Goal: Contribute content: Contribute content

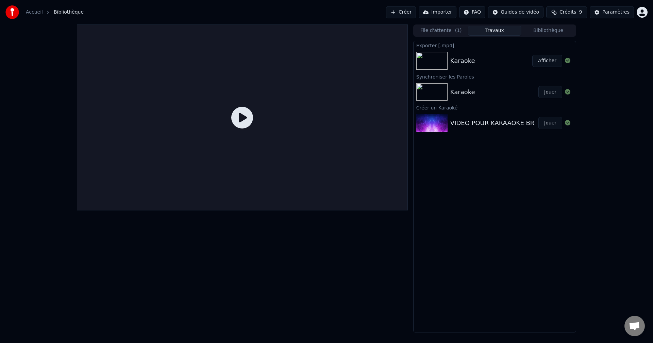
click at [464, 96] on div "Karaoke" at bounding box center [462, 92] width 25 height 10
click at [502, 94] on div "Karaoke" at bounding box center [494, 92] width 88 height 10
click at [434, 89] on img at bounding box center [431, 92] width 31 height 18
click at [546, 90] on button "Jouer" at bounding box center [551, 92] width 24 height 12
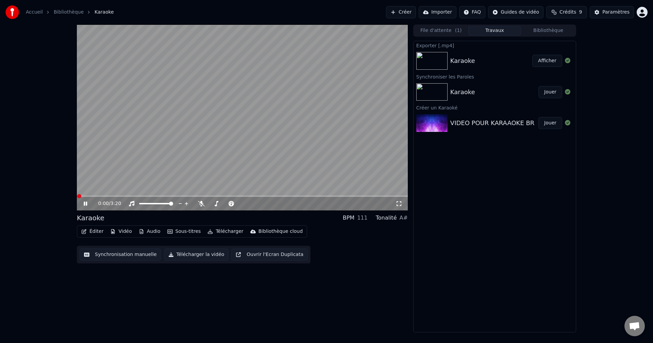
click at [99, 252] on button "Synchronisation manuelle" at bounding box center [121, 255] width 82 height 12
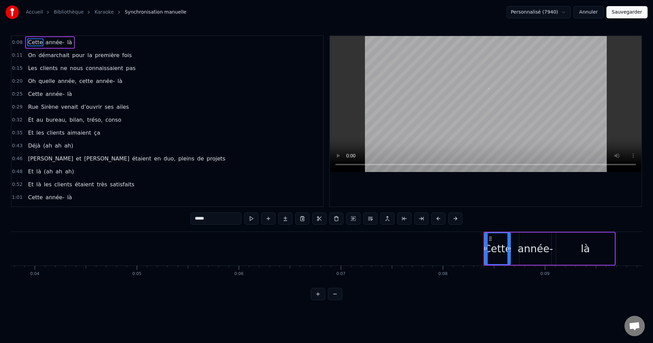
scroll to position [0, 823]
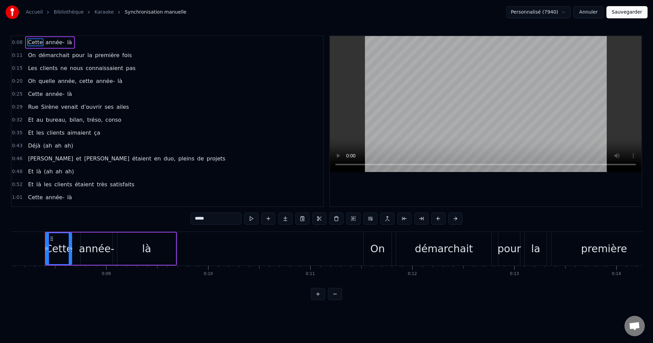
click at [25, 81] on div "Oh quelle année, cette année- là" at bounding box center [75, 81] width 100 height 12
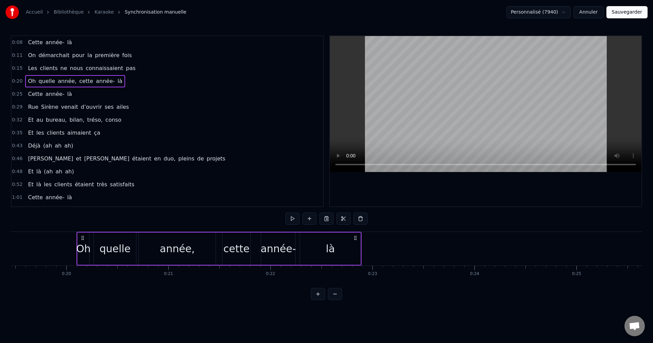
scroll to position [0, 2018]
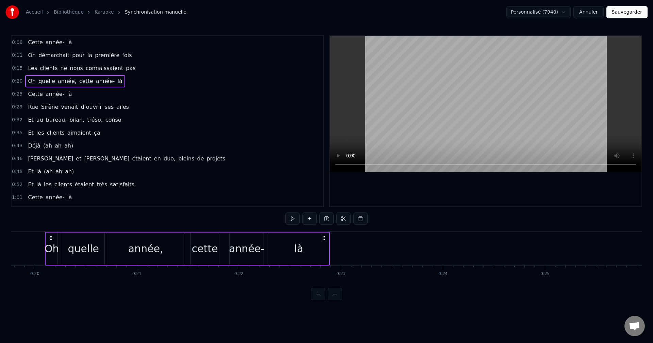
click at [46, 245] on div "Oh" at bounding box center [52, 248] width 15 height 15
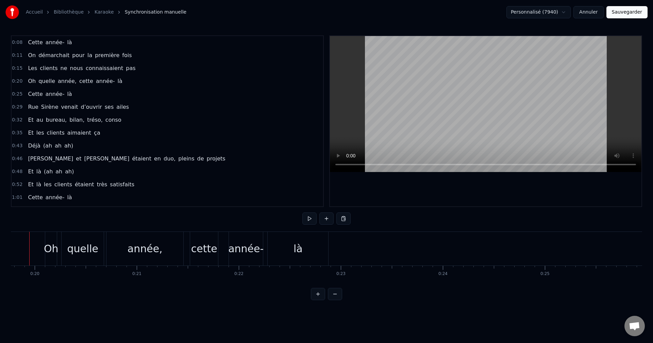
scroll to position [0, 2002]
click at [65, 249] on div "Oh" at bounding box center [67, 248] width 15 height 15
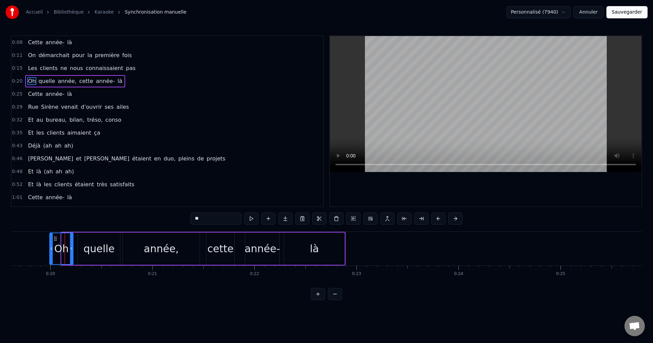
drag, startPoint x: 63, startPoint y: 246, endPoint x: 51, endPoint y: 246, distance: 11.9
click at [51, 246] on icon at bounding box center [51, 248] width 3 height 5
click at [93, 258] on div "quelle" at bounding box center [99, 249] width 42 height 32
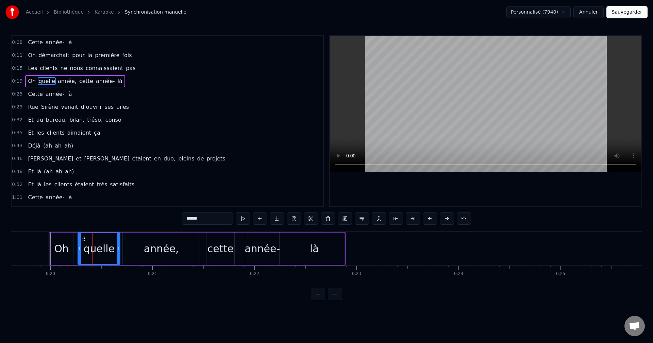
click at [65, 252] on div "Oh" at bounding box center [61, 248] width 15 height 15
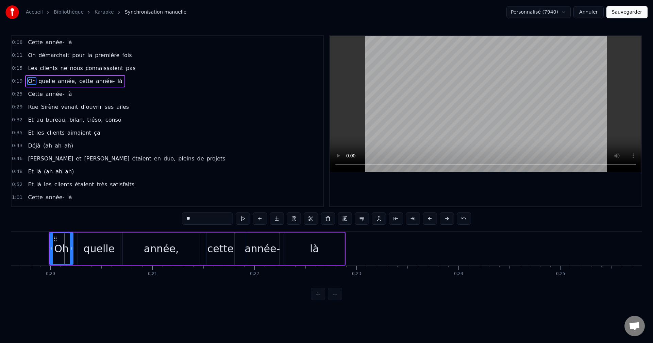
click at [81, 252] on div "quelle" at bounding box center [99, 249] width 42 height 32
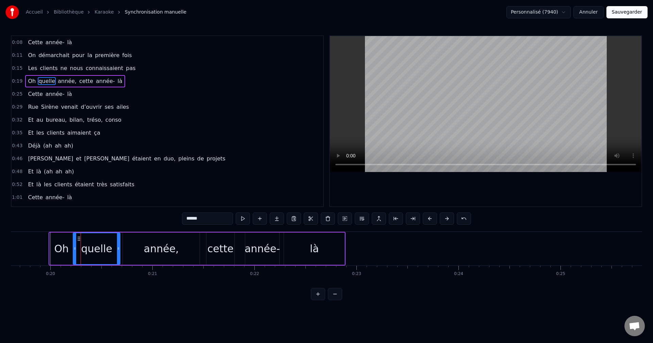
drag, startPoint x: 79, startPoint y: 252, endPoint x: 75, endPoint y: 252, distance: 4.8
click at [75, 252] on div at bounding box center [74, 248] width 3 height 31
click at [70, 252] on div "Oh" at bounding box center [61, 249] width 23 height 32
click at [74, 252] on div at bounding box center [73, 248] width 3 height 31
click at [157, 253] on div "année," at bounding box center [161, 248] width 35 height 15
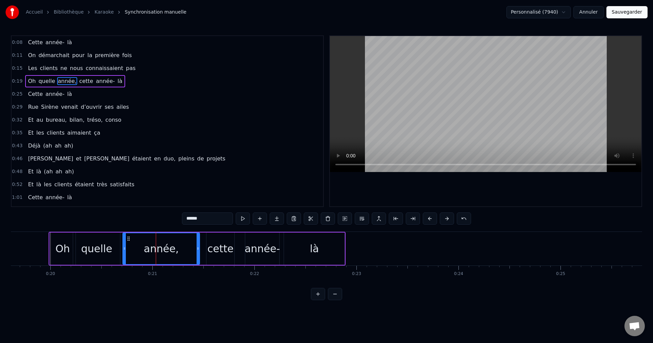
click at [318, 254] on div "là" at bounding box center [314, 249] width 61 height 32
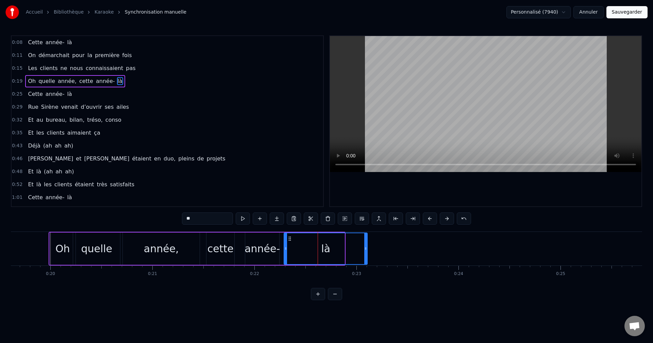
drag, startPoint x: 343, startPoint y: 250, endPoint x: 366, endPoint y: 250, distance: 22.8
click at [366, 250] on icon at bounding box center [365, 248] width 3 height 5
click at [268, 258] on div "année-" at bounding box center [262, 249] width 34 height 32
type input "******"
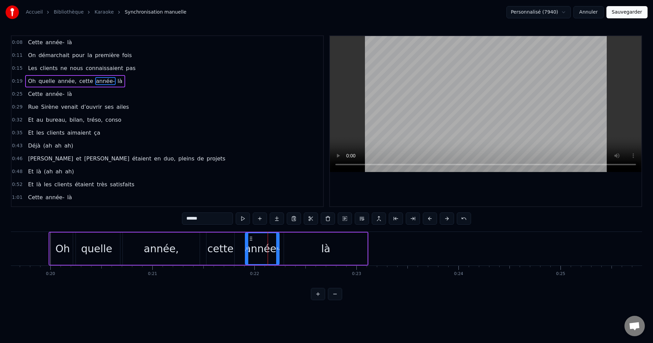
click at [278, 255] on div at bounding box center [277, 248] width 3 height 31
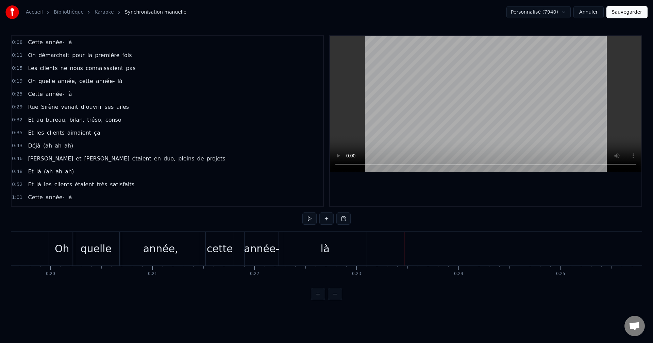
click at [357, 247] on div "là" at bounding box center [324, 249] width 83 height 34
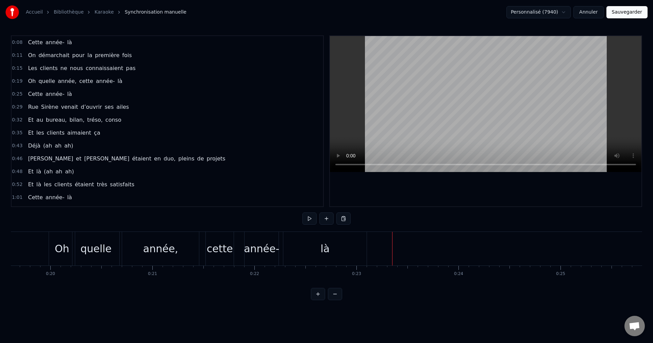
click at [55, 93] on span "année-" at bounding box center [55, 94] width 20 height 8
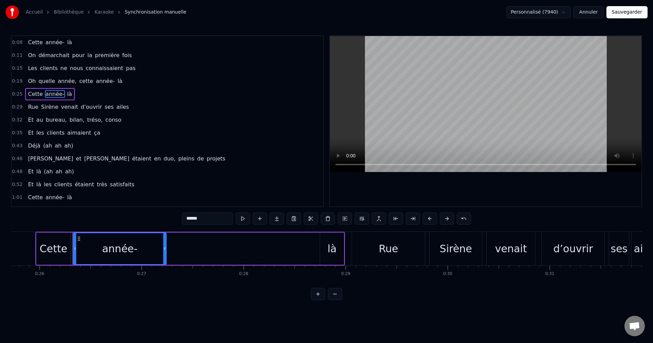
scroll to position [0, 2612]
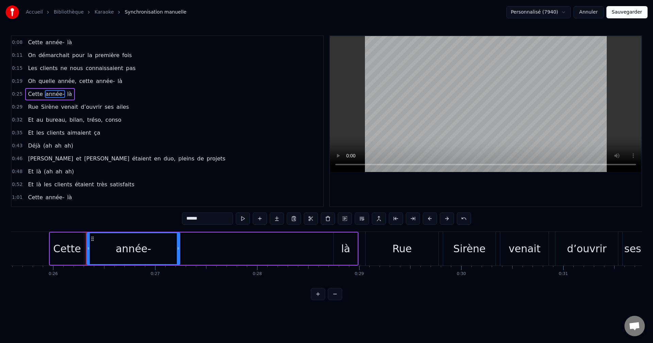
click at [67, 255] on div "Cette" at bounding box center [67, 248] width 28 height 15
type input "*****"
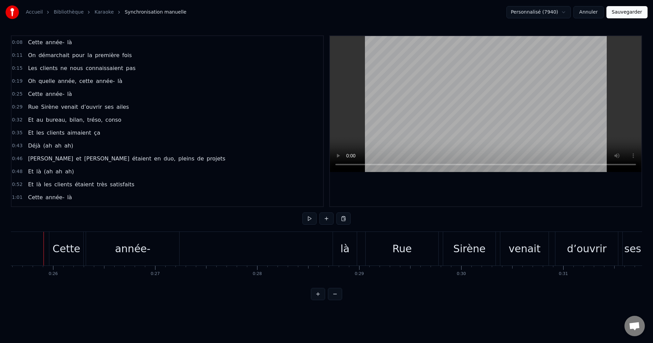
scroll to position [0, 2610]
click at [52, 255] on div "Cette" at bounding box center [68, 249] width 34 height 34
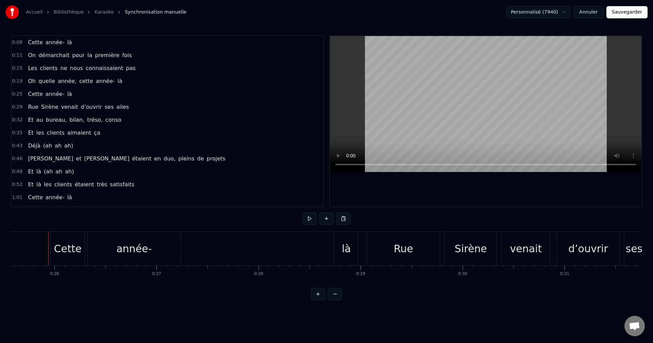
click at [62, 253] on div "Cette" at bounding box center [68, 248] width 28 height 15
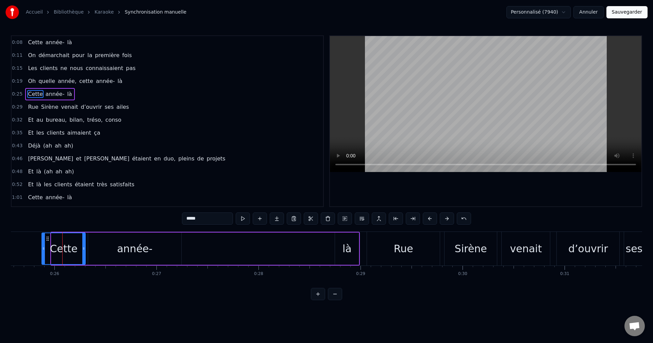
drag, startPoint x: 54, startPoint y: 249, endPoint x: 45, endPoint y: 249, distance: 9.5
click at [45, 249] on icon at bounding box center [43, 248] width 3 height 5
click at [167, 255] on div "année-" at bounding box center [135, 249] width 93 height 32
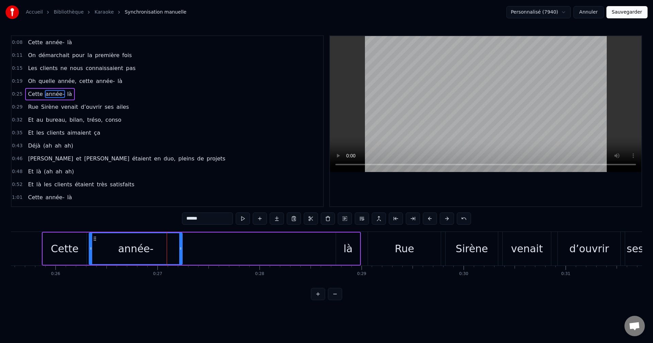
click at [345, 255] on div "là" at bounding box center [348, 248] width 9 height 15
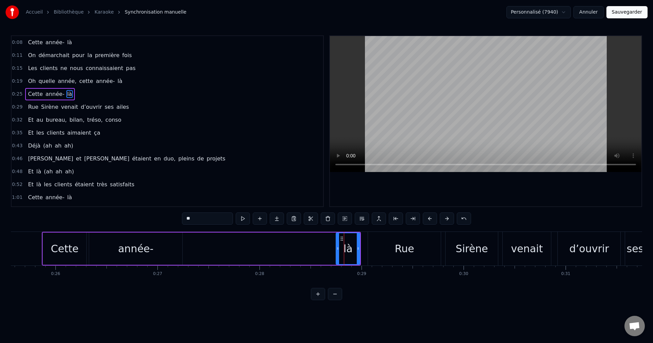
click at [134, 255] on div "année-" at bounding box center [135, 248] width 35 height 15
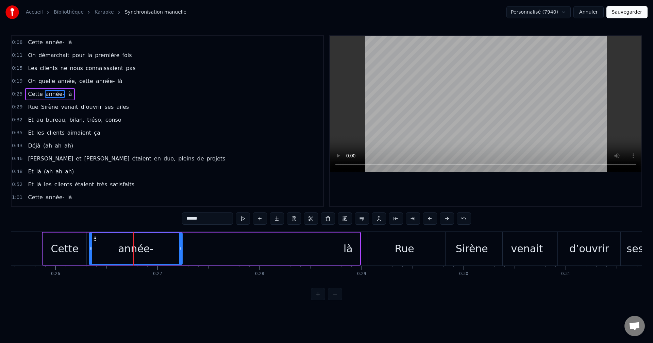
click at [354, 258] on div "là" at bounding box center [348, 249] width 24 height 32
type input "**"
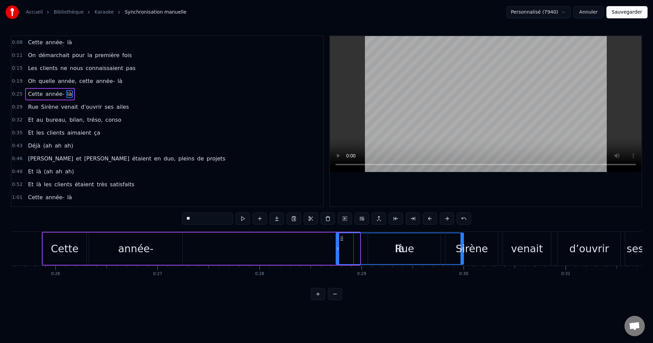
drag, startPoint x: 359, startPoint y: 256, endPoint x: 463, endPoint y: 259, distance: 103.8
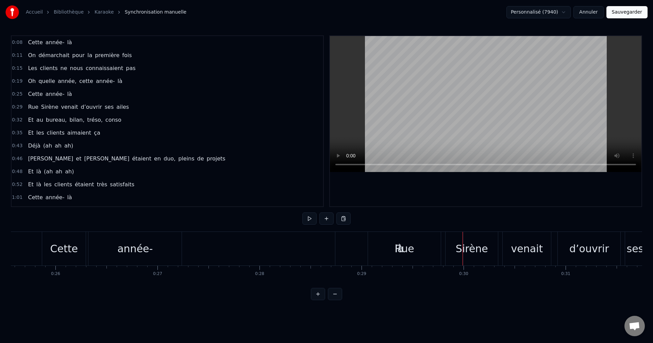
click at [491, 257] on div "Sirène" at bounding box center [472, 249] width 52 height 34
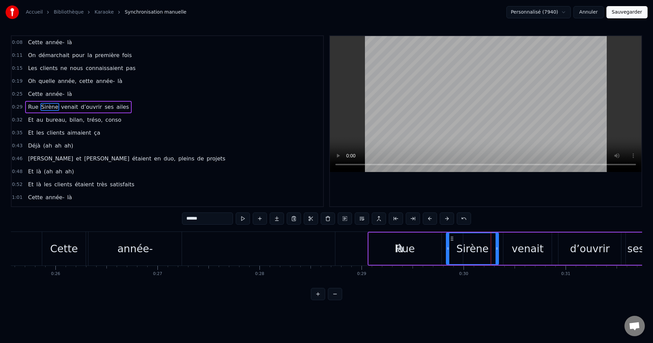
click at [413, 249] on div "Rue" at bounding box center [405, 248] width 19 height 15
type input "***"
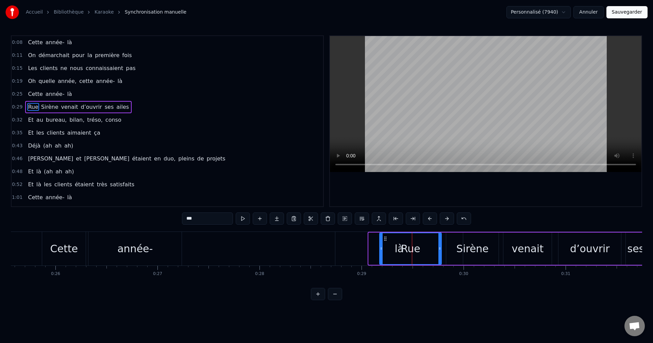
drag, startPoint x: 369, startPoint y: 249, endPoint x: 380, endPoint y: 251, distance: 11.1
click at [380, 251] on icon at bounding box center [381, 248] width 3 height 5
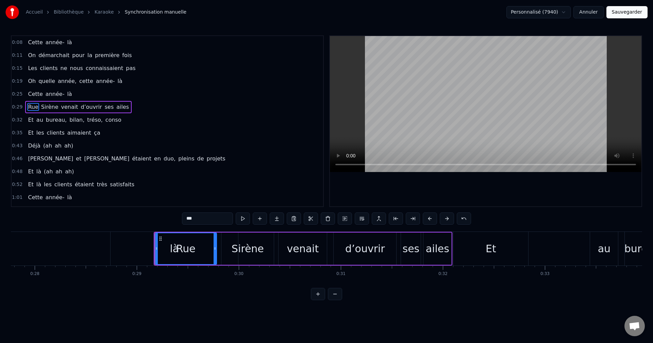
scroll to position [0, 2946]
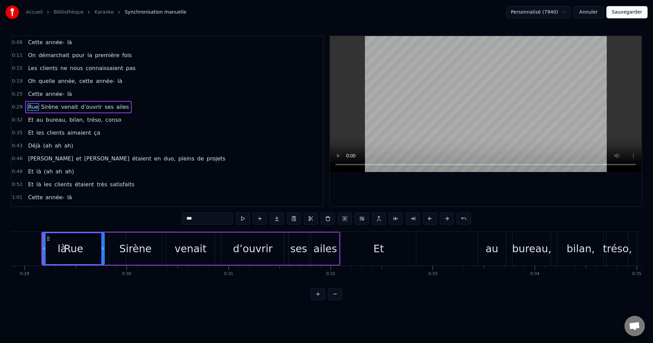
click at [123, 265] on div "Rue [PERSON_NAME] venait d’ouvrir ses ailes" at bounding box center [191, 249] width 299 height 34
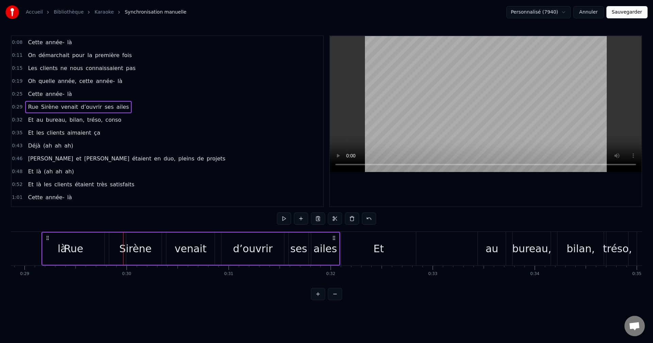
drag, startPoint x: 123, startPoint y: 265, endPoint x: 138, endPoint y: 265, distance: 15.3
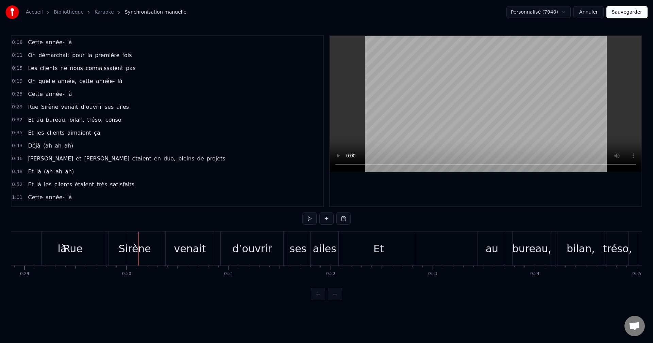
click at [18, 112] on div "0:29 Rue Sirène venait d’ouvrir ses ailes" at bounding box center [168, 107] width 312 height 13
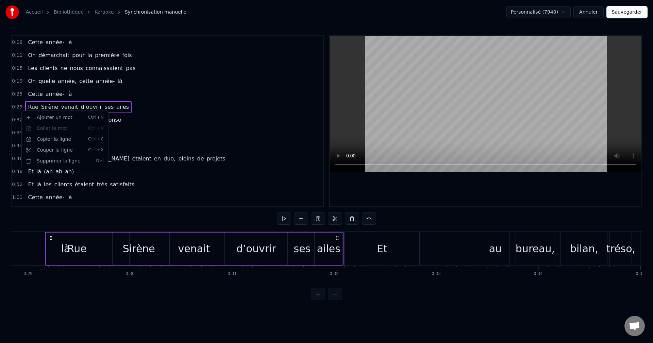
click at [164, 124] on html "Accueil Bibliothèque Karaoke Synchronisation manuelle Personnalisé (7940) Annul…" at bounding box center [326, 155] width 653 height 311
click at [330, 246] on div "ailes" at bounding box center [328, 248] width 23 height 15
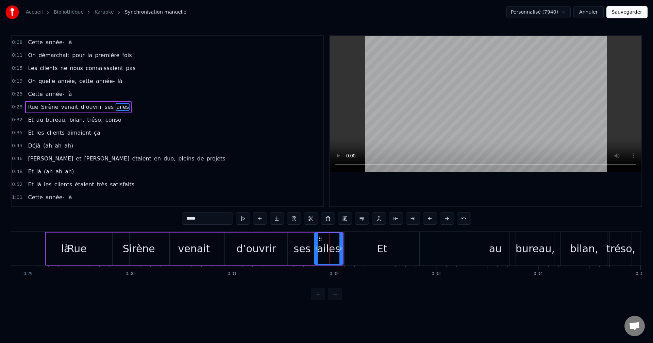
click at [348, 225] on div "*****" at bounding box center [326, 220] width 289 height 14
click at [347, 224] on button at bounding box center [345, 219] width 14 height 12
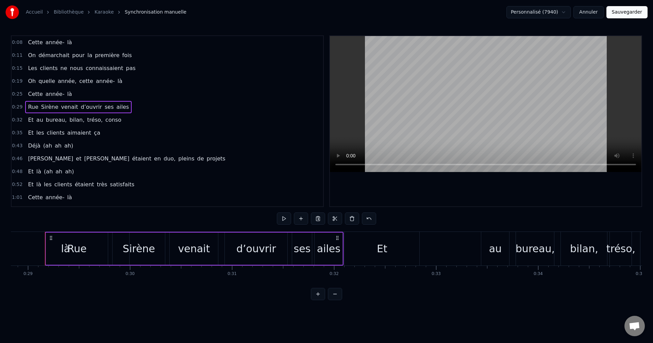
click at [338, 237] on icon at bounding box center [337, 237] width 5 height 5
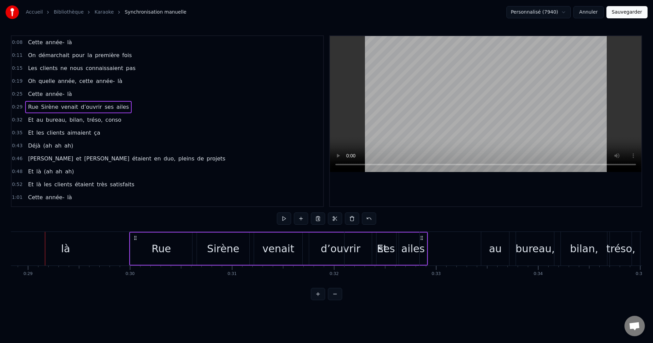
drag, startPoint x: 338, startPoint y: 237, endPoint x: 422, endPoint y: 243, distance: 84.6
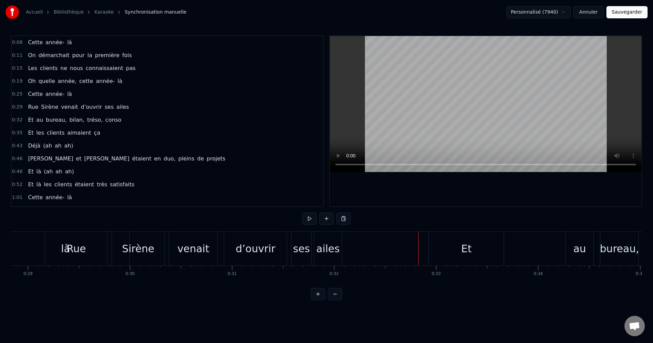
click at [118, 253] on div "Sirène" at bounding box center [138, 249] width 52 height 34
click at [80, 106] on span "d’ouvrir" at bounding box center [91, 107] width 22 height 8
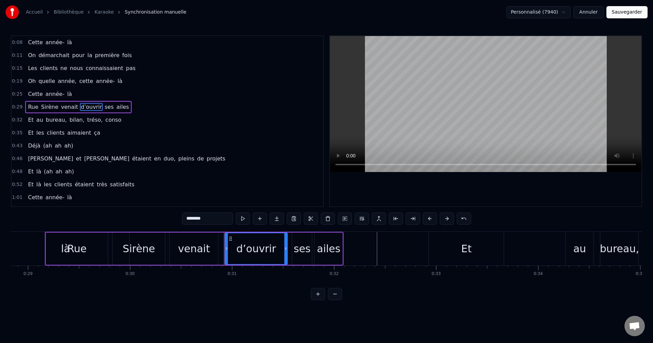
click at [342, 214] on button at bounding box center [345, 219] width 14 height 12
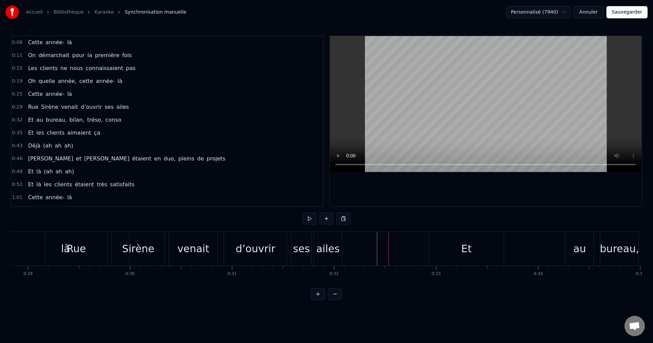
click at [329, 238] on div "ailes" at bounding box center [328, 249] width 28 height 34
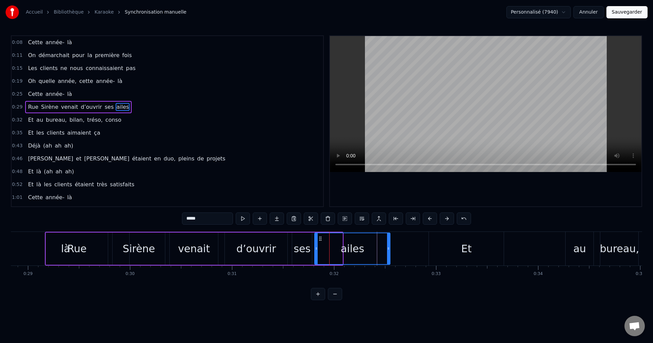
drag, startPoint x: 342, startPoint y: 246, endPoint x: 376, endPoint y: 246, distance: 33.3
click at [390, 246] on icon at bounding box center [388, 248] width 3 height 5
click at [64, 246] on div "Rue" at bounding box center [77, 249] width 62 height 32
type input "***"
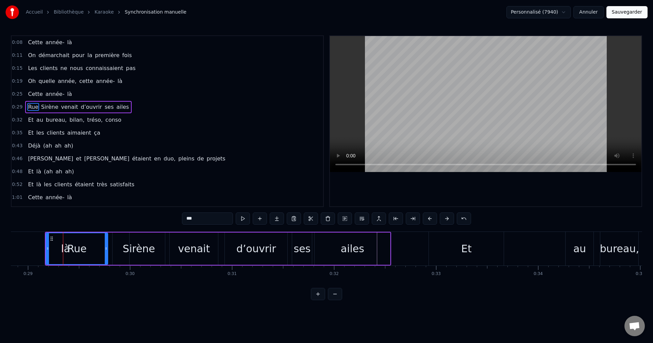
click at [245, 220] on button at bounding box center [243, 219] width 14 height 12
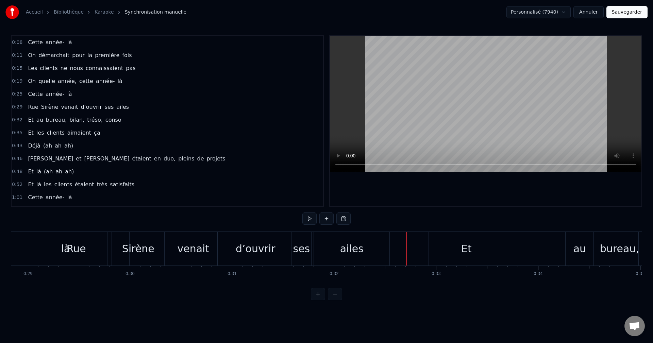
click at [458, 256] on div "Et" at bounding box center [466, 249] width 75 height 34
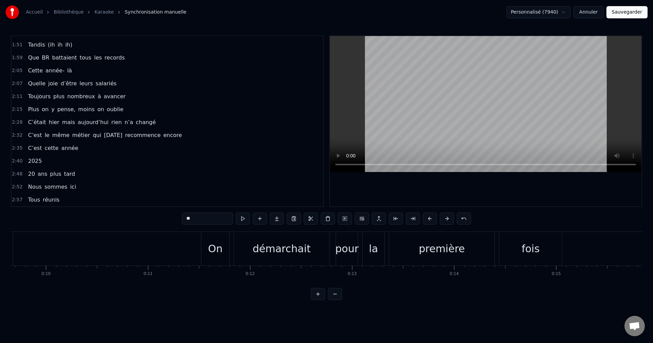
scroll to position [0, 874]
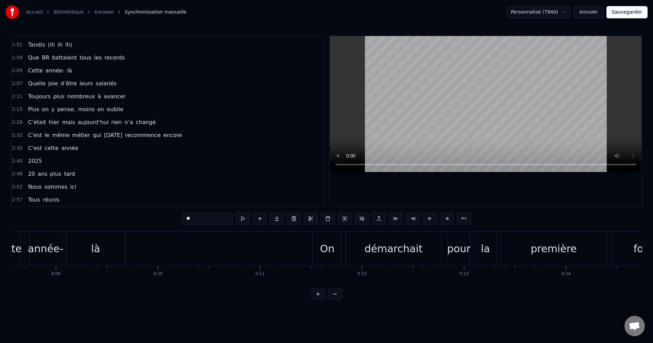
click at [92, 257] on div "là" at bounding box center [95, 249] width 59 height 34
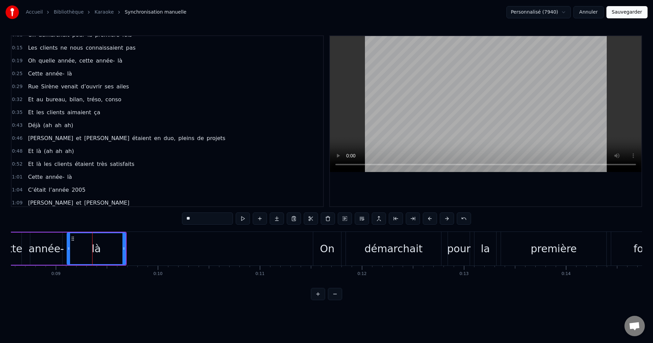
scroll to position [0, 0]
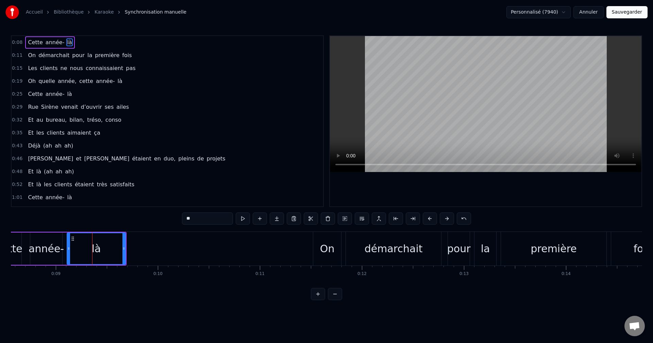
click at [321, 235] on div "On" at bounding box center [327, 249] width 28 height 34
type input "**"
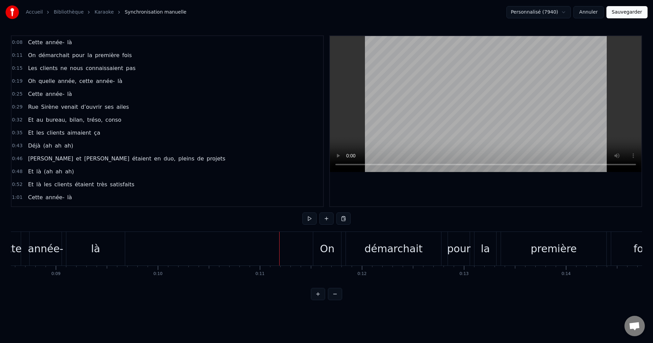
click at [314, 256] on div "On" at bounding box center [327, 249] width 28 height 34
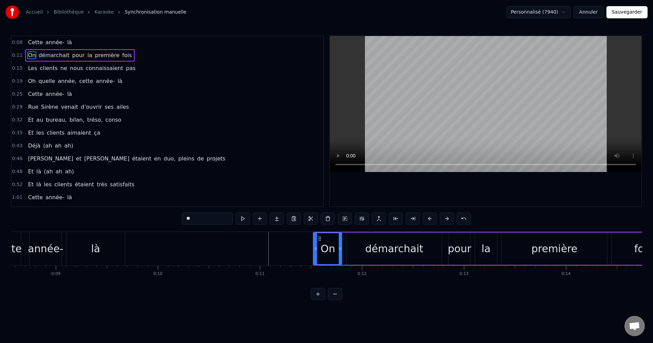
drag, startPoint x: 393, startPoint y: 282, endPoint x: 469, endPoint y: 284, distance: 75.2
click at [458, 283] on div "Cette année- là On démarchait pour la première fois Les clients ne nous connais…" at bounding box center [326, 257] width 631 height 51
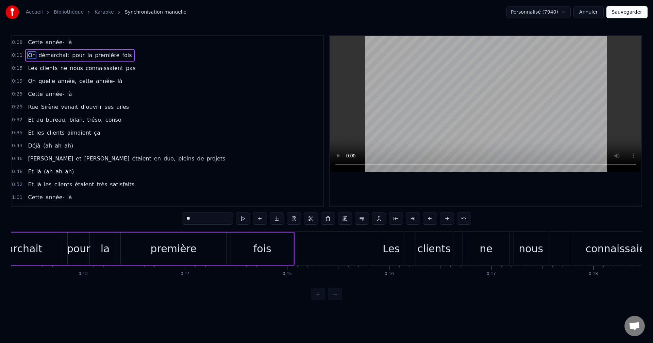
scroll to position [0, 1807]
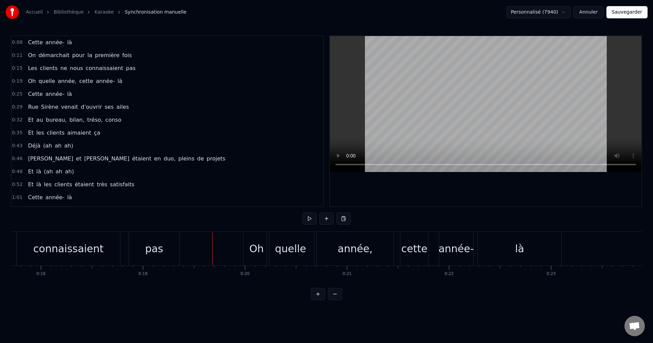
click at [176, 250] on div "pas" at bounding box center [154, 249] width 50 height 34
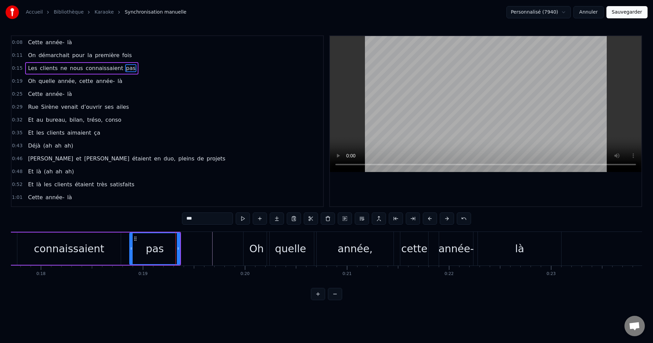
click at [246, 242] on div "Oh" at bounding box center [257, 249] width 26 height 34
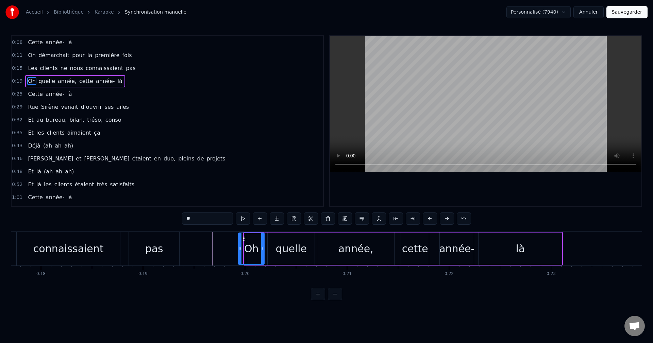
drag, startPoint x: 249, startPoint y: 240, endPoint x: 244, endPoint y: 238, distance: 6.1
click at [244, 238] on icon at bounding box center [244, 238] width 5 height 5
click at [541, 234] on div "là" at bounding box center [520, 249] width 83 height 32
type input "**"
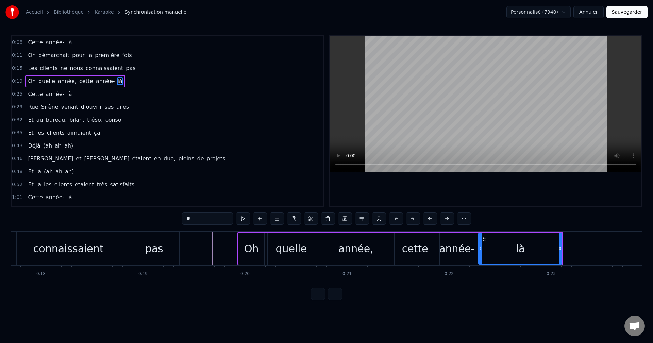
click at [346, 218] on button at bounding box center [345, 219] width 14 height 12
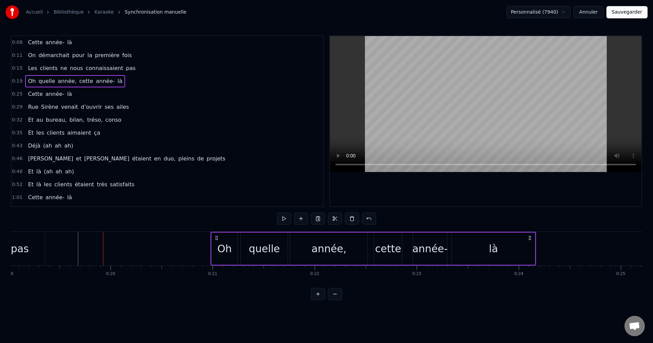
scroll to position [0, 1951]
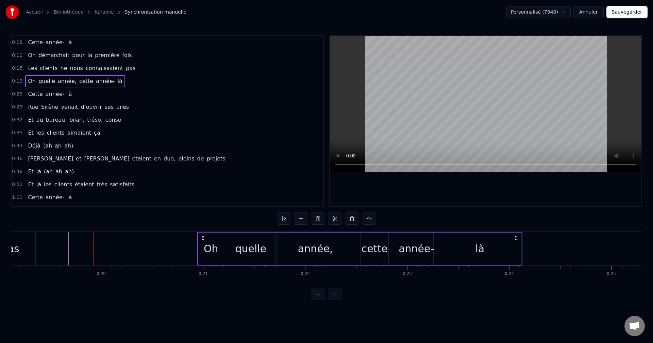
drag, startPoint x: 554, startPoint y: 238, endPoint x: 514, endPoint y: 233, distance: 40.7
click at [514, 233] on div "Oh quelle année, cette année- là" at bounding box center [360, 249] width 326 height 34
drag, startPoint x: 516, startPoint y: 237, endPoint x: 522, endPoint y: 237, distance: 5.8
click at [522, 237] on icon at bounding box center [522, 237] width 5 height 5
click at [501, 250] on div "là" at bounding box center [485, 249] width 83 height 32
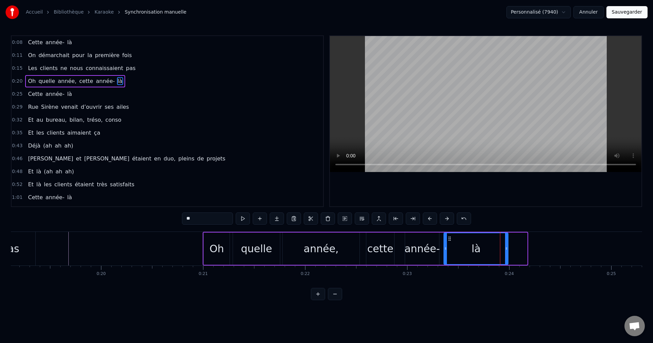
drag, startPoint x: 527, startPoint y: 249, endPoint x: 508, endPoint y: 249, distance: 19.1
click at [508, 249] on icon at bounding box center [506, 248] width 3 height 5
click at [484, 255] on div "là" at bounding box center [476, 248] width 64 height 31
click at [430, 256] on div "année-" at bounding box center [422, 248] width 35 height 15
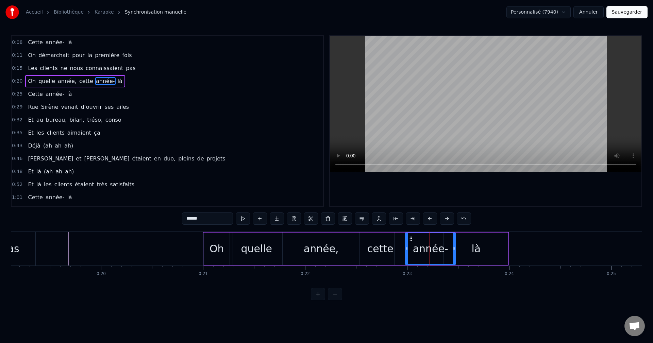
drag, startPoint x: 436, startPoint y: 256, endPoint x: 453, endPoint y: 256, distance: 16.7
click at [453, 256] on div at bounding box center [454, 248] width 3 height 31
click at [480, 256] on div "là" at bounding box center [476, 249] width 64 height 32
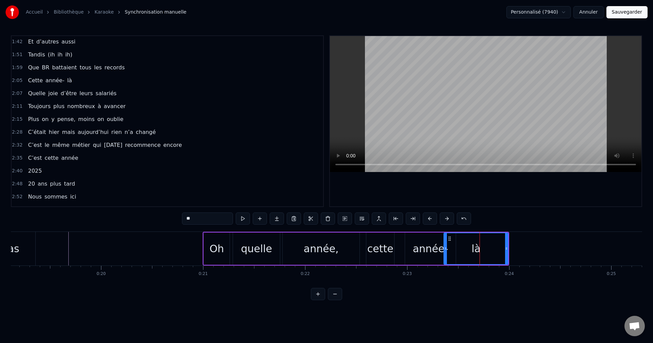
scroll to position [282, 0]
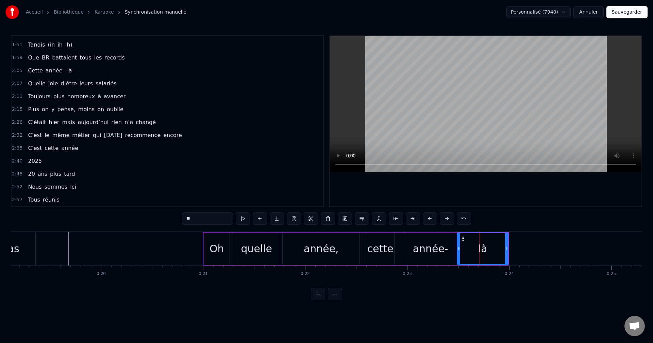
drag, startPoint x: 446, startPoint y: 244, endPoint x: 459, endPoint y: 244, distance: 13.3
click at [459, 244] on div at bounding box center [459, 248] width 3 height 31
click at [346, 183] on div at bounding box center [486, 121] width 312 height 170
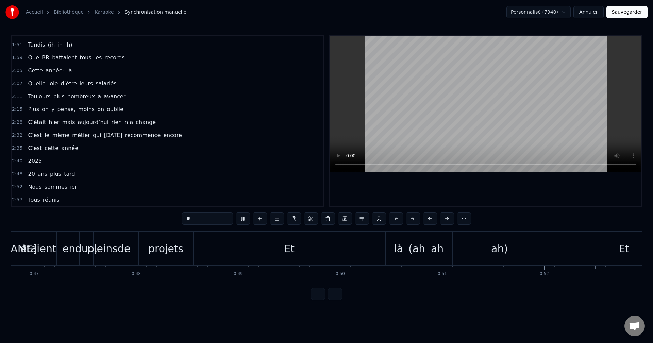
scroll to position [0, 4809]
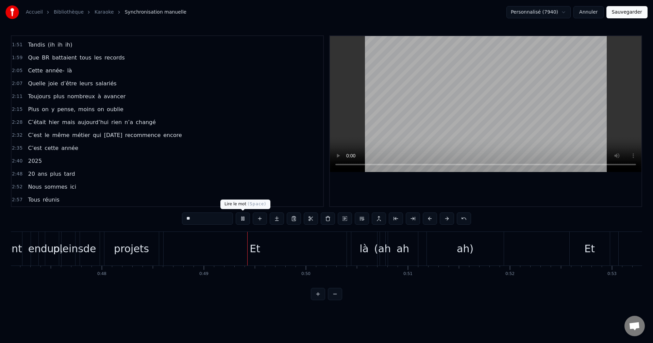
click at [239, 220] on button at bounding box center [243, 219] width 14 height 12
click at [97, 94] on span "à" at bounding box center [99, 97] width 5 height 8
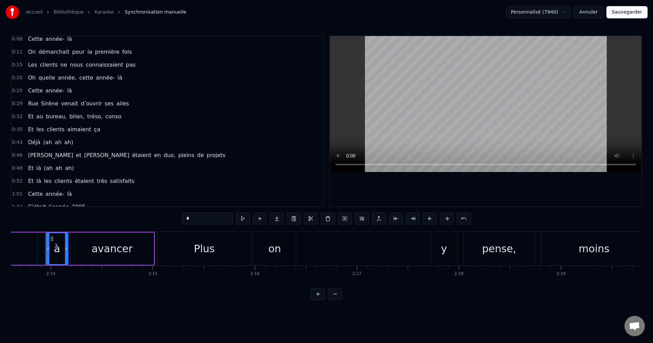
scroll to position [0, 0]
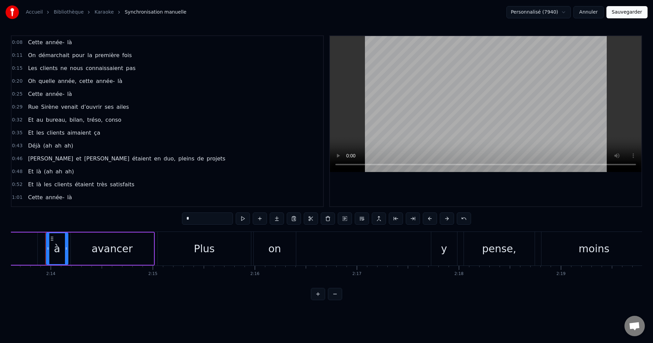
click at [66, 111] on span "venait" at bounding box center [70, 107] width 18 height 8
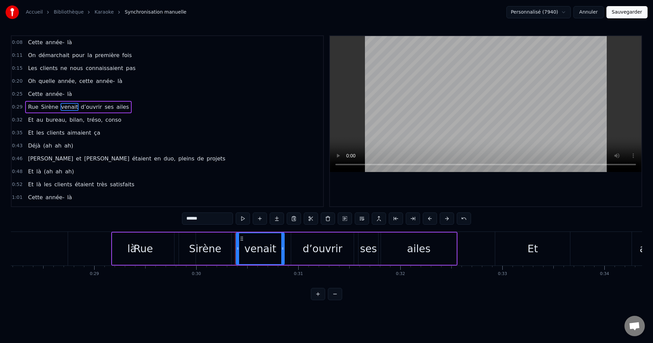
scroll to position [0, 2876]
click at [77, 249] on div "là" at bounding box center [132, 249] width 128 height 34
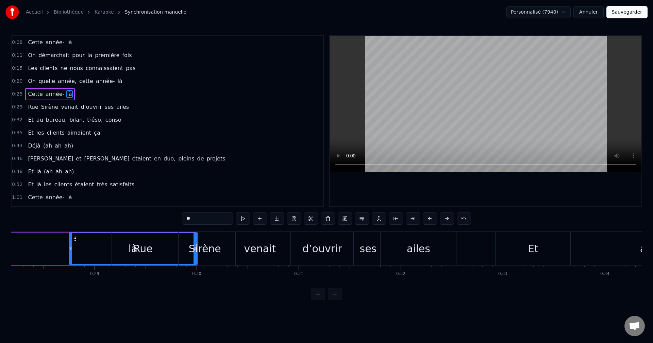
click at [239, 251] on div "venait" at bounding box center [260, 249] width 48 height 34
type input "******"
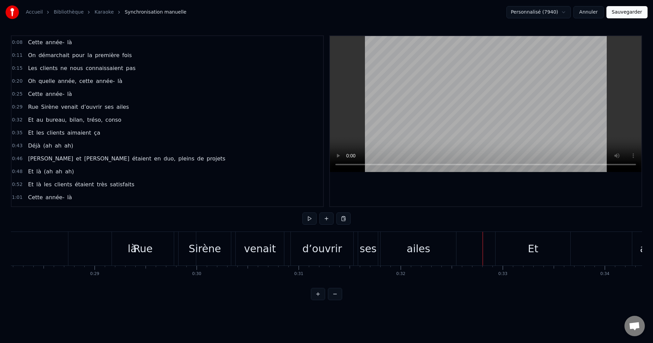
click at [514, 239] on div "Et" at bounding box center [533, 249] width 75 height 34
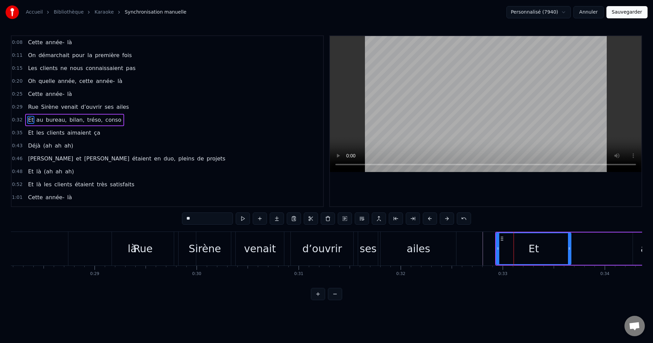
click at [361, 261] on div "ses" at bounding box center [368, 249] width 20 height 34
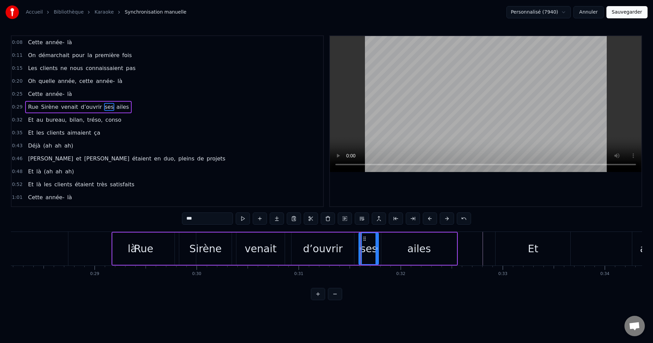
click at [450, 240] on div "ailes" at bounding box center [419, 249] width 76 height 32
type input "*****"
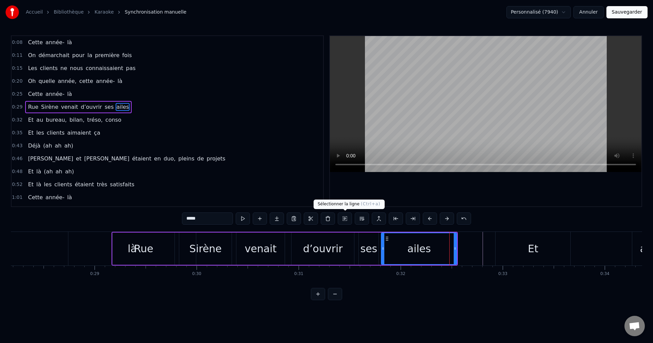
click at [349, 216] on button at bounding box center [345, 219] width 14 height 12
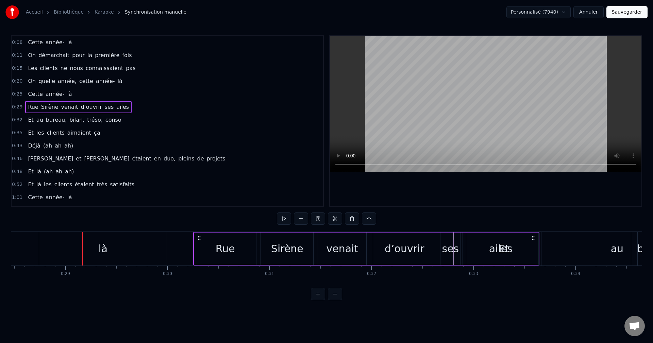
scroll to position [0, 2906]
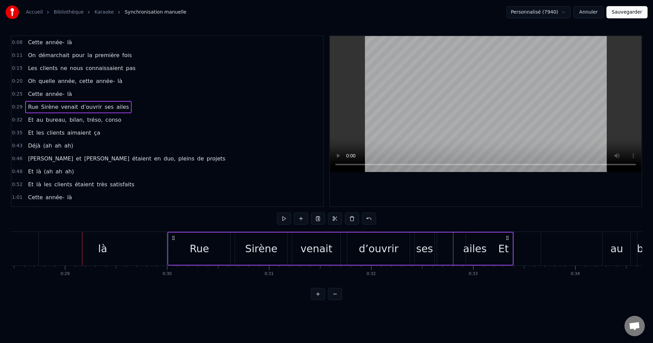
drag, startPoint x: 453, startPoint y: 239, endPoint x: 508, endPoint y: 253, distance: 57.5
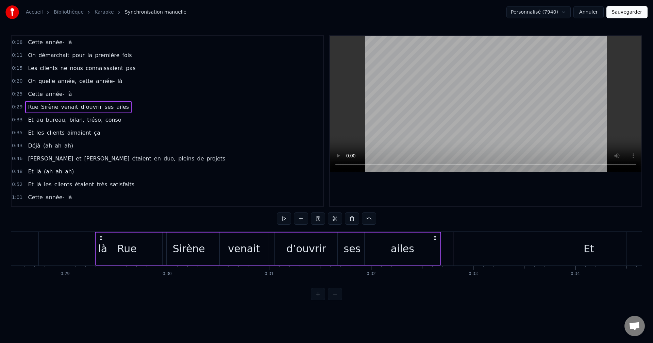
drag, startPoint x: 421, startPoint y: 239, endPoint x: 433, endPoint y: 239, distance: 12.9
click at [433, 239] on icon at bounding box center [434, 237] width 5 height 5
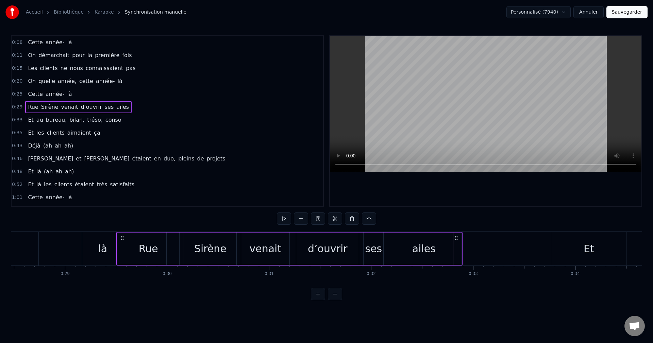
drag, startPoint x: 433, startPoint y: 239, endPoint x: 456, endPoint y: 241, distance: 22.5
click at [456, 241] on div "Rue [PERSON_NAME] venait d’ouvrir ses ailes" at bounding box center [289, 249] width 346 height 34
drag, startPoint x: 457, startPoint y: 237, endPoint x: 476, endPoint y: 237, distance: 19.1
click at [469, 237] on icon at bounding box center [465, 237] width 5 height 5
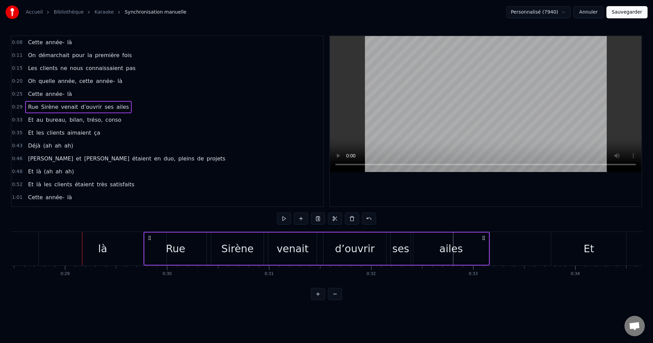
drag, startPoint x: 476, startPoint y: 237, endPoint x: 483, endPoint y: 237, distance: 7.1
click at [483, 237] on icon at bounding box center [483, 237] width 5 height 5
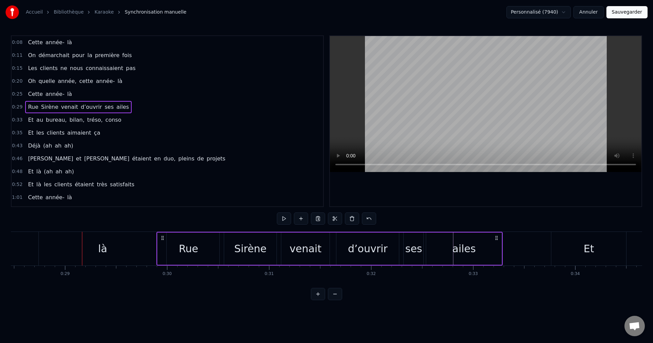
drag, startPoint x: 483, startPoint y: 237, endPoint x: 496, endPoint y: 237, distance: 12.9
click at [496, 237] on icon at bounding box center [496, 237] width 5 height 5
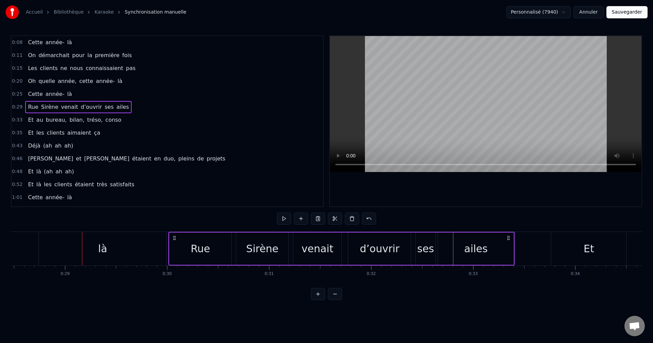
drag, startPoint x: 496, startPoint y: 236, endPoint x: 507, endPoint y: 237, distance: 11.0
click at [507, 237] on icon at bounding box center [508, 237] width 5 height 5
click at [120, 245] on div "là" at bounding box center [103, 249] width 128 height 34
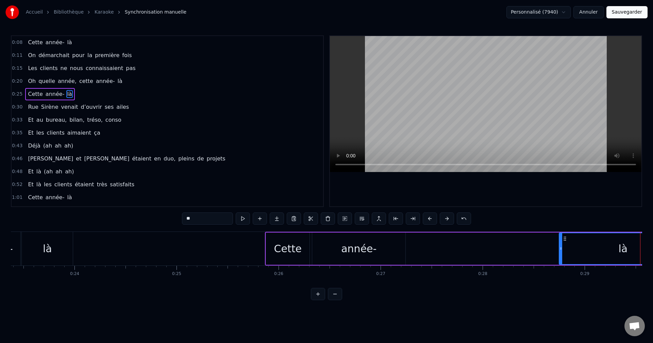
scroll to position [0, 2464]
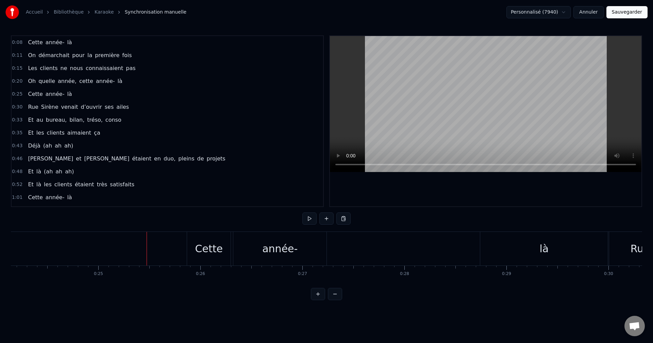
click at [198, 250] on div "Cette" at bounding box center [209, 248] width 28 height 15
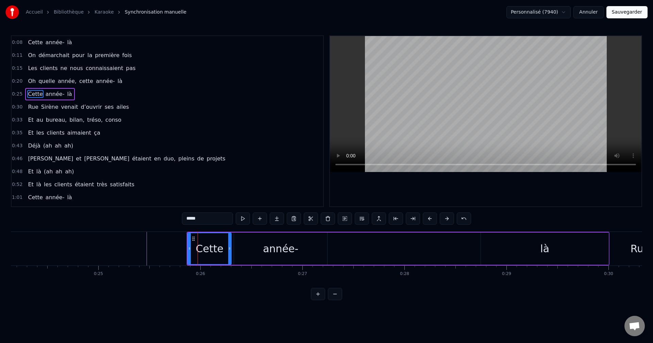
click at [487, 252] on div "là" at bounding box center [545, 249] width 128 height 32
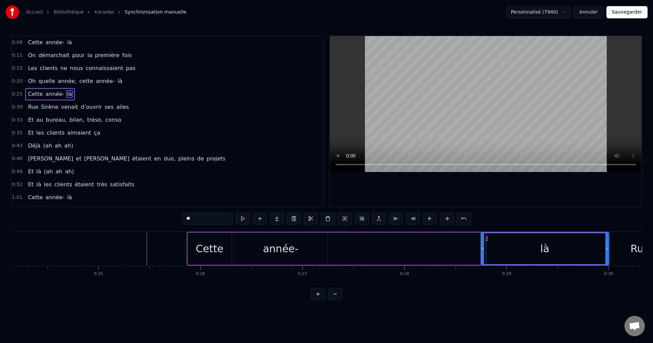
click at [272, 260] on div "année-" at bounding box center [280, 249] width 93 height 32
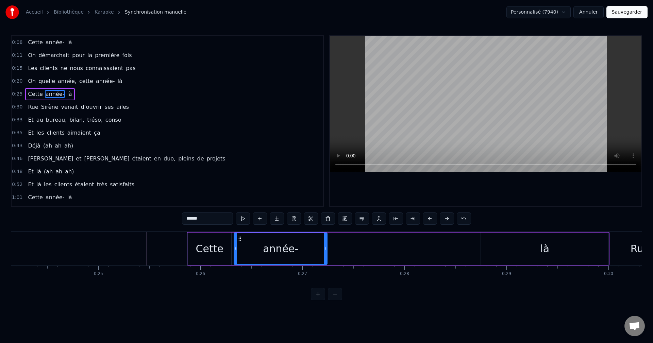
click at [211, 252] on div "Cette" at bounding box center [210, 248] width 28 height 15
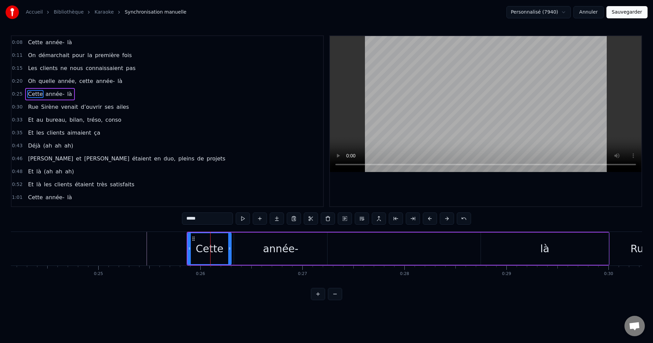
click at [299, 247] on div "année-" at bounding box center [280, 249] width 93 height 32
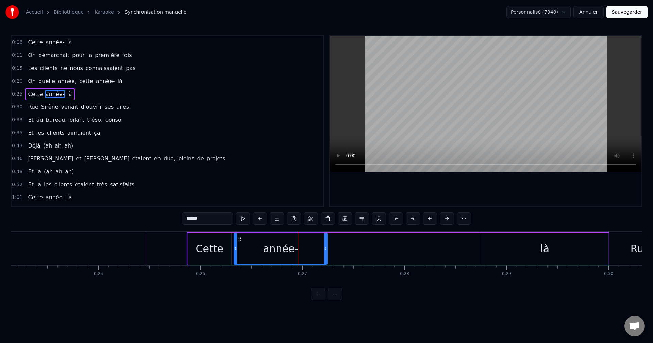
click at [214, 237] on div "Cette" at bounding box center [210, 249] width 44 height 32
type input "*****"
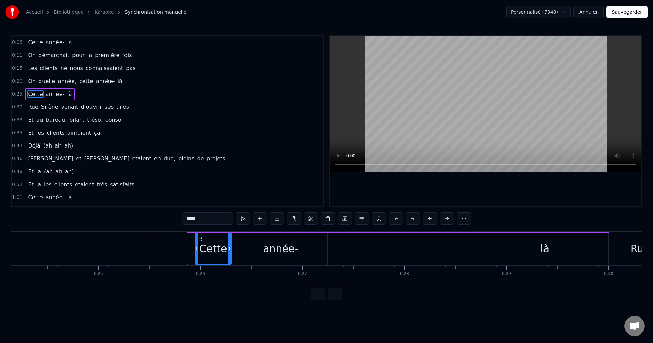
drag, startPoint x: 188, startPoint y: 240, endPoint x: 195, endPoint y: 240, distance: 7.1
click at [195, 240] on div at bounding box center [196, 248] width 3 height 31
click at [392, 250] on div "Cette année- là" at bounding box center [402, 249] width 416 height 34
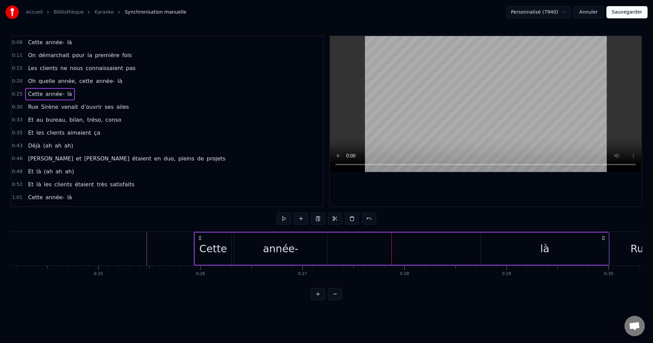
click at [307, 245] on div "année-" at bounding box center [280, 249] width 93 height 32
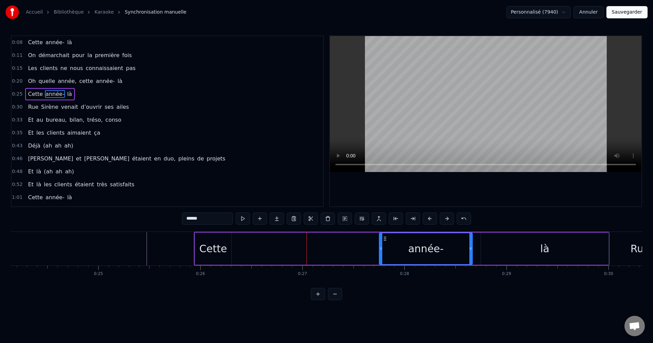
drag, startPoint x: 238, startPoint y: 237, endPoint x: 383, endPoint y: 242, distance: 145.4
click at [383, 242] on div "année-" at bounding box center [426, 248] width 93 height 31
click at [212, 243] on div "Cette" at bounding box center [213, 248] width 28 height 15
type input "*****"
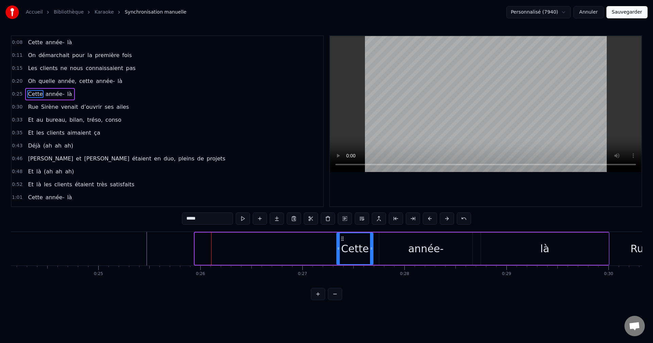
drag, startPoint x: 201, startPoint y: 240, endPoint x: 343, endPoint y: 245, distance: 142.0
click at [343, 245] on div "Cette" at bounding box center [355, 248] width 36 height 31
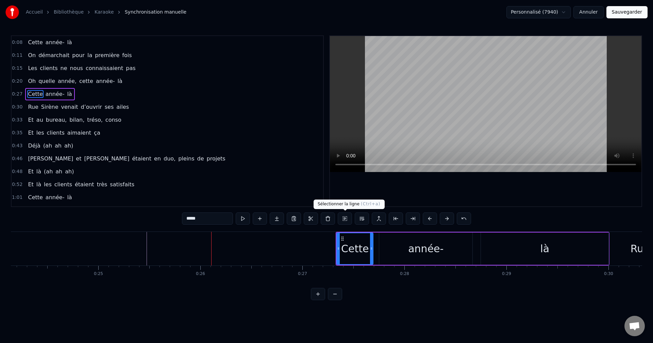
click at [343, 223] on button at bounding box center [345, 219] width 14 height 12
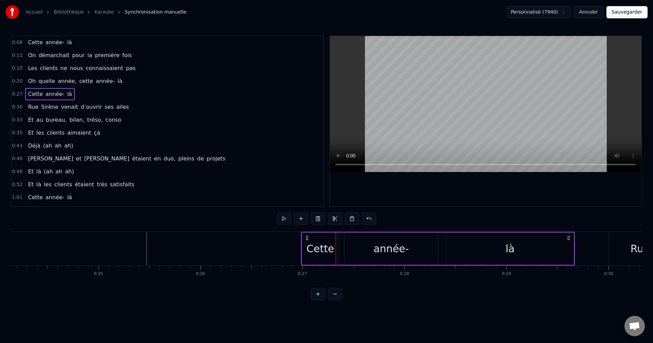
drag, startPoint x: 343, startPoint y: 236, endPoint x: 308, endPoint y: 248, distance: 36.7
click at [308, 248] on div "Cette année- là" at bounding box center [438, 249] width 274 height 34
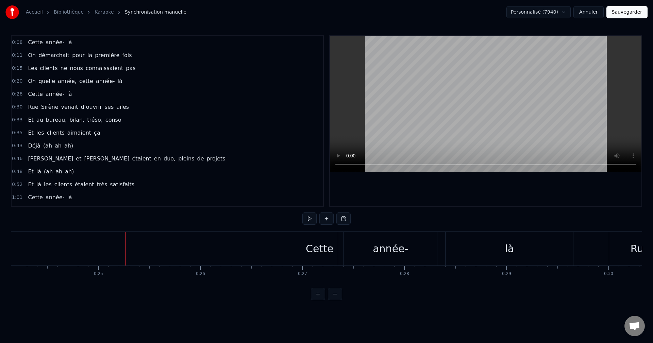
click at [45, 97] on span "année-" at bounding box center [55, 94] width 20 height 8
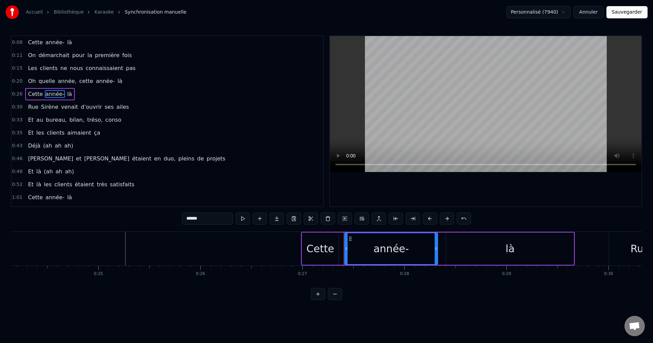
click at [529, 240] on div "là" at bounding box center [510, 249] width 128 height 32
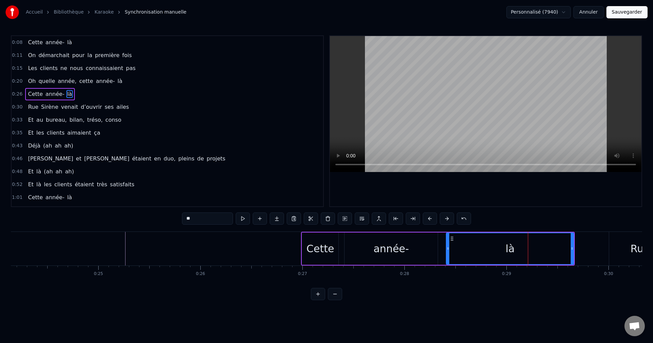
click at [419, 255] on div "année-" at bounding box center [391, 249] width 93 height 32
type input "******"
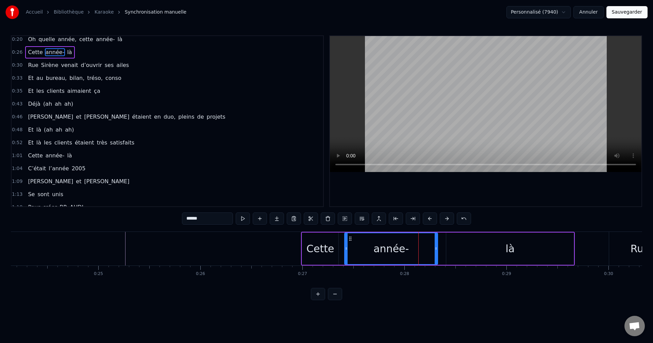
scroll to position [0, 0]
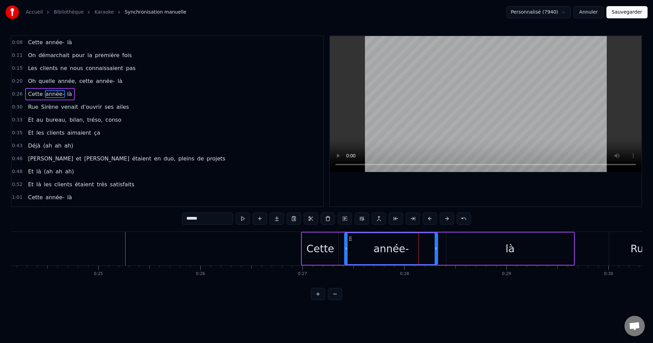
click at [588, 13] on button "Annuler" at bounding box center [589, 12] width 30 height 12
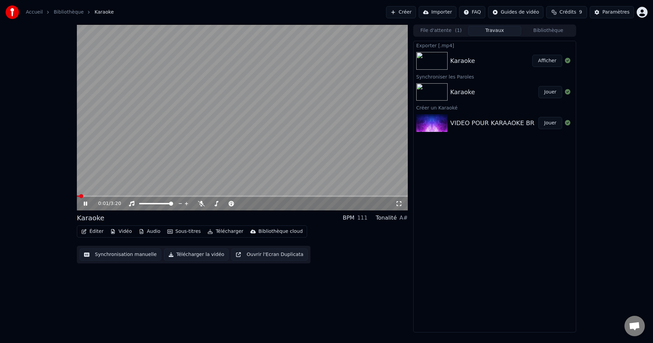
click at [87, 236] on button "Éditer" at bounding box center [93, 232] width 28 height 10
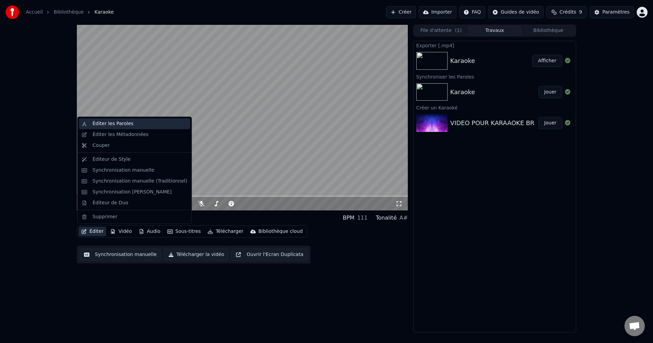
click at [111, 126] on div "Éditer les Paroles" at bounding box center [113, 123] width 41 height 7
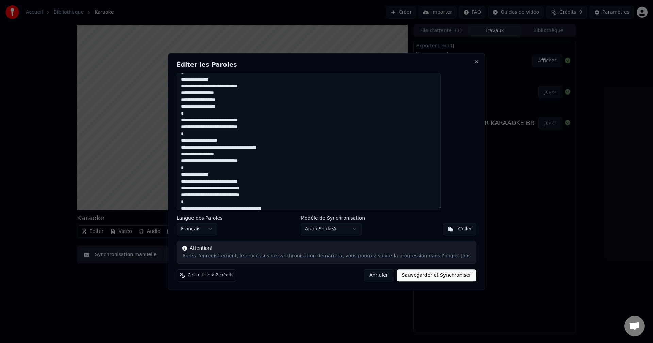
scroll to position [154, 0]
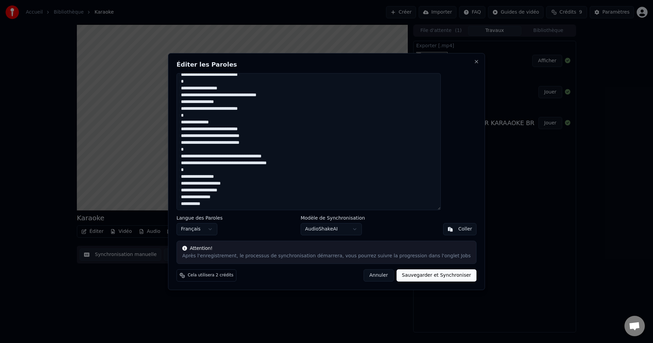
type textarea "**********"
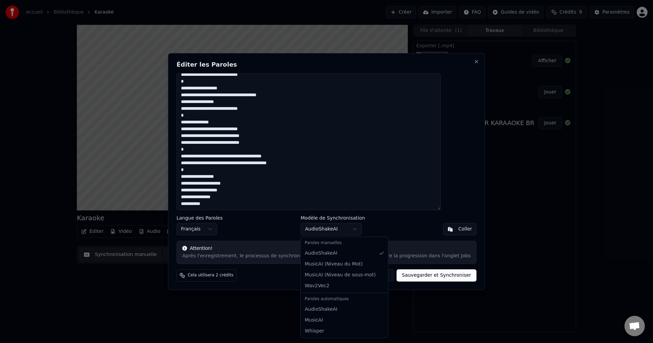
click at [328, 227] on body "Accueil Bibliothèque Karaoke Créer Importer FAQ Guides de vidéo Crédits 9 Param…" at bounding box center [326, 171] width 653 height 343
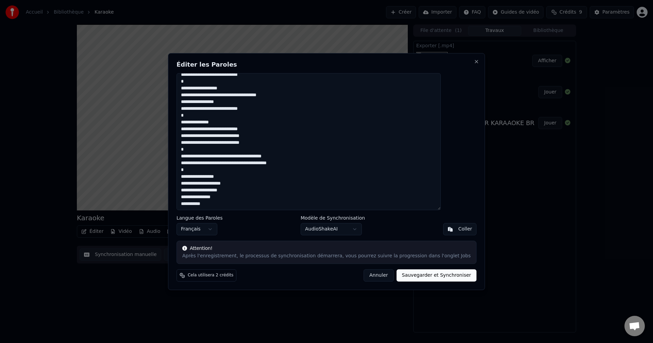
click at [330, 226] on body "Accueil Bibliothèque Karaoke Créer Importer FAQ Guides de vidéo Crédits 9 Param…" at bounding box center [326, 171] width 653 height 343
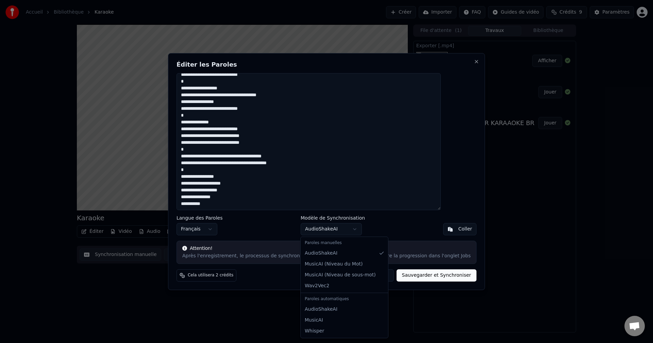
click at [330, 226] on body "Accueil Bibliothèque Karaoke Créer Importer FAQ Guides de vidéo Crédits 9 Param…" at bounding box center [326, 171] width 653 height 343
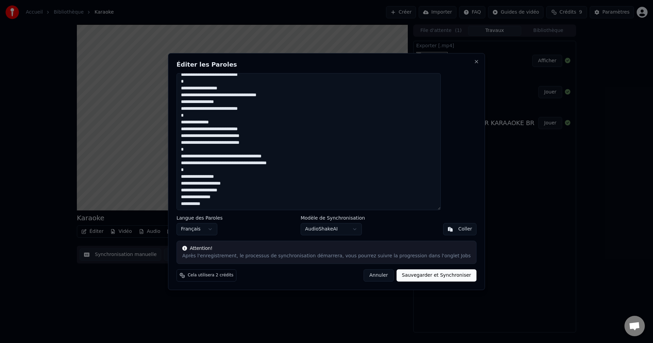
click at [422, 272] on button "Sauvegarder et Synchroniser" at bounding box center [437, 275] width 80 height 12
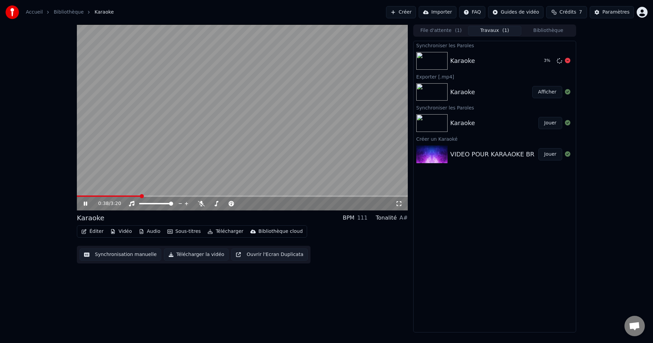
click at [452, 63] on div "Karaoke" at bounding box center [462, 61] width 25 height 10
click at [98, 230] on button "Éditer" at bounding box center [93, 232] width 28 height 10
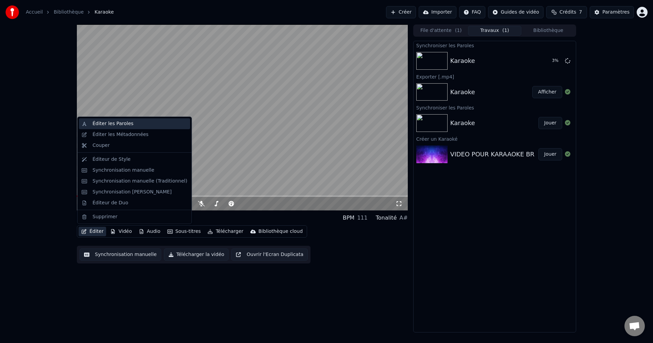
click at [102, 119] on div "Éditer les Paroles" at bounding box center [134, 123] width 111 height 11
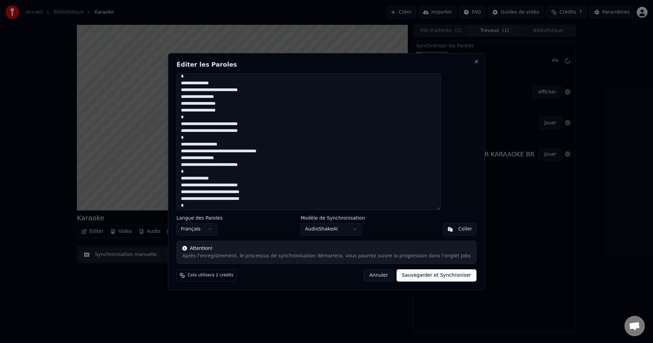
scroll to position [102, 0]
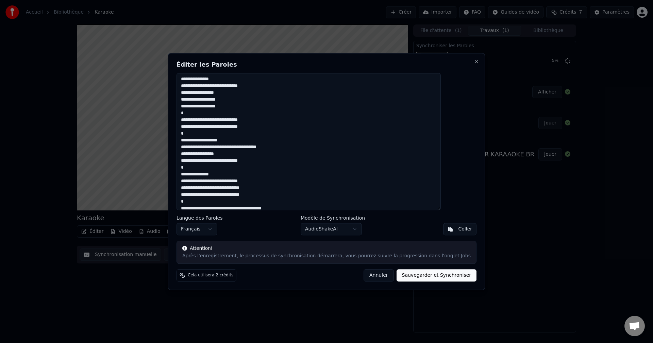
click at [458, 66] on h2 "Éditer les Paroles" at bounding box center [327, 65] width 300 height 6
click at [474, 61] on button "Close" at bounding box center [476, 61] width 5 height 5
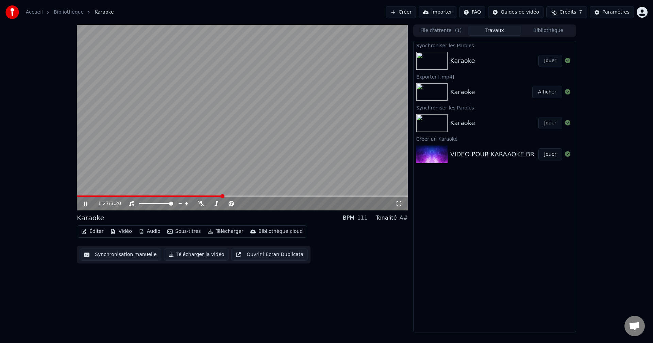
click at [483, 65] on div "Karaoke" at bounding box center [494, 61] width 88 height 10
click at [552, 60] on button "Jouer" at bounding box center [551, 61] width 24 height 12
click at [217, 146] on video at bounding box center [242, 117] width 331 height 186
click at [239, 153] on video at bounding box center [242, 117] width 331 height 186
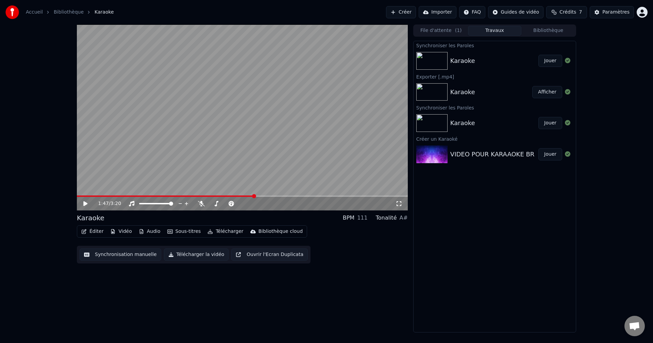
click at [180, 261] on button "Télécharger la vidéo" at bounding box center [196, 255] width 65 height 12
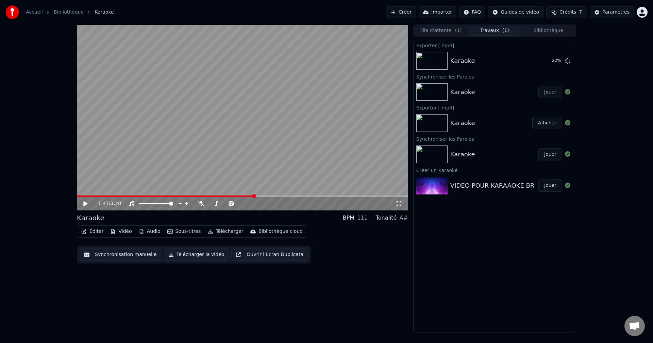
click at [483, 87] on div "Karaoke Jouer" at bounding box center [495, 92] width 162 height 23
click at [88, 233] on button "Éditer" at bounding box center [93, 232] width 28 height 10
click at [95, 251] on button "Synchronisation manuelle" at bounding box center [121, 255] width 82 height 12
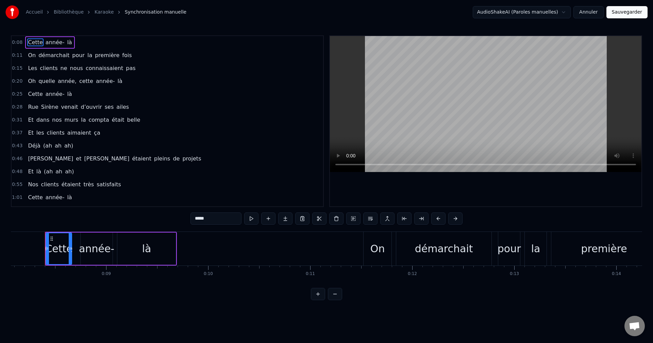
click at [280, 277] on div "Cette année- là On démarchait pour la première fois Les clients ne nous connais…" at bounding box center [326, 257] width 631 height 51
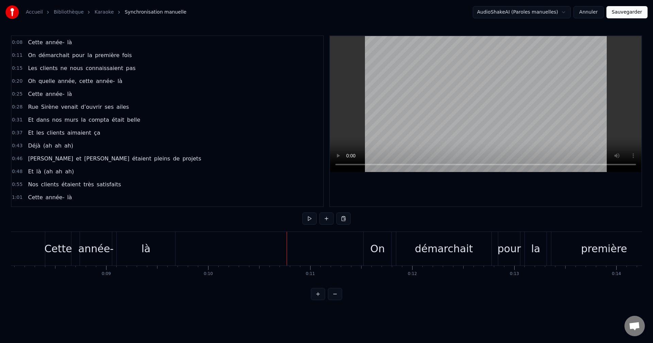
click at [56, 253] on div "Cette" at bounding box center [58, 248] width 28 height 15
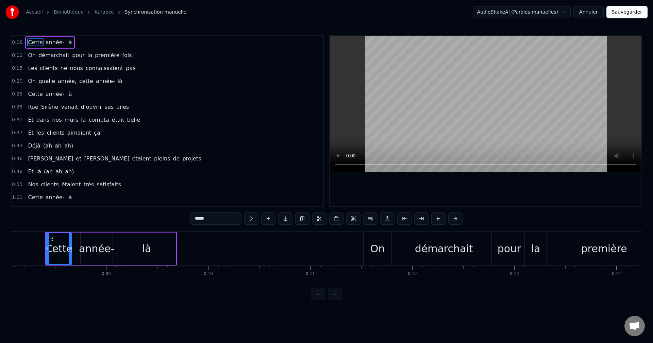
click at [100, 252] on div "année-" at bounding box center [96, 248] width 35 height 15
type input "******"
click at [82, 253] on div at bounding box center [82, 248] width 3 height 31
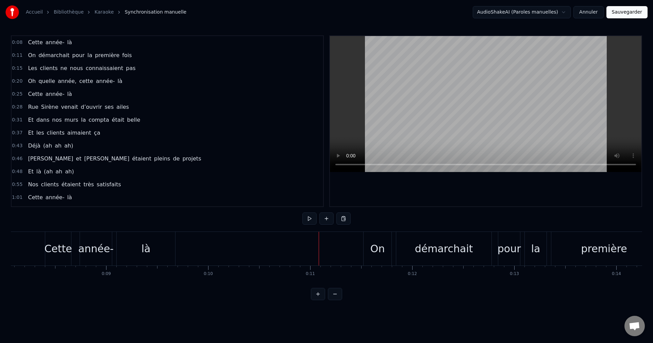
click at [70, 80] on div "Oh quelle année, cette année- là" at bounding box center [75, 81] width 100 height 12
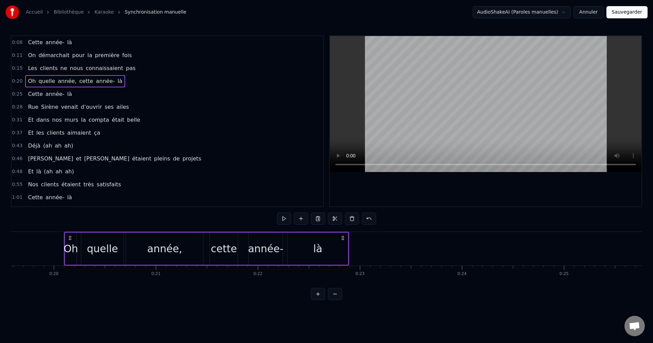
scroll to position [0, 2018]
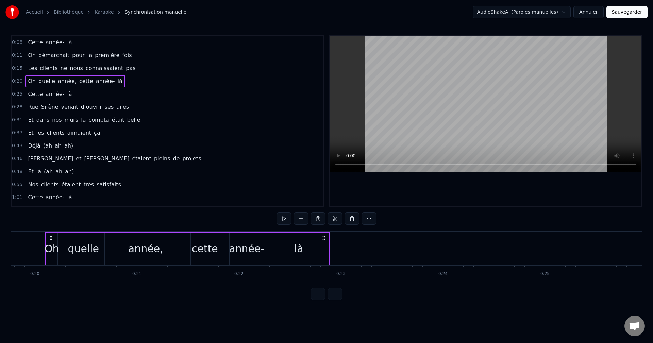
click at [148, 249] on div "année," at bounding box center [145, 248] width 35 height 15
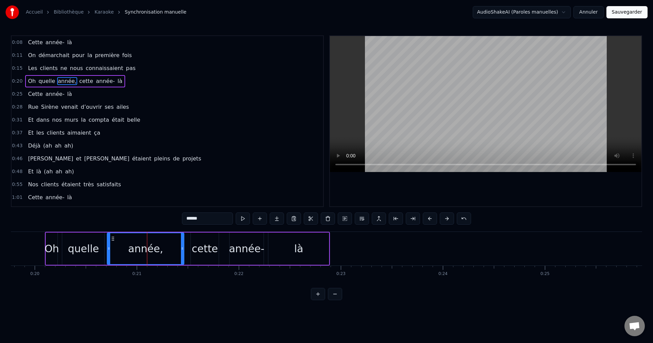
click at [98, 249] on div "quelle" at bounding box center [83, 249] width 42 height 32
type input "******"
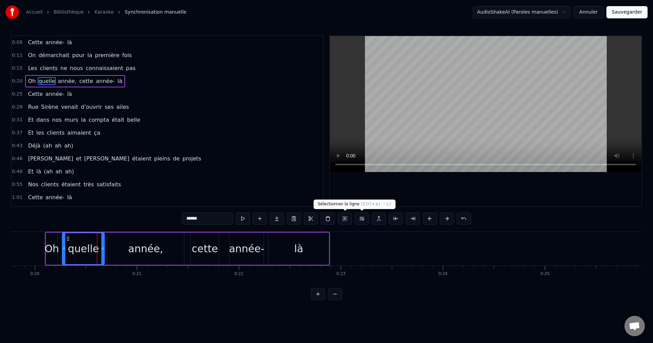
click at [344, 220] on button at bounding box center [345, 219] width 14 height 12
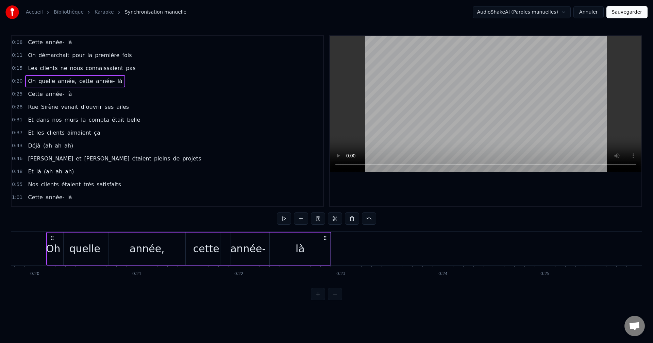
drag, startPoint x: 323, startPoint y: 239, endPoint x: 324, endPoint y: 243, distance: 3.7
click at [324, 243] on div "Oh quelle année, cette année- là" at bounding box center [188, 249] width 285 height 34
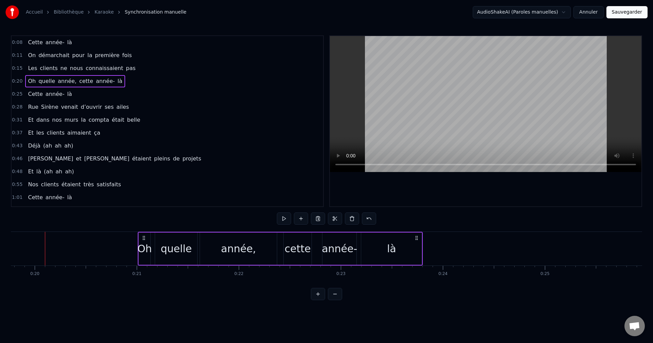
drag, startPoint x: 325, startPoint y: 241, endPoint x: 416, endPoint y: 232, distance: 91.9
click at [416, 232] on div "Oh quelle année, cette année- là" at bounding box center [280, 249] width 285 height 34
click at [242, 280] on div "Cette année- là On démarchait pour la première fois Les clients ne nous connais…" at bounding box center [326, 257] width 631 height 51
click at [377, 311] on html "Accueil Bibliothèque Karaoke Synchronisation manuelle AudioShakeAI (Paroles man…" at bounding box center [326, 155] width 653 height 311
click at [46, 98] on span "année-" at bounding box center [55, 94] width 20 height 8
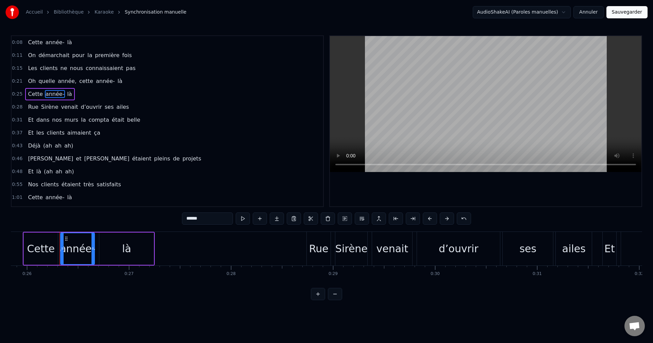
scroll to position [0, 2652]
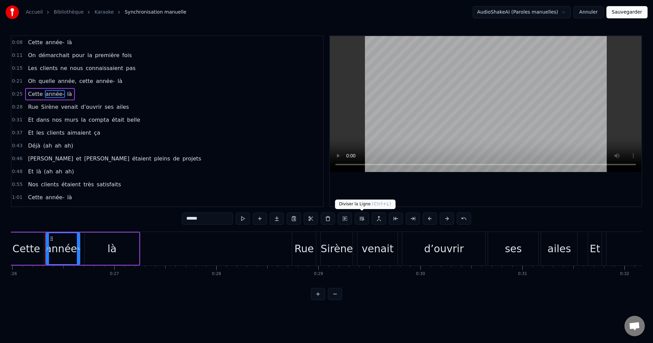
click at [356, 220] on button at bounding box center [362, 219] width 14 height 12
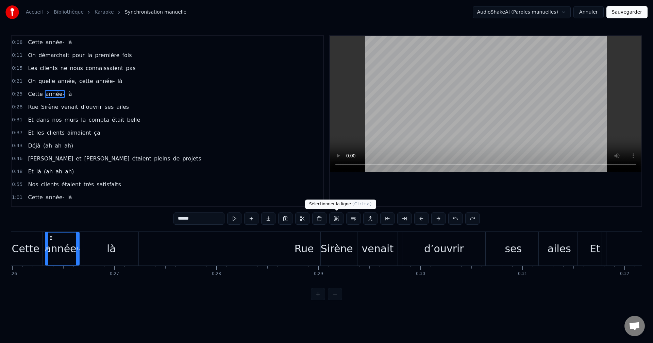
click at [339, 220] on button at bounding box center [336, 219] width 14 height 12
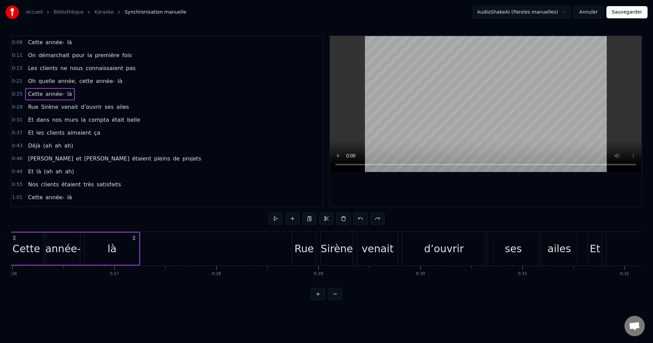
scroll to position [0, 2616]
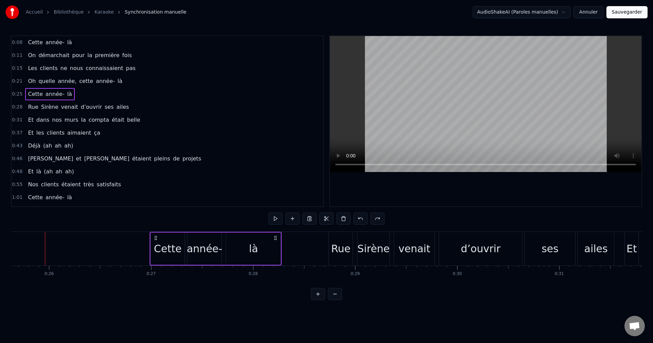
drag, startPoint x: 172, startPoint y: 236, endPoint x: 277, endPoint y: 240, distance: 104.9
click at [277, 240] on icon at bounding box center [275, 237] width 5 height 5
click at [281, 239] on icon at bounding box center [278, 237] width 5 height 5
click at [340, 253] on div "Rue" at bounding box center [340, 248] width 19 height 15
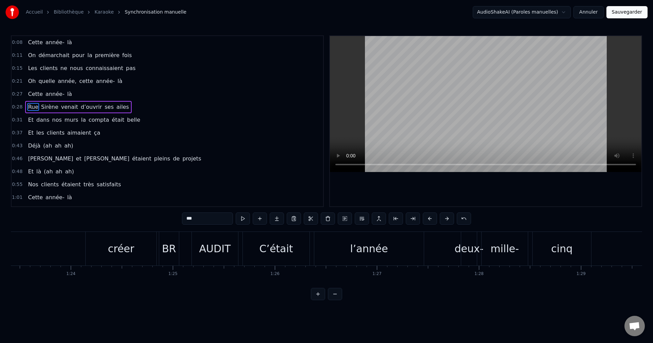
scroll to position [0, 8357]
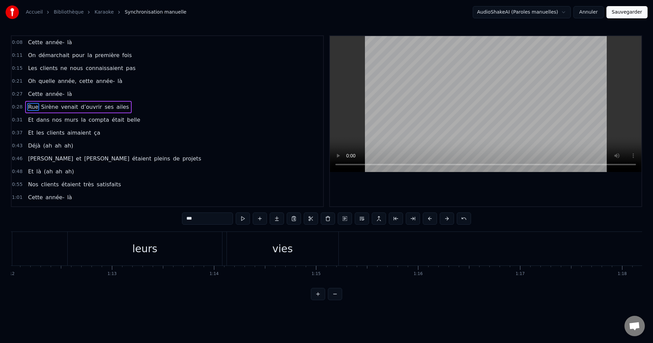
click at [63, 282] on div "Cette année- là On démarchait pour la première fois Les clients ne nous connais…" at bounding box center [326, 257] width 631 height 51
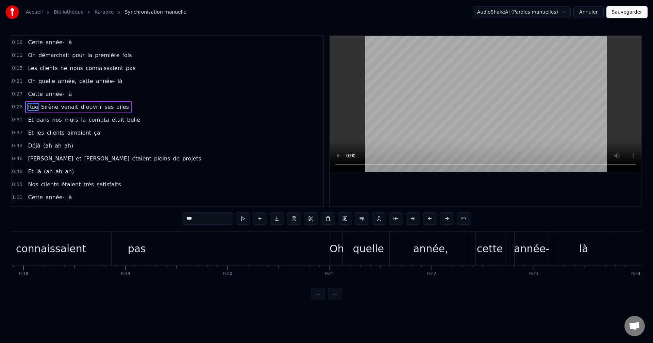
click at [643, 284] on div "Accueil Bibliothèque Karaoke Synchronisation manuelle AudioShakeAI (Paroles man…" at bounding box center [326, 150] width 653 height 300
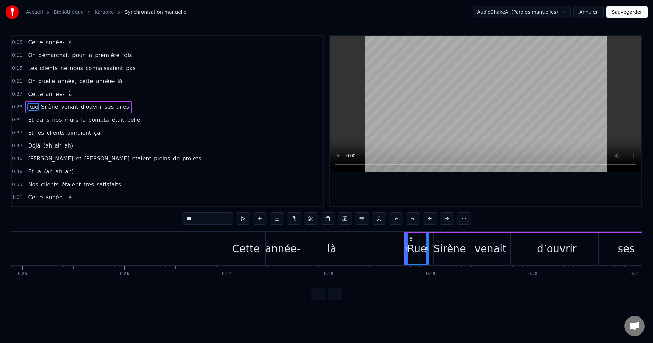
scroll to position [0, 2573]
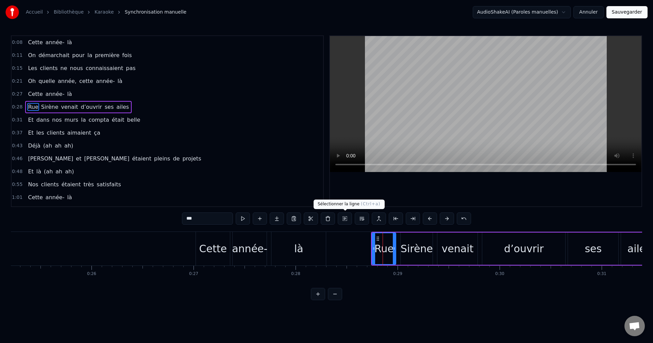
click at [343, 220] on button at bounding box center [345, 219] width 14 height 12
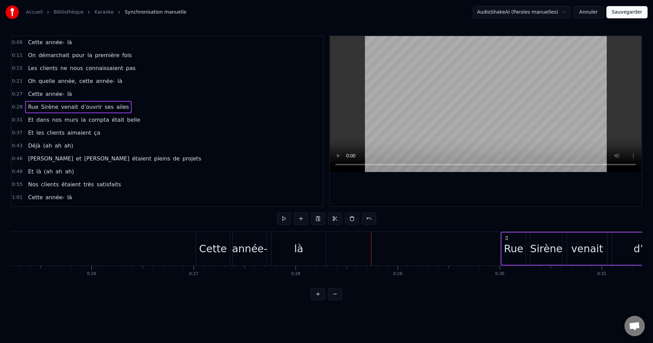
drag, startPoint x: 377, startPoint y: 236, endPoint x: 509, endPoint y: 244, distance: 132.2
click at [509, 244] on div "Rue [PERSON_NAME] venait d’ouvrir ses ailes" at bounding box center [644, 249] width 287 height 34
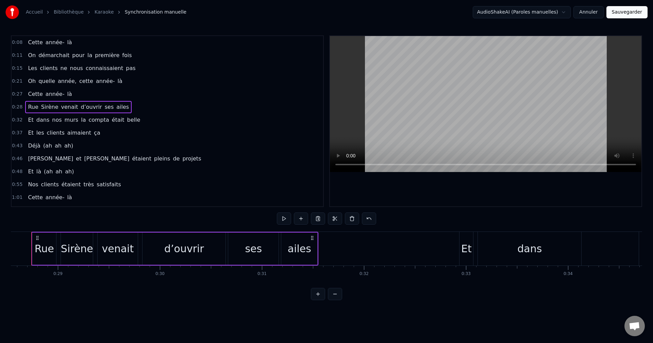
scroll to position [0, 2913]
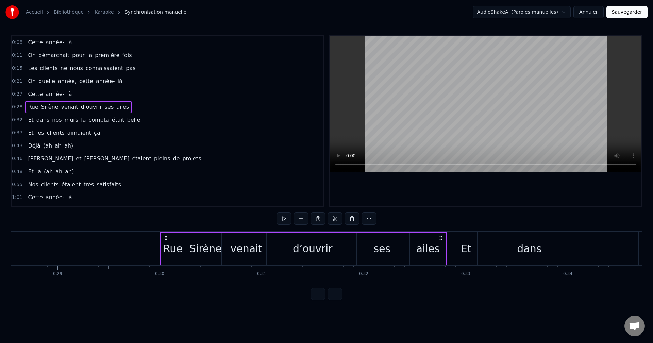
drag, startPoint x: 314, startPoint y: 239, endPoint x: 443, endPoint y: 256, distance: 130.0
click at [443, 256] on div "Rue [PERSON_NAME] venait d’ouvrir ses ailes" at bounding box center [303, 249] width 287 height 34
click at [480, 237] on div "dans" at bounding box center [529, 249] width 103 height 34
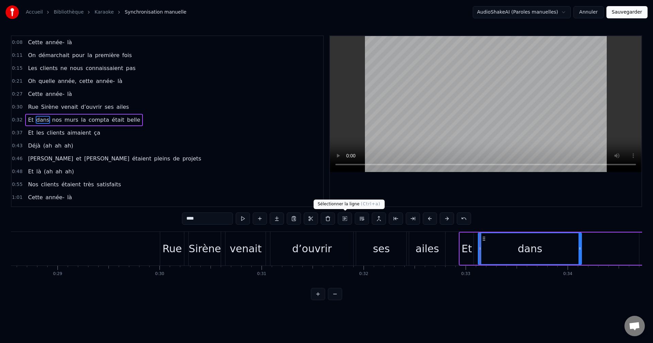
click at [343, 220] on button at bounding box center [345, 219] width 14 height 12
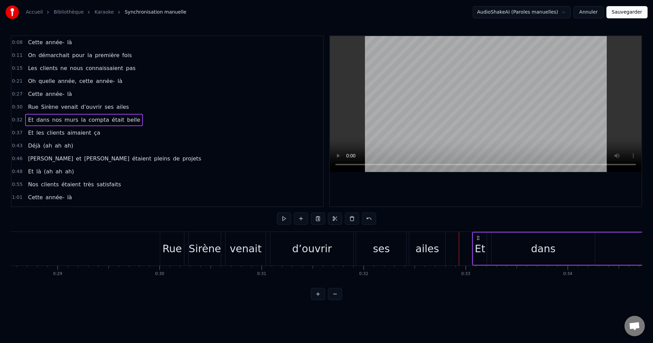
drag, startPoint x: 464, startPoint y: 238, endPoint x: 477, endPoint y: 237, distance: 13.3
click at [477, 237] on icon at bounding box center [478, 237] width 5 height 5
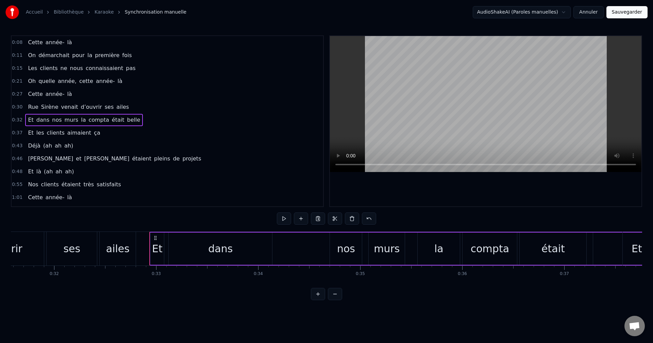
scroll to position [0, 3226]
drag, startPoint x: 153, startPoint y: 237, endPoint x: 162, endPoint y: 237, distance: 8.2
click at [162, 237] on icon at bounding box center [160, 237] width 5 height 5
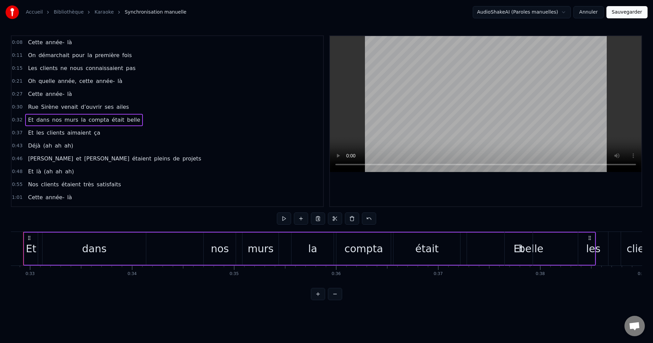
drag, startPoint x: 590, startPoint y: 239, endPoint x: 597, endPoint y: 239, distance: 7.1
click at [597, 239] on div "les" at bounding box center [593, 249] width 30 height 34
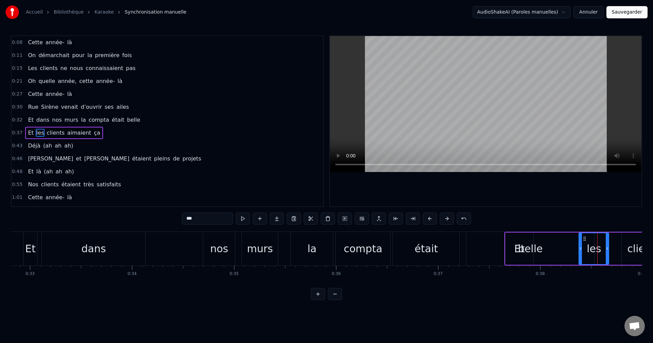
scroll to position [12, 0]
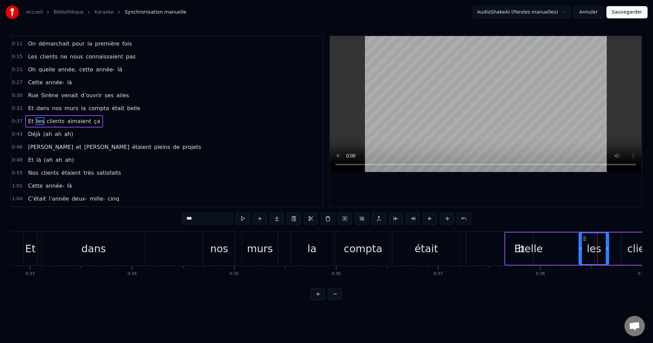
click at [381, 249] on div "compta" at bounding box center [363, 249] width 54 height 34
type input "******"
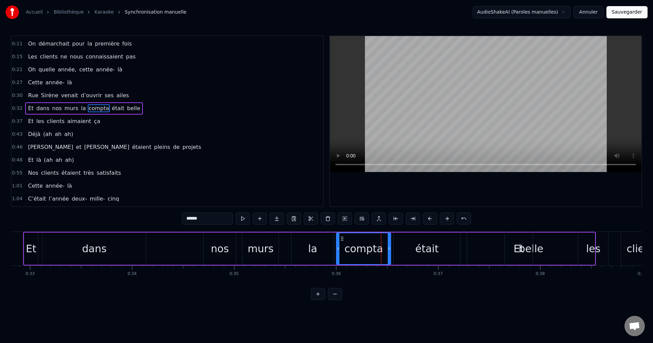
scroll to position [0, 0]
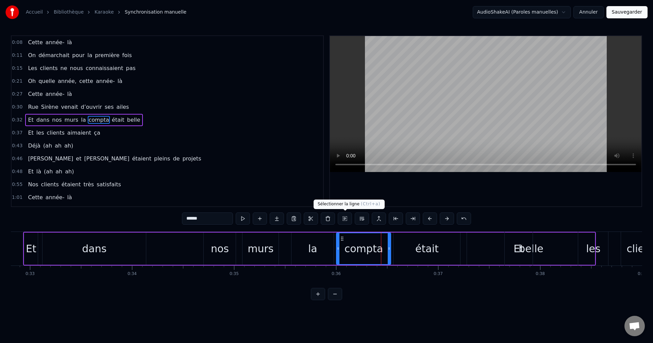
click at [346, 221] on button at bounding box center [345, 219] width 14 height 12
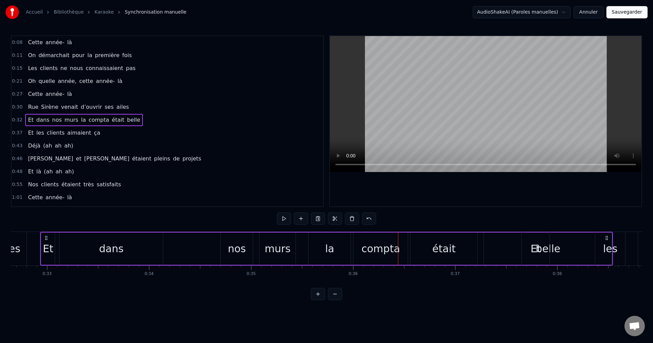
scroll to position [0, 3327]
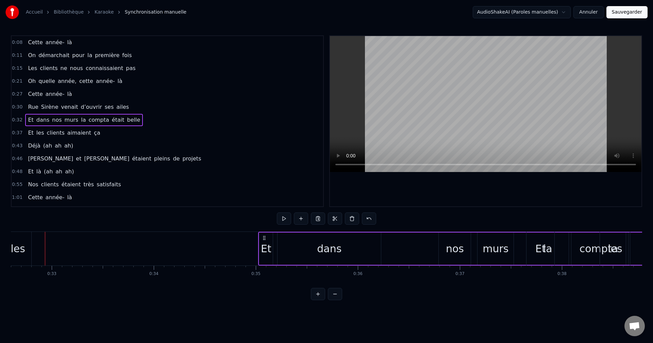
drag, startPoint x: 52, startPoint y: 240, endPoint x: 265, endPoint y: 254, distance: 213.8
click at [265, 254] on div "Et dans nos murs la compta était belle" at bounding box center [544, 249] width 573 height 34
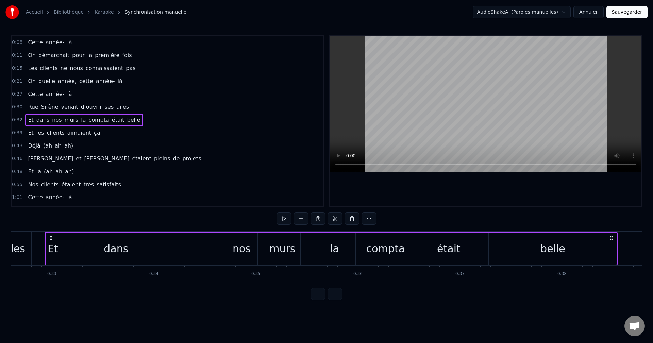
click at [72, 251] on div "dans" at bounding box center [115, 249] width 103 height 32
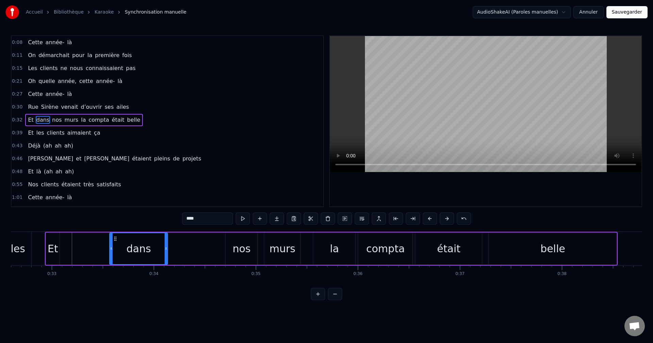
drag, startPoint x: 65, startPoint y: 251, endPoint x: 111, endPoint y: 252, distance: 45.3
click at [111, 252] on div at bounding box center [111, 248] width 3 height 31
click at [52, 250] on div "Et" at bounding box center [53, 248] width 11 height 15
type input "**"
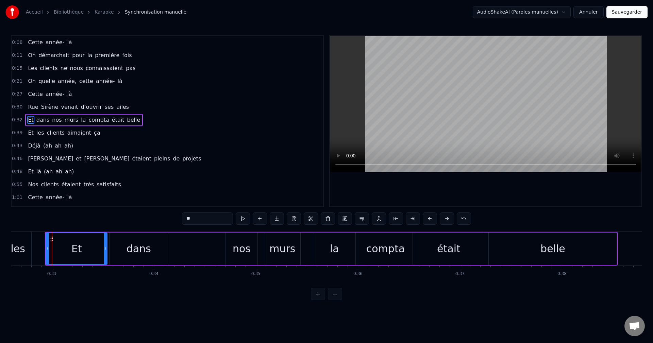
drag, startPoint x: 58, startPoint y: 250, endPoint x: 106, endPoint y: 250, distance: 47.6
click at [106, 250] on icon at bounding box center [105, 248] width 3 height 5
click at [199, 250] on div "Et dans nos murs la compta était belle" at bounding box center [331, 249] width 573 height 34
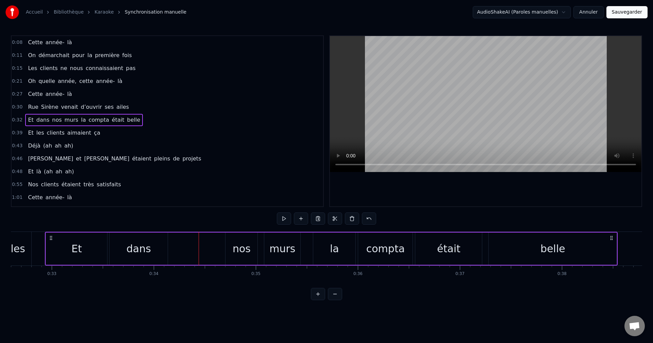
click at [165, 250] on div "dans" at bounding box center [139, 249] width 58 height 32
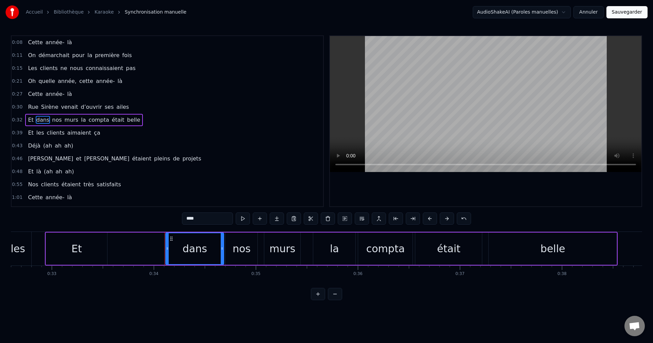
drag, startPoint x: 114, startPoint y: 238, endPoint x: 170, endPoint y: 238, distance: 56.1
click at [170, 238] on icon at bounding box center [171, 238] width 5 height 5
click at [95, 243] on div "Et" at bounding box center [76, 249] width 61 height 32
type input "**"
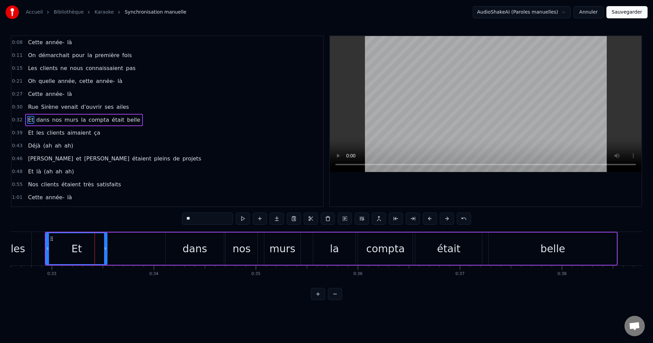
drag, startPoint x: 82, startPoint y: 243, endPoint x: 120, endPoint y: 243, distance: 38.1
click at [120, 243] on div "Et dans nos murs la compta était belle" at bounding box center [331, 249] width 573 height 34
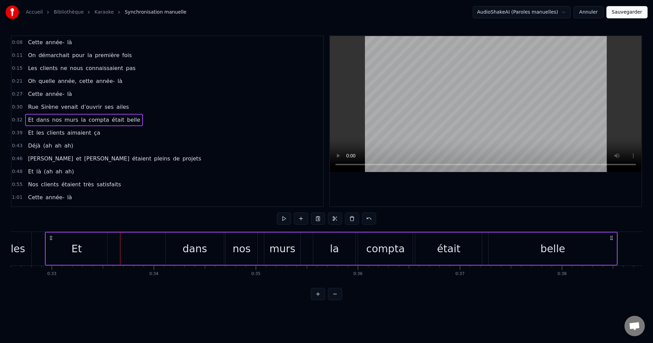
click at [83, 250] on div "Et" at bounding box center [76, 249] width 61 height 32
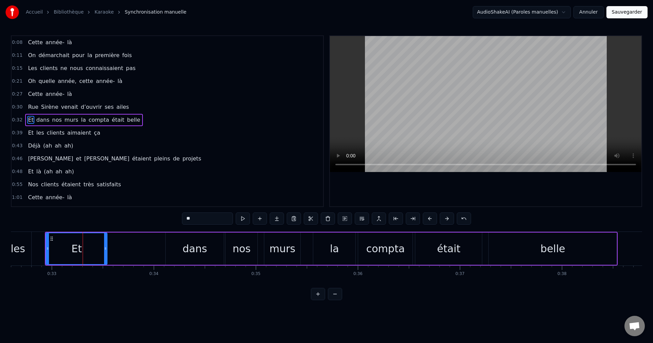
drag, startPoint x: 72, startPoint y: 250, endPoint x: 101, endPoint y: 249, distance: 28.6
click at [101, 249] on div "Et" at bounding box center [76, 248] width 61 height 31
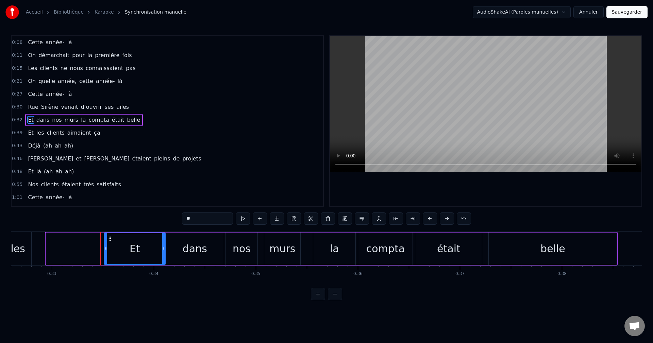
drag, startPoint x: 52, startPoint y: 239, endPoint x: 111, endPoint y: 239, distance: 58.2
click at [111, 239] on icon at bounding box center [109, 238] width 5 height 5
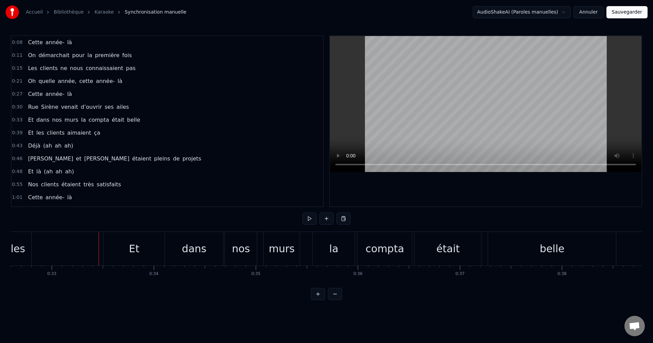
click at [125, 243] on div "Et" at bounding box center [133, 249] width 61 height 34
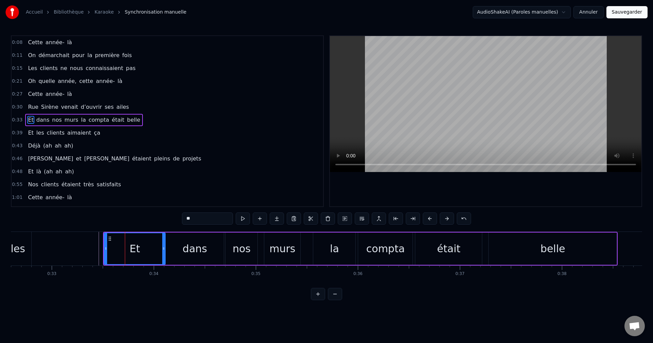
click at [543, 250] on div "belle" at bounding box center [553, 248] width 25 height 15
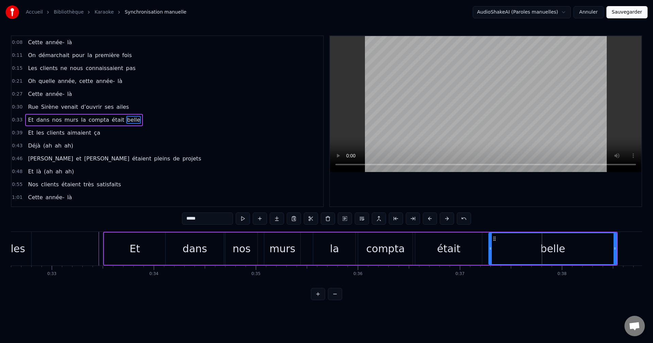
click at [428, 250] on div "était" at bounding box center [448, 249] width 67 height 32
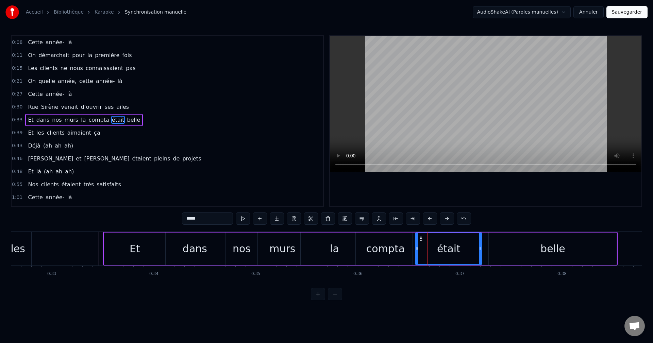
click at [337, 256] on div "la" at bounding box center [334, 248] width 9 height 15
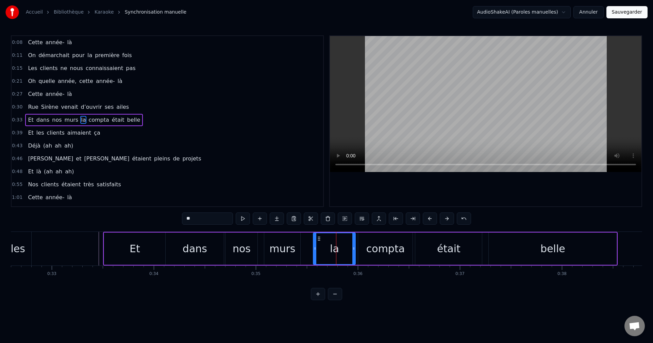
click at [295, 250] on div "murs" at bounding box center [282, 249] width 36 height 32
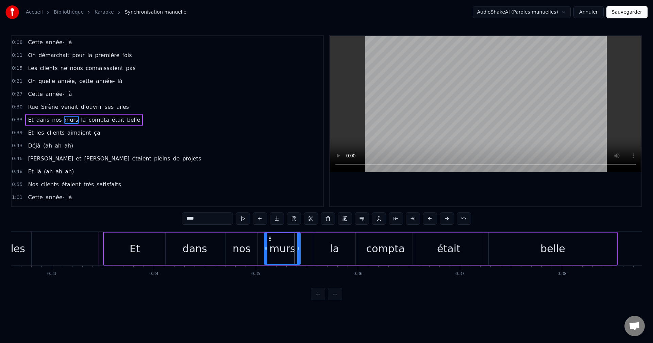
drag, startPoint x: 278, startPoint y: 245, endPoint x: 294, endPoint y: 245, distance: 15.3
click at [294, 245] on div "murs" at bounding box center [282, 248] width 26 height 15
drag, startPoint x: 270, startPoint y: 238, endPoint x: 279, endPoint y: 238, distance: 9.2
click at [279, 238] on icon at bounding box center [279, 238] width 5 height 5
click at [280, 247] on div "murs" at bounding box center [291, 248] width 35 height 31
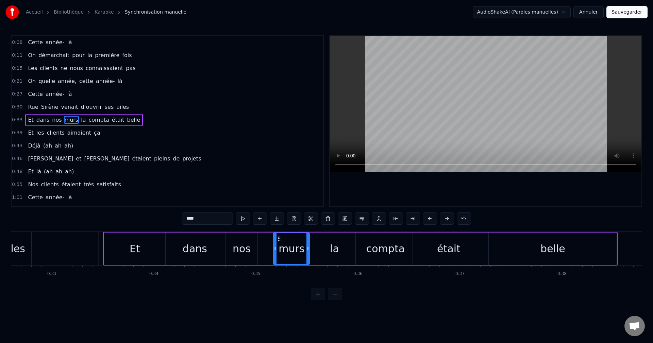
click at [285, 249] on div "murs" at bounding box center [292, 248] width 26 height 15
click at [231, 252] on div "nos" at bounding box center [242, 249] width 32 height 32
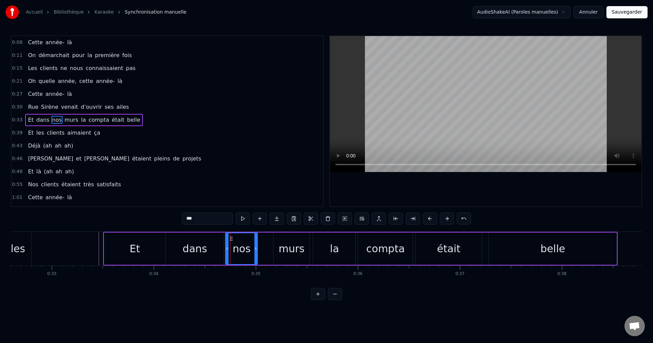
drag, startPoint x: 239, startPoint y: 249, endPoint x: 251, endPoint y: 249, distance: 11.9
click at [251, 249] on div "nos" at bounding box center [241, 248] width 31 height 31
click at [228, 241] on div at bounding box center [227, 248] width 3 height 31
click at [231, 241] on icon at bounding box center [232, 238] width 5 height 5
drag, startPoint x: 231, startPoint y: 241, endPoint x: 245, endPoint y: 241, distance: 14.3
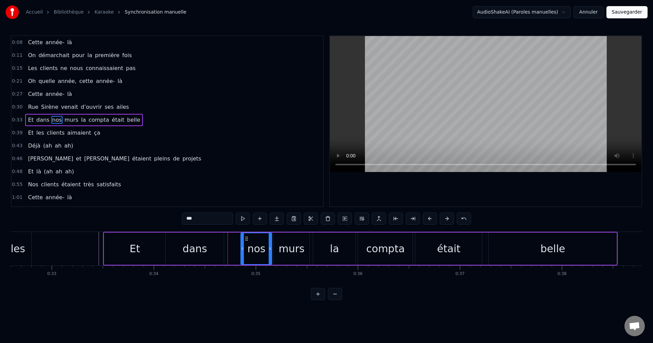
click at [245, 241] on icon at bounding box center [246, 238] width 5 height 5
click at [184, 246] on div "dans" at bounding box center [195, 248] width 24 height 15
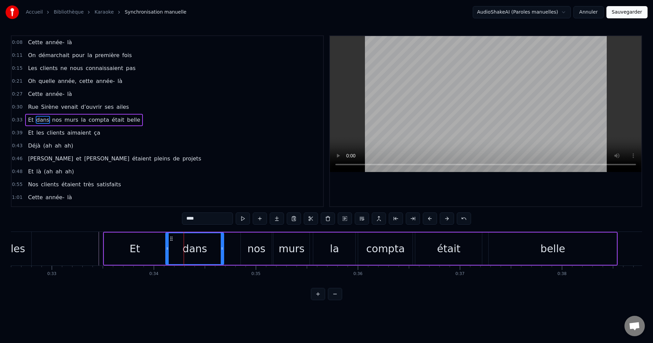
click at [138, 244] on div "Et" at bounding box center [135, 248] width 11 height 15
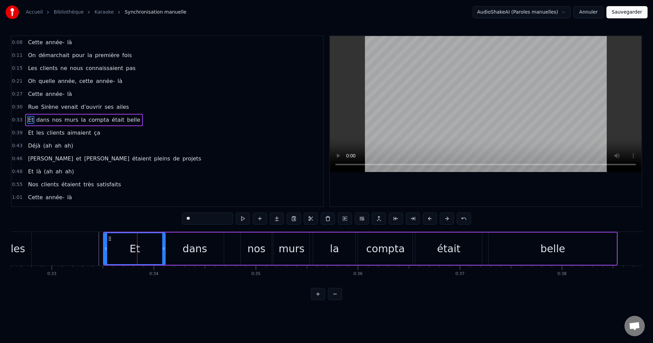
click at [177, 241] on div "dans" at bounding box center [195, 249] width 58 height 32
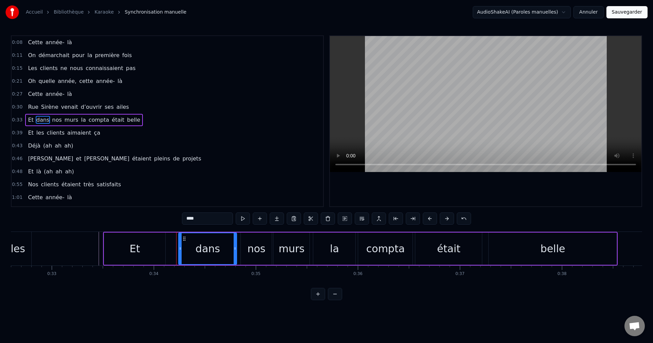
drag, startPoint x: 172, startPoint y: 238, endPoint x: 185, endPoint y: 240, distance: 13.1
click at [185, 240] on icon at bounding box center [184, 238] width 5 height 5
click at [134, 242] on div "Et" at bounding box center [135, 248] width 11 height 15
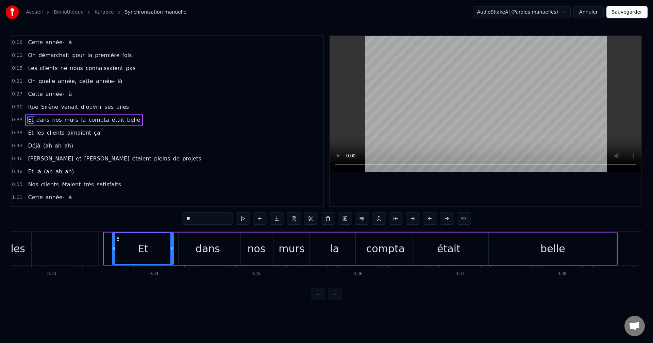
drag, startPoint x: 109, startPoint y: 237, endPoint x: 117, endPoint y: 237, distance: 8.2
click at [117, 237] on circle at bounding box center [117, 237] width 0 height 0
click at [327, 300] on div at bounding box center [326, 294] width 31 height 12
click at [329, 300] on button at bounding box center [335, 294] width 14 height 12
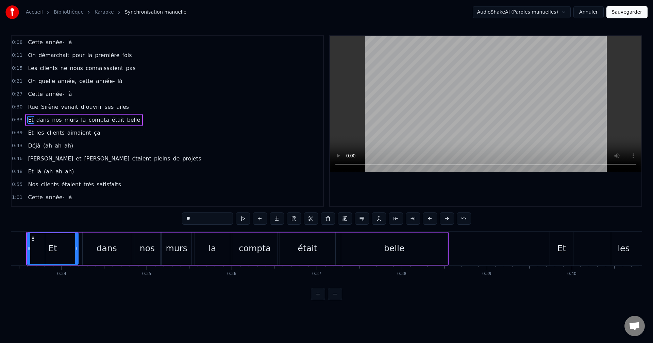
scroll to position [0, 2841]
click at [401, 250] on div "belle" at bounding box center [394, 248] width 21 height 13
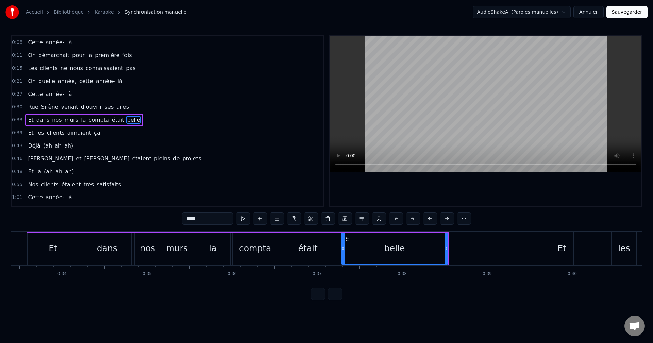
click at [59, 252] on div "Et" at bounding box center [53, 249] width 51 height 32
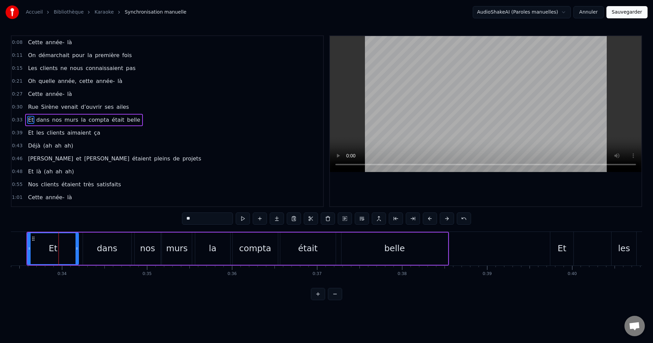
click at [553, 249] on div "Et" at bounding box center [561, 249] width 23 height 34
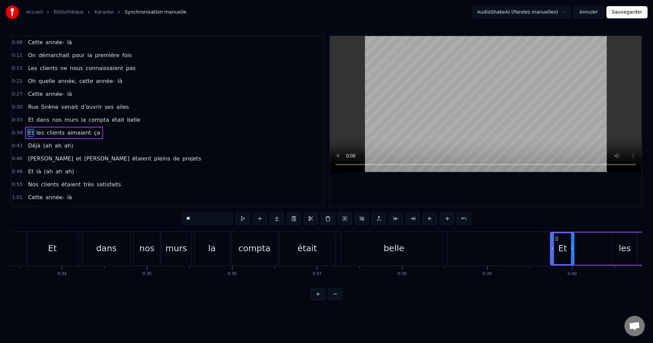
scroll to position [12, 0]
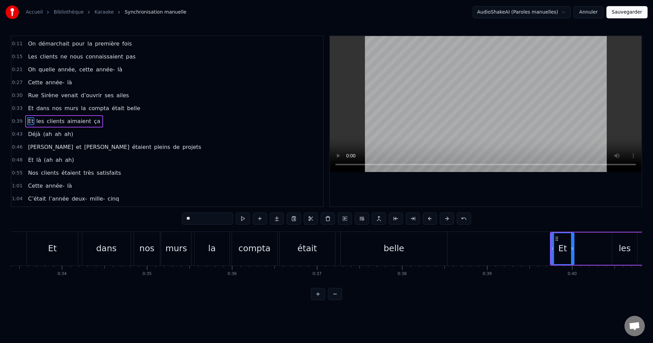
click at [571, 249] on div "Et" at bounding box center [563, 248] width 22 height 31
click at [400, 252] on div "belle" at bounding box center [394, 248] width 21 height 13
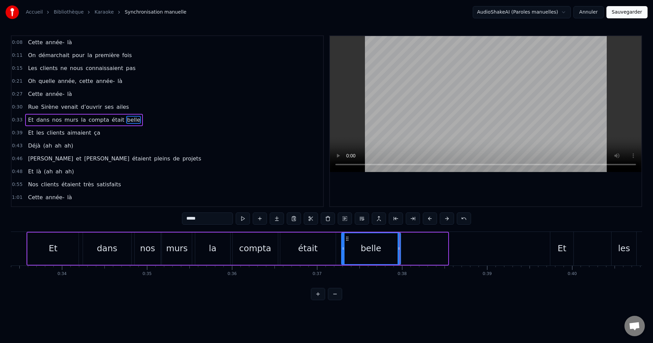
drag, startPoint x: 446, startPoint y: 249, endPoint x: 399, endPoint y: 249, distance: 47.3
click at [399, 249] on circle at bounding box center [398, 249] width 0 height 0
click at [557, 242] on div "Et" at bounding box center [561, 249] width 23 height 34
type input "**"
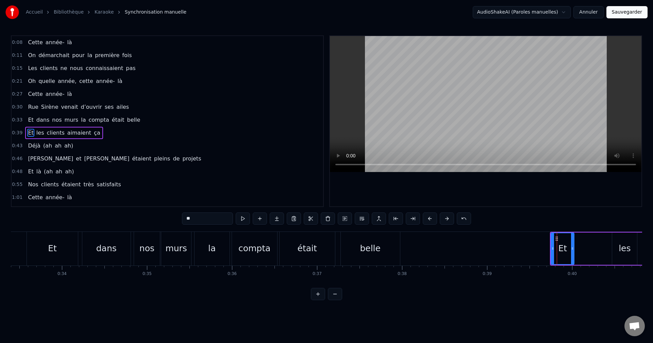
scroll to position [12, 0]
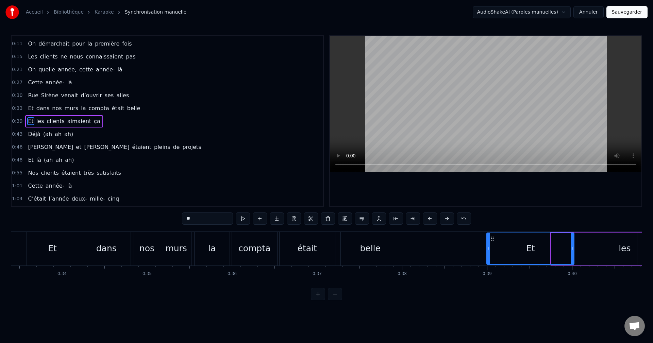
drag, startPoint x: 552, startPoint y: 252, endPoint x: 488, endPoint y: 248, distance: 64.5
click at [488, 248] on div at bounding box center [488, 248] width 3 height 31
drag, startPoint x: 489, startPoint y: 253, endPoint x: 493, endPoint y: 253, distance: 3.7
click at [493, 253] on div at bounding box center [492, 248] width 3 height 31
click at [628, 11] on button "Sauvegarder" at bounding box center [627, 12] width 41 height 12
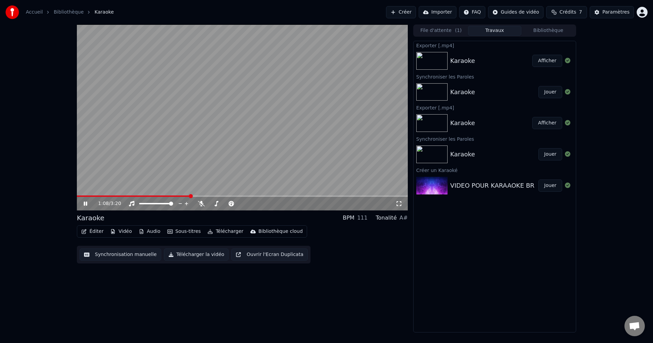
click at [142, 256] on button "Synchronisation manuelle" at bounding box center [121, 255] width 82 height 12
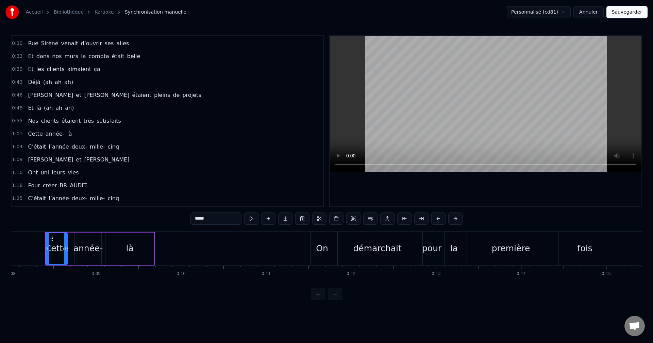
scroll to position [68, 0]
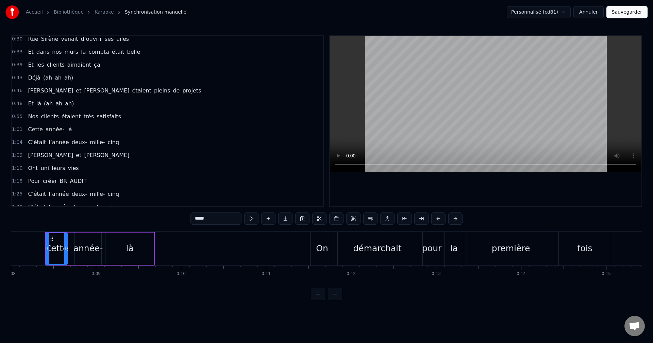
click at [58, 130] on span "année-" at bounding box center [55, 130] width 20 height 8
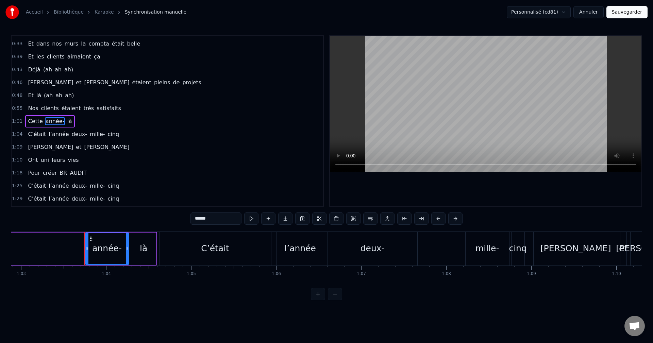
scroll to position [0, 5388]
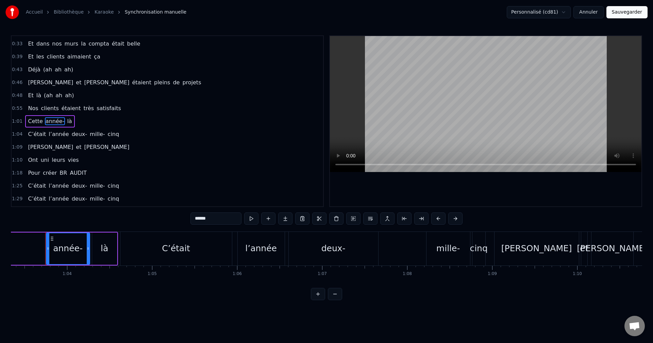
click at [83, 105] on span "très" at bounding box center [89, 108] width 12 height 8
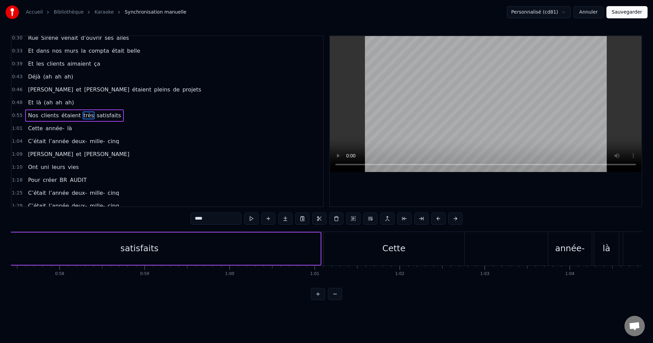
scroll to position [0, 4777]
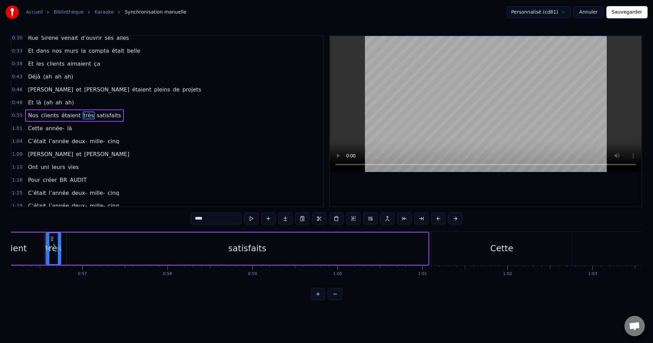
click at [126, 239] on div "satisfaits" at bounding box center [248, 249] width 362 height 32
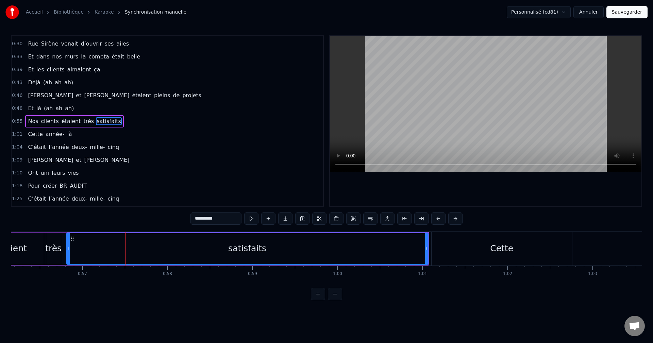
click at [486, 257] on div "Cette" at bounding box center [502, 249] width 141 height 34
type input "*****"
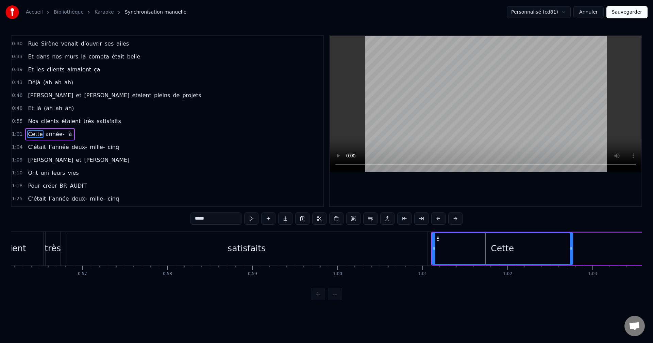
scroll to position [76, 0]
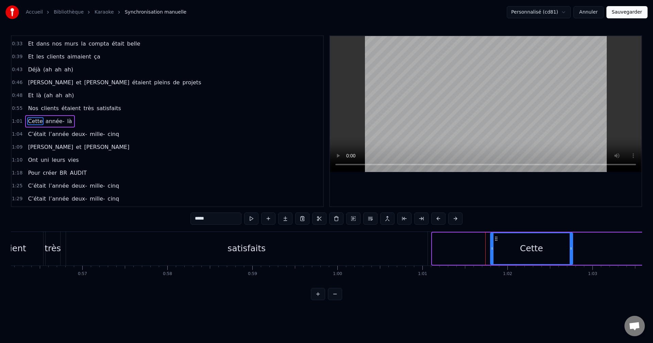
drag, startPoint x: 433, startPoint y: 251, endPoint x: 491, endPoint y: 252, distance: 58.2
click at [491, 252] on div at bounding box center [492, 248] width 3 height 31
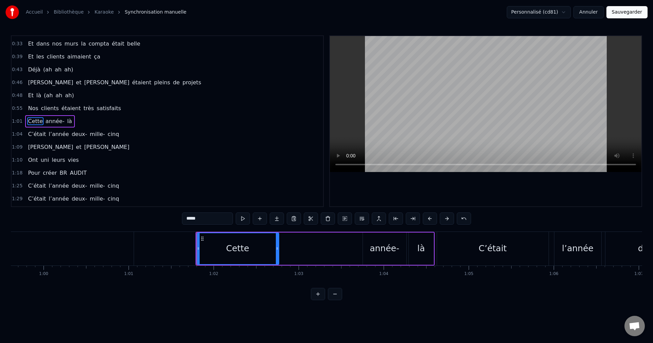
scroll to position [0, 5164]
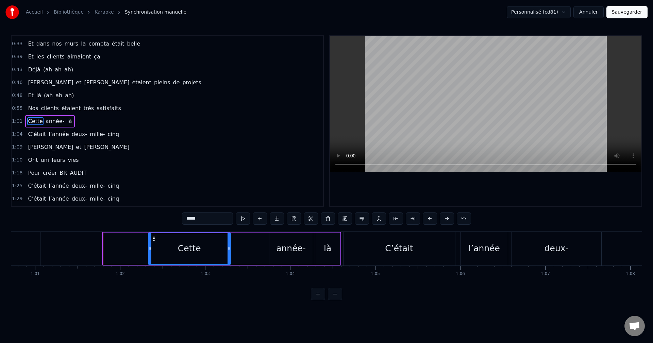
drag, startPoint x: 109, startPoint y: 239, endPoint x: 154, endPoint y: 246, distance: 45.8
click at [154, 246] on div "Cette" at bounding box center [190, 248] width 82 height 31
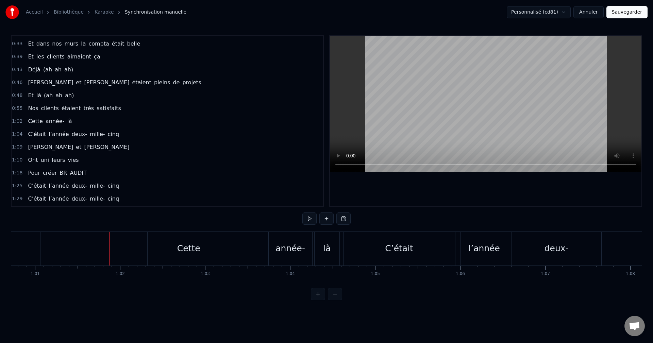
click at [167, 251] on div "Cette" at bounding box center [189, 249] width 82 height 34
click at [183, 250] on div "Cette" at bounding box center [188, 248] width 23 height 13
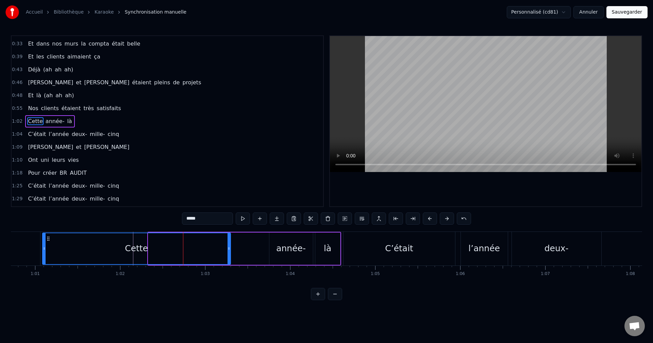
drag, startPoint x: 150, startPoint y: 254, endPoint x: 44, endPoint y: 254, distance: 105.8
click at [44, 254] on div at bounding box center [44, 248] width 3 height 31
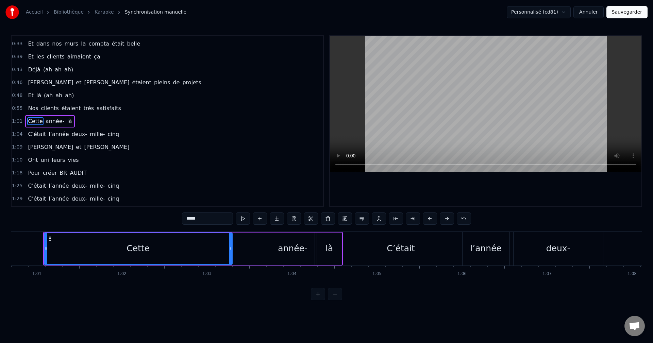
click at [319, 253] on div "là" at bounding box center [329, 249] width 25 height 32
type input "**"
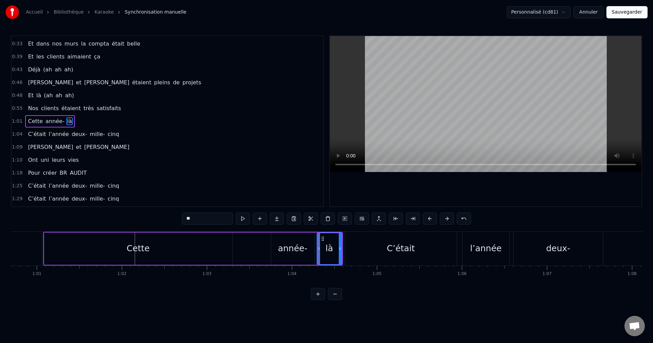
click at [645, 14] on button "Sauvegarder" at bounding box center [627, 12] width 41 height 12
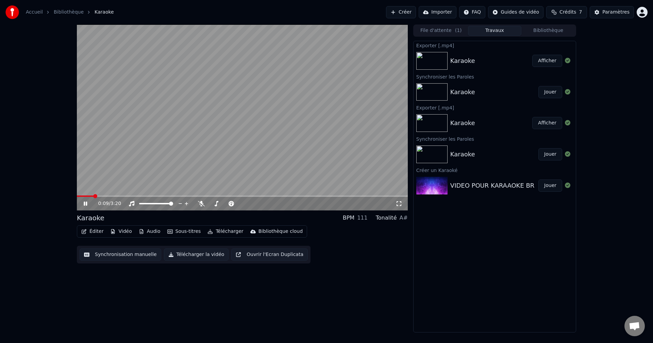
click at [466, 92] on div "Karaoke" at bounding box center [462, 92] width 25 height 10
click at [201, 257] on button "Télécharger la vidéo" at bounding box center [196, 255] width 65 height 12
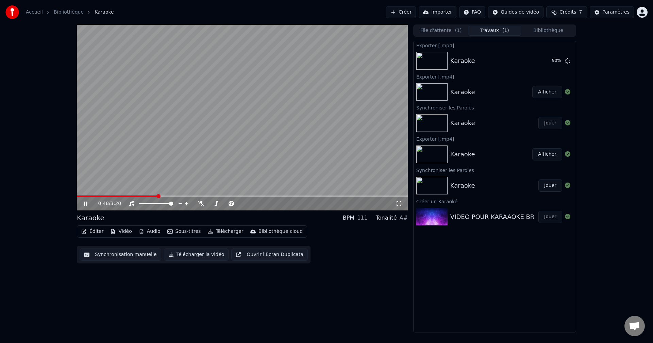
click at [243, 115] on video at bounding box center [242, 117] width 331 height 186
click at [466, 56] on div "Karaoke" at bounding box center [462, 61] width 25 height 10
click at [516, 49] on div "Karaoke Afficher" at bounding box center [495, 60] width 162 height 23
click at [231, 233] on button "Télécharger" at bounding box center [225, 232] width 41 height 10
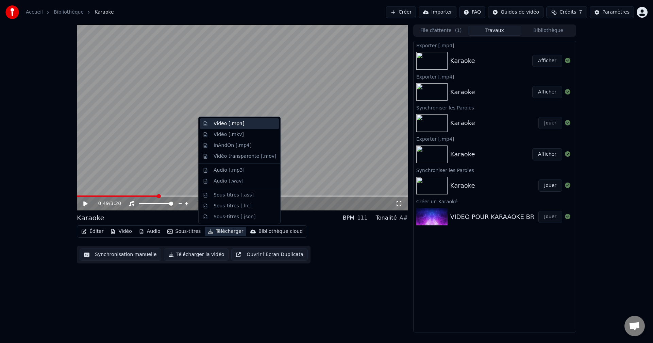
click at [234, 119] on div "Vidéo [.mp4]" at bounding box center [239, 123] width 79 height 11
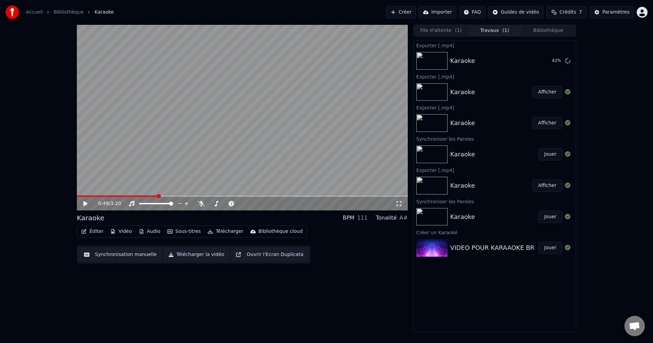
click at [545, 28] on button "Bibliothèque" at bounding box center [549, 31] width 54 height 10
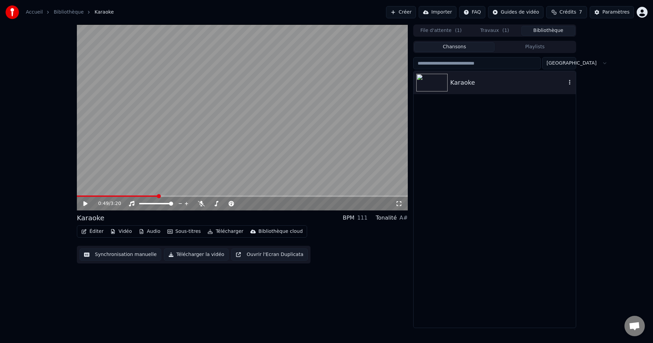
click at [574, 81] on div "Karaoke" at bounding box center [495, 82] width 162 height 23
click at [570, 85] on icon "button" at bounding box center [569, 82] width 1 height 5
click at [564, 117] on div "Ouvrir le Dossier" at bounding box center [573, 117] width 80 height 11
click at [582, 88] on div "0:49 / 3:20 Karaoke BPM 111 Tonalité A# Éditer Vidéo Audio Sous-titres Téléchar…" at bounding box center [326, 176] width 653 height 304
click at [516, 41] on div "Chansons Playlists" at bounding box center [494, 47] width 163 height 12
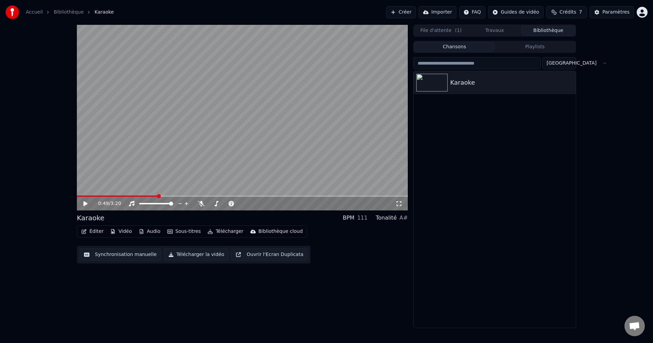
click at [504, 30] on button "Travaux" at bounding box center [495, 31] width 54 height 10
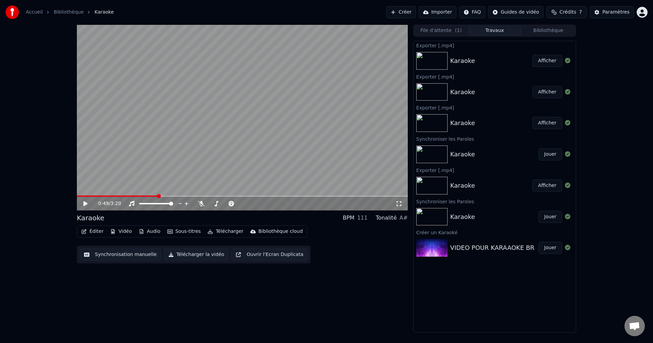
click at [555, 61] on button "Afficher" at bounding box center [547, 61] width 30 height 12
click at [476, 159] on div "Karaoke" at bounding box center [494, 155] width 88 height 10
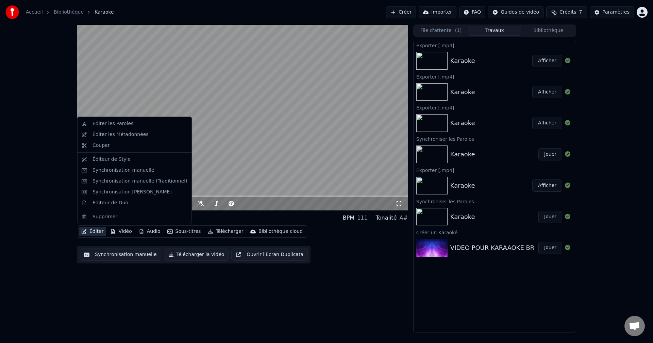
click at [99, 231] on button "Éditer" at bounding box center [93, 232] width 28 height 10
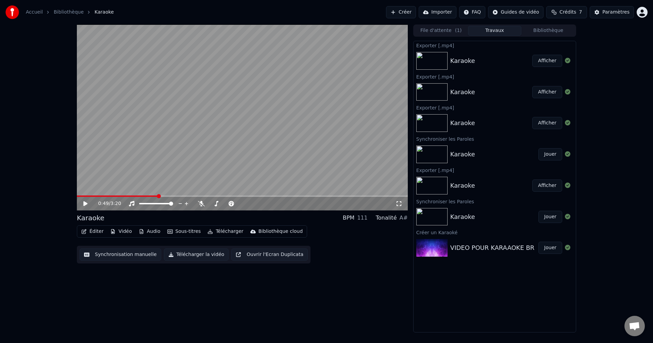
click at [106, 246] on div "Éditer Vidéo Audio Sous-titres Télécharger Bibliothèque cloud Synchronisation m…" at bounding box center [242, 245] width 331 height 38
click at [106, 255] on button "Synchronisation manuelle" at bounding box center [121, 255] width 82 height 12
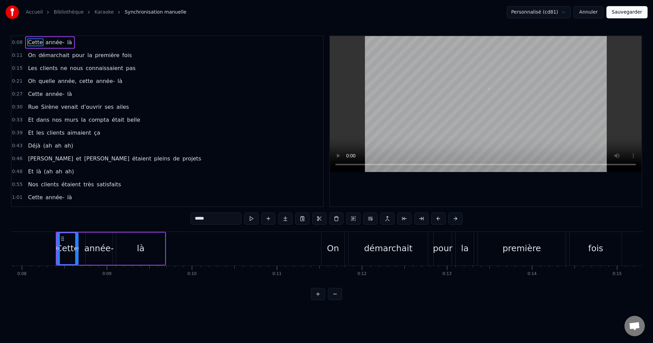
scroll to position [0, 680]
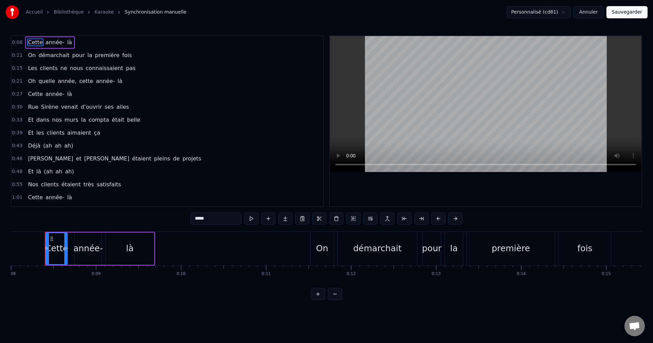
click at [321, 250] on div "On" at bounding box center [322, 248] width 12 height 13
type input "**"
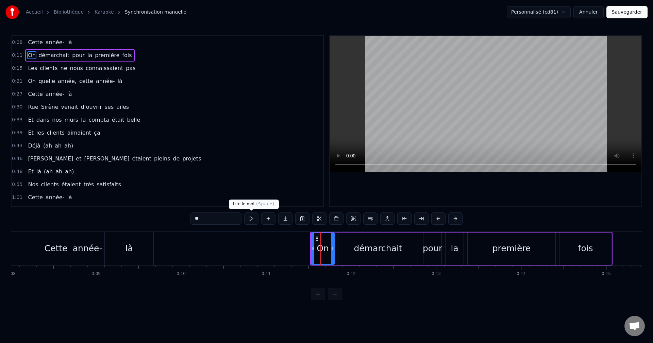
click at [251, 218] on button at bounding box center [251, 219] width 14 height 12
click at [498, 311] on html "Accueil Bibliothèque Karaoke Synchronisation manuelle Personnalisé (cd81) Annul…" at bounding box center [326, 155] width 653 height 311
click at [251, 214] on button at bounding box center [251, 219] width 14 height 12
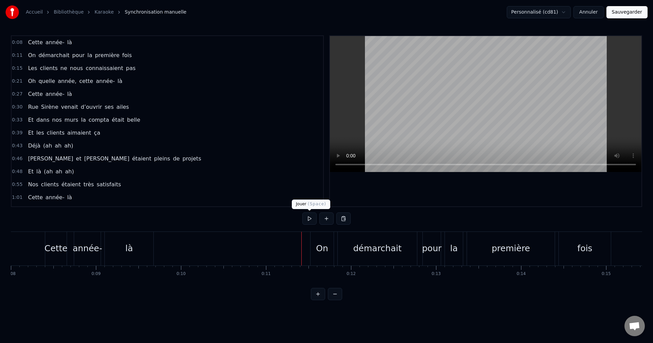
click at [303, 221] on button at bounding box center [309, 219] width 14 height 12
click at [595, 15] on button "Annuler" at bounding box center [589, 12] width 30 height 12
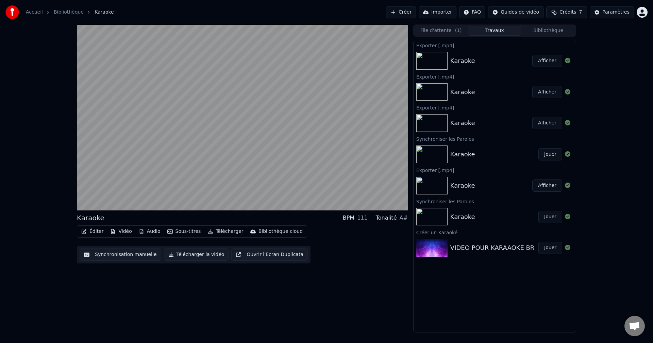
click at [100, 230] on button "Éditer" at bounding box center [93, 232] width 28 height 10
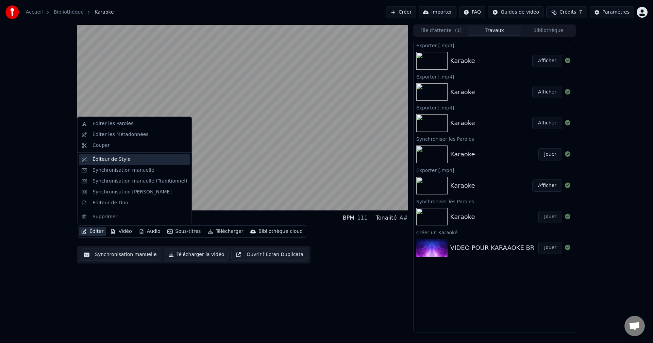
click at [115, 162] on div "Éditeur de Style" at bounding box center [112, 159] width 38 height 7
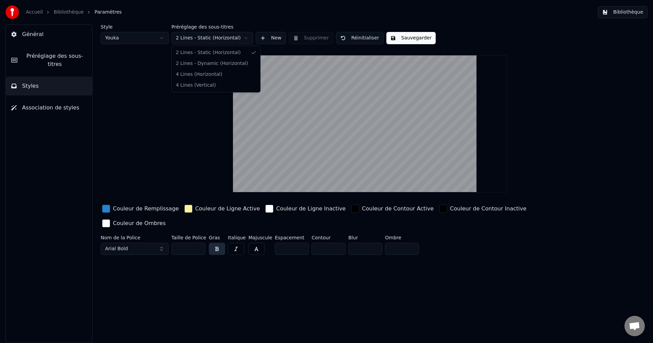
click at [242, 39] on html "Accueil Bibliothèque Paramètres Bibliothèque Général Préréglage des sous-titres…" at bounding box center [326, 171] width 653 height 343
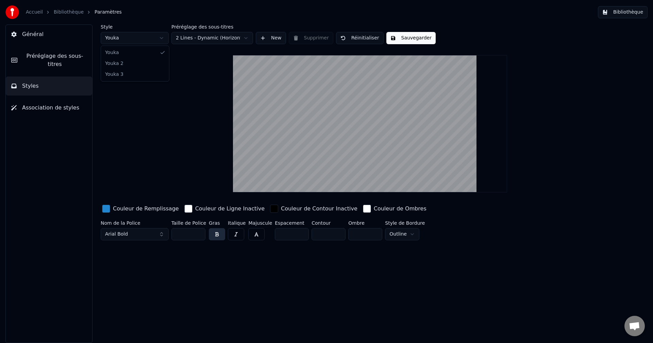
click at [156, 42] on html "Accueil Bibliothèque Paramètres Bibliothèque Général Préréglage des sous-titres…" at bounding box center [326, 171] width 653 height 343
click at [207, 36] on html "Accueil Bibliothèque Paramètres Bibliothèque Général Préréglage des sous-titres…" at bounding box center [326, 171] width 653 height 343
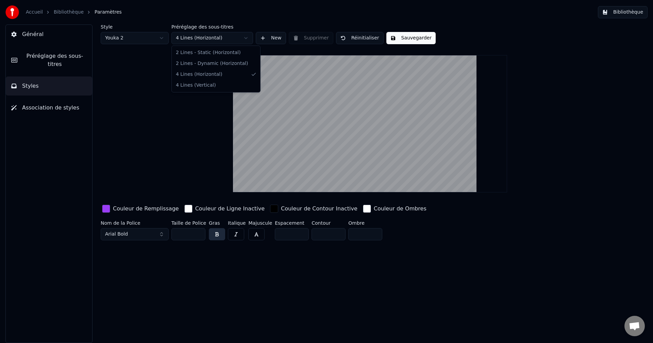
click at [212, 38] on html "Accueil Bibliothèque Paramètres Bibliothèque Général Préréglage des sous-titres…" at bounding box center [326, 171] width 653 height 343
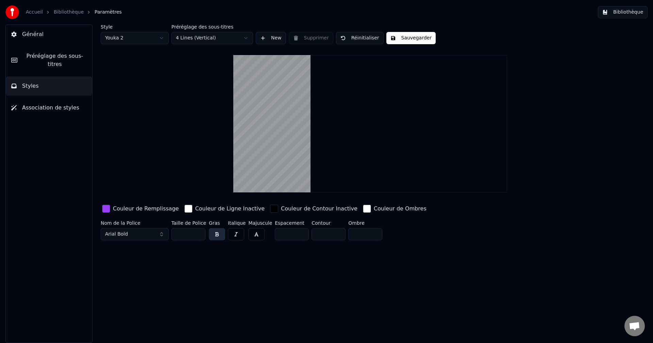
click at [207, 38] on html "Accueil Bibliothèque Paramètres Bibliothèque Général Préréglage des sous-titres…" at bounding box center [326, 171] width 653 height 343
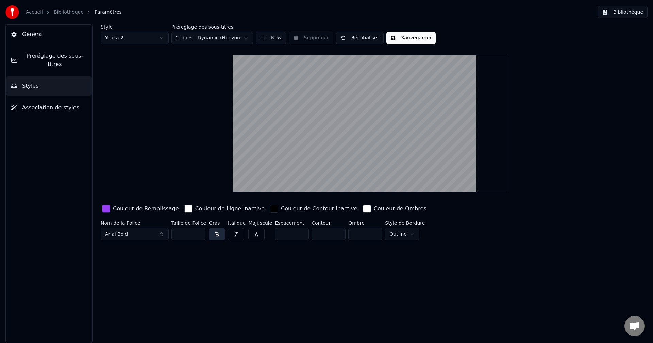
click at [110, 209] on div "button" at bounding box center [106, 209] width 8 height 8
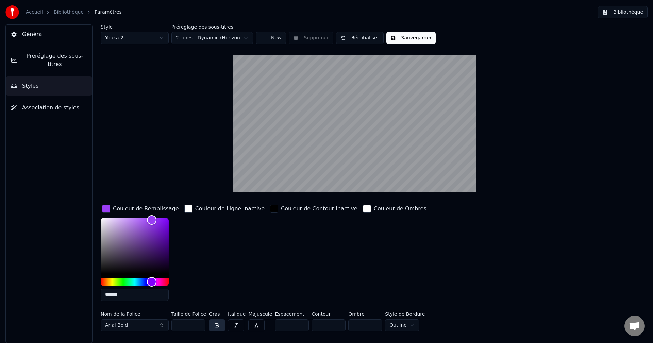
click at [189, 182] on div "Style Youka 2 Préréglage des sous-titres 2 Lines - Dynamic (Horizontal) New Sup…" at bounding box center [370, 179] width 539 height 310
click at [402, 253] on div "Couleur de Ombres" at bounding box center [395, 254] width 66 height 103
click at [38, 106] on button "Association de styles" at bounding box center [49, 107] width 86 height 19
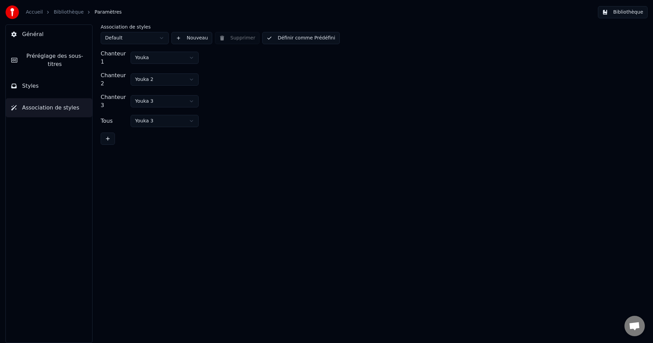
click at [47, 53] on span "Préréglage des sous-titres" at bounding box center [55, 60] width 64 height 16
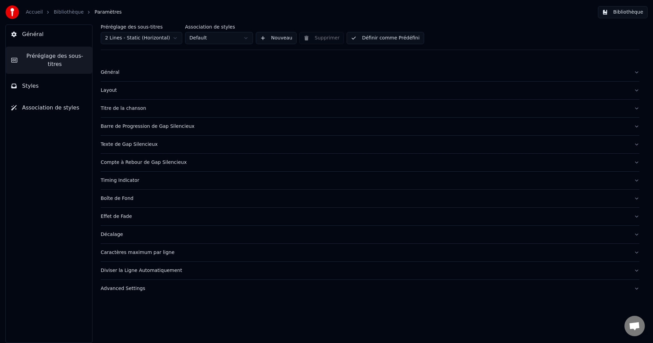
click at [118, 231] on div "Décalage" at bounding box center [365, 234] width 528 height 7
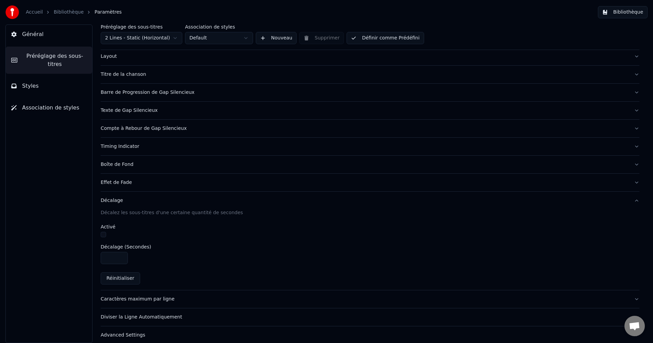
scroll to position [40, 0]
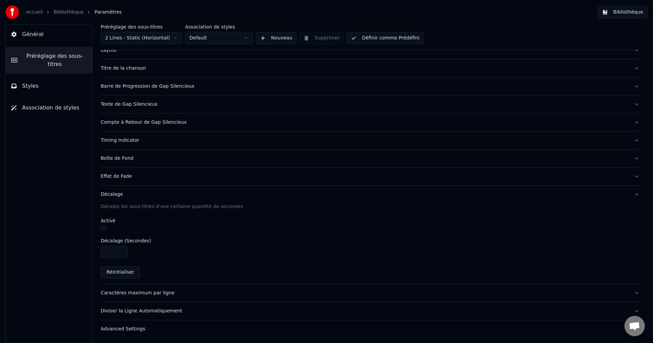
click at [194, 291] on div "Caractères maximum par ligne" at bounding box center [365, 293] width 528 height 7
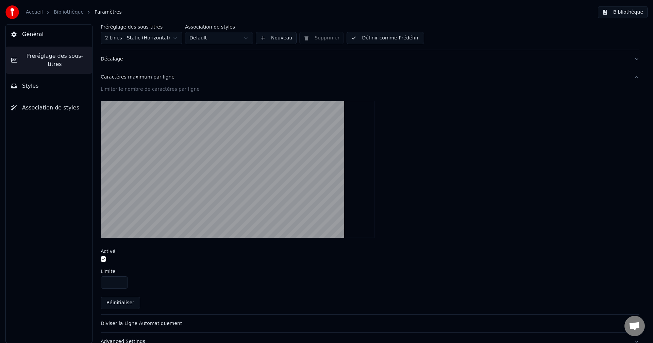
scroll to position [176, 0]
click at [105, 259] on button "button" at bounding box center [103, 258] width 5 height 5
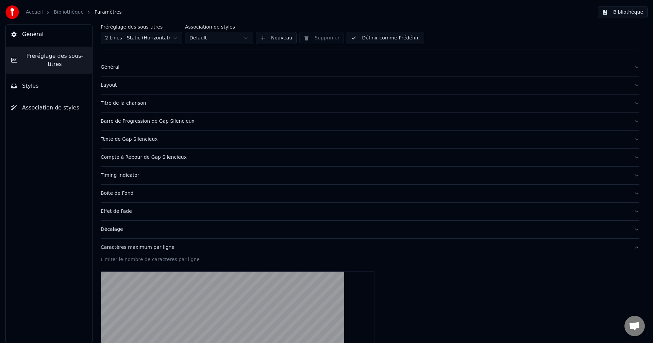
scroll to position [0, 0]
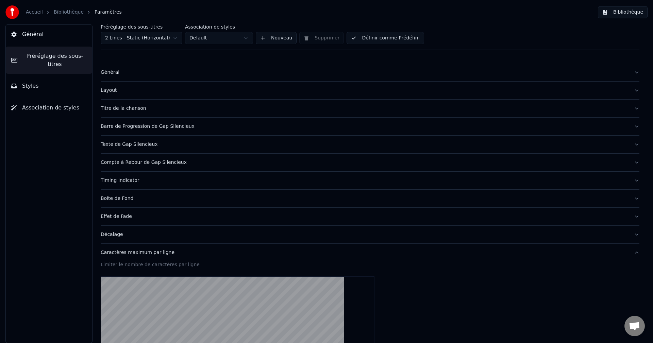
click at [87, 29] on button "Général" at bounding box center [49, 34] width 86 height 19
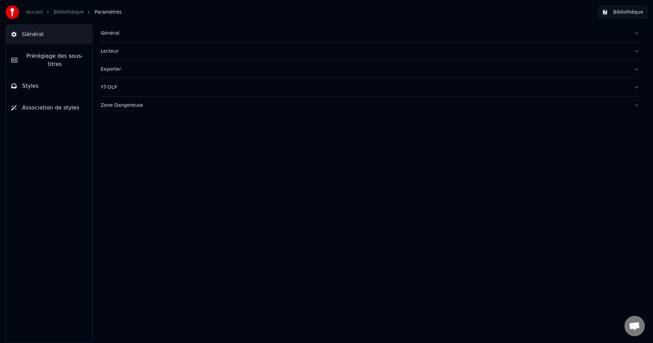
click at [61, 79] on button "Styles" at bounding box center [49, 86] width 86 height 19
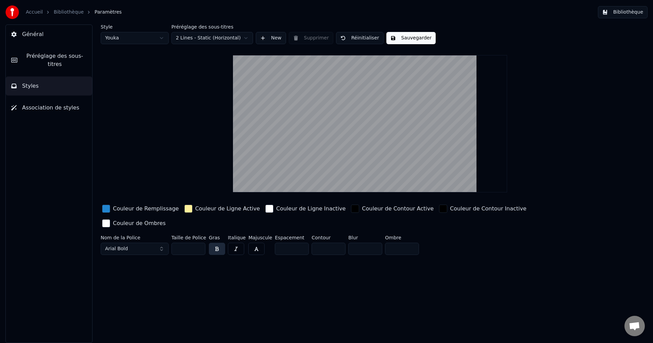
click at [409, 34] on button "Sauvegarder" at bounding box center [411, 38] width 49 height 12
click at [405, 35] on button "Terminé" at bounding box center [406, 38] width 38 height 12
drag, startPoint x: 43, startPoint y: 38, endPoint x: 37, endPoint y: 46, distance: 9.2
click at [40, 42] on button "Général" at bounding box center [49, 34] width 86 height 19
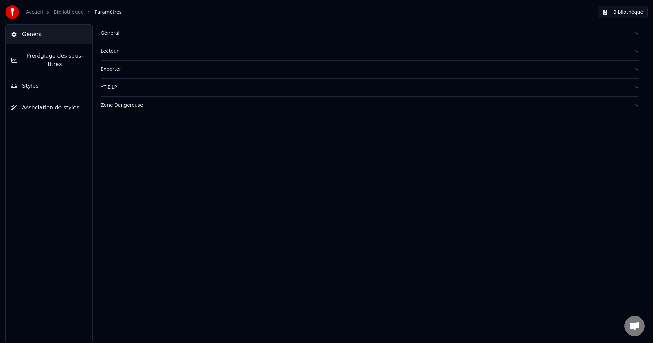
click at [59, 15] on link "Bibliothèque" at bounding box center [69, 12] width 30 height 7
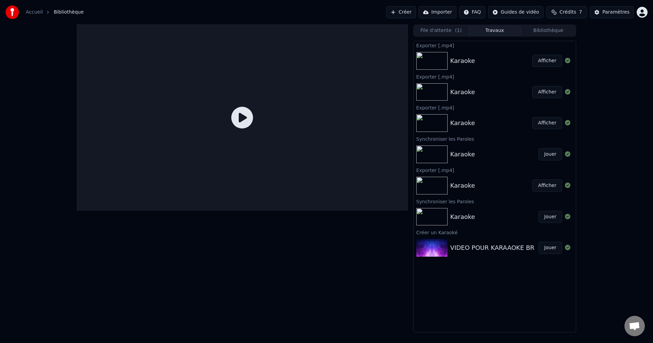
click at [480, 158] on div "Karaoke" at bounding box center [494, 155] width 88 height 10
click at [240, 121] on icon at bounding box center [242, 118] width 22 height 22
click at [494, 149] on div "Karaoke Jouer" at bounding box center [495, 154] width 162 height 23
click at [487, 249] on div "VIDEO POUR KARAAOKE BR" at bounding box center [492, 248] width 84 height 10
click at [479, 155] on div "Karaoke" at bounding box center [494, 155] width 88 height 10
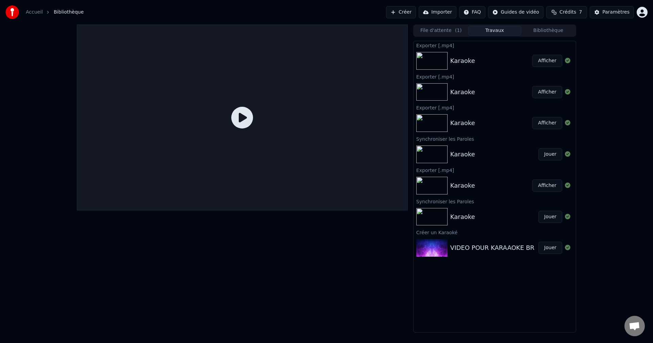
click at [482, 196] on div "Karaoke Afficher" at bounding box center [495, 185] width 162 height 23
drag, startPoint x: 626, startPoint y: 101, endPoint x: 618, endPoint y: 102, distance: 8.2
click at [621, 102] on div "File d'attente ( 1 ) Travaux Bibliothèque Exporter [.mp4] Karaoke Afficher Expo…" at bounding box center [326, 178] width 653 height 308
click at [47, 4] on div "Accueil Bibliothèque Créer Importer FAQ Guides de vidéo Crédits 7 Paramètres" at bounding box center [326, 12] width 653 height 24
click at [36, 15] on link "Accueil" at bounding box center [34, 12] width 17 height 7
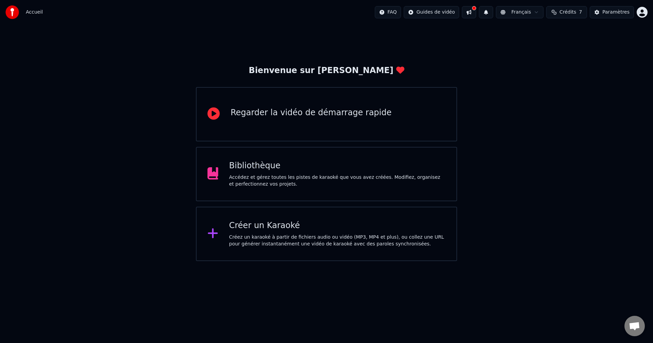
click at [476, 14] on button at bounding box center [469, 12] width 14 height 12
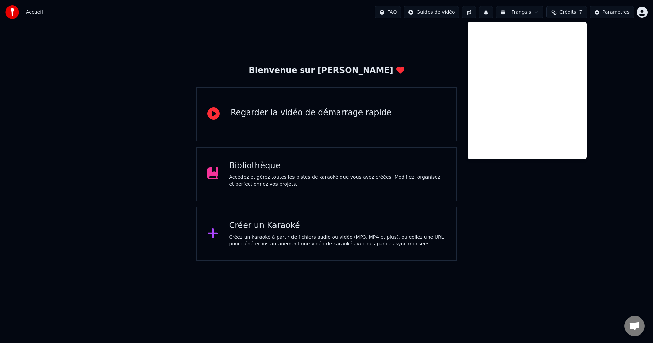
click at [440, 29] on div "Bienvenue sur Youka Regarder la vidéo de démarrage rapide Bibliothèque Accédez …" at bounding box center [326, 142] width 653 height 237
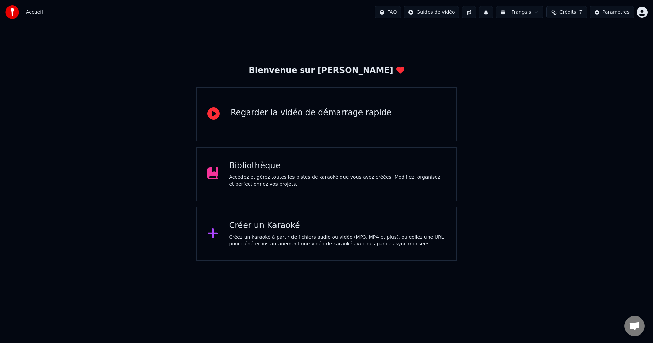
click at [388, 177] on div "Accédez et gérez toutes les pistes de karaoké que vous avez créées. Modifiez, o…" at bounding box center [337, 181] width 217 height 14
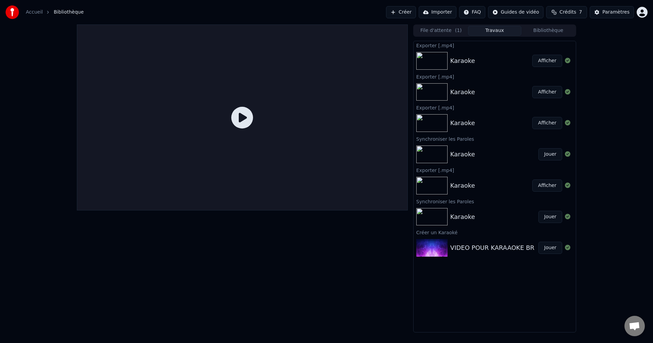
click at [483, 162] on div "Karaoke Jouer" at bounding box center [495, 154] width 162 height 23
click at [561, 152] on button "Jouer" at bounding box center [551, 154] width 24 height 12
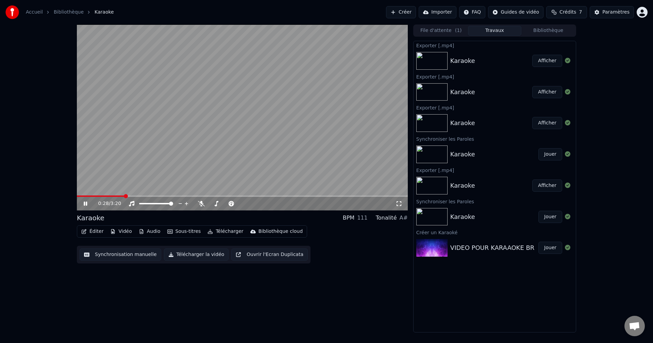
click at [87, 203] on icon at bounding box center [85, 204] width 3 height 4
click at [514, 158] on div "Karaoke" at bounding box center [494, 155] width 88 height 10
click at [97, 232] on button "Éditer" at bounding box center [93, 232] width 28 height 10
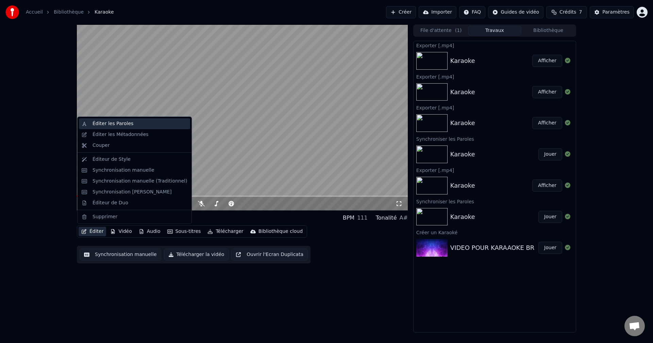
click at [119, 123] on div "Éditer les Paroles" at bounding box center [113, 123] width 41 height 7
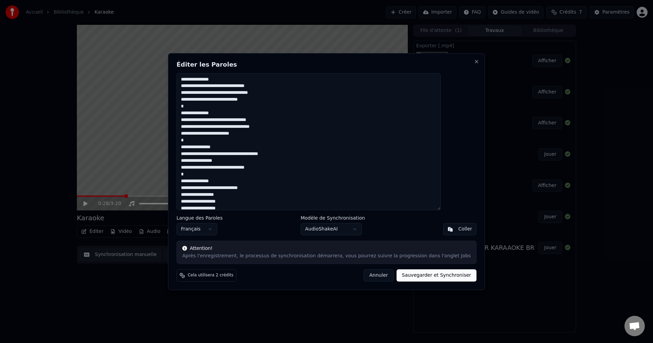
click at [456, 65] on h2 "Éditer les Paroles" at bounding box center [327, 65] width 300 height 6
click at [458, 58] on div "Éditer les Paroles Langue des Paroles Français Modèle de Synchronisation AudioS…" at bounding box center [326, 171] width 317 height 237
click at [474, 59] on button "Close" at bounding box center [476, 61] width 5 height 5
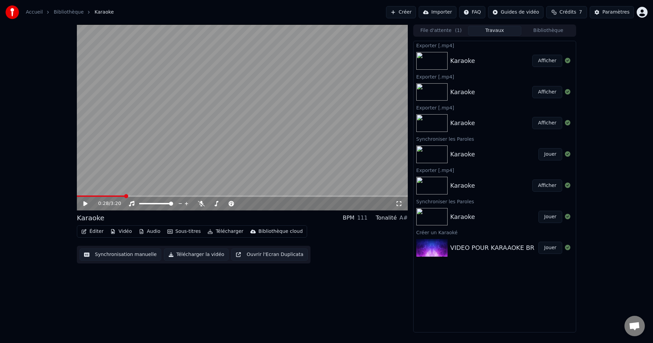
click at [99, 252] on button "Synchronisation manuelle" at bounding box center [121, 255] width 82 height 12
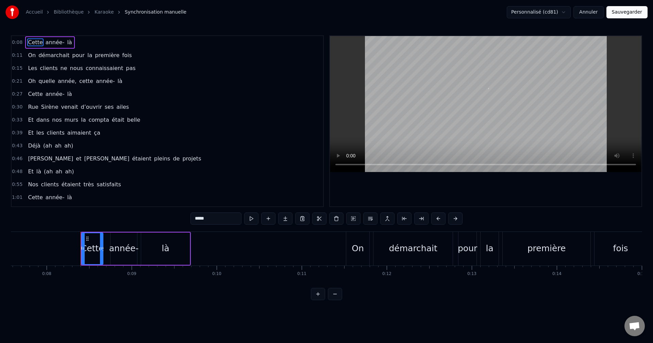
scroll to position [0, 680]
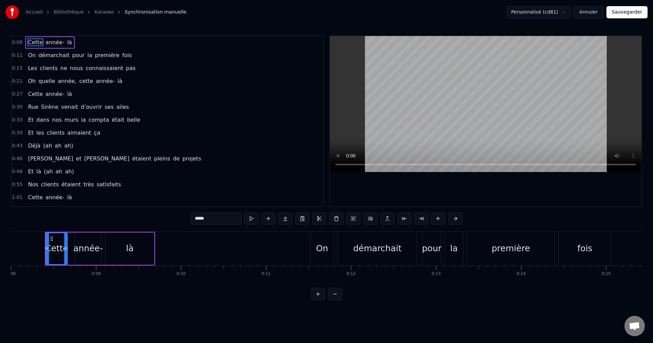
click at [85, 86] on div "Oh quelle année, cette année- là" at bounding box center [75, 81] width 100 height 12
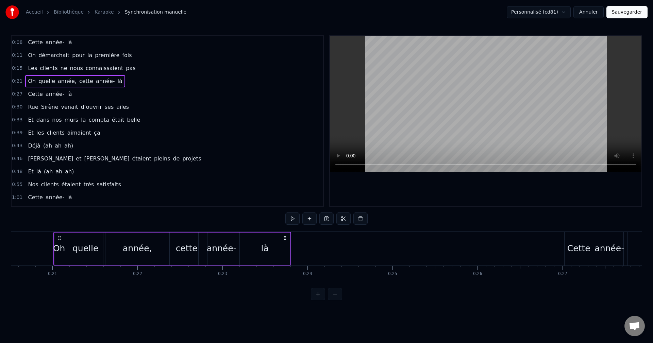
scroll to position [0, 1753]
click at [51, 121] on span "nos" at bounding box center [56, 120] width 11 height 8
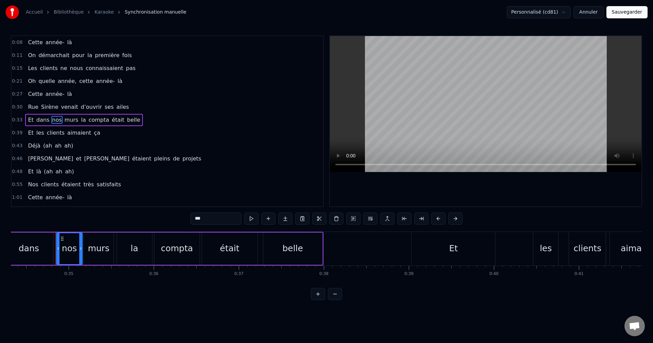
scroll to position [0, 2930]
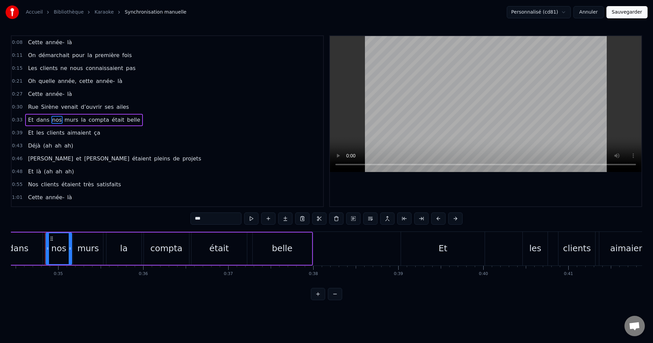
click at [31, 121] on span "Et" at bounding box center [30, 120] width 7 height 8
type input "**"
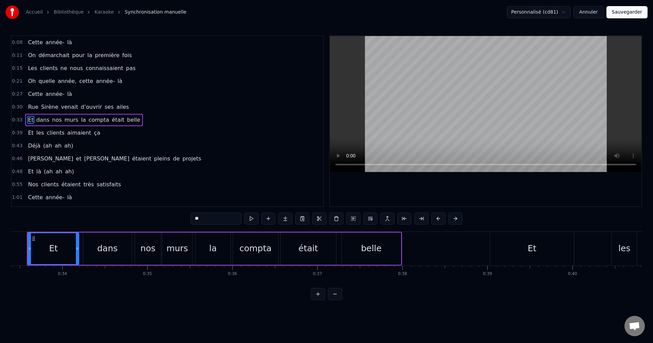
scroll to position [0, 2823]
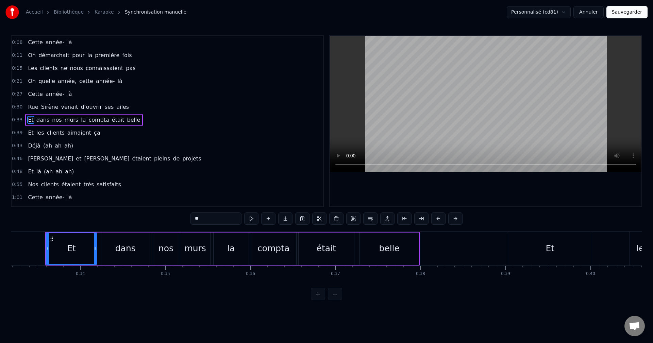
click at [93, 242] on div "Et" at bounding box center [71, 248] width 50 height 31
click at [334, 219] on button at bounding box center [336, 219] width 14 height 12
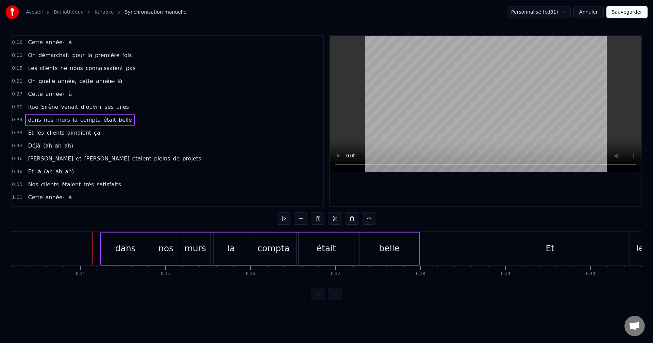
click at [46, 137] on div "Et les clients aimaient ça" at bounding box center [64, 133] width 78 height 12
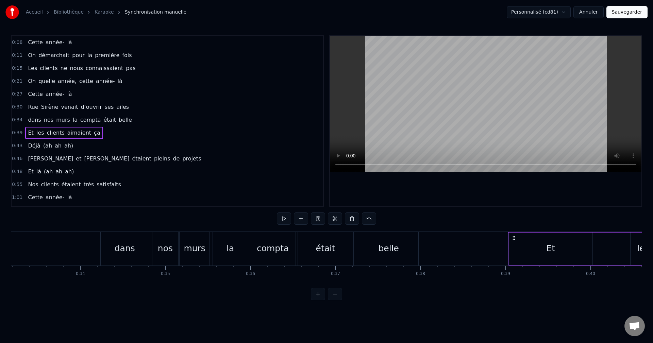
click at [131, 157] on span "étaient" at bounding box center [141, 159] width 21 height 8
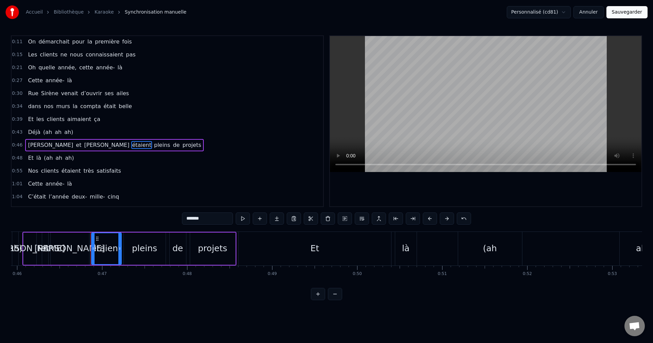
scroll to position [0, 3952]
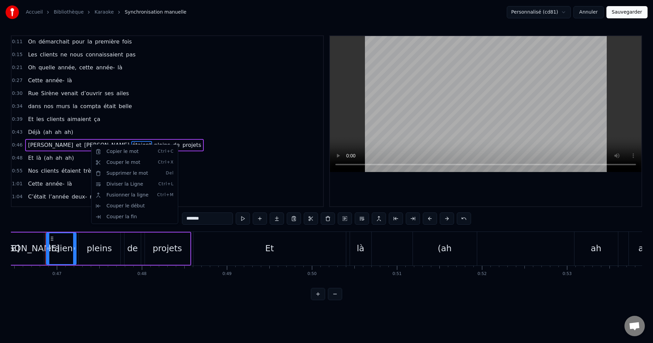
click at [258, 224] on html "Accueil Bibliothèque Karaoke Synchronisation manuelle Personnalisé (cd81) Annul…" at bounding box center [326, 155] width 653 height 311
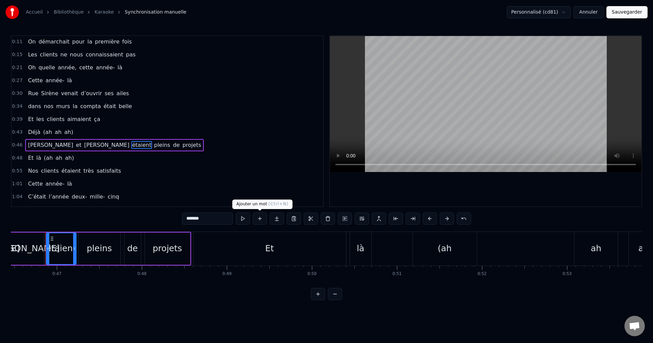
click at [262, 221] on button at bounding box center [260, 219] width 14 height 12
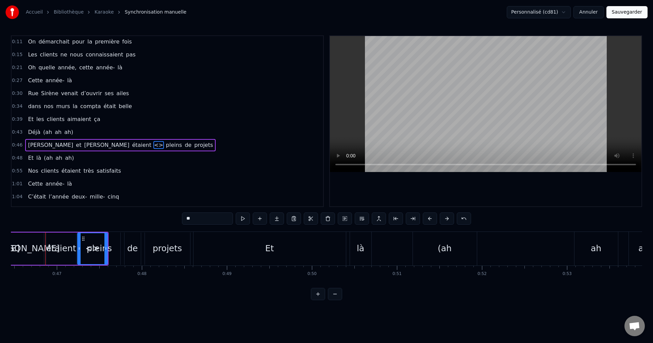
scroll to position [37, 0]
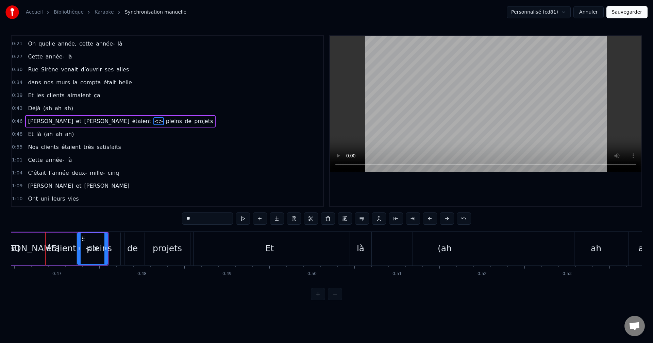
click at [153, 122] on span "<>" at bounding box center [158, 121] width 11 height 8
click at [153, 117] on span "<>" at bounding box center [158, 121] width 11 height 8
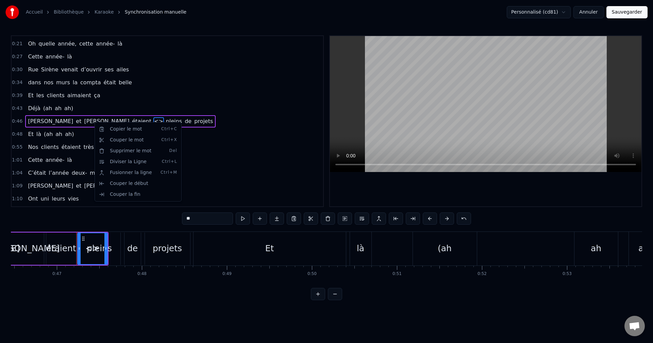
click at [96, 119] on html "Accueil Bibliothèque Karaoke Synchronisation manuelle Personnalisé (cd81) Annul…" at bounding box center [326, 155] width 653 height 311
click at [153, 119] on span "<>" at bounding box center [158, 121] width 11 height 8
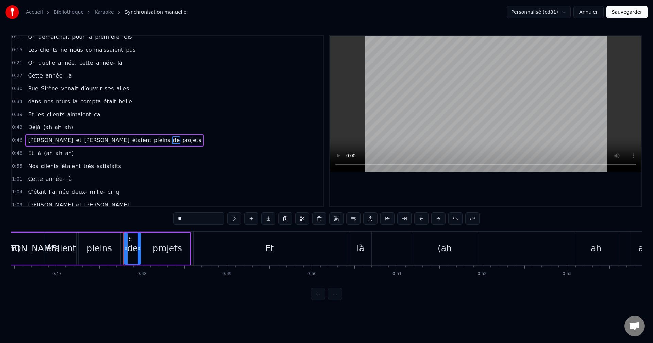
scroll to position [3, 0]
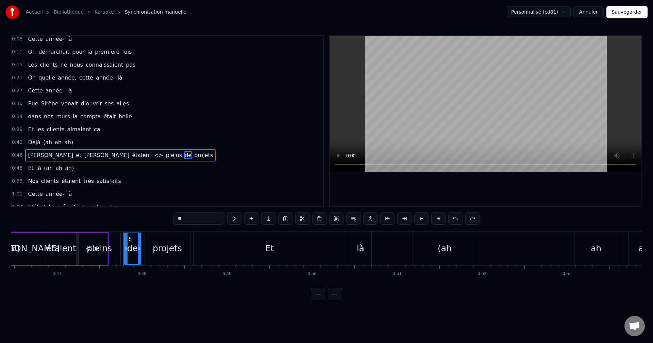
click at [153, 154] on span "<>" at bounding box center [158, 155] width 11 height 8
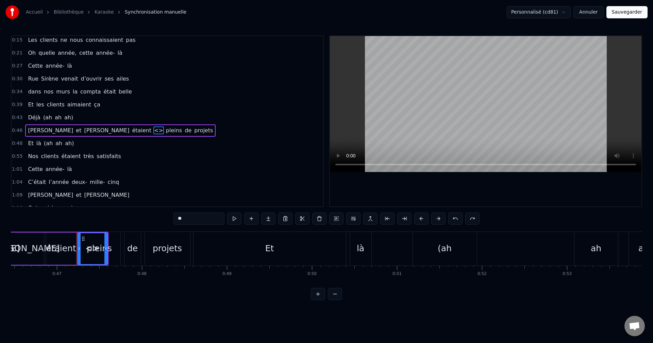
scroll to position [37, 0]
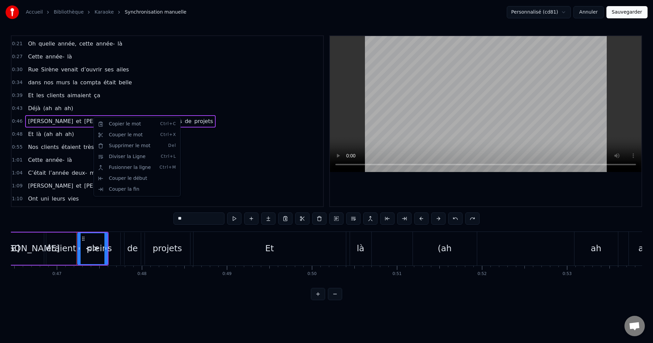
click at [212, 216] on input "**" at bounding box center [199, 219] width 51 height 12
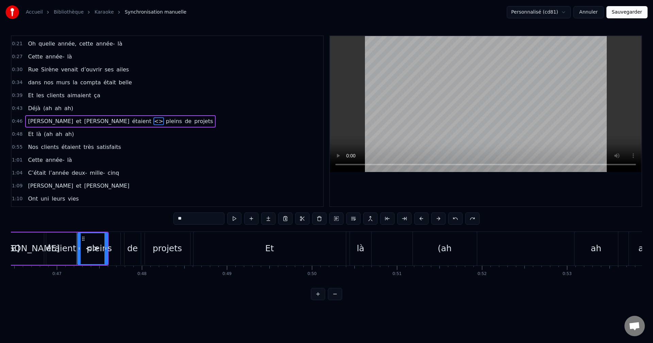
click at [212, 216] on input "**" at bounding box center [199, 219] width 51 height 12
type input "*"
type input "*******"
click at [228, 176] on div "1:04 C’était l’année deux- mille- cinq" at bounding box center [168, 173] width 312 height 13
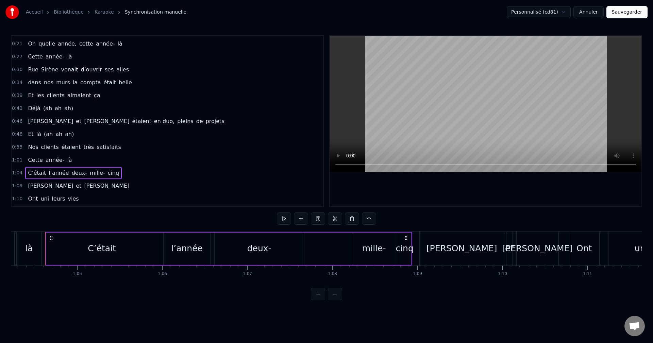
click at [60, 142] on div "Nos clients étaient très satisfaits" at bounding box center [74, 147] width 98 height 12
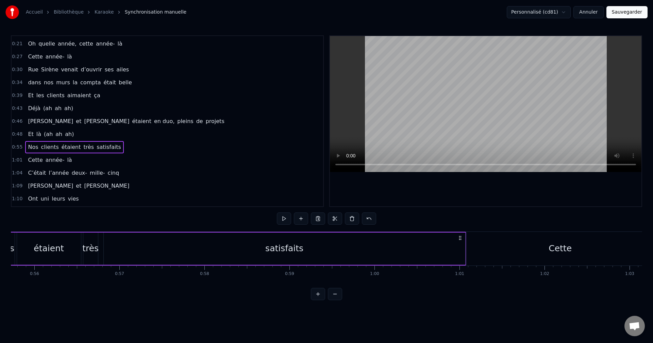
scroll to position [0, 4665]
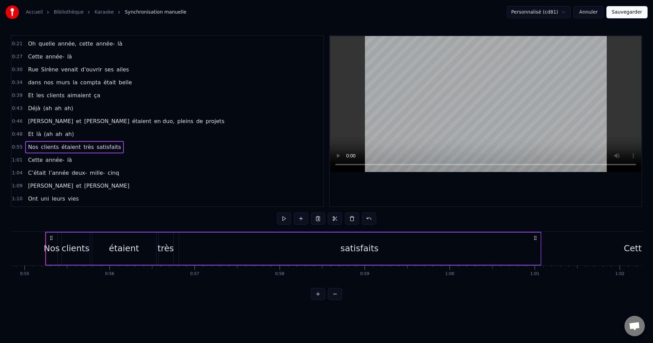
click at [374, 253] on div "satisfaits" at bounding box center [360, 248] width 38 height 13
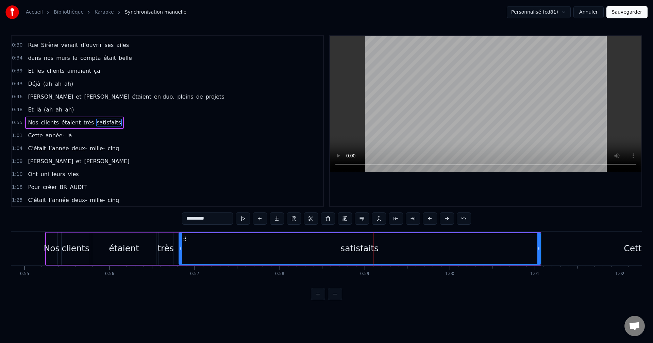
scroll to position [63, 0]
click at [30, 176] on span "Ont" at bounding box center [32, 173] width 11 height 8
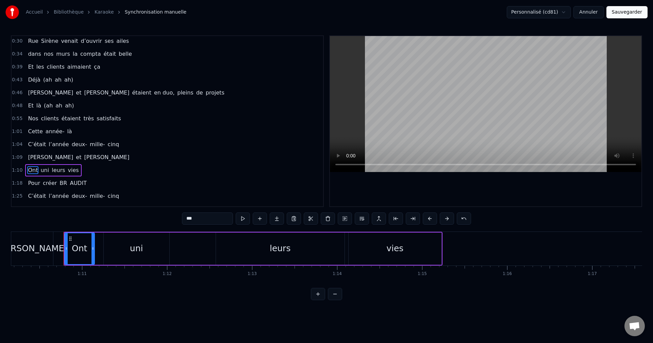
scroll to position [0, 5986]
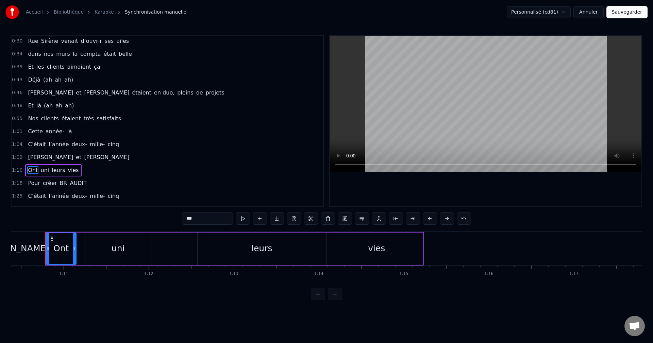
click at [30, 171] on span "Ont" at bounding box center [32, 170] width 11 height 8
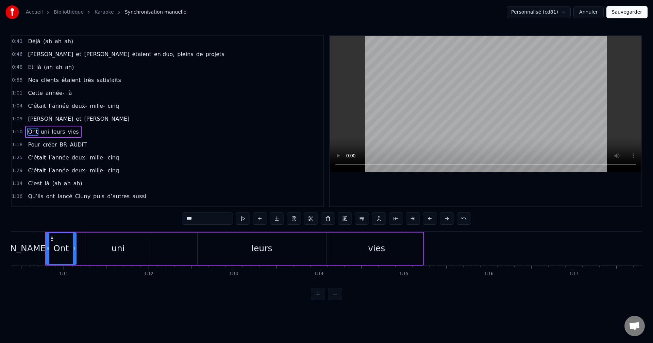
click at [30, 171] on div "0:08 Cette année- là 0:11 On démarchait pour la première fois 0:15 Les clients …" at bounding box center [167, 121] width 313 height 172
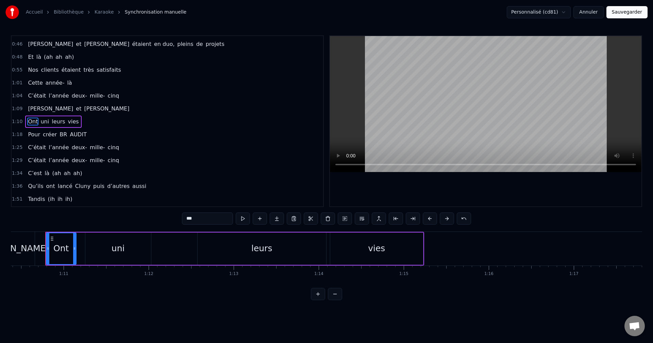
scroll to position [115, 0]
drag, startPoint x: 206, startPoint y: 218, endPoint x: 182, endPoint y: 219, distance: 23.5
click at [182, 219] on input "***" at bounding box center [207, 219] width 51 height 12
click at [64, 123] on span "leurs" at bounding box center [68, 121] width 15 height 8
type input "*****"
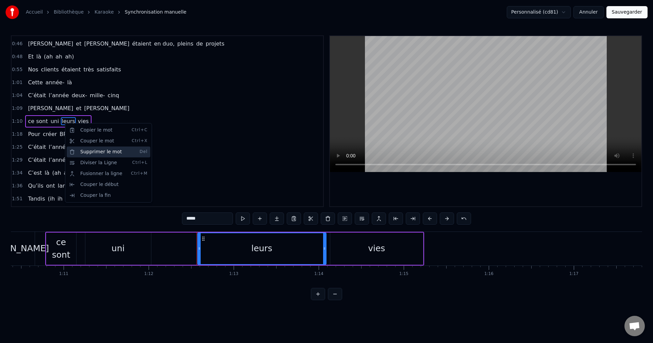
click at [75, 153] on div "Supprimer le mot Del" at bounding box center [109, 152] width 84 height 11
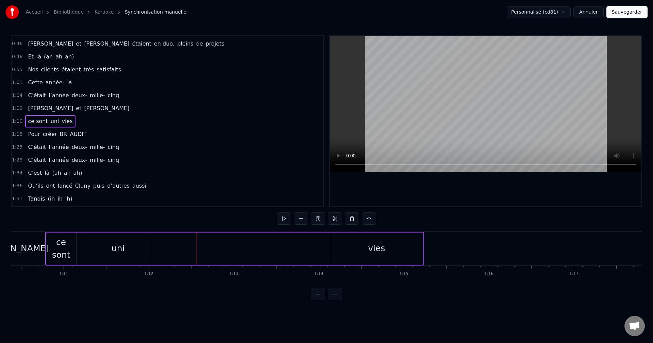
click at [61, 124] on span "vies" at bounding box center [67, 121] width 12 height 8
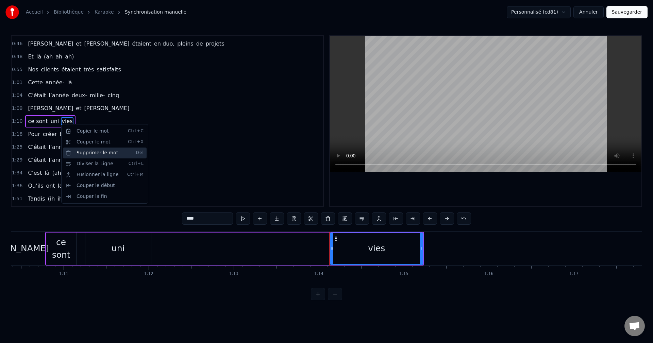
click at [104, 152] on div "Supprimer le mot Del" at bounding box center [105, 153] width 84 height 11
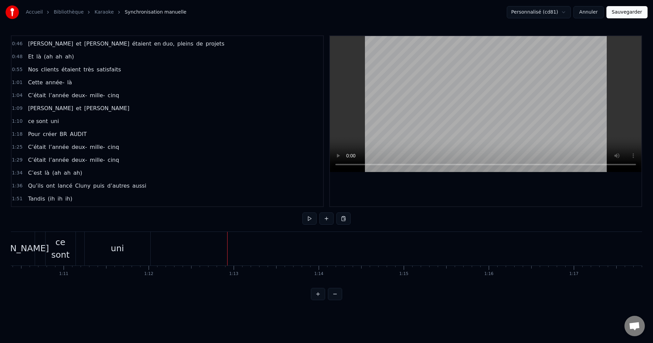
click at [50, 123] on span "uni" at bounding box center [55, 121] width 10 height 8
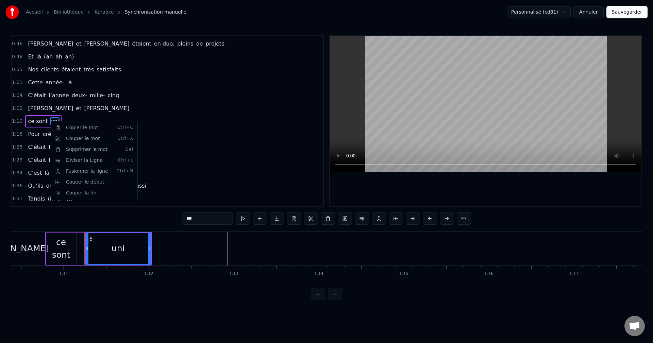
click at [212, 217] on html "Accueil Bibliothèque Karaoke Synchronisation manuelle Personnalisé (cd81) Annul…" at bounding box center [326, 155] width 653 height 311
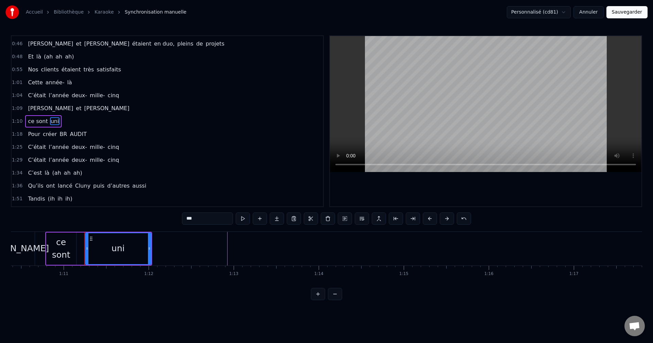
click at [198, 217] on input "***" at bounding box center [207, 219] width 51 height 12
click at [63, 247] on div "ce sont" at bounding box center [61, 249] width 30 height 26
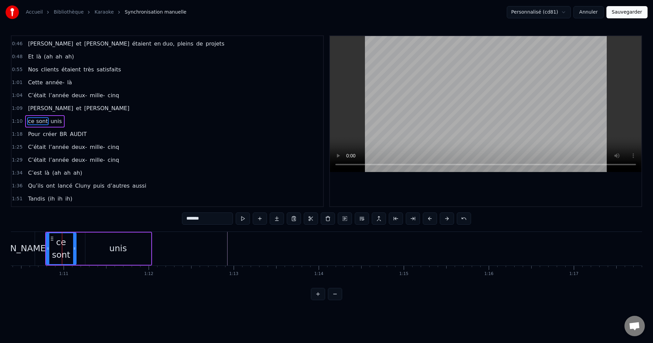
click at [190, 218] on input "*******" at bounding box center [207, 219] width 51 height 12
click at [69, 135] on span "AUDIT" at bounding box center [78, 134] width 18 height 8
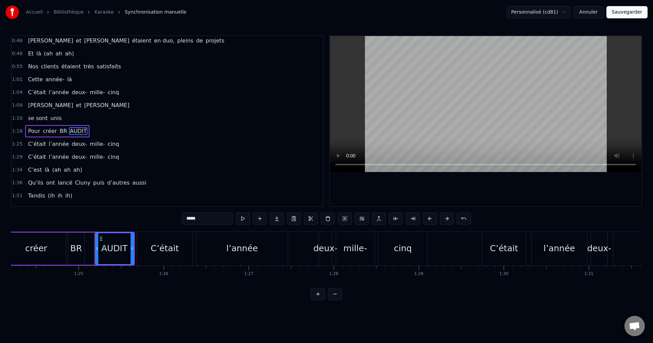
scroll to position [0, 7211]
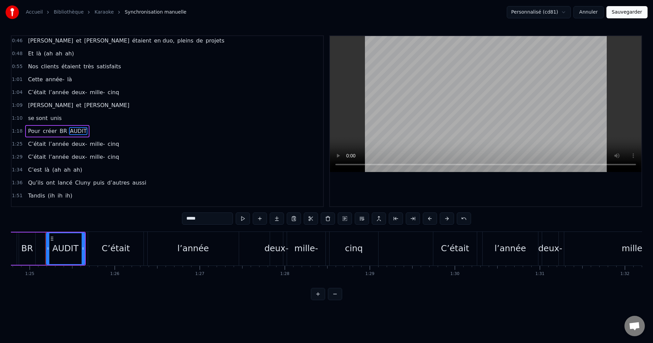
click at [211, 226] on div "*****" at bounding box center [326, 220] width 289 height 14
click at [211, 221] on input "*****" at bounding box center [207, 219] width 51 height 12
click at [77, 147] on span "deux-" at bounding box center [79, 144] width 17 height 8
type input "*****"
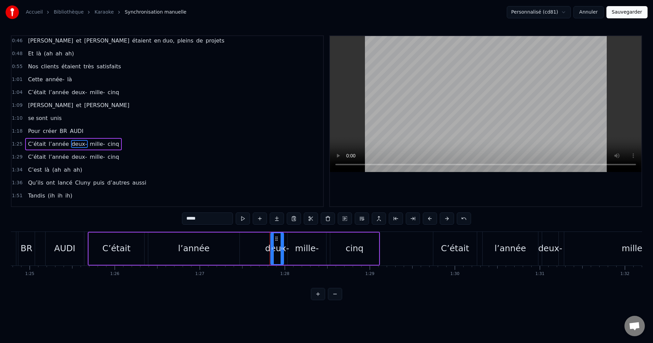
scroll to position [141, 0]
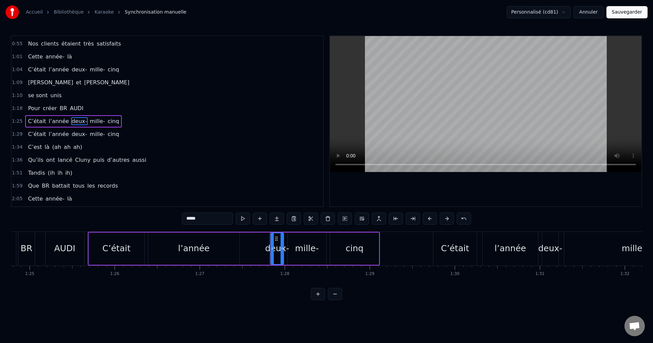
click at [79, 166] on div "Qu’ils ont lancé Cluny puis d’autres aussi" at bounding box center [87, 160] width 124 height 12
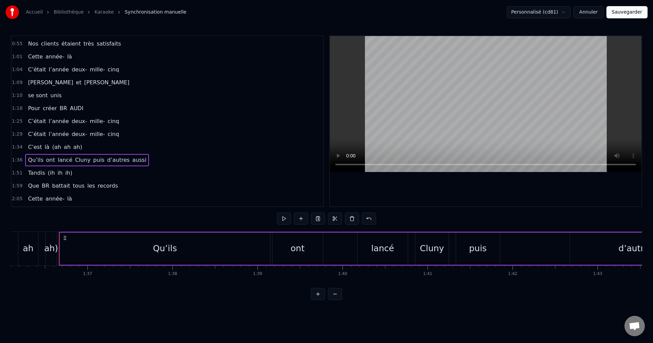
scroll to position [0, 8188]
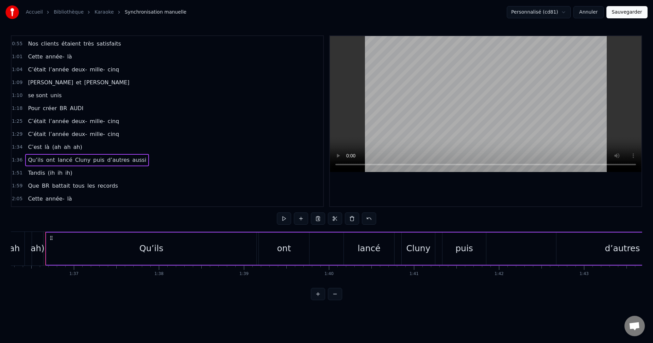
click at [93, 159] on span "puis" at bounding box center [99, 160] width 13 height 8
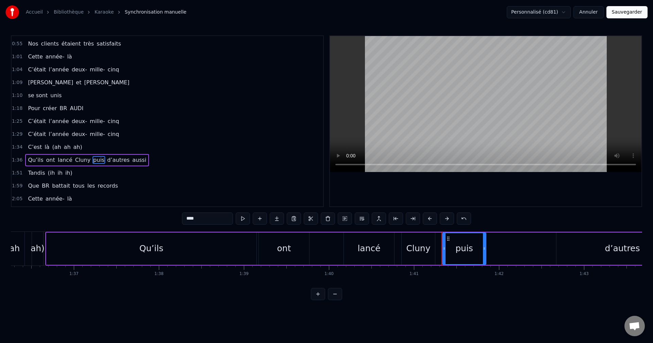
scroll to position [180, 0]
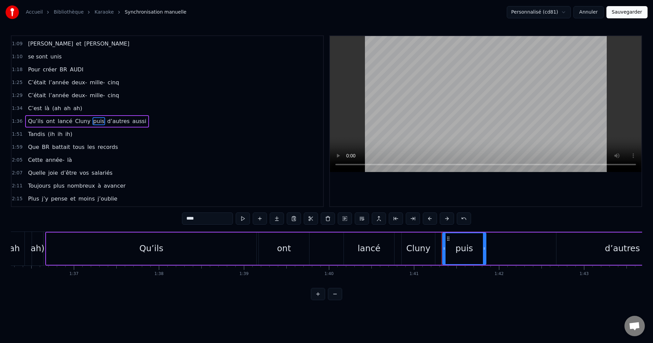
drag, startPoint x: 206, startPoint y: 218, endPoint x: 178, endPoint y: 218, distance: 27.6
click at [178, 218] on div "0:08 Cette année- là 0:11 On démarchait pour la première fois 0:15 Les clients …" at bounding box center [326, 167] width 631 height 265
click at [78, 119] on span "Cluny" at bounding box center [83, 121] width 17 height 8
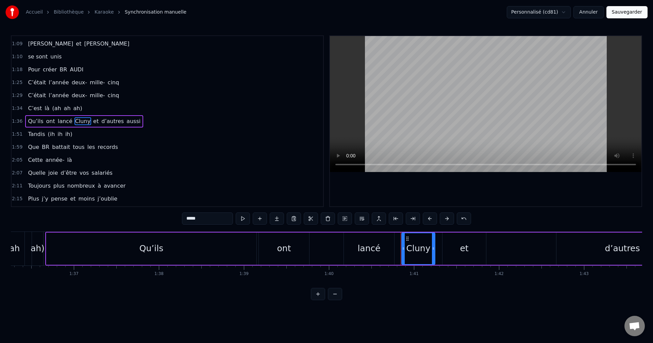
click at [220, 221] on input "*****" at bounding box center [207, 219] width 51 height 12
type input "******"
click at [221, 179] on div "2:07 Quelle joie d’être vos salariés" at bounding box center [168, 173] width 312 height 13
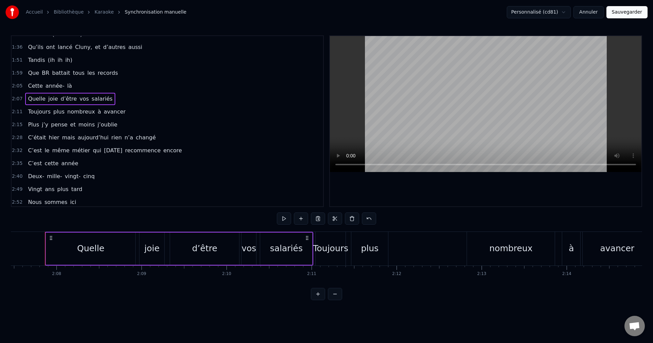
scroll to position [269, 0]
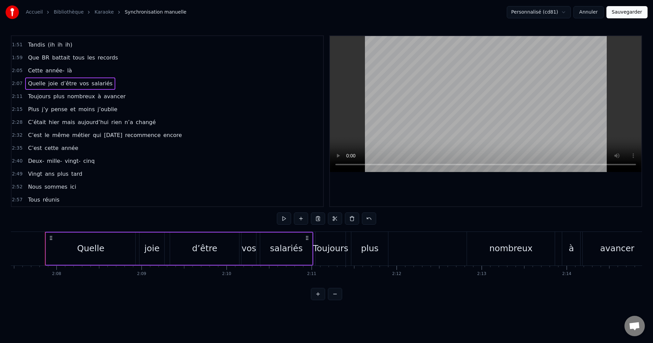
click at [483, 4] on div "Accueil Bibliothèque Karaoke Synchronisation manuelle Personnalisé (cd81) Annul…" at bounding box center [326, 12] width 653 height 24
click at [163, 134] on span "encore" at bounding box center [173, 135] width 20 height 8
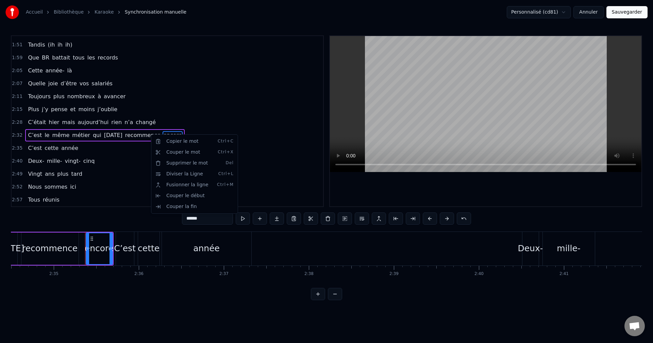
scroll to position [0, 13181]
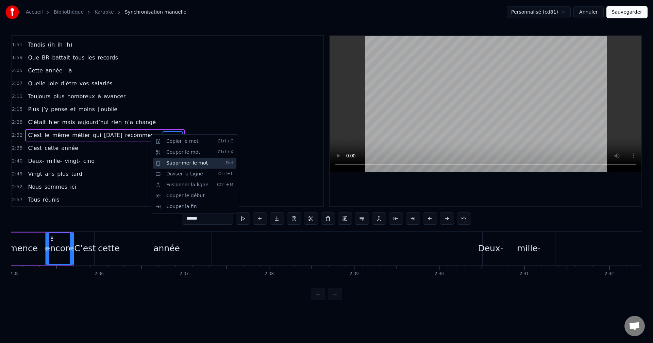
click at [182, 163] on div "Supprimer le mot Del" at bounding box center [195, 163] width 84 height 11
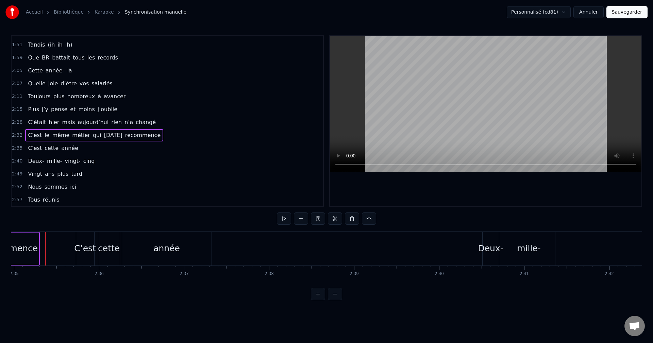
click at [69, 108] on span "et" at bounding box center [72, 109] width 7 height 8
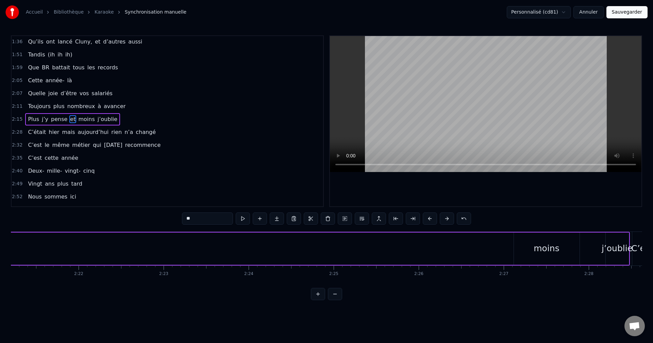
scroll to position [0, 11803]
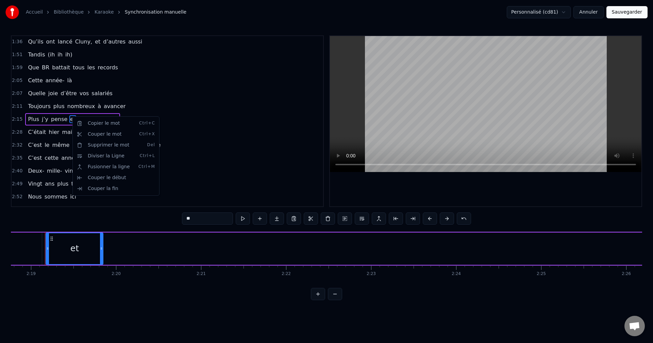
click at [37, 122] on html "Accueil Bibliothèque Karaoke Synchronisation manuelle Personnalisé (cd81) Annul…" at bounding box center [326, 155] width 653 height 311
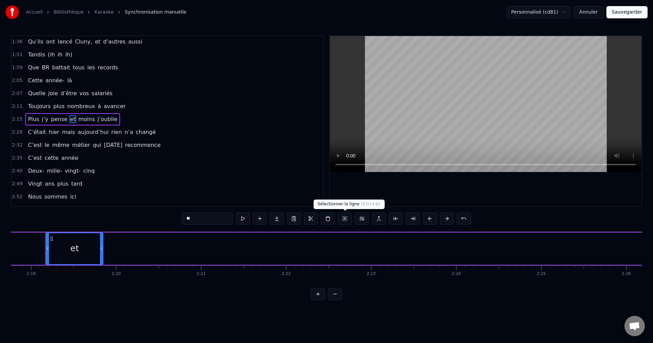
click at [346, 220] on button at bounding box center [345, 219] width 14 height 12
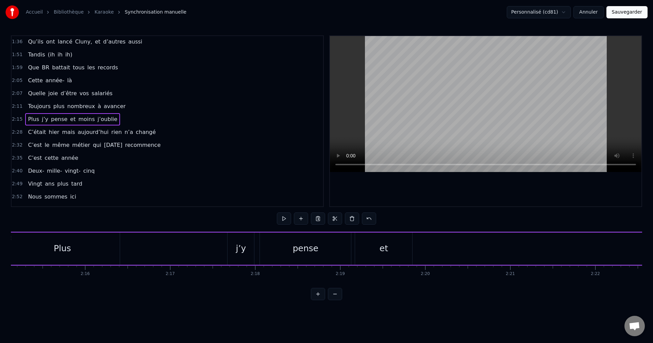
scroll to position [0, 11453]
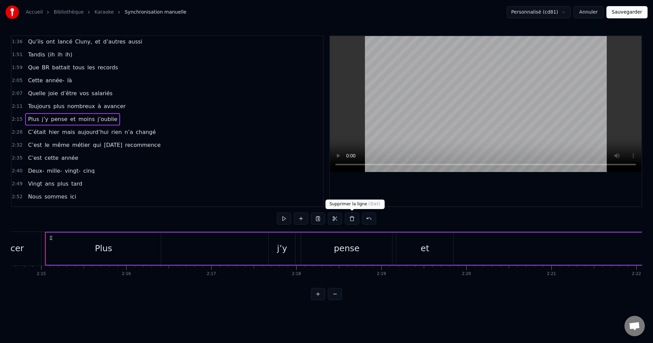
click at [349, 224] on button at bounding box center [352, 219] width 14 height 12
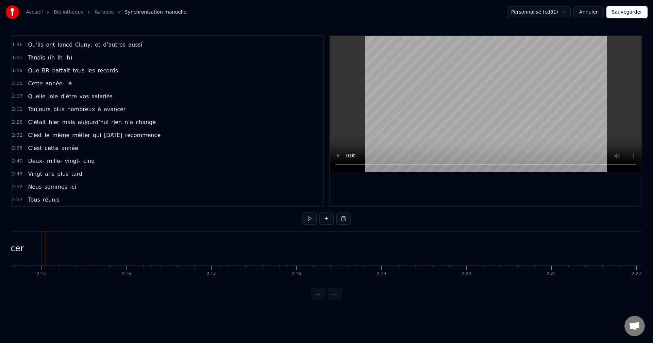
click at [152, 156] on div "2:40 Deux- mille- vingt- cinq" at bounding box center [168, 161] width 312 height 13
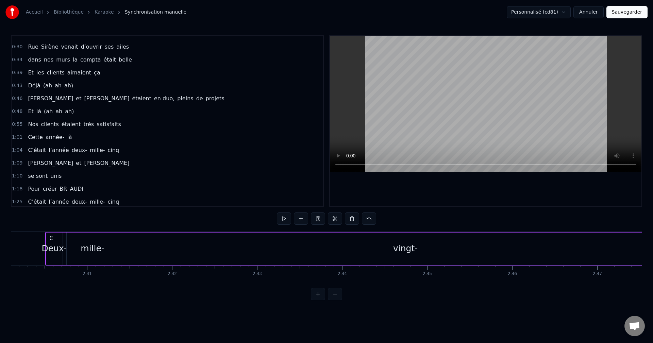
scroll to position [52, 0]
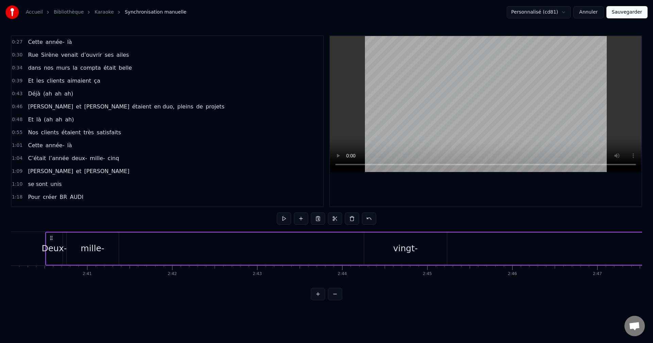
click at [624, 13] on button "Sauvegarder" at bounding box center [627, 12] width 41 height 12
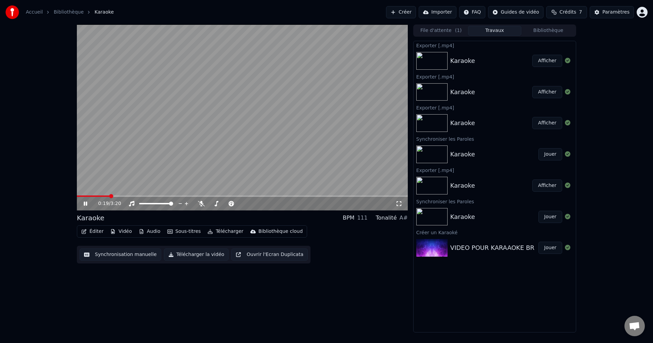
click at [282, 195] on video at bounding box center [242, 117] width 331 height 186
click at [286, 197] on div "0:19 / 3:20" at bounding box center [242, 204] width 331 height 14
click at [292, 196] on span at bounding box center [242, 196] width 331 height 1
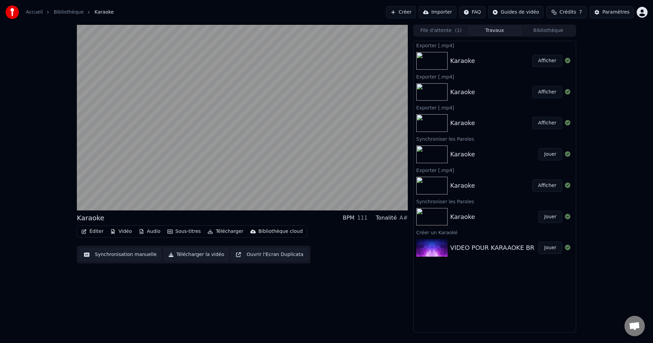
click at [491, 152] on div "Karaoke" at bounding box center [494, 155] width 88 height 10
click at [96, 232] on button "Éditer" at bounding box center [93, 232] width 28 height 10
click at [71, 288] on div "Karaoke BPM 111 Tonalité A# Éditer Vidéo Audio Sous-titres Télécharger Biblioth…" at bounding box center [326, 178] width 653 height 308
click at [480, 156] on div "Karaoke" at bounding box center [494, 155] width 88 height 10
click at [97, 233] on button "Éditer" at bounding box center [93, 232] width 28 height 10
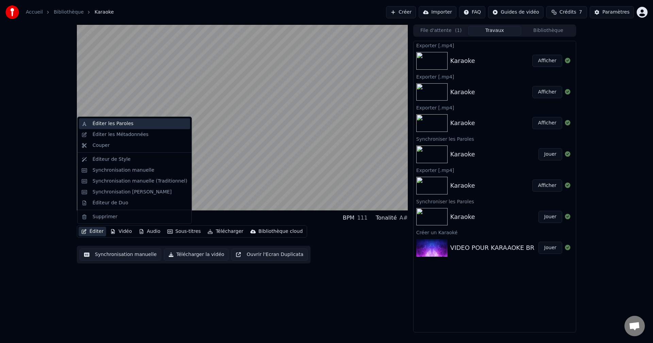
click at [119, 127] on div "Éditer les Paroles" at bounding box center [134, 123] width 111 height 11
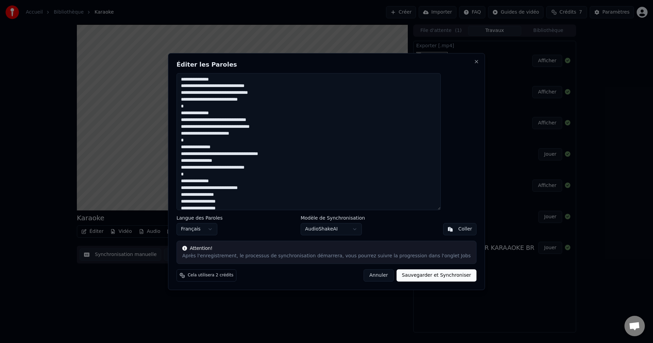
click at [331, 234] on body "Accueil Bibliothèque Karaoke Créer Importer FAQ Guides de vidéo Crédits 7 Param…" at bounding box center [326, 171] width 653 height 343
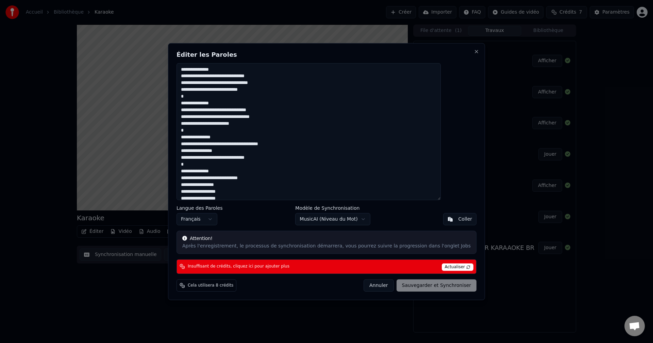
click at [340, 217] on body "Accueil Bibliothèque Karaoke Créer Importer FAQ Guides de vidéo Crédits 7 Param…" at bounding box center [326, 171] width 653 height 343
click at [351, 220] on body "Accueil Bibliothèque Karaoke Créer Importer FAQ Guides de vidéo Crédits 7 Param…" at bounding box center [326, 171] width 653 height 343
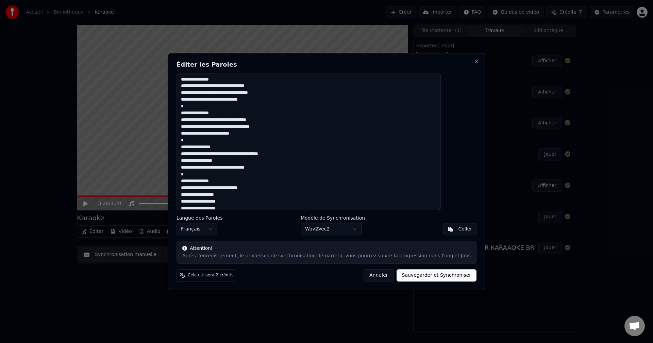
click at [327, 230] on body "Accueil Bibliothèque Karaoke Créer Importer FAQ Guides de vidéo Crédits 7 Param…" at bounding box center [326, 171] width 653 height 343
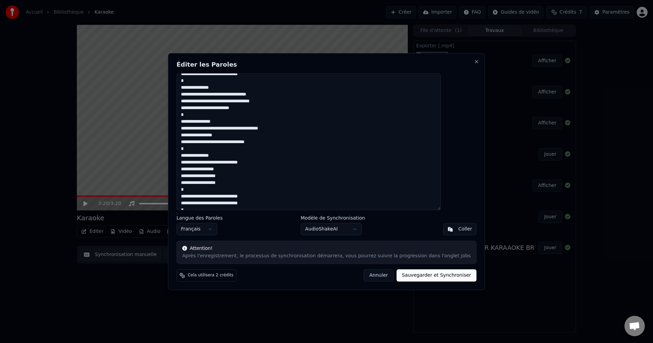
scroll to position [18, 0]
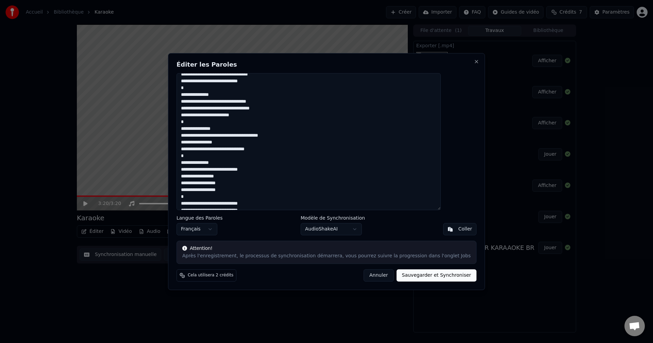
click at [361, 175] on textarea "**********" at bounding box center [309, 141] width 264 height 137
paste textarea "**********"
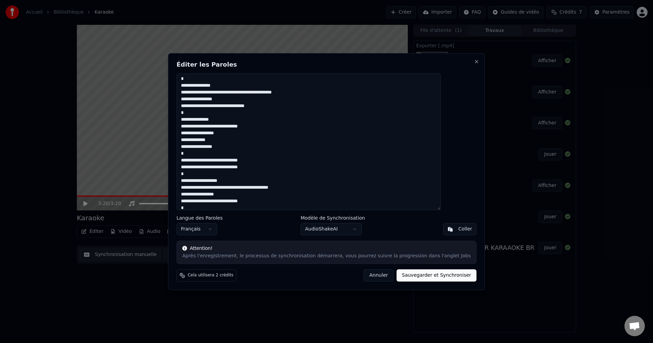
scroll to position [68, 0]
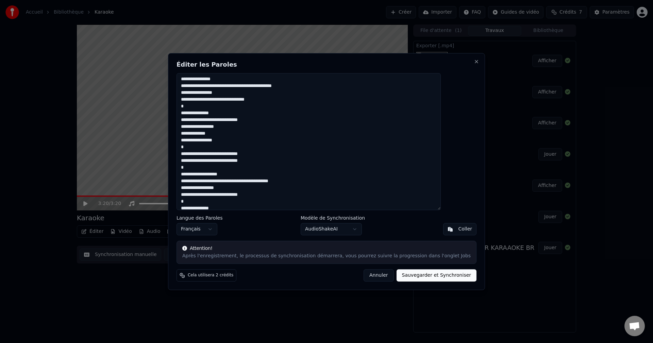
type textarea "**********"
click at [348, 224] on body "Accueil Bibliothèque Karaoke Créer Importer FAQ Guides de vidéo Crédits 7 Param…" at bounding box center [326, 171] width 653 height 343
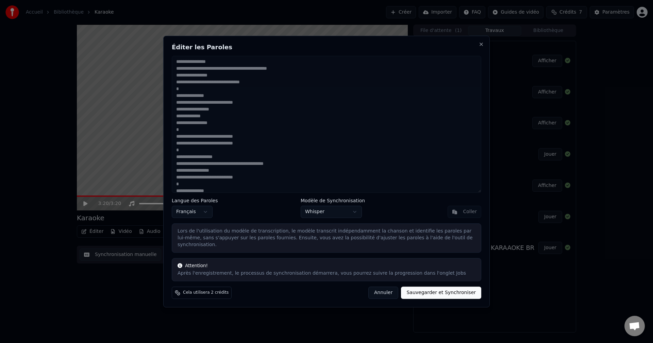
click at [341, 203] on label "Modèle de Synchronisation" at bounding box center [333, 200] width 64 height 5
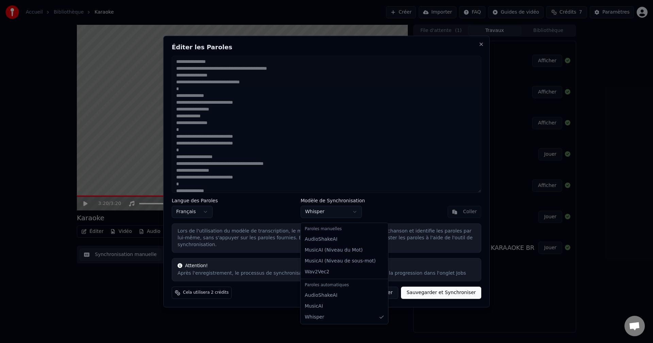
click at [322, 221] on body "Accueil Bibliothèque Karaoke Créer Importer FAQ Guides de vidéo Crédits 7 Param…" at bounding box center [326, 171] width 653 height 343
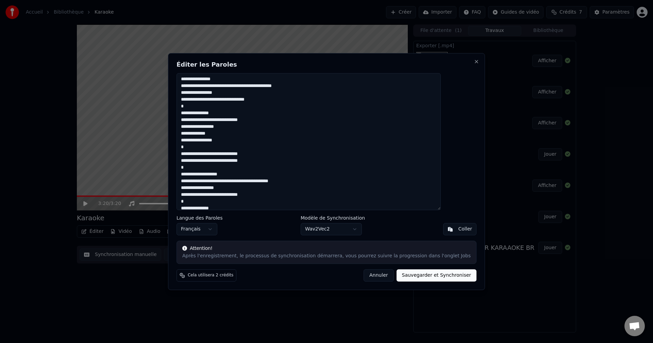
click at [409, 275] on button "Sauvegarder et Synchroniser" at bounding box center [437, 275] width 80 height 12
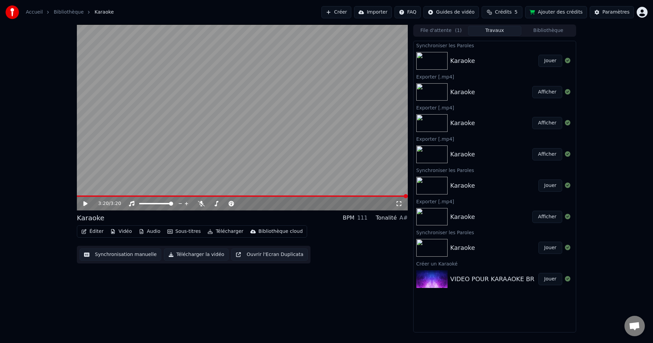
click at [488, 56] on div "Karaoke" at bounding box center [494, 61] width 88 height 10
click at [558, 58] on button "Jouer" at bounding box center [551, 61] width 24 height 12
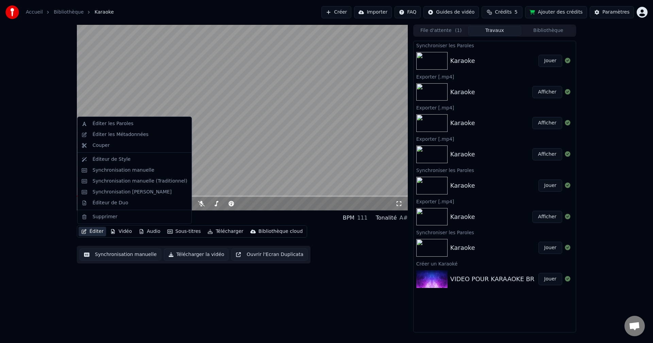
click at [92, 230] on button "Éditer" at bounding box center [93, 232] width 28 height 10
click at [131, 119] on div "Éditer les Paroles" at bounding box center [134, 123] width 111 height 11
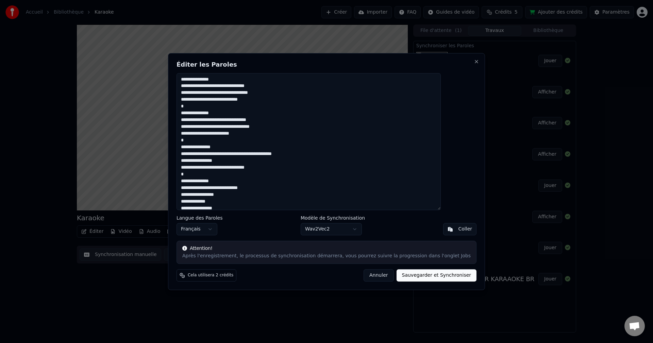
click at [367, 279] on button "Annuler" at bounding box center [379, 275] width 30 height 12
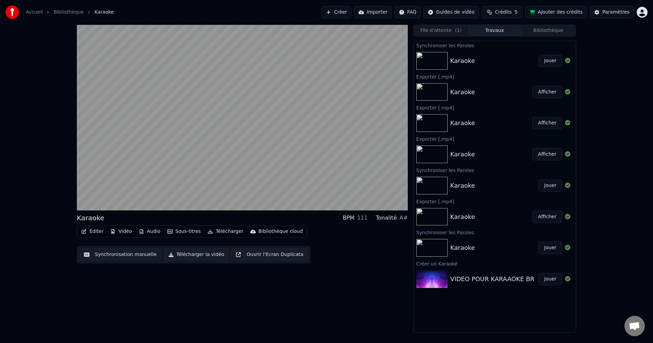
click at [149, 254] on button "Synchronisation manuelle" at bounding box center [121, 255] width 82 height 12
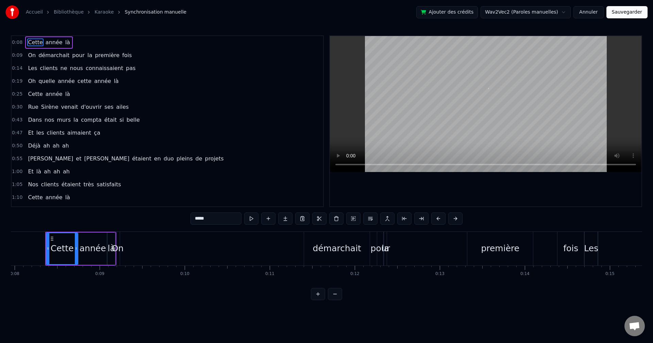
scroll to position [0, 677]
click at [98, 252] on div "année" at bounding box center [92, 248] width 27 height 13
click at [85, 68] on span "connaissaient" at bounding box center [104, 68] width 39 height 8
type input "**********"
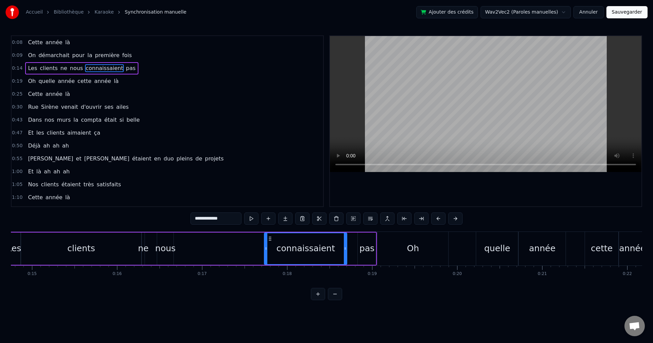
scroll to position [0, 1218]
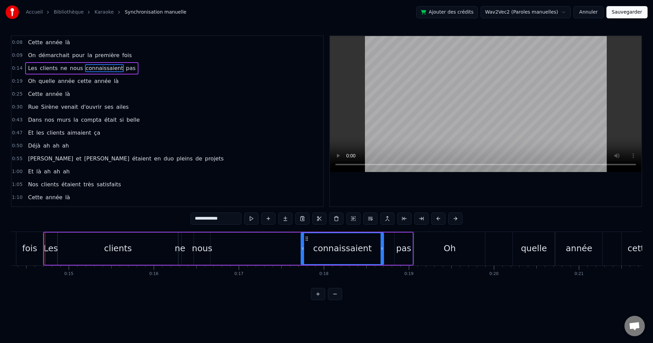
click at [216, 248] on div "Les clients ne nous connaissaient pas" at bounding box center [228, 249] width 371 height 34
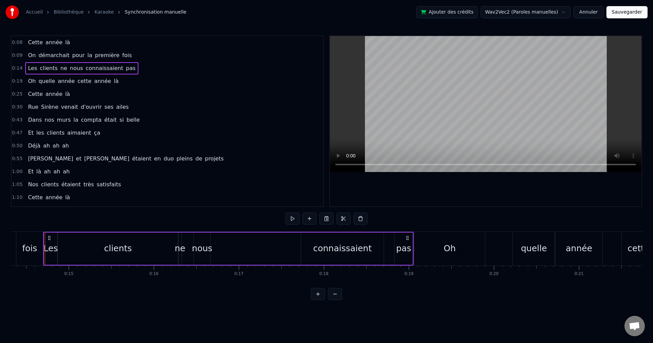
click at [209, 249] on div "nous" at bounding box center [202, 248] width 20 height 13
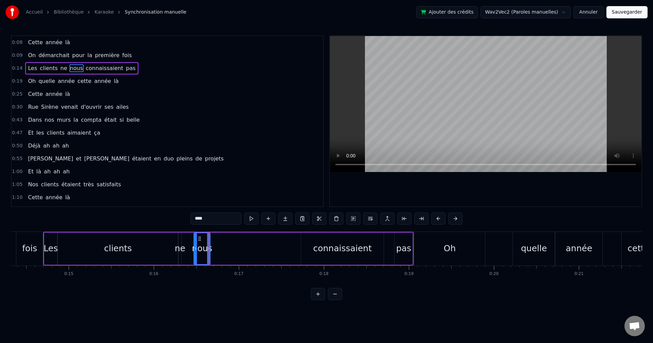
click at [321, 252] on div "connaissaient" at bounding box center [342, 248] width 59 height 13
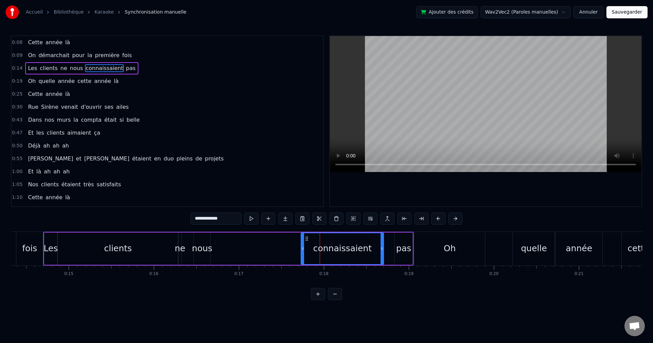
click at [54, 249] on div "Les" at bounding box center [51, 248] width 14 height 13
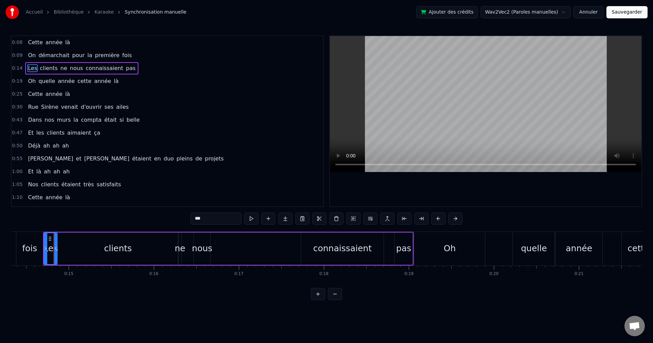
click at [113, 249] on div "clients" at bounding box center [118, 248] width 28 height 13
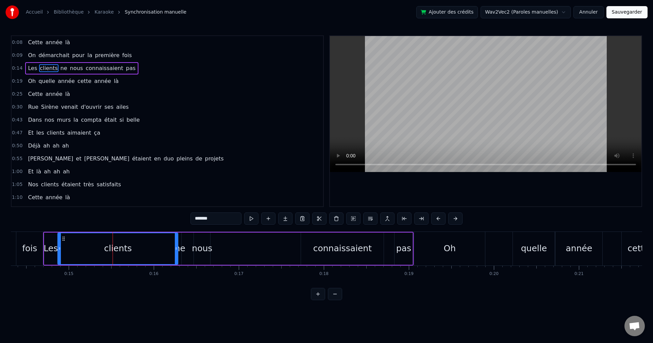
click at [198, 252] on div "nous" at bounding box center [202, 248] width 20 height 13
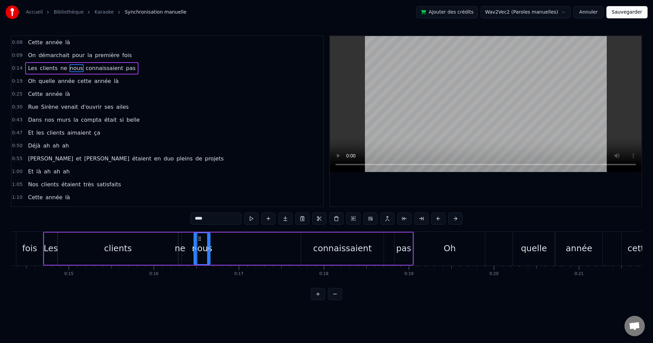
drag, startPoint x: 203, startPoint y: 252, endPoint x: 211, endPoint y: 252, distance: 8.2
click at [211, 252] on div "nous" at bounding box center [202, 248] width 20 height 13
drag, startPoint x: 208, startPoint y: 252, endPoint x: 227, endPoint y: 252, distance: 19.1
click at [227, 252] on div at bounding box center [227, 248] width 3 height 31
click at [340, 250] on div "connaissaient" at bounding box center [342, 248] width 59 height 13
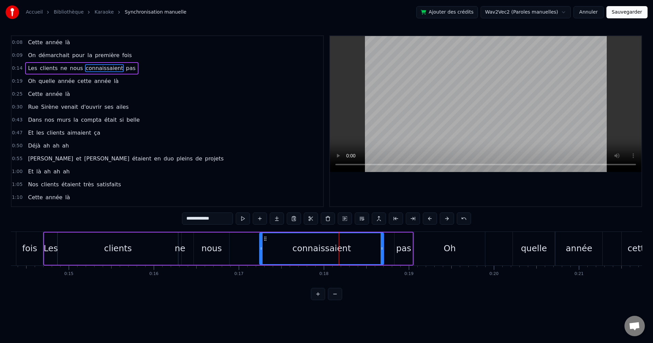
drag, startPoint x: 303, startPoint y: 251, endPoint x: 261, endPoint y: 251, distance: 41.5
click at [261, 251] on icon at bounding box center [261, 248] width 3 height 5
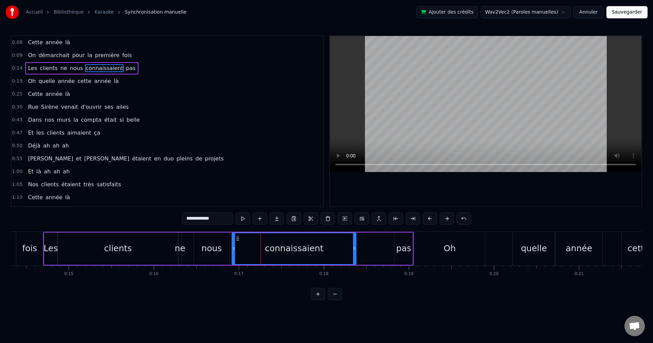
drag, startPoint x: 264, startPoint y: 237, endPoint x: 236, endPoint y: 237, distance: 27.6
click at [236, 237] on icon at bounding box center [237, 238] width 5 height 5
click at [404, 251] on div "pas" at bounding box center [403, 248] width 15 height 13
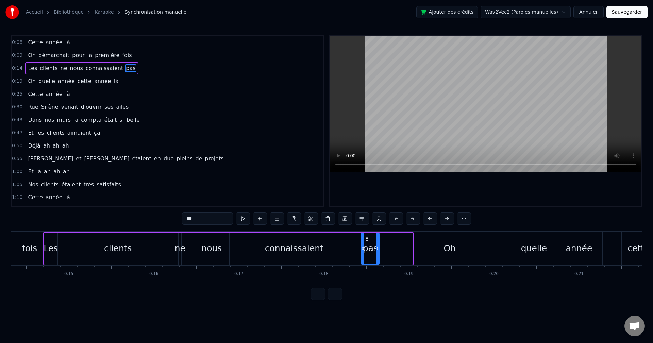
drag, startPoint x: 402, startPoint y: 236, endPoint x: 368, endPoint y: 234, distance: 33.4
click at [368, 234] on div "pas" at bounding box center [370, 248] width 17 height 31
click at [474, 246] on div "Oh" at bounding box center [449, 249] width 71 height 34
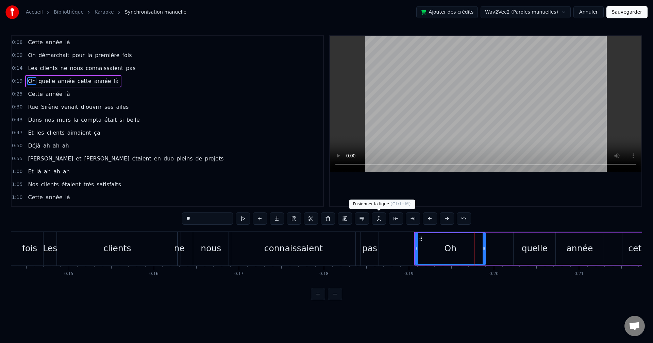
click at [328, 245] on div "connaissaient" at bounding box center [293, 249] width 124 height 34
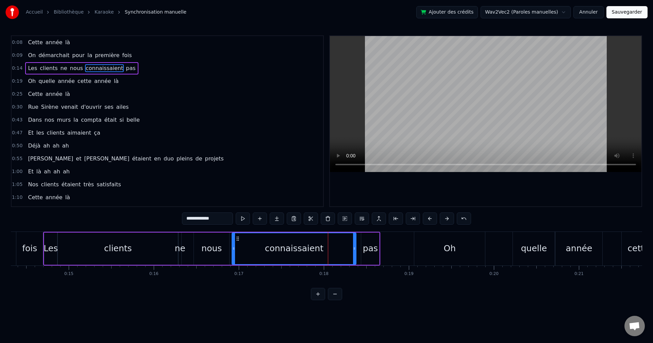
click at [67, 250] on div "clients" at bounding box center [118, 249] width 120 height 32
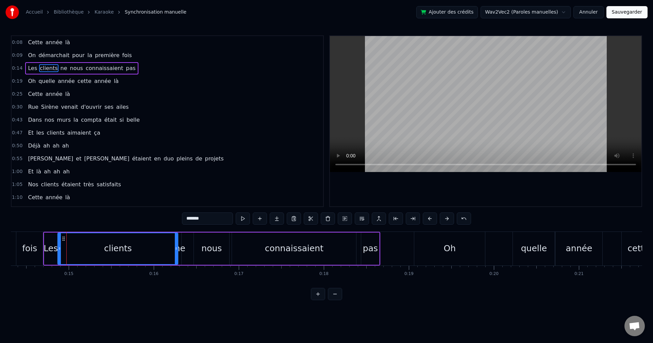
click at [180, 244] on div "ne" at bounding box center [180, 248] width 11 height 13
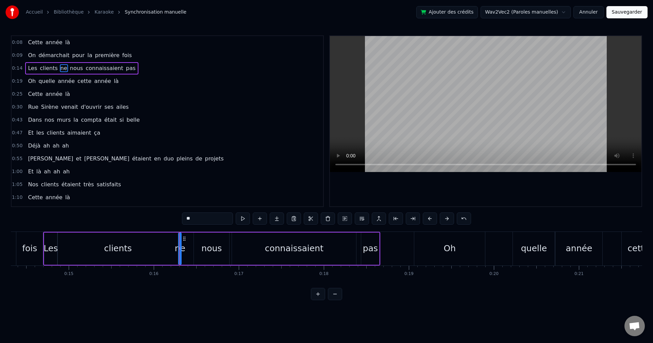
click at [182, 249] on div "ne" at bounding box center [180, 248] width 11 height 13
drag, startPoint x: 181, startPoint y: 249, endPoint x: 186, endPoint y: 250, distance: 4.9
click at [182, 250] on div "ne" at bounding box center [182, 248] width 0 height 31
click at [154, 249] on div "clients" at bounding box center [118, 249] width 120 height 32
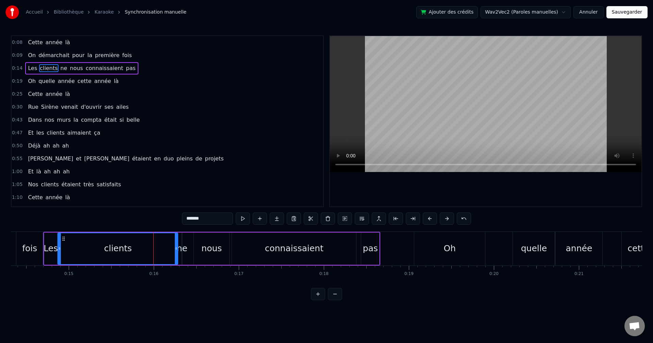
click at [66, 82] on span "année" at bounding box center [66, 81] width 18 height 8
type input "*****"
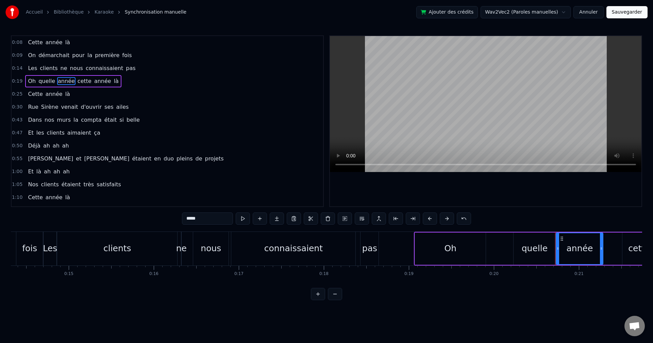
click at [57, 101] on div "Rue [PERSON_NAME] venait d'ouvrir ses ailes" at bounding box center [78, 107] width 106 height 12
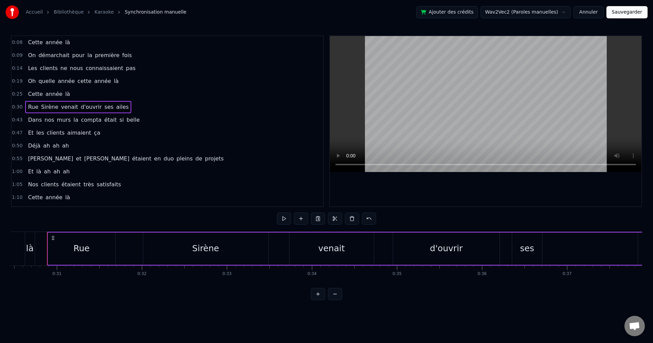
click at [52, 92] on span "année" at bounding box center [54, 94] width 18 height 8
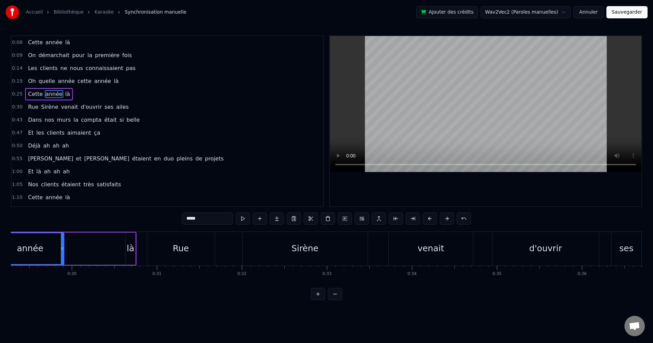
scroll to position [0, 2441]
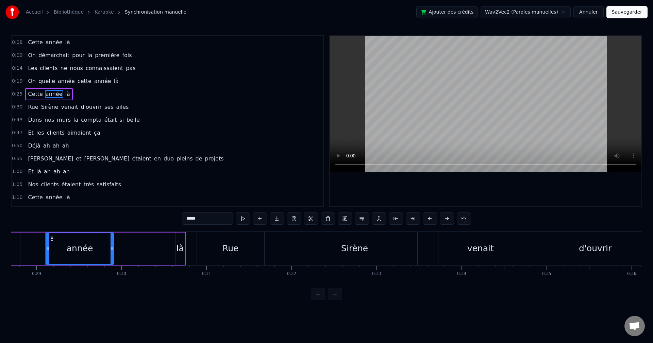
click at [175, 250] on div "là" at bounding box center [180, 249] width 10 height 32
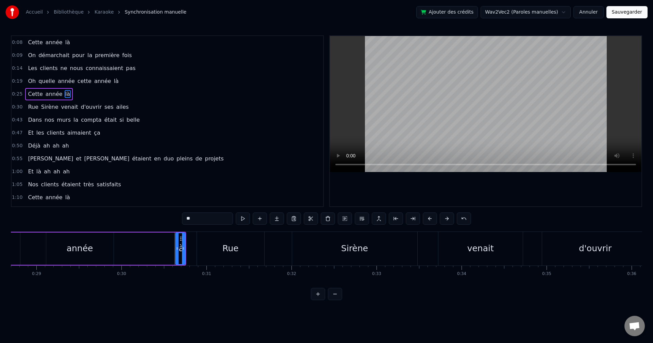
click at [95, 254] on div "année" at bounding box center [79, 249] width 67 height 32
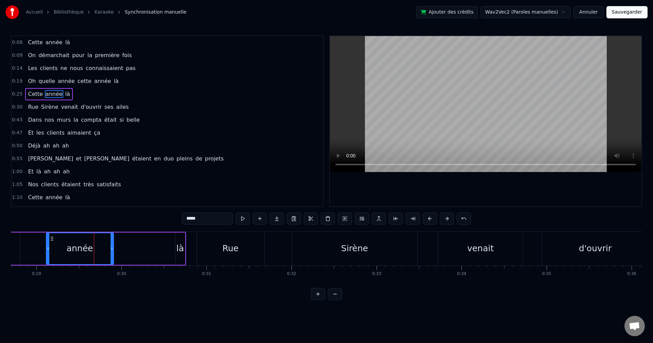
click at [179, 249] on div "là" at bounding box center [179, 248] width 7 height 13
type input "**"
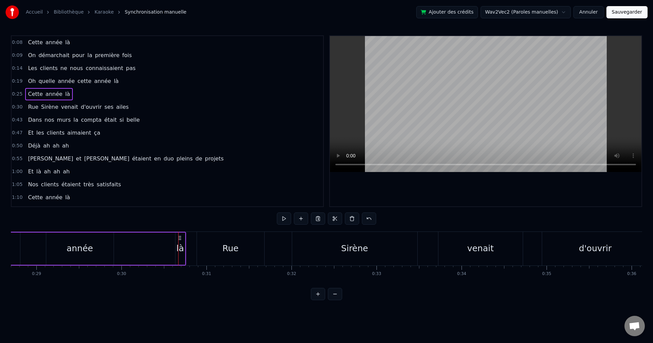
click at [177, 253] on div "là" at bounding box center [181, 249] width 10 height 32
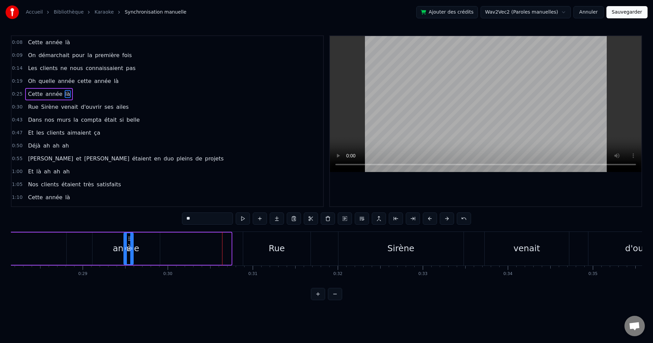
scroll to position [0, 2386]
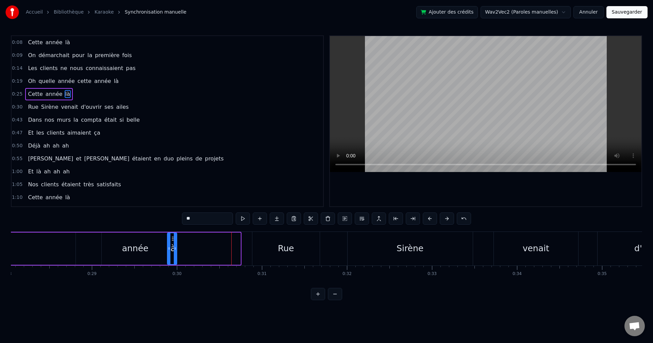
drag, startPoint x: 180, startPoint y: 239, endPoint x: 172, endPoint y: 242, distance: 8.5
click at [172, 242] on div "là" at bounding box center [172, 248] width 9 height 31
click at [268, 238] on div "Rue" at bounding box center [285, 249] width 67 height 34
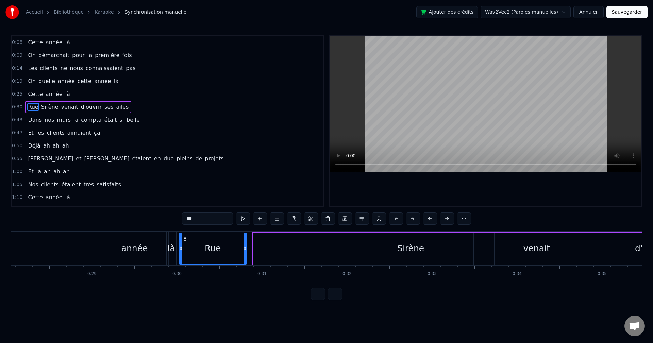
drag, startPoint x: 260, startPoint y: 239, endPoint x: 186, endPoint y: 244, distance: 74.0
click at [186, 244] on div "Rue" at bounding box center [213, 248] width 67 height 31
click at [371, 243] on div "Sirène" at bounding box center [410, 249] width 125 height 32
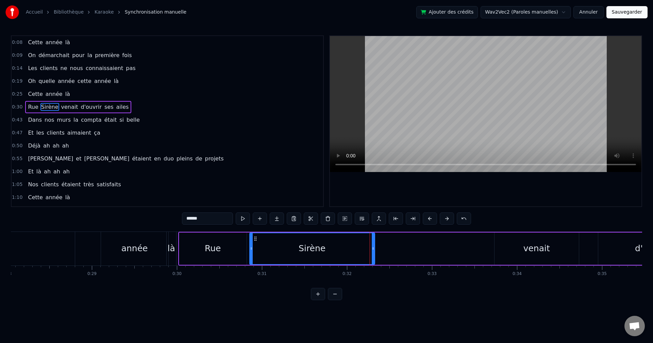
drag, startPoint x: 353, startPoint y: 241, endPoint x: 254, endPoint y: 236, distance: 98.8
click at [254, 236] on icon at bounding box center [255, 238] width 5 height 5
click at [517, 249] on div "venait" at bounding box center [537, 249] width 84 height 32
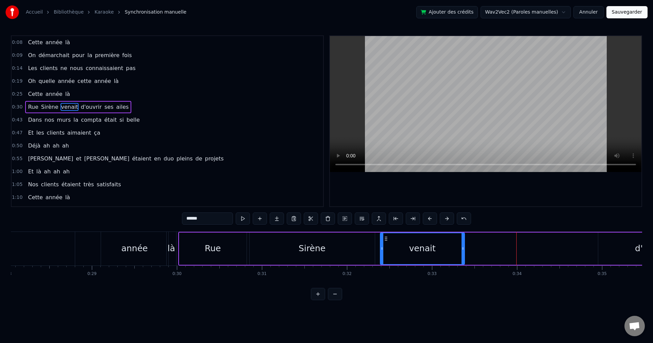
drag, startPoint x: 502, startPoint y: 237, endPoint x: 388, endPoint y: 236, distance: 114.3
click at [388, 236] on icon at bounding box center [385, 238] width 5 height 5
click at [355, 236] on div "Sirène" at bounding box center [312, 249] width 125 height 32
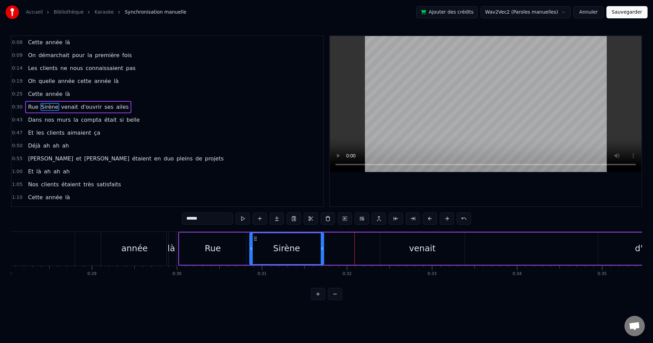
drag, startPoint x: 374, startPoint y: 247, endPoint x: 323, endPoint y: 247, distance: 51.0
click at [323, 247] on icon at bounding box center [322, 248] width 3 height 5
click at [389, 247] on div "venait" at bounding box center [422, 249] width 84 height 32
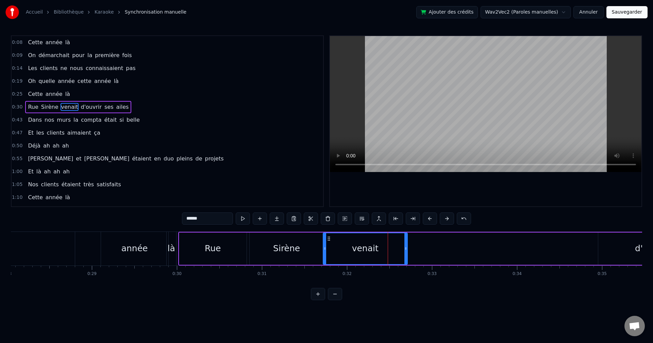
drag, startPoint x: 386, startPoint y: 239, endPoint x: 329, endPoint y: 240, distance: 57.2
click at [329, 240] on icon at bounding box center [328, 238] width 5 height 5
click at [620, 251] on div "d'ouvrir" at bounding box center [651, 249] width 106 height 32
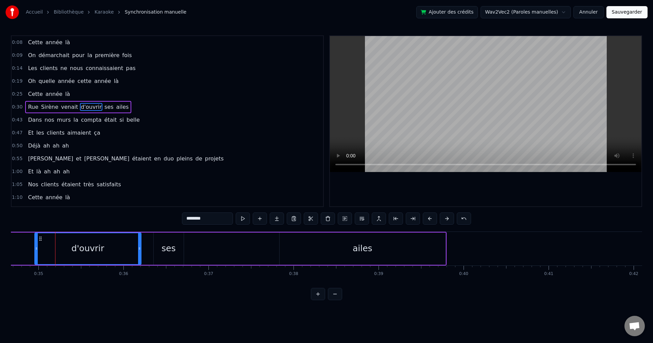
scroll to position [0, 2960]
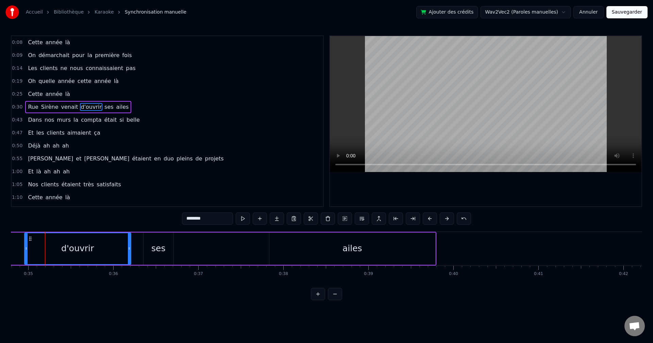
click at [149, 249] on div "ses" at bounding box center [159, 249] width 30 height 32
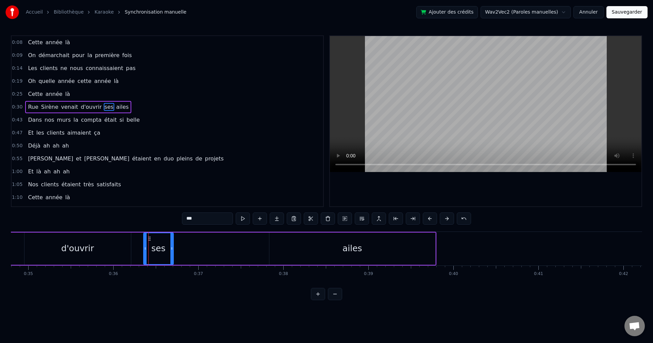
click at [303, 248] on div "ailes" at bounding box center [352, 249] width 166 height 32
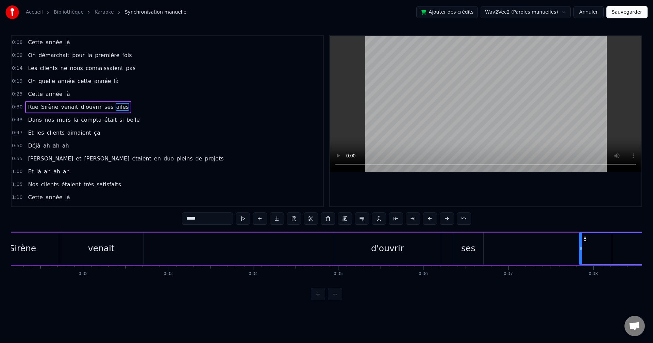
scroll to position [0, 2647]
click at [368, 249] on div "d'ouvrir" at bounding box center [391, 249] width 106 height 32
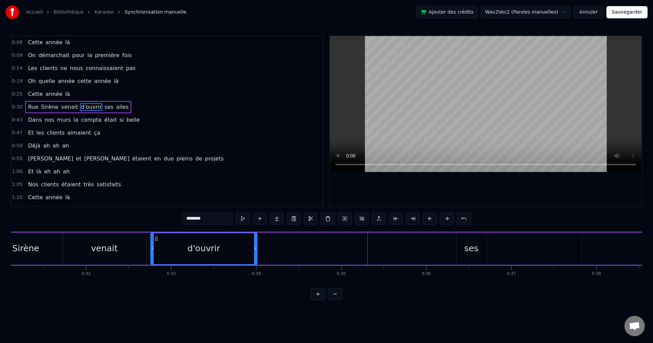
drag, startPoint x: 343, startPoint y: 241, endPoint x: 157, endPoint y: 240, distance: 186.8
click at [157, 240] on icon at bounding box center [156, 238] width 5 height 5
click at [471, 251] on div "ses" at bounding box center [471, 248] width 14 height 13
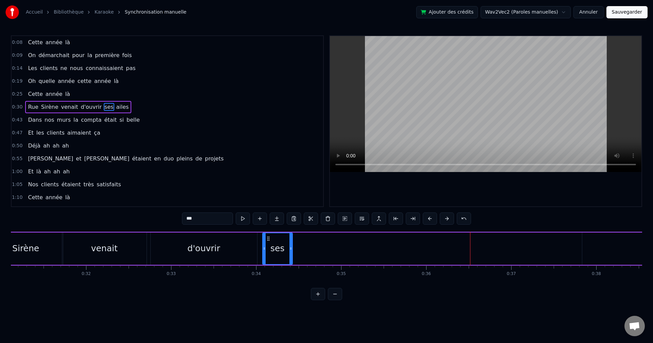
drag, startPoint x: 461, startPoint y: 239, endPoint x: 267, endPoint y: 246, distance: 194.1
click at [267, 246] on div "ses" at bounding box center [277, 248] width 29 height 31
click at [591, 245] on div "ailes" at bounding box center [665, 249] width 166 height 32
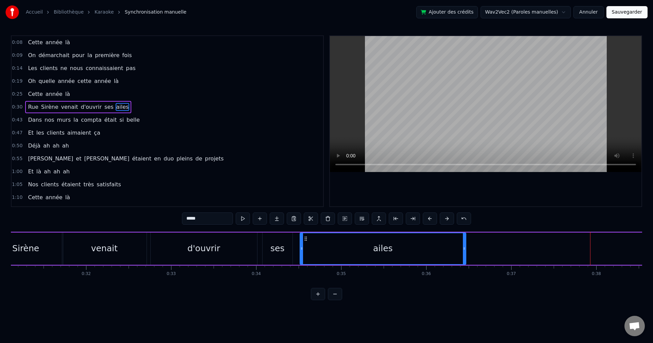
drag, startPoint x: 589, startPoint y: 241, endPoint x: 306, endPoint y: 245, distance: 282.4
click at [306, 245] on div "ailes" at bounding box center [382, 248] width 165 height 31
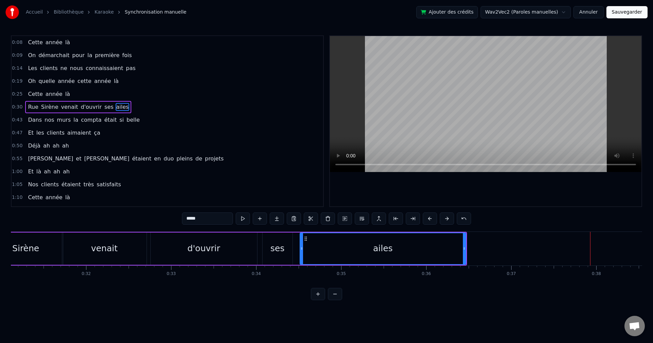
click at [13, 282] on div "Cette année là On démarchait pour la première fois Les clients ne nous connaiss…" at bounding box center [326, 257] width 631 height 51
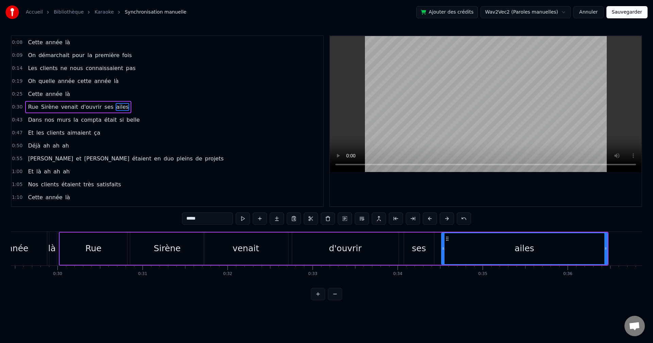
scroll to position [0, 2497]
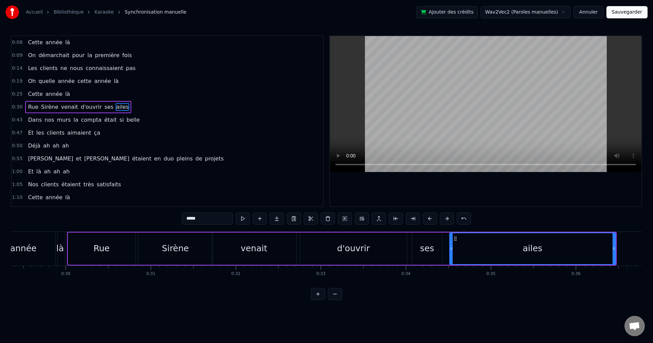
click at [112, 260] on div "Rue" at bounding box center [101, 249] width 67 height 32
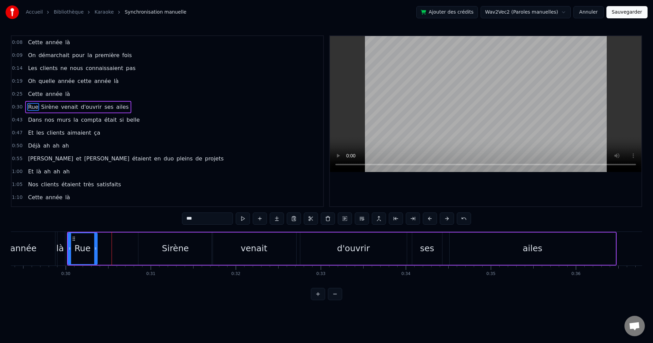
drag, startPoint x: 134, startPoint y: 253, endPoint x: 96, endPoint y: 252, distance: 38.1
click at [96, 252] on div at bounding box center [95, 248] width 3 height 31
click at [162, 255] on div "Sirène" at bounding box center [175, 249] width 74 height 32
type input "******"
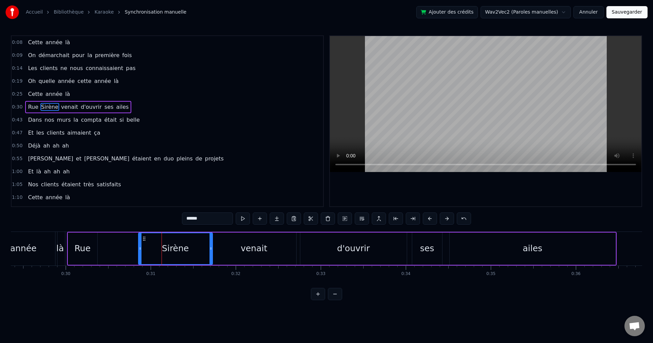
click at [141, 238] on div at bounding box center [140, 248] width 3 height 31
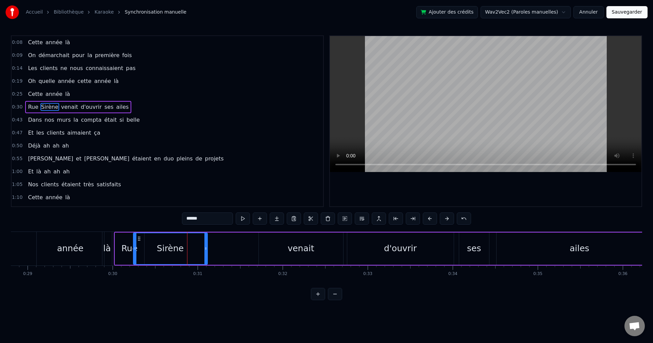
scroll to position [0, 2446]
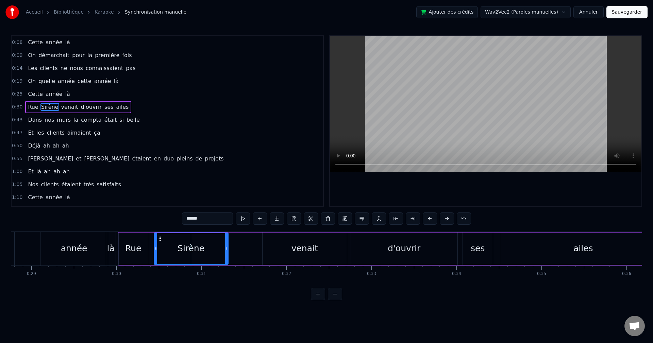
drag, startPoint x: 143, startPoint y: 238, endPoint x: 159, endPoint y: 244, distance: 16.8
click at [159, 244] on div "Sirène" at bounding box center [190, 248] width 73 height 31
drag, startPoint x: 228, startPoint y: 250, endPoint x: 191, endPoint y: 248, distance: 36.8
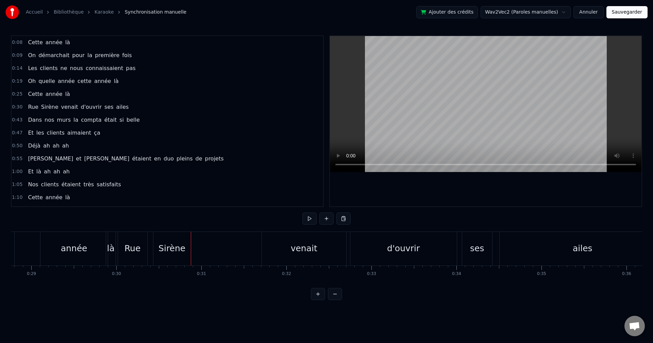
click at [284, 252] on div "venait" at bounding box center [304, 249] width 84 height 34
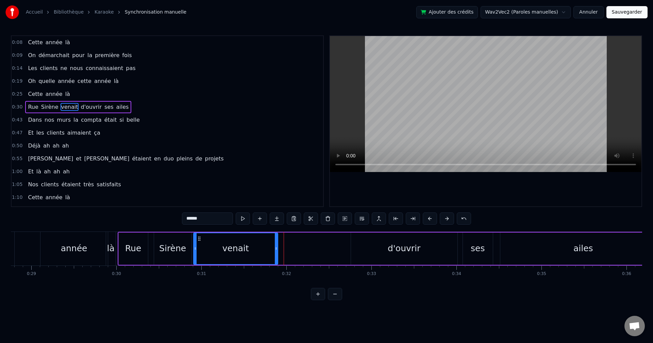
drag, startPoint x: 266, startPoint y: 238, endPoint x: 197, endPoint y: 238, distance: 69.1
click at [197, 238] on icon at bounding box center [199, 238] width 5 height 5
drag, startPoint x: 277, startPoint y: 247, endPoint x: 231, endPoint y: 247, distance: 45.3
click at [231, 247] on icon at bounding box center [231, 248] width 3 height 5
click at [372, 249] on div "d'ouvrir" at bounding box center [404, 249] width 106 height 32
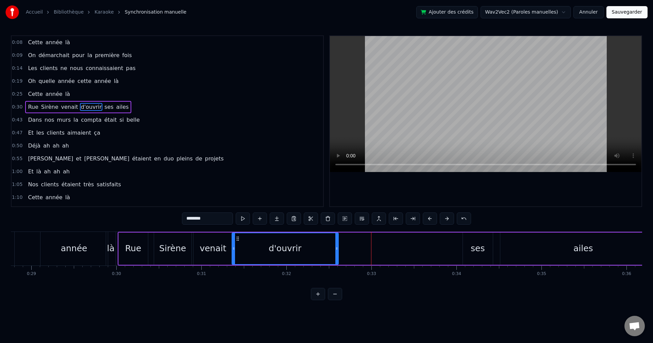
drag, startPoint x: 355, startPoint y: 239, endPoint x: 236, endPoint y: 239, distance: 119.1
click at [236, 239] on icon at bounding box center [237, 238] width 5 height 5
drag, startPoint x: 336, startPoint y: 247, endPoint x: 285, endPoint y: 247, distance: 51.4
click at [285, 247] on icon at bounding box center [285, 248] width 3 height 5
click at [477, 253] on div "ses" at bounding box center [478, 248] width 14 height 13
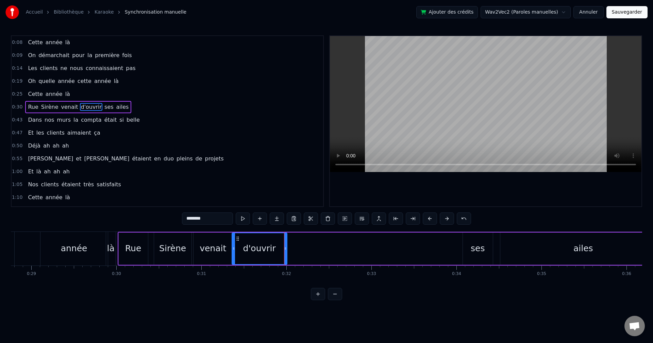
type input "***"
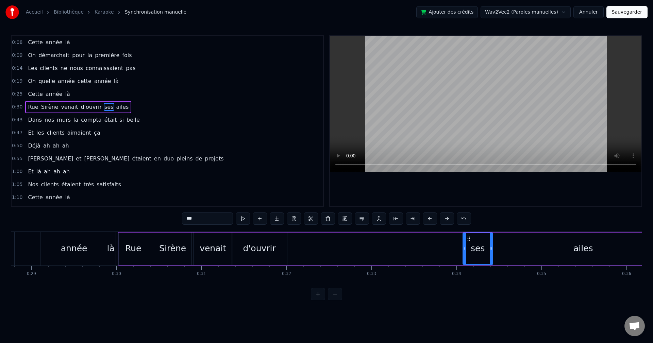
drag, startPoint x: 467, startPoint y: 235, endPoint x: 353, endPoint y: 235, distance: 114.3
click at [353, 235] on div "Rue [PERSON_NAME] venait d'ouvrir ses ailes" at bounding box center [393, 249] width 550 height 34
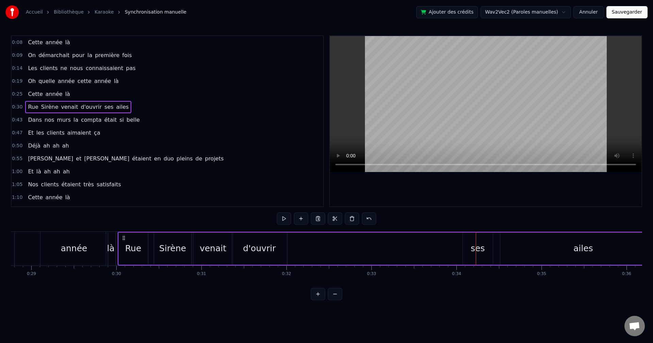
click at [479, 241] on div "ses" at bounding box center [478, 249] width 30 height 32
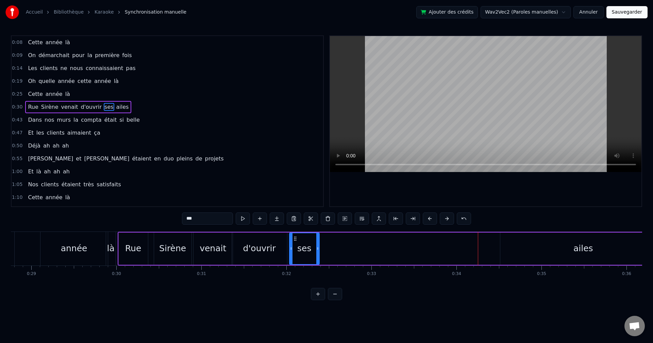
drag, startPoint x: 469, startPoint y: 237, endPoint x: 295, endPoint y: 229, distance: 173.7
click at [295, 229] on div "0:08 Cette année là 0:09 On démarchait pour la première fois 0:14 Les clients n…" at bounding box center [326, 167] width 631 height 265
click at [575, 249] on div "ailes" at bounding box center [583, 249] width 166 height 32
type input "*****"
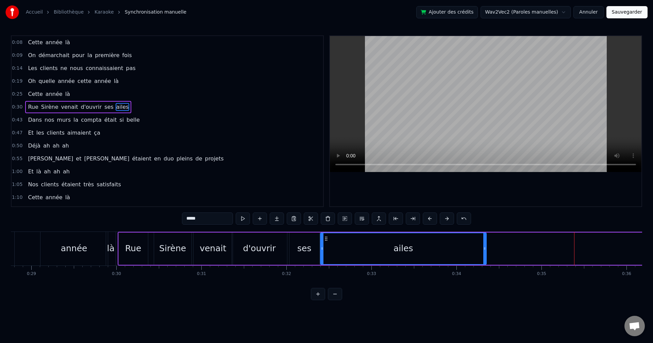
drag, startPoint x: 505, startPoint y: 240, endPoint x: 325, endPoint y: 241, distance: 180.0
click at [325, 241] on icon at bounding box center [326, 238] width 5 height 5
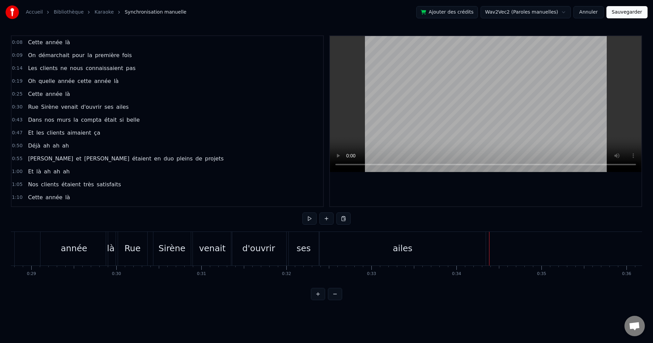
click at [461, 247] on div "ailes" at bounding box center [403, 249] width 166 height 34
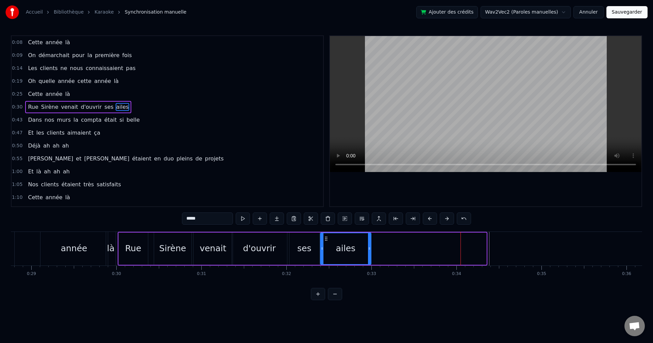
drag, startPoint x: 484, startPoint y: 248, endPoint x: 369, endPoint y: 247, distance: 115.3
click at [369, 247] on icon at bounding box center [369, 248] width 3 height 5
click at [95, 124] on div "Dans nos murs la compta était si belle" at bounding box center [83, 120] width 117 height 12
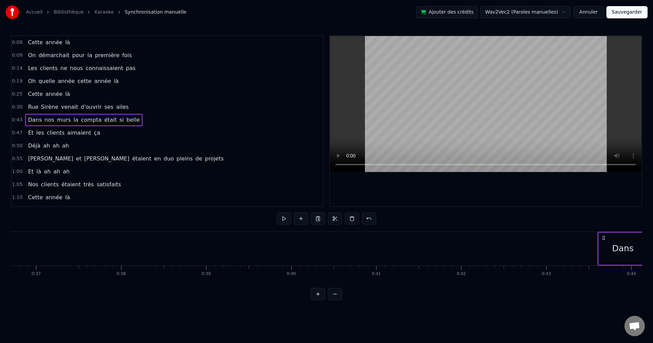
scroll to position [0, 2569]
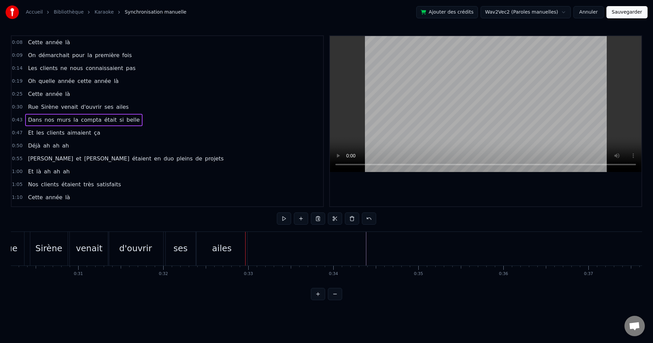
click at [12, 119] on span "0:43" at bounding box center [17, 120] width 11 height 7
click at [356, 253] on html "Accueil Bibliothèque Karaoke Synchronisation manuelle Ajouter des crédits Wav2V…" at bounding box center [326, 155] width 653 height 311
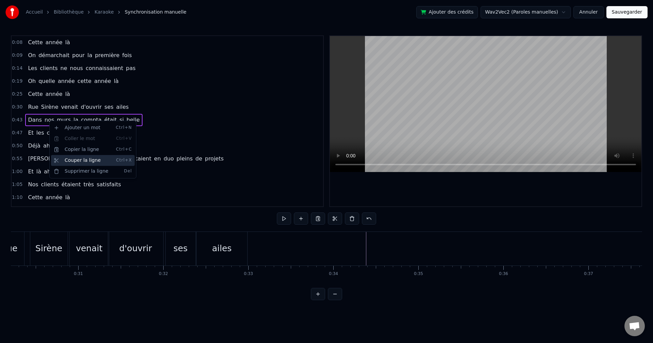
click at [56, 162] on div "Couper la ligne Ctrl+X" at bounding box center [93, 160] width 84 height 11
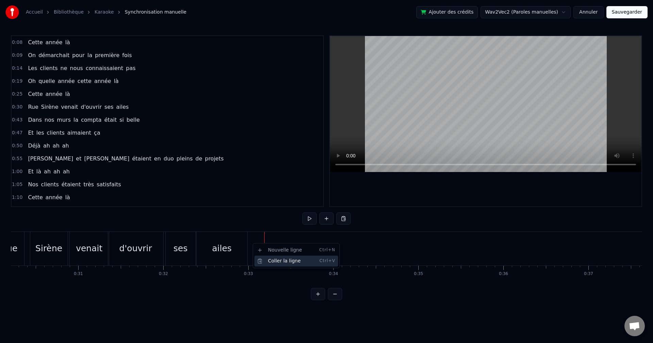
click at [283, 256] on div "Coller la ligne Ctrl+V" at bounding box center [296, 261] width 84 height 11
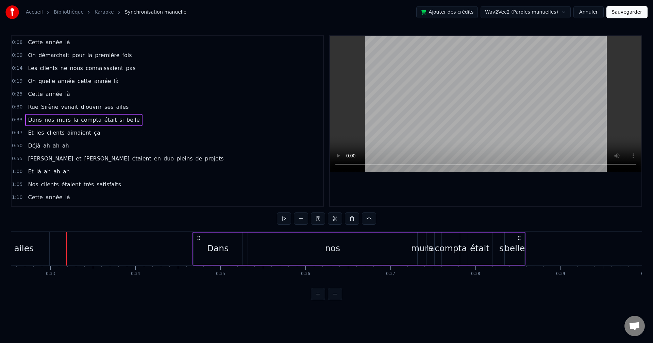
scroll to position [0, 2771]
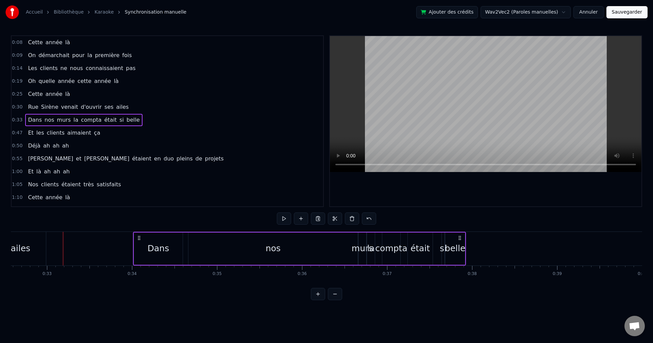
drag, startPoint x: 591, startPoint y: 237, endPoint x: 459, endPoint y: 237, distance: 131.3
click at [459, 237] on icon at bounding box center [459, 237] width 5 height 5
click at [75, 139] on div "Et les clients aimaient ça" at bounding box center [64, 133] width 78 height 12
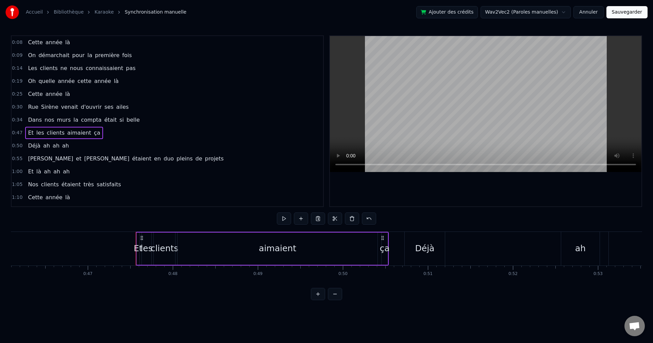
scroll to position [0, 4011]
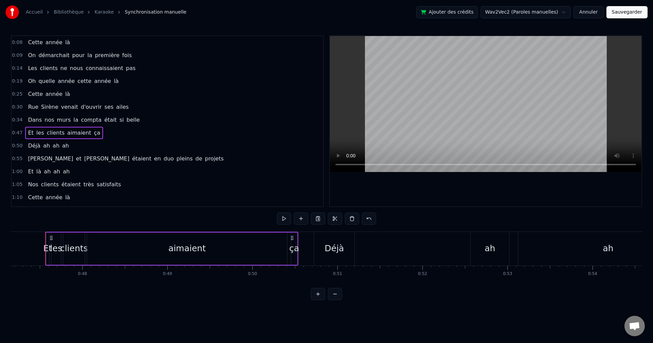
click at [326, 262] on div "Déjà" at bounding box center [334, 249] width 40 height 34
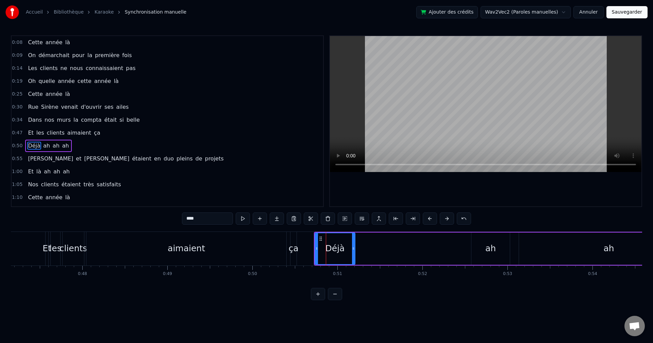
scroll to position [24, 0]
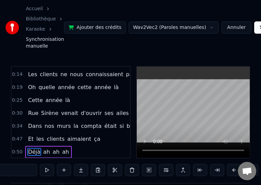
click at [161, 0] on div "Accueil Bibliothèque Karaoke Synchronisation manuelle Ajouter des crédits Wav2V…" at bounding box center [130, 27] width 261 height 55
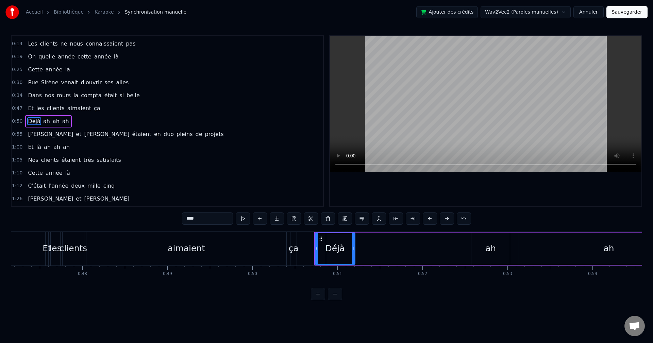
scroll to position [0, 3950]
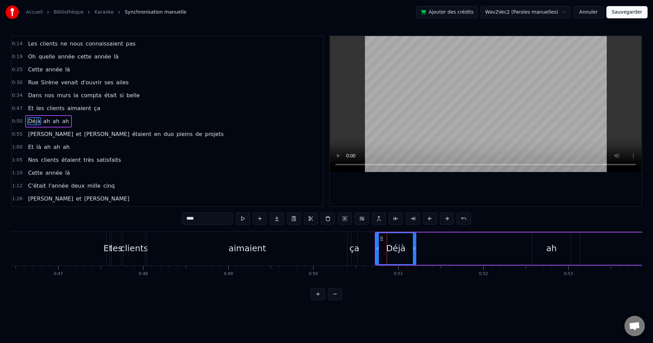
click at [250, 264] on div "aimaient" at bounding box center [247, 249] width 200 height 34
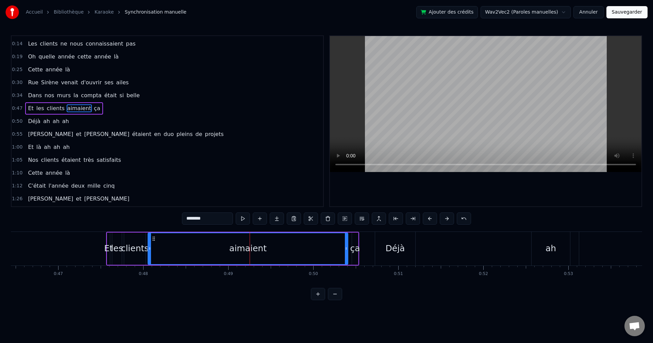
scroll to position [12, 0]
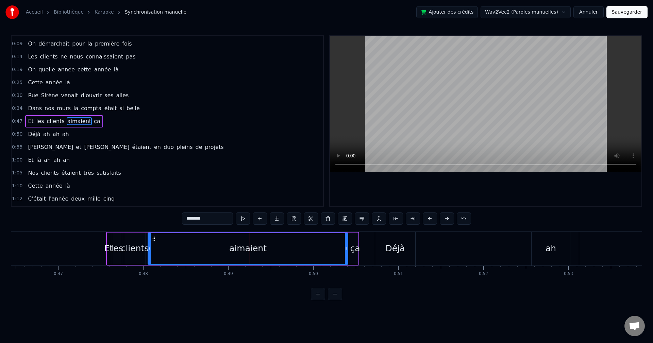
click at [73, 111] on span "la" at bounding box center [76, 108] width 6 height 8
type input "**"
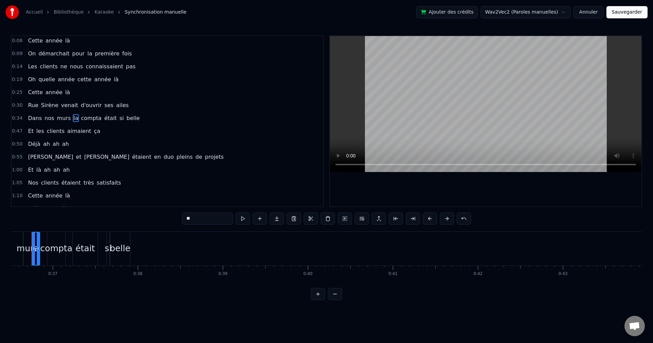
scroll to position [0, 3092]
click at [26, 99] on div "Rue [PERSON_NAME] venait d'ouvrir ses ailes" at bounding box center [78, 105] width 106 height 12
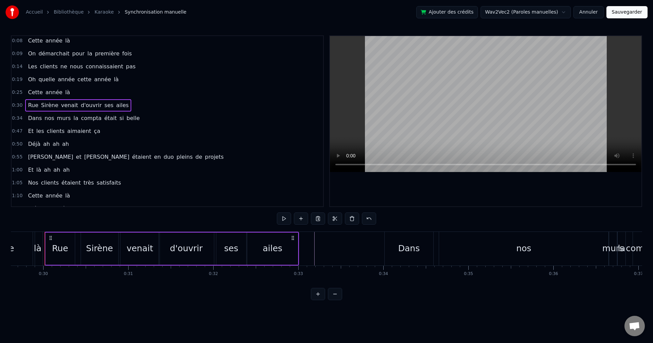
scroll to position [0, 2519]
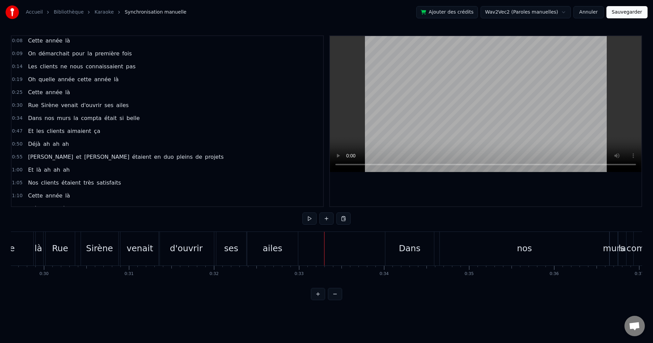
click at [389, 252] on div "Dans" at bounding box center [409, 249] width 49 height 34
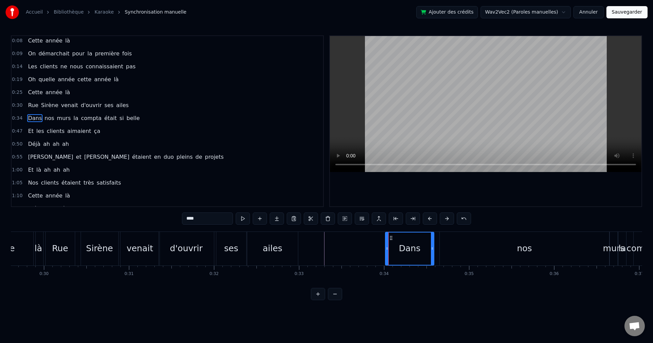
scroll to position [0, 0]
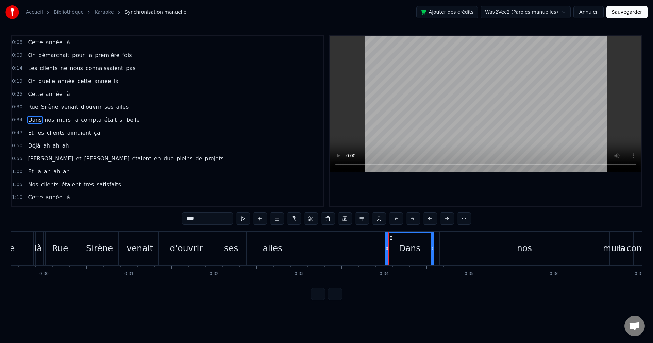
click at [54, 137] on div "Et les clients aimaient ça" at bounding box center [64, 133] width 78 height 12
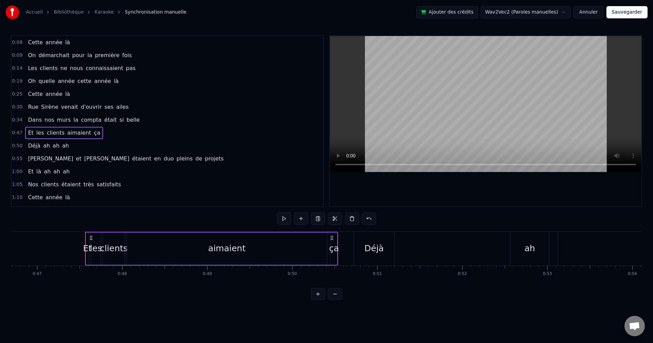
scroll to position [0, 4011]
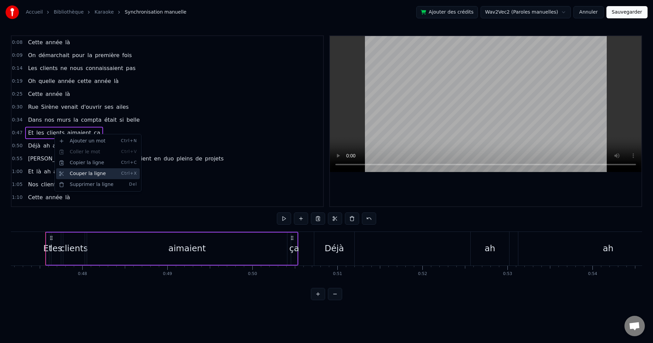
click at [88, 176] on div "Couper la ligne Ctrl+X" at bounding box center [98, 173] width 84 height 11
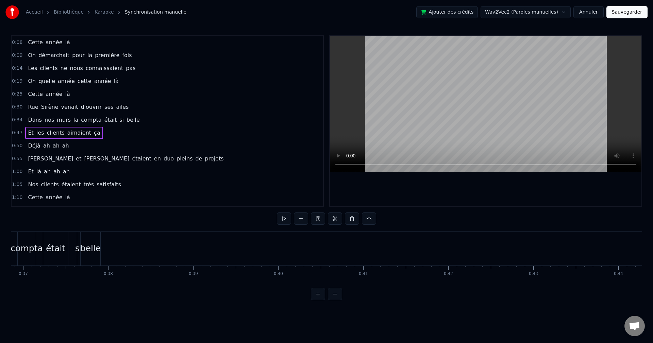
scroll to position [0, 3127]
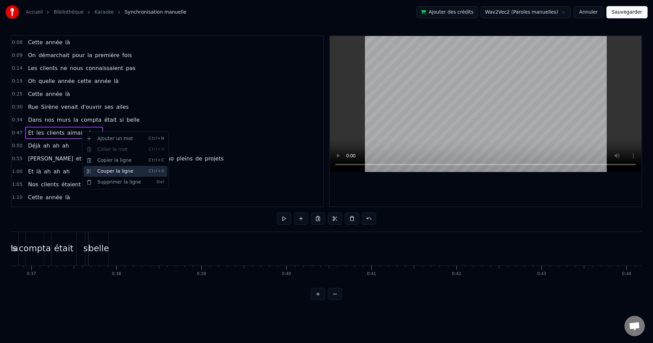
click at [105, 173] on div "Couper la ligne Ctrl+X" at bounding box center [126, 171] width 84 height 11
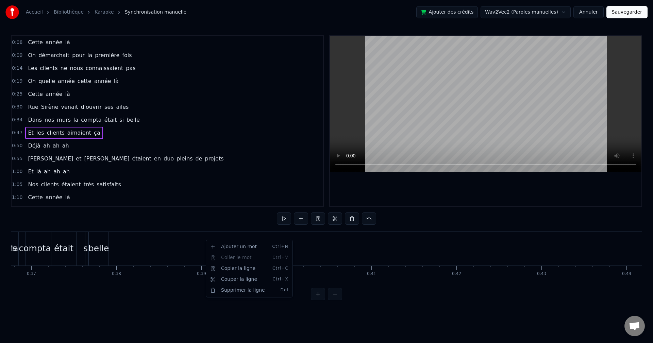
click at [172, 281] on html "Accueil Bibliothèque Karaoke Synchronisation manuelle Ajouter des crédits Wav2V…" at bounding box center [326, 155] width 653 height 311
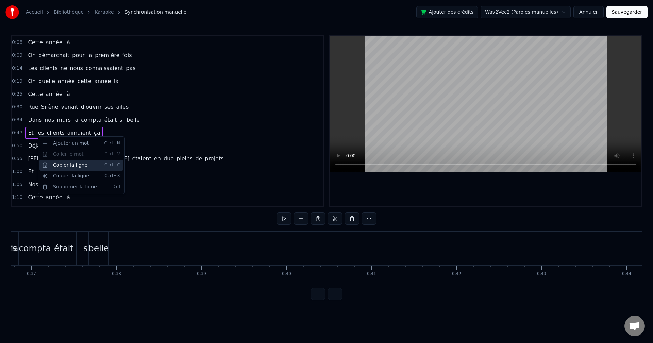
click at [78, 167] on div "Copier la ligne Ctrl+C" at bounding box center [81, 165] width 84 height 11
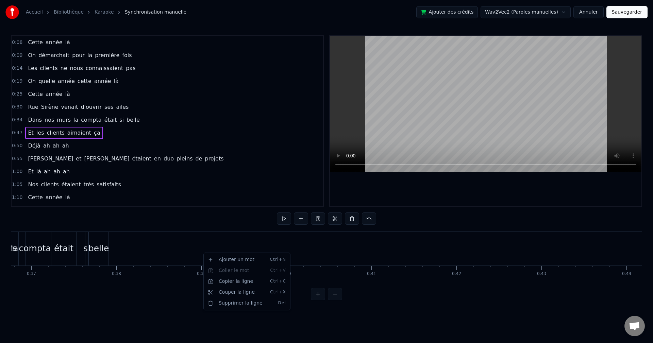
click at [165, 264] on html "Accueil Bibliothèque Karaoke Synchronisation manuelle Ajouter des crédits Wav2V…" at bounding box center [326, 155] width 653 height 311
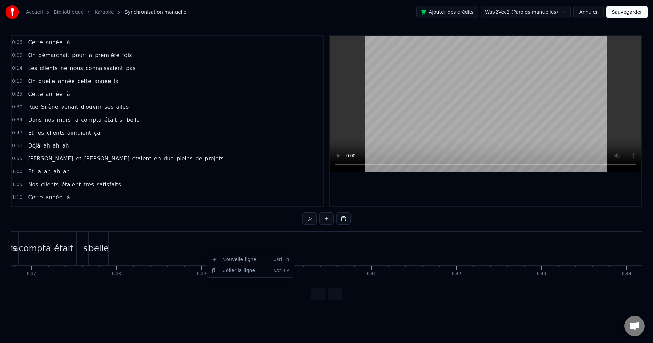
click at [202, 253] on html "Accueil Bibliothèque Karaoke Synchronisation manuelle Ajouter des crédits Wav2V…" at bounding box center [326, 155] width 653 height 311
click at [60, 133] on html "Accueil Bibliothèque Karaoke Synchronisation manuelle Ajouter des crédits Wav2V…" at bounding box center [326, 155] width 653 height 311
click at [216, 260] on html "Accueil Bibliothèque Karaoke Synchronisation manuelle Ajouter des crédits Wav2V…" at bounding box center [326, 155] width 653 height 311
click at [233, 278] on div "Cette année là On démarchait pour la première fois Les clients ne nous connaiss…" at bounding box center [326, 257] width 631 height 51
click at [95, 246] on div "belle" at bounding box center [98, 248] width 21 height 13
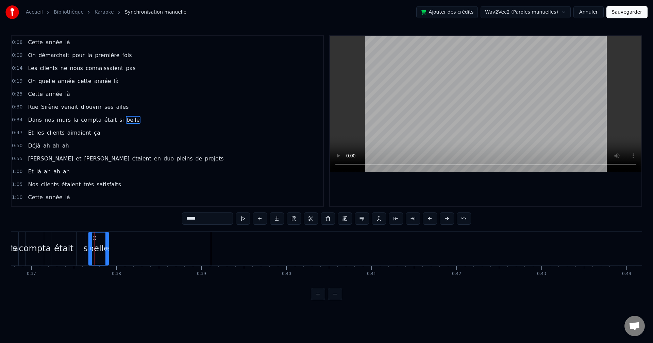
click at [37, 133] on span "les" at bounding box center [40, 133] width 9 height 8
type input "***"
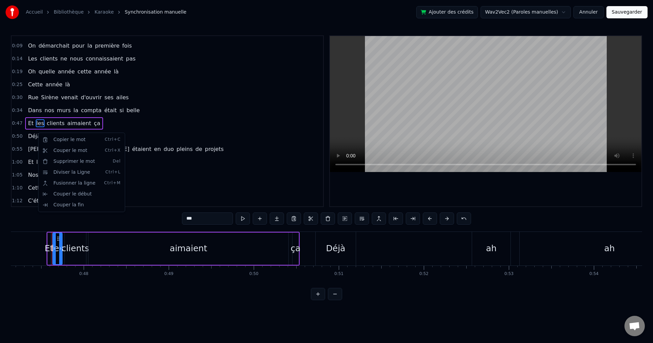
scroll to position [0, 4016]
click at [194, 175] on div "1:05 Nos clients étaient très satisfaits" at bounding box center [168, 175] width 312 height 13
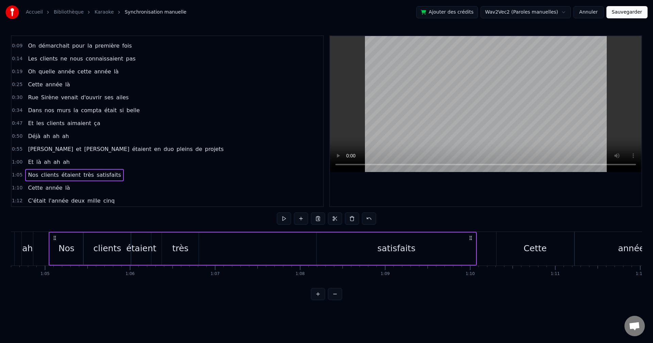
scroll to position [0, 5499]
click at [16, 123] on span "0:47" at bounding box center [17, 123] width 11 height 7
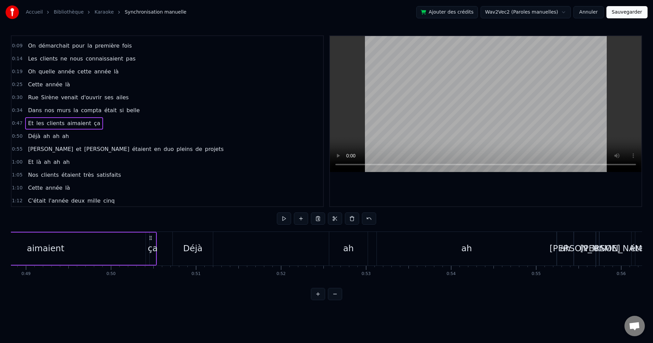
scroll to position [0, 4011]
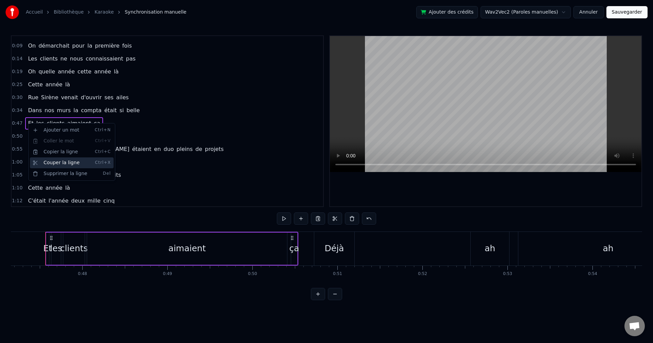
click at [65, 165] on div "Couper la ligne Ctrl+X" at bounding box center [72, 163] width 84 height 11
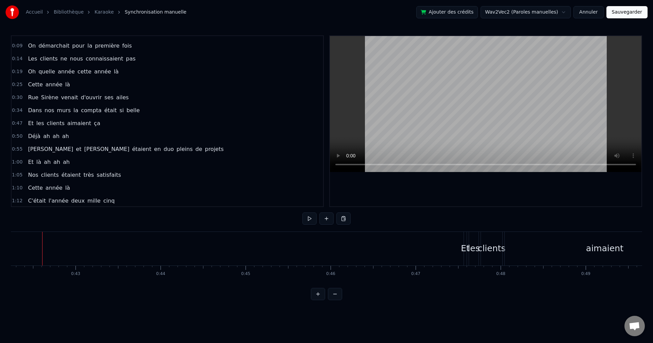
scroll to position [0, 3590]
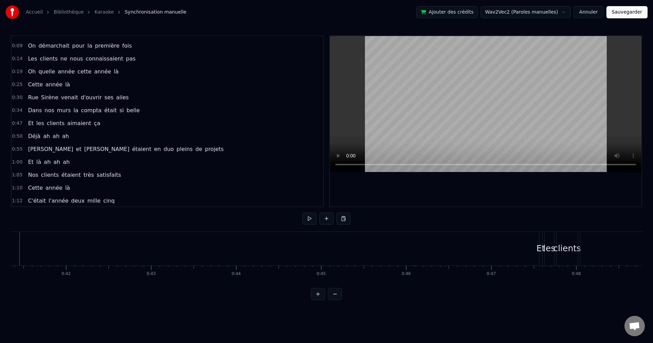
scroll to position [0, 3492]
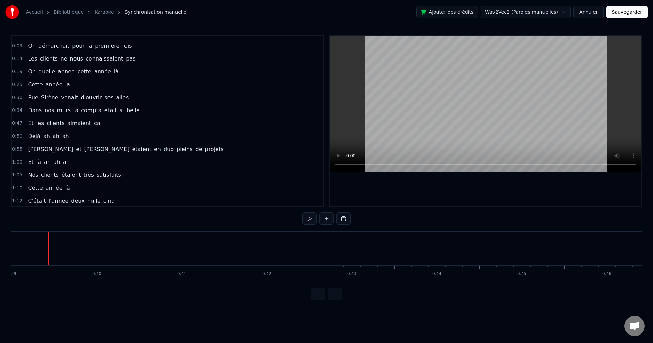
click at [79, 265] on div "Coller la ligne Ctrl+V" at bounding box center [103, 264] width 84 height 11
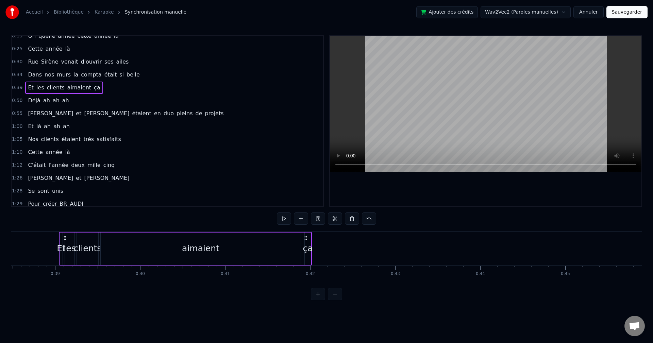
scroll to position [31, 0]
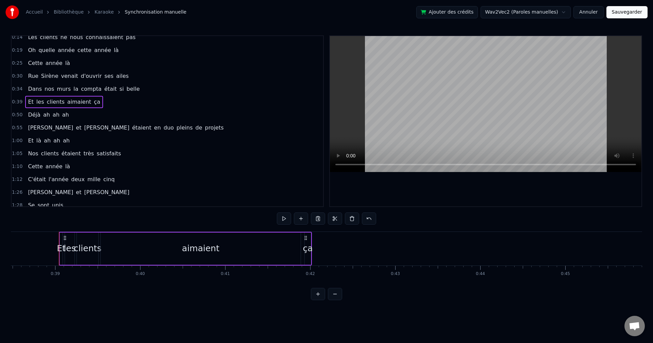
click at [153, 258] on div "aimaient" at bounding box center [201, 249] width 200 height 32
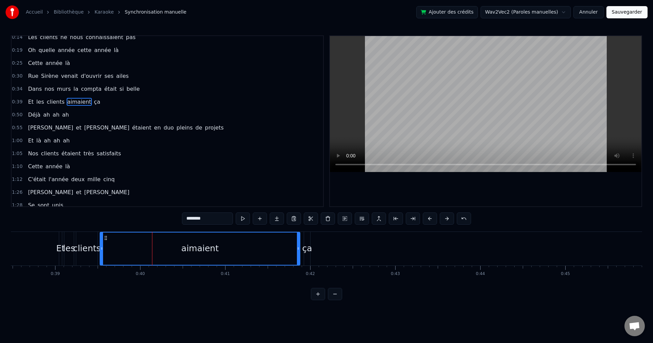
scroll to position [12, 0]
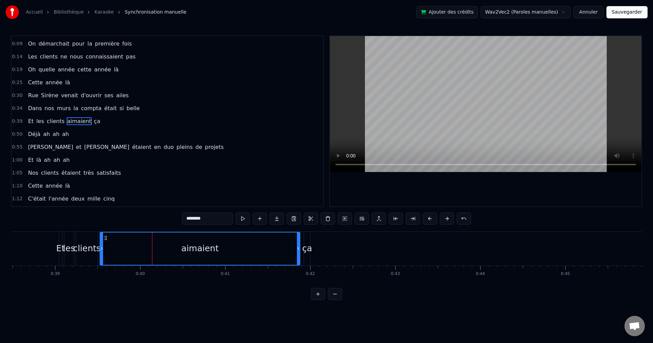
click at [62, 253] on div "Et" at bounding box center [60, 248] width 9 height 13
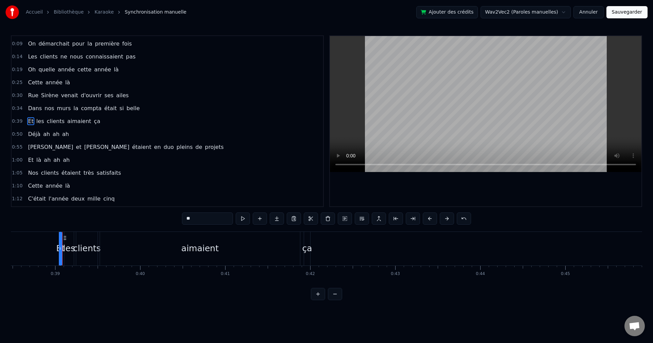
click at [308, 249] on div "ça" at bounding box center [307, 248] width 10 height 13
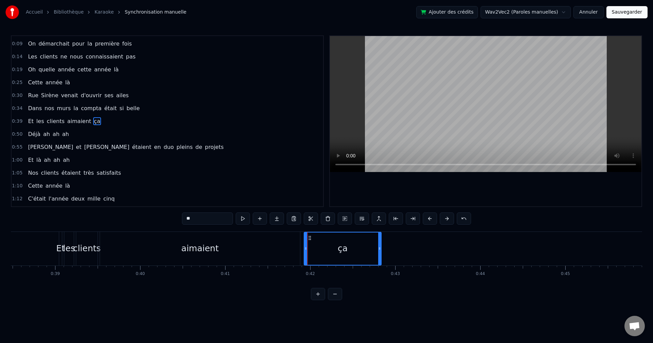
drag, startPoint x: 309, startPoint y: 244, endPoint x: 385, endPoint y: 245, distance: 75.9
click at [381, 245] on div at bounding box center [379, 249] width 3 height 32
click at [181, 248] on div "aimaient" at bounding box center [200, 249] width 200 height 34
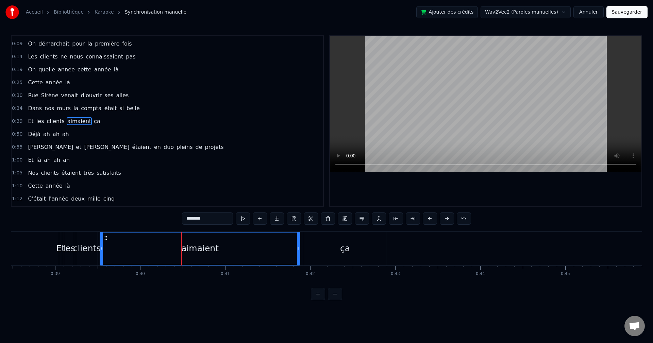
click at [71, 250] on div "les" at bounding box center [69, 248] width 12 height 13
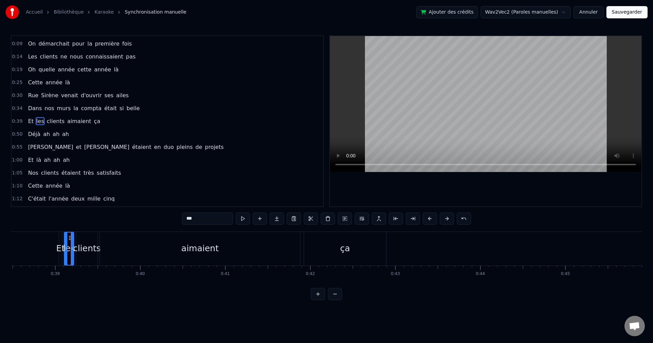
drag, startPoint x: 337, startPoint y: 253, endPoint x: 379, endPoint y: 261, distance: 42.6
click at [339, 253] on div "ça" at bounding box center [345, 249] width 82 height 34
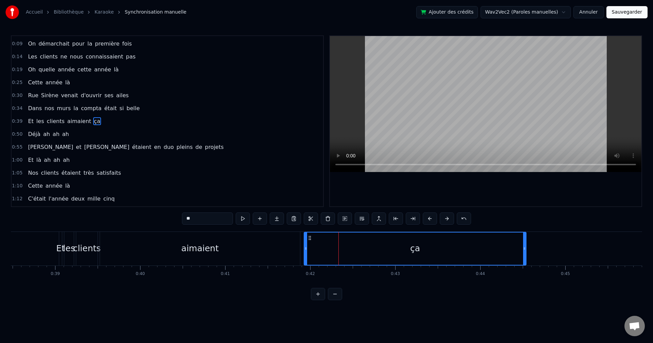
drag, startPoint x: 385, startPoint y: 248, endPoint x: 529, endPoint y: 249, distance: 143.9
click at [526, 249] on icon at bounding box center [524, 248] width 3 height 5
click at [271, 262] on div "aimaient" at bounding box center [200, 249] width 200 height 34
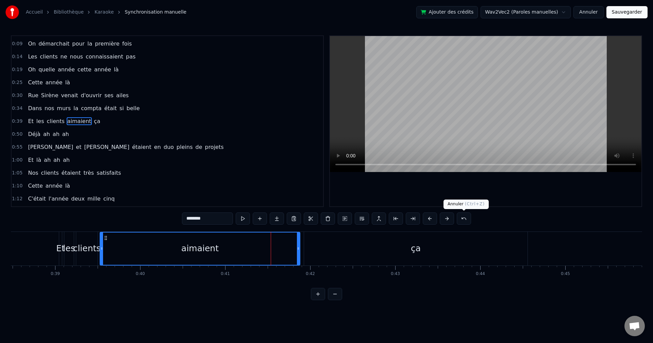
click at [441, 243] on div "ça" at bounding box center [416, 249] width 224 height 34
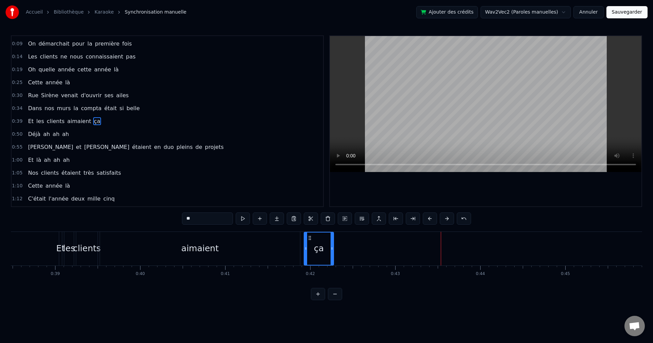
drag, startPoint x: 525, startPoint y: 252, endPoint x: 304, endPoint y: 251, distance: 221.2
click at [321, 250] on div "ça" at bounding box center [319, 249] width 29 height 32
click at [254, 245] on div "aimaient" at bounding box center [200, 249] width 200 height 34
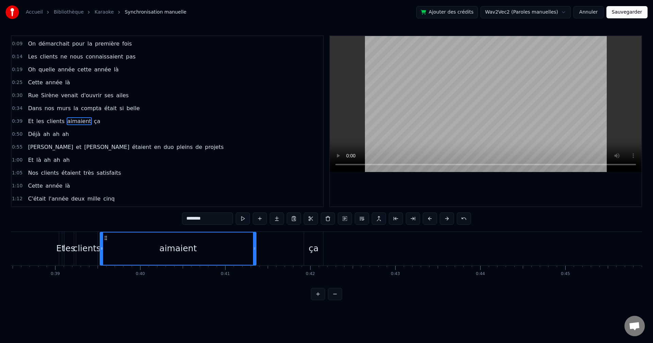
drag, startPoint x: 299, startPoint y: 248, endPoint x: 246, endPoint y: 253, distance: 53.6
click at [253, 253] on div at bounding box center [254, 249] width 3 height 32
click at [313, 250] on div "ça" at bounding box center [314, 248] width 10 height 13
type input "**"
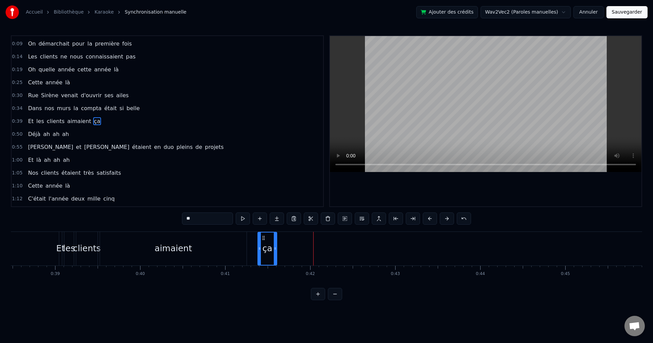
drag, startPoint x: 310, startPoint y: 240, endPoint x: 262, endPoint y: 235, distance: 47.9
click at [262, 235] on icon at bounding box center [263, 237] width 5 height 5
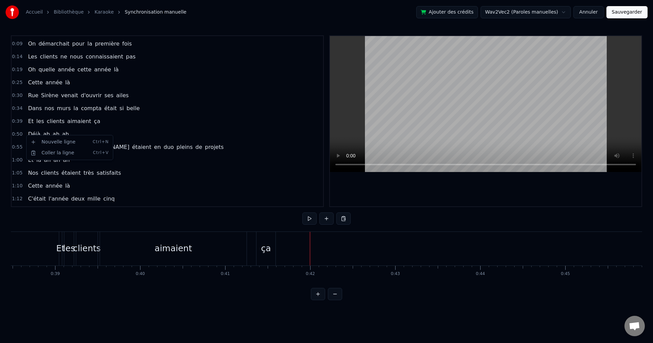
click at [22, 133] on html "Accueil Bibliothèque Karaoke Synchronisation manuelle Ajouter des crédits Wav2V…" at bounding box center [326, 155] width 653 height 311
click at [41, 129] on html "Accueil Bibliothèque Karaoke Synchronisation manuelle Ajouter des crédits Wav2V…" at bounding box center [326, 155] width 653 height 311
click at [36, 132] on html "Accueil Bibliothèque Karaoke Synchronisation manuelle Ajouter des crédits Wav2V…" at bounding box center [326, 155] width 653 height 311
click at [34, 140] on html "Accueil Bibliothèque Karaoke Synchronisation manuelle Ajouter des crédits Wav2V…" at bounding box center [326, 155] width 653 height 311
click at [36, 136] on span "Déjà" at bounding box center [34, 134] width 14 height 8
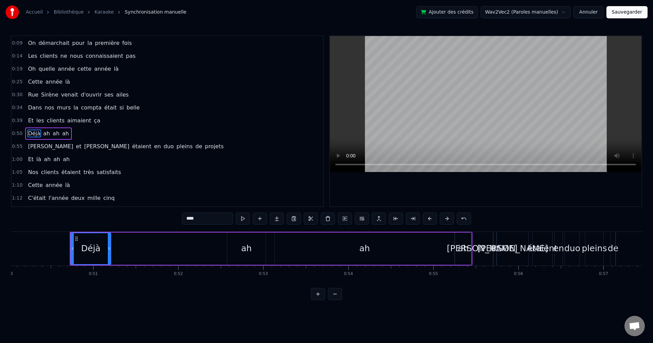
scroll to position [0, 4280]
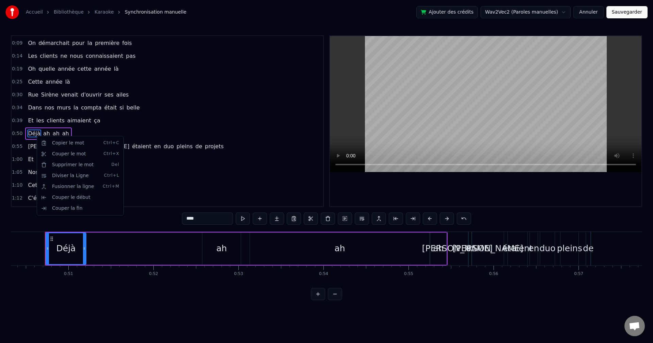
click at [21, 130] on html "Accueil Bibliothèque Karaoke Synchronisation manuelle Ajouter des crédits Wav2V…" at bounding box center [326, 155] width 653 height 311
click at [25, 130] on div "Déjà ah ah ah" at bounding box center [48, 134] width 46 height 12
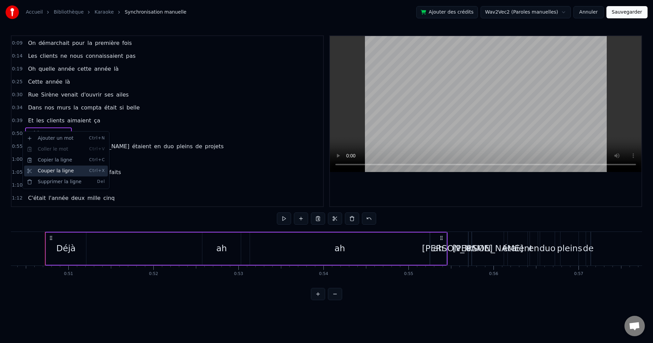
click at [62, 166] on div "Couper la ligne Ctrl+X" at bounding box center [66, 171] width 84 height 11
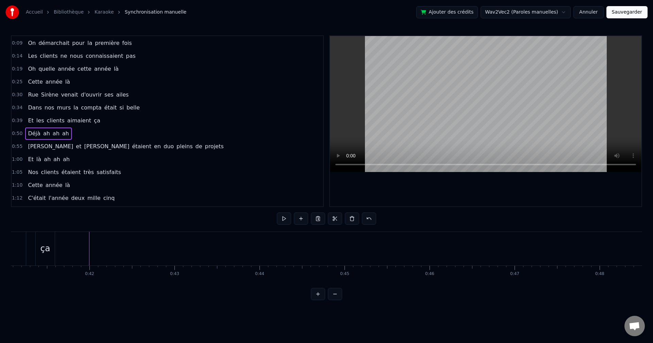
scroll to position [0, 3491]
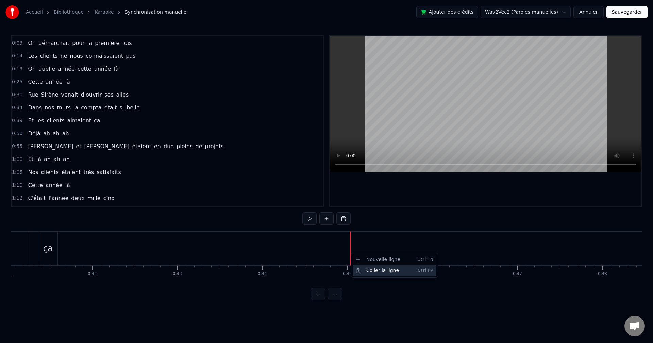
click at [366, 272] on div "Coller la ligne Ctrl+V" at bounding box center [395, 270] width 84 height 11
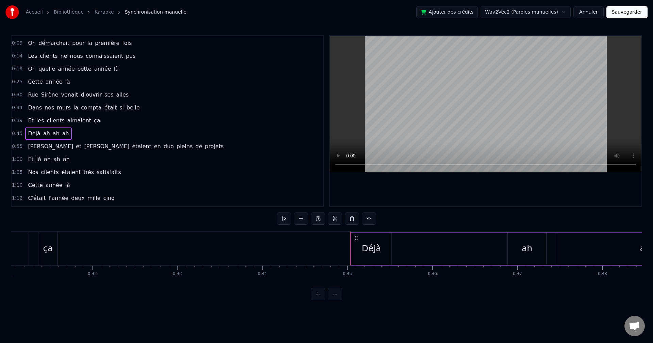
click at [469, 247] on div "Déjà ah ah ah" at bounding box center [551, 249] width 403 height 34
click at [525, 247] on div "ah" at bounding box center [527, 248] width 11 height 13
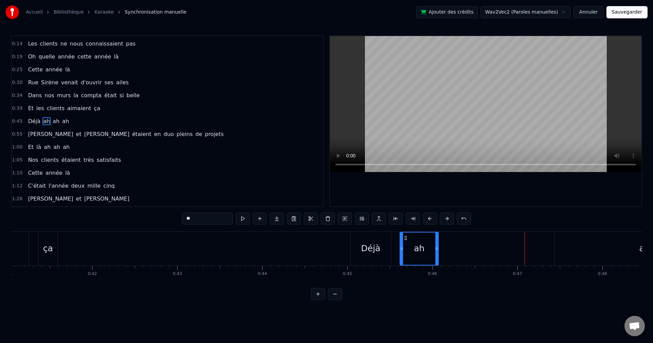
drag, startPoint x: 514, startPoint y: 237, endPoint x: 400, endPoint y: 241, distance: 113.3
click at [400, 241] on div "ah" at bounding box center [419, 249] width 38 height 32
click at [572, 240] on div "ah" at bounding box center [645, 249] width 180 height 34
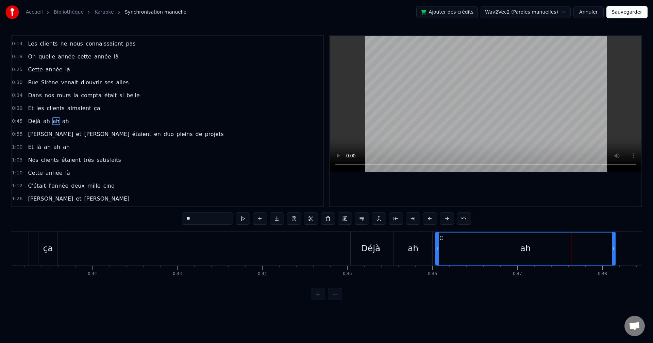
drag, startPoint x: 561, startPoint y: 237, endPoint x: 442, endPoint y: 248, distance: 119.5
click at [442, 248] on div "ah" at bounding box center [525, 249] width 179 height 32
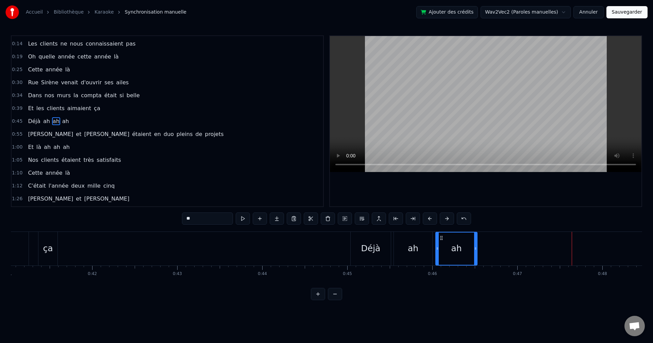
drag, startPoint x: 612, startPoint y: 250, endPoint x: 474, endPoint y: 254, distance: 138.2
click at [474, 254] on div at bounding box center [475, 249] width 3 height 32
click at [596, 252] on div "Déjà ah ah ah" at bounding box center [551, 249] width 403 height 34
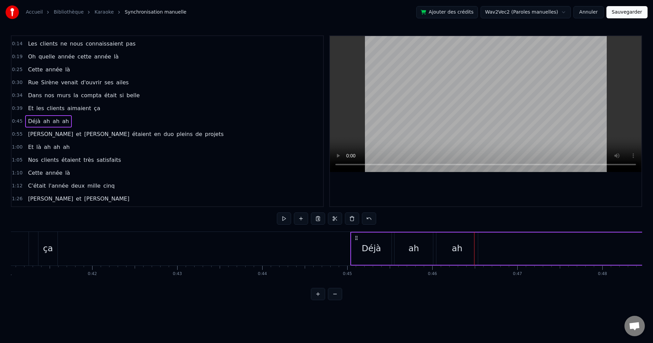
click at [62, 124] on span "ah" at bounding box center [66, 121] width 8 height 8
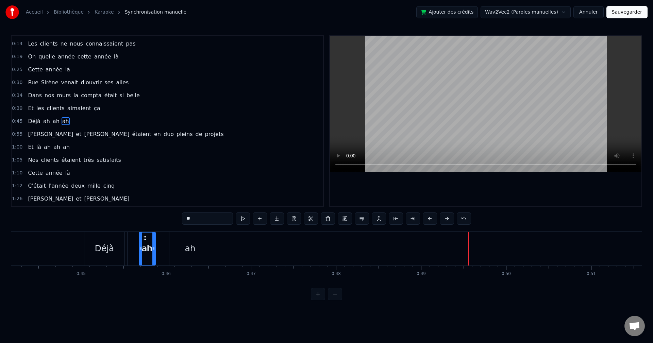
scroll to position [0, 3754]
drag, startPoint x: 53, startPoint y: 240, endPoint x: 225, endPoint y: 273, distance: 175.6
click at [225, 273] on div "Cette année là On démarchait pour la première fois Les clients ne nous connaiss…" at bounding box center [326, 257] width 631 height 51
drag, startPoint x: 233, startPoint y: 250, endPoint x: 247, endPoint y: 251, distance: 14.0
click at [247, 251] on div at bounding box center [245, 249] width 3 height 32
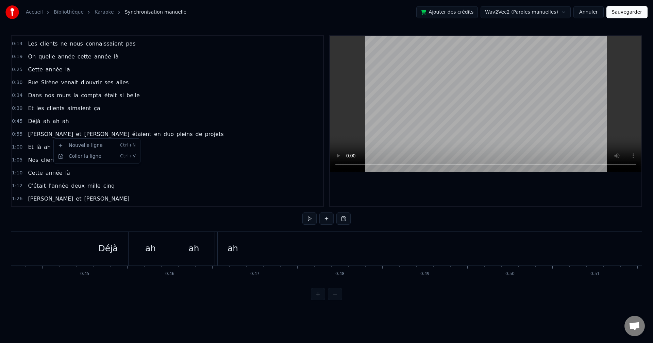
click at [41, 136] on html "Accueil Bibliothèque Karaoke Synchronisation manuelle Ajouter des crédits Wav2V…" at bounding box center [326, 155] width 653 height 311
click at [38, 136] on span "[PERSON_NAME]" at bounding box center [50, 134] width 47 height 8
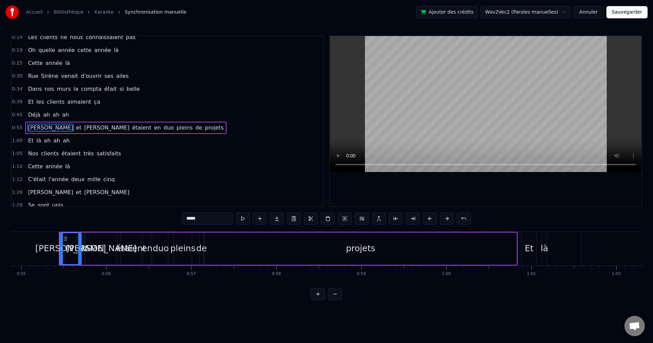
scroll to position [0, 4682]
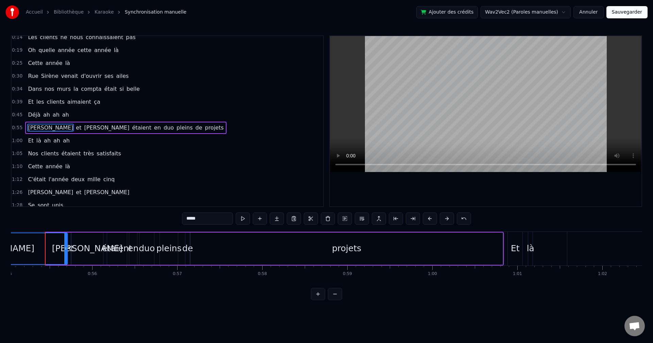
drag, startPoint x: 47, startPoint y: 249, endPoint x: -69, endPoint y: 248, distance: 115.3
click at [0, 248] on html "Accueil Bibliothèque Karaoke Synchronisation manuelle Ajouter des crédits Wav2V…" at bounding box center [326, 155] width 653 height 311
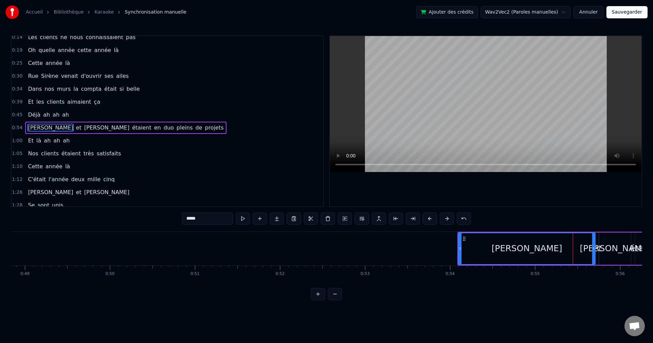
scroll to position [0, 4151]
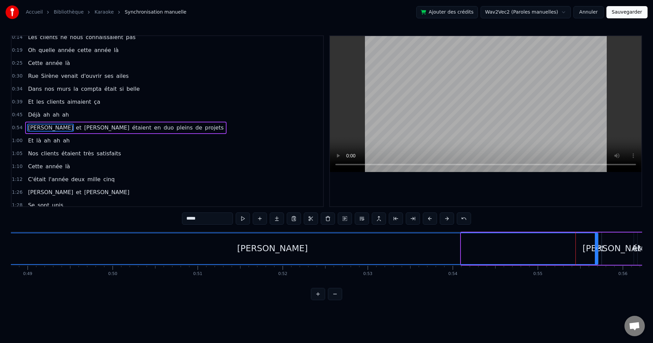
drag, startPoint x: 462, startPoint y: 248, endPoint x: -52, endPoint y: 266, distance: 514.7
click at [0, 266] on html "Accueil Bibliothèque Karaoke Synchronisation manuelle Ajouter des crédits Wav2V…" at bounding box center [326, 155] width 653 height 311
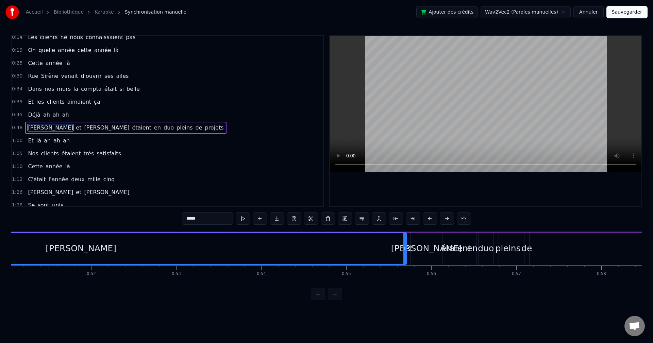
scroll to position [0, 4371]
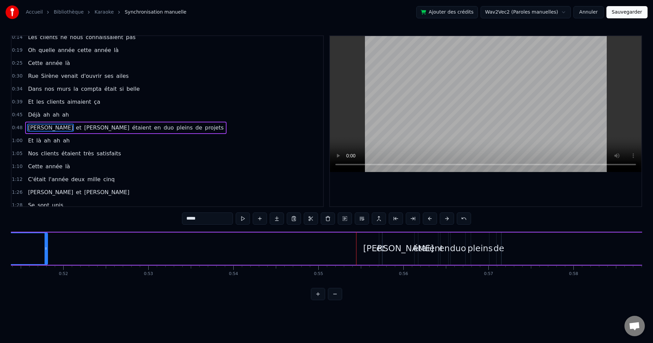
drag, startPoint x: 377, startPoint y: 249, endPoint x: 30, endPoint y: 258, distance: 346.5
click at [45, 258] on div at bounding box center [46, 248] width 3 height 31
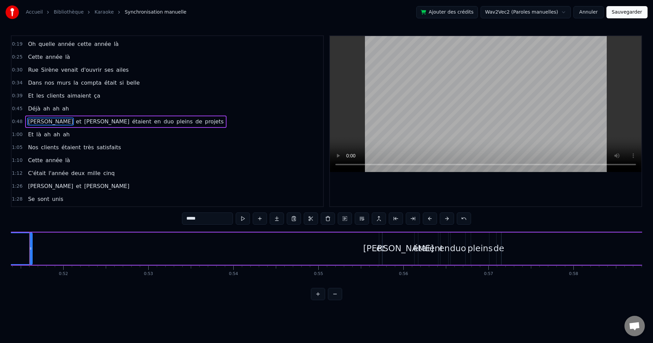
scroll to position [0, 4355]
click at [395, 253] on div "et" at bounding box center [396, 248] width 9 height 13
type input "**"
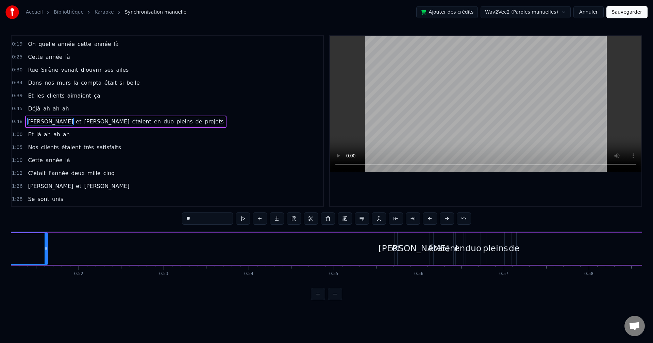
scroll to position [37, 0]
drag, startPoint x: 395, startPoint y: 253, endPoint x: 271, endPoint y: 253, distance: 123.8
click at [271, 253] on div "[PERSON_NAME] et [PERSON_NAME] étaient en duo pleins de projets" at bounding box center [286, 249] width 1089 height 34
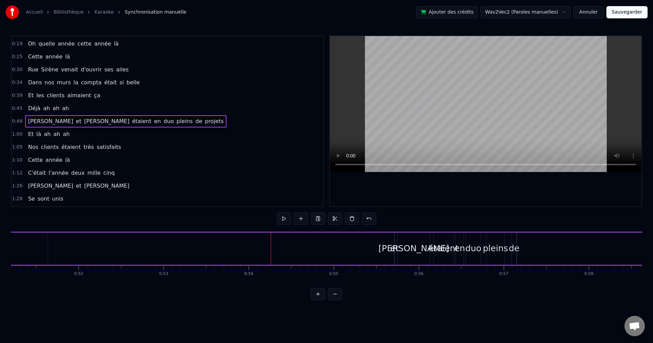
click at [397, 250] on div "et" at bounding box center [395, 248] width 9 height 13
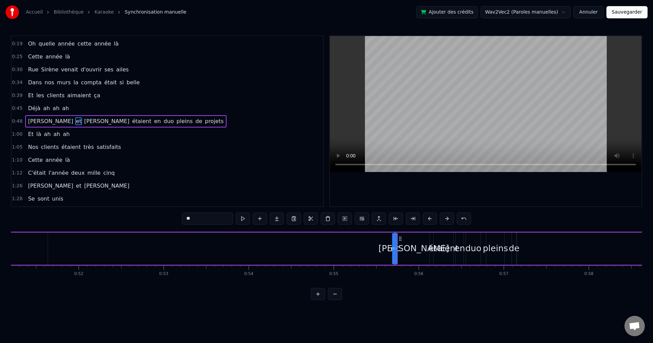
drag, startPoint x: 392, startPoint y: 251, endPoint x: 377, endPoint y: 252, distance: 15.7
click at [327, 255] on div "[PERSON_NAME] et [PERSON_NAME] étaient en duo pleins de projets" at bounding box center [286, 249] width 1089 height 34
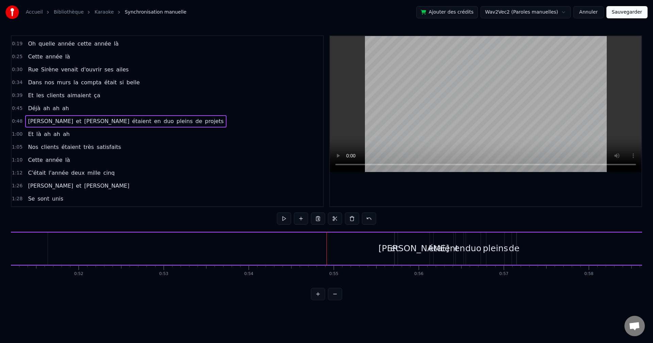
click at [399, 252] on div "[PERSON_NAME]" at bounding box center [414, 248] width 71 height 13
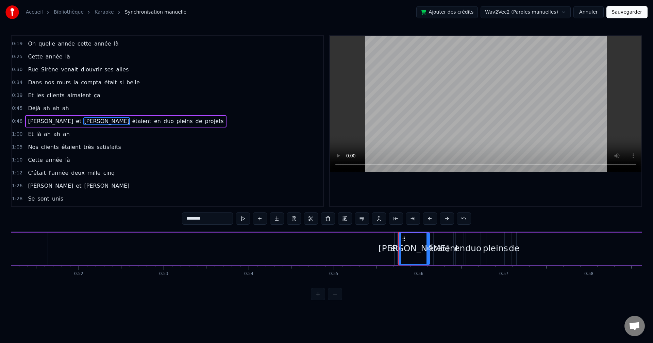
click at [396, 252] on div "et" at bounding box center [395, 248] width 9 height 13
type input "**"
click at [399, 252] on div "[PERSON_NAME] et [PERSON_NAME] étaient en duo pleins de projets" at bounding box center [286, 249] width 1089 height 34
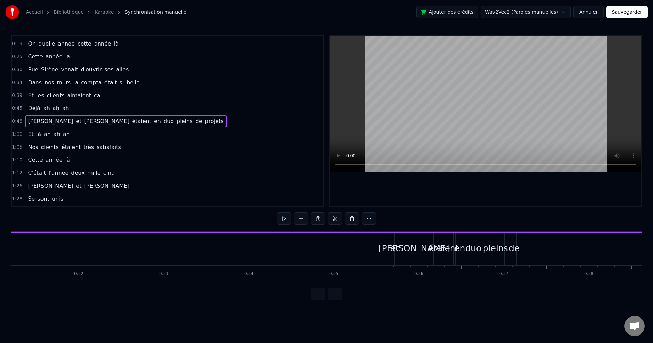
click at [395, 252] on div "et" at bounding box center [395, 248] width 9 height 13
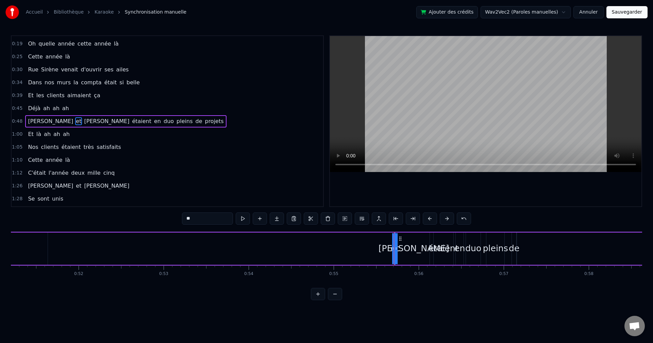
drag, startPoint x: 395, startPoint y: 252, endPoint x: 387, endPoint y: 242, distance: 12.1
click at [342, 253] on div "[PERSON_NAME] et [PERSON_NAME] étaient en duo pleins de projets" at bounding box center [286, 249] width 1089 height 34
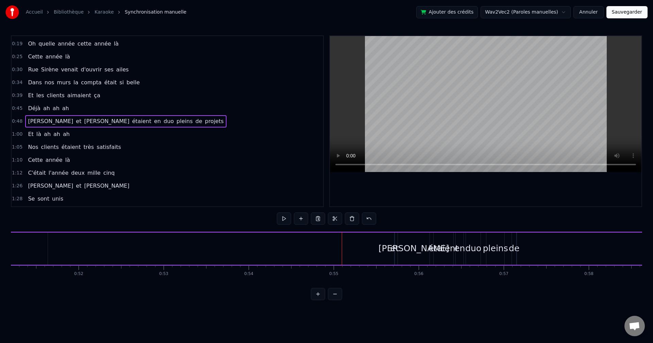
click at [393, 250] on div "et" at bounding box center [395, 248] width 9 height 13
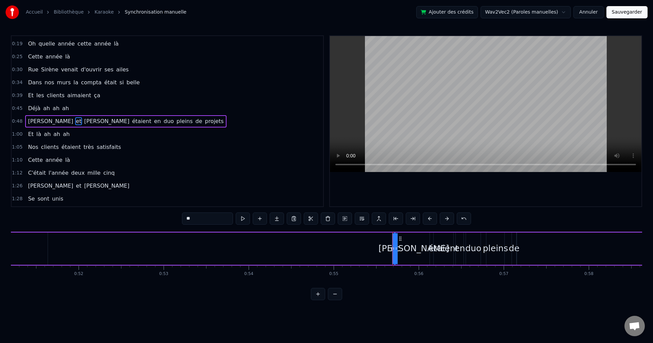
drag, startPoint x: 397, startPoint y: 240, endPoint x: 403, endPoint y: 241, distance: 5.9
click at [395, 241] on div "et" at bounding box center [395, 248] width 0 height 31
click at [405, 244] on div "[PERSON_NAME]" at bounding box center [414, 248] width 71 height 13
click at [395, 250] on div "et" at bounding box center [395, 248] width 9 height 13
type input "**"
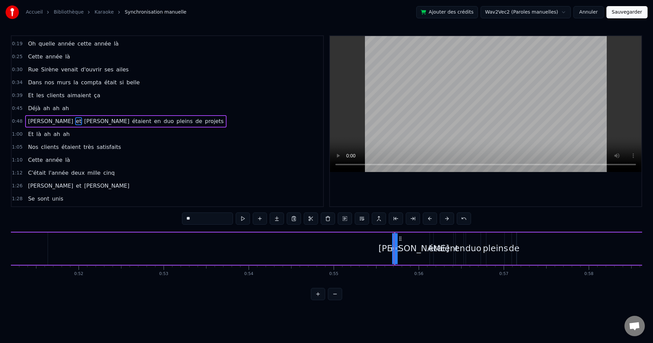
drag, startPoint x: 395, startPoint y: 250, endPoint x: 358, endPoint y: 252, distance: 37.1
click at [351, 253] on div "[PERSON_NAME] et [PERSON_NAME] étaient en duo pleins de projets" at bounding box center [286, 249] width 1089 height 34
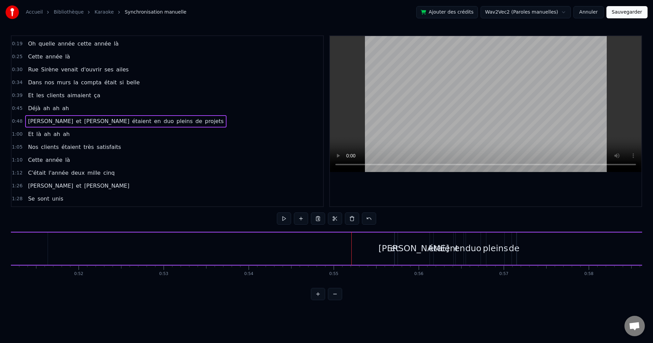
click at [392, 250] on div "et" at bounding box center [395, 248] width 9 height 13
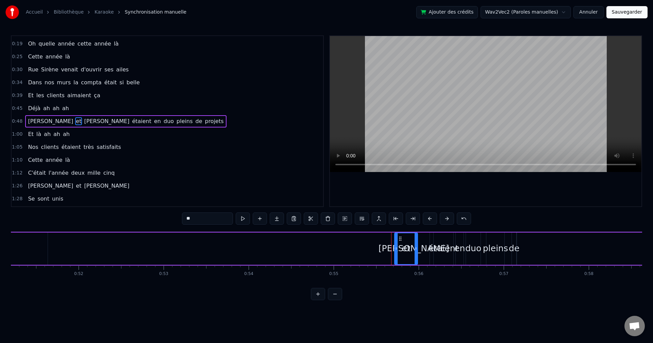
drag, startPoint x: 393, startPoint y: 249, endPoint x: 417, endPoint y: 249, distance: 23.8
click at [417, 249] on icon at bounding box center [416, 248] width 3 height 5
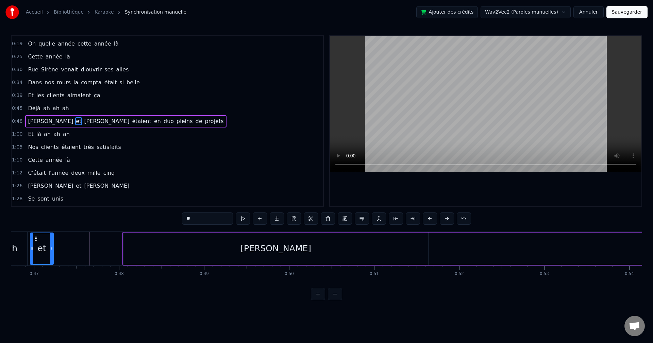
scroll to position [0, 3975]
drag, startPoint x: 402, startPoint y: 237, endPoint x: 444, endPoint y: 265, distance: 50.5
click at [444, 265] on div "et" at bounding box center [445, 249] width 24 height 32
click at [416, 257] on div "[PERSON_NAME]" at bounding box center [276, 249] width 305 height 32
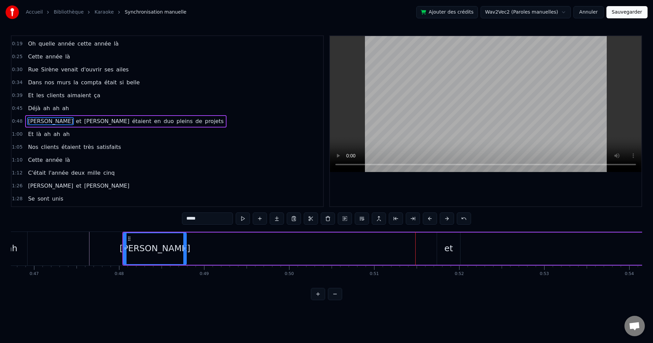
drag, startPoint x: 428, startPoint y: 248, endPoint x: 186, endPoint y: 254, distance: 242.0
click at [186, 254] on div at bounding box center [184, 248] width 3 height 31
click at [448, 246] on div "et" at bounding box center [449, 248] width 9 height 13
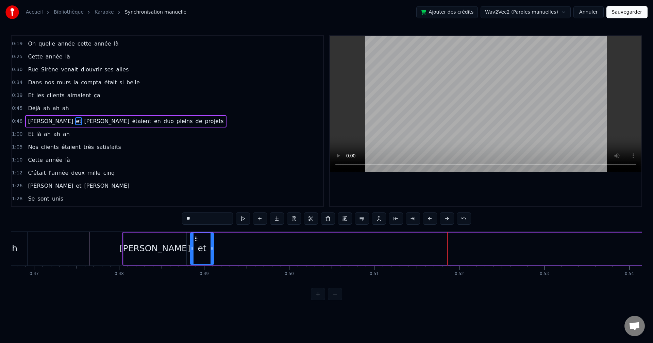
drag, startPoint x: 442, startPoint y: 237, endPoint x: 196, endPoint y: 255, distance: 247.3
click at [196, 255] on div "et" at bounding box center [202, 248] width 22 height 31
click at [83, 123] on span "[PERSON_NAME]" at bounding box center [106, 121] width 47 height 8
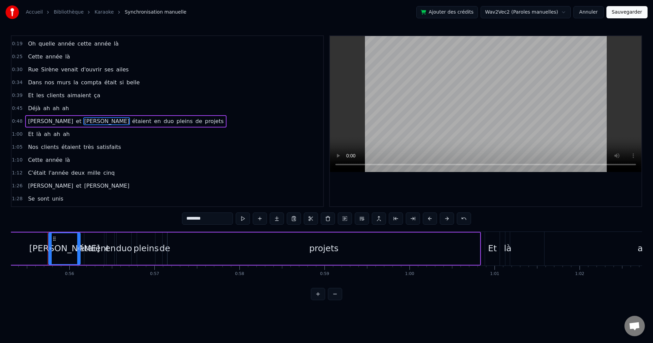
scroll to position [0, 4707]
drag, startPoint x: 69, startPoint y: 257, endPoint x: -47, endPoint y: 252, distance: 116.8
click at [0, 252] on html "Accueil Bibliothèque Karaoke Synchronisation manuelle Ajouter des crédits Wav2V…" at bounding box center [326, 155] width 653 height 311
click at [59, 248] on div "[PERSON_NAME]" at bounding box center [62, 248] width 71 height 13
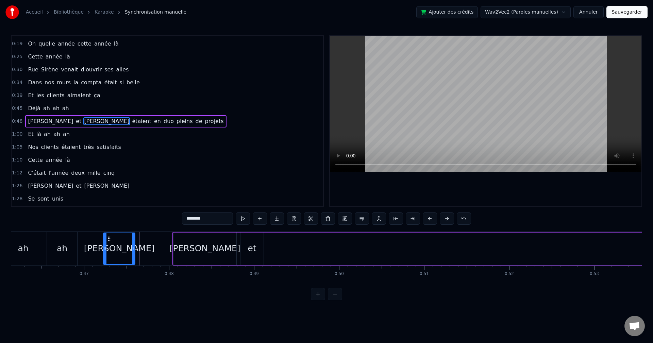
scroll to position [0, 3923]
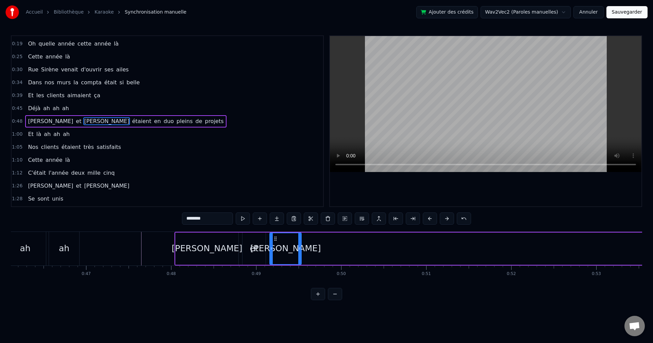
drag, startPoint x: 50, startPoint y: 241, endPoint x: 274, endPoint y: 273, distance: 226.1
click at [274, 273] on div "Cette année là On démarchait pour la première fois Les clients ne nous connaiss…" at bounding box center [326, 257] width 631 height 51
click at [131, 122] on span "étaient" at bounding box center [141, 121] width 21 height 8
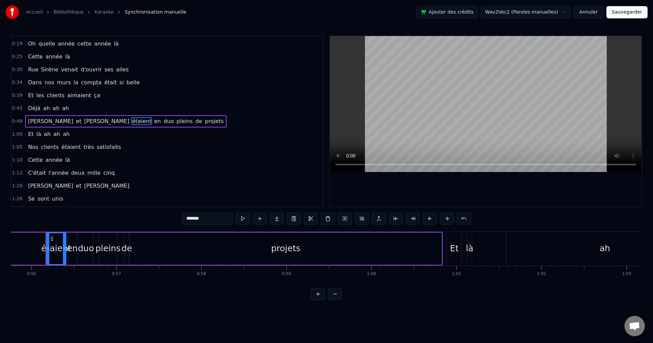
scroll to position [0, 4743]
drag, startPoint x: 52, startPoint y: 242, endPoint x: 10, endPoint y: 240, distance: 41.9
click at [10, 240] on div "Accueil Bibliothèque Karaoke Synchronisation manuelle Ajouter des crédits Wav2V…" at bounding box center [326, 150] width 653 height 300
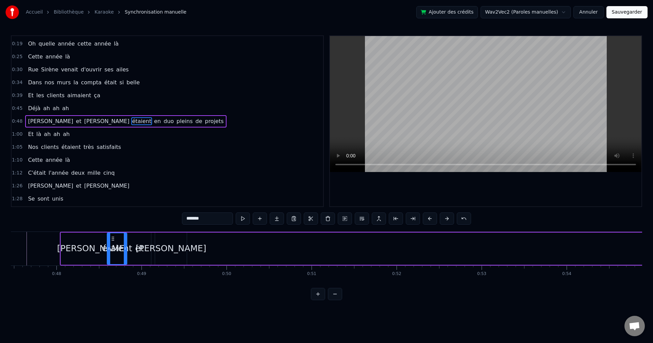
scroll to position [0, 4026]
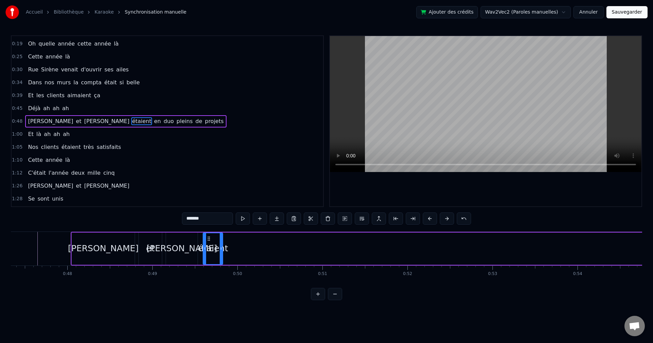
drag, startPoint x: 53, startPoint y: 237, endPoint x: 210, endPoint y: 251, distance: 157.8
click at [210, 251] on div "étaient" at bounding box center [212, 248] width 19 height 31
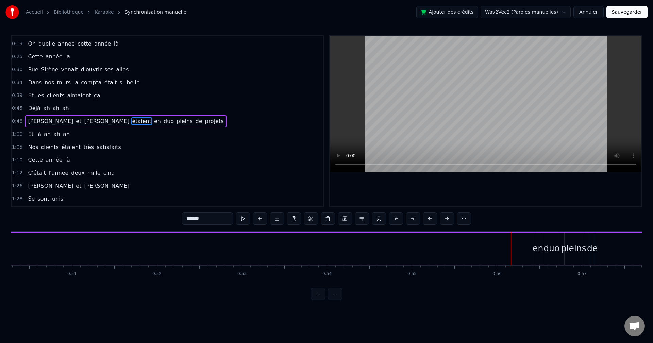
scroll to position [0, 4343]
click at [472, 253] on div "en" at bounding box center [472, 248] width 11 height 13
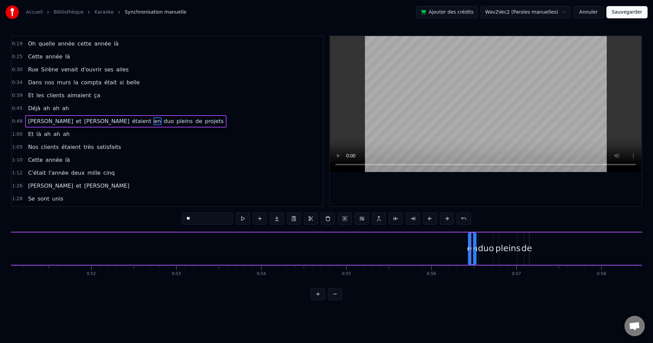
click at [481, 254] on div "duo" at bounding box center [486, 248] width 16 height 13
click at [474, 254] on div "en" at bounding box center [472, 248] width 11 height 13
type input "**"
drag, startPoint x: 94, startPoint y: 123, endPoint x: 101, endPoint y: 242, distance: 119.3
click at [66, 243] on div "0:08 Cette année là 0:09 On démarchait pour la première fois 0:14 Les clients n…" at bounding box center [326, 167] width 631 height 265
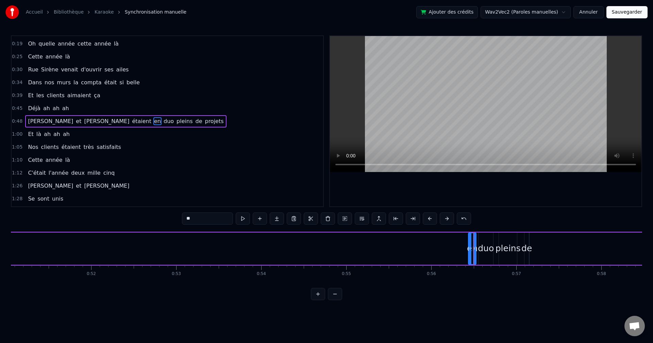
drag, startPoint x: 472, startPoint y: 250, endPoint x: 450, endPoint y: 255, distance: 22.0
click at [450, 255] on div "[PERSON_NAME] et [PERSON_NAME] étaient en duo pleins de projets" at bounding box center [298, 249] width 1089 height 34
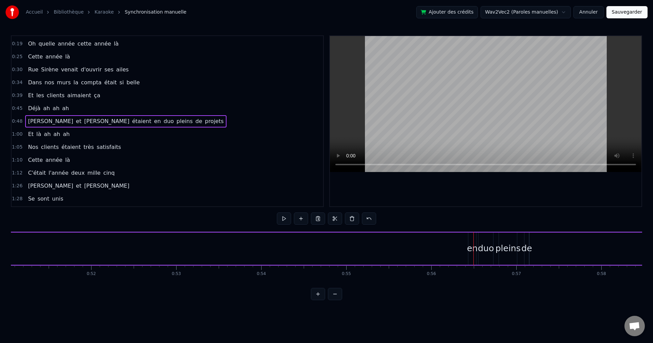
click at [473, 247] on div "en" at bounding box center [472, 248] width 11 height 13
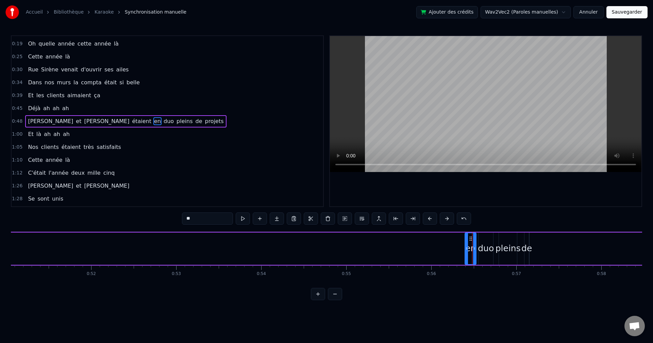
click at [466, 250] on icon at bounding box center [466, 248] width 3 height 5
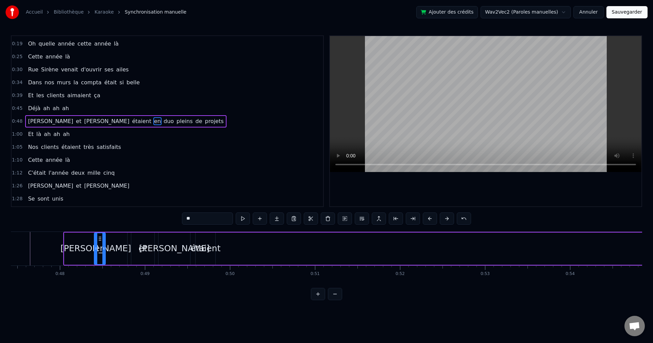
scroll to position [0, 4032]
drag, startPoint x: 472, startPoint y: 236, endPoint x: 228, endPoint y: 260, distance: 245.4
click at [228, 260] on div "en" at bounding box center [226, 248] width 11 height 31
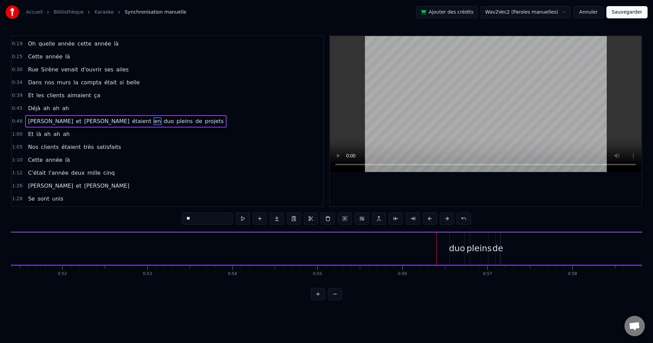
scroll to position [0, 4372]
click at [434, 251] on div "[PERSON_NAME] et [PERSON_NAME] étaient en duo pleins de projets" at bounding box center [269, 249] width 1089 height 34
click at [459, 249] on div "duo" at bounding box center [457, 248] width 16 height 13
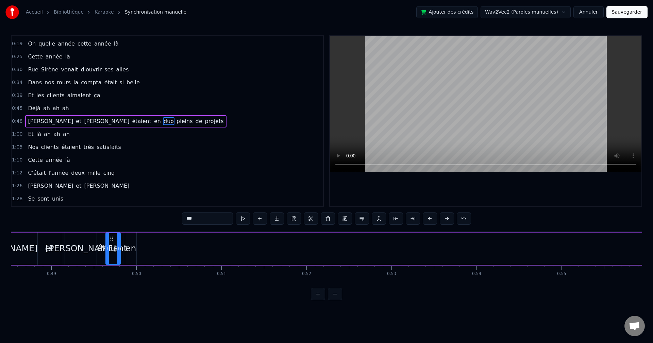
scroll to position [0, 4122]
drag, startPoint x: 457, startPoint y: 239, endPoint x: 154, endPoint y: 248, distance: 302.6
click at [154, 248] on div "duo" at bounding box center [154, 248] width 14 height 31
drag, startPoint x: 267, startPoint y: 256, endPoint x: 566, endPoint y: 267, distance: 298.9
click at [566, 267] on div "Cette année là On démarchait pour la première fois Les clients ne nous connaiss…" at bounding box center [326, 257] width 631 height 51
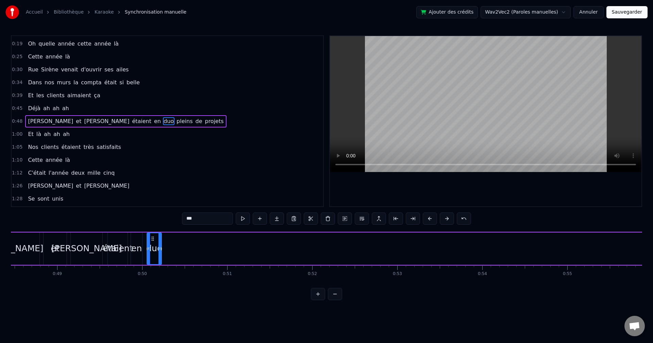
click at [343, 292] on div "0:08 Cette année là 0:09 On démarchait pour la première fois 0:14 Les clients n…" at bounding box center [326, 167] width 631 height 265
click at [340, 293] on div "0:08 Cette année là 0:09 On démarchait pour la première fois 0:14 Les clients n…" at bounding box center [326, 167] width 631 height 265
click at [333, 306] on html "Accueil Bibliothèque Karaoke Synchronisation manuelle Ajouter des crédits Wav2V…" at bounding box center [326, 155] width 653 height 311
click at [335, 298] on button at bounding box center [335, 294] width 14 height 12
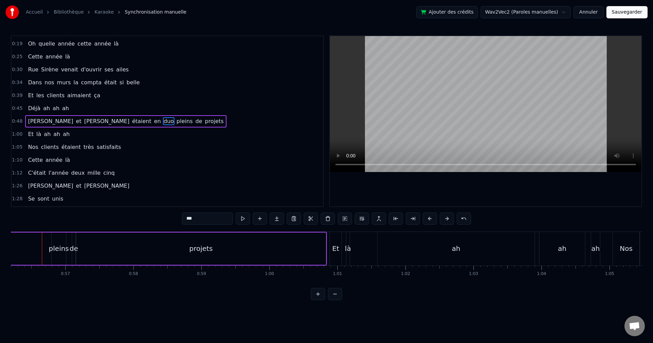
scroll to position [0, 3821]
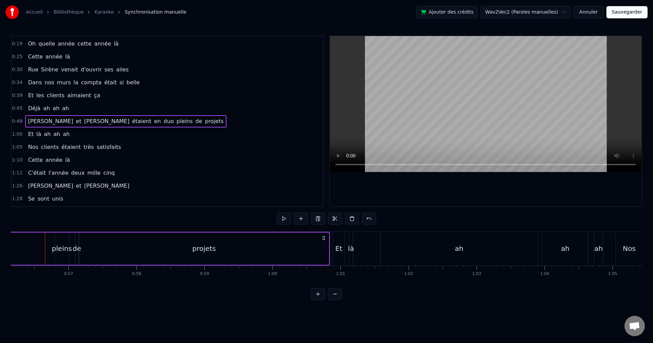
click at [62, 252] on div "pleins" at bounding box center [62, 249] width 20 height 10
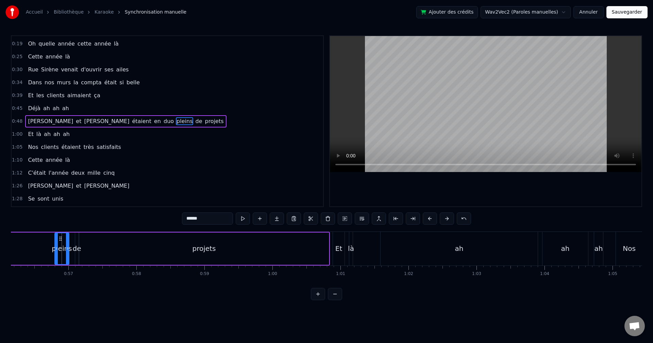
drag, startPoint x: 62, startPoint y: 252, endPoint x: 10, endPoint y: 250, distance: 52.4
click at [0, 264] on html "Accueil Bibliothèque Karaoke Synchronisation manuelle Ajouter des crédits Wav2V…" at bounding box center [326, 155] width 653 height 311
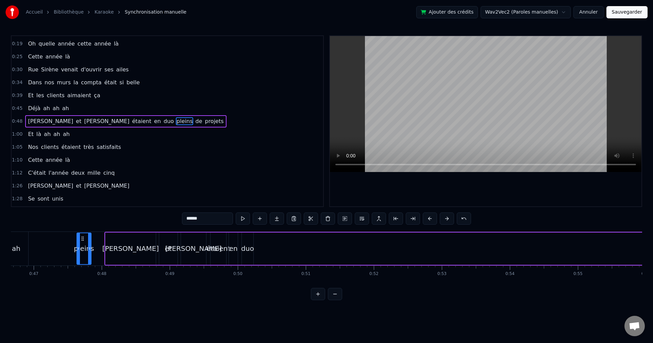
scroll to position [0, 3156]
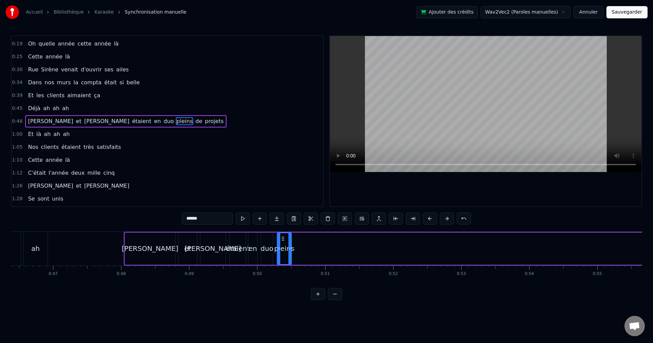
drag, startPoint x: 62, startPoint y: 239, endPoint x: 285, endPoint y: 251, distance: 222.9
click at [285, 251] on div "pleins" at bounding box center [285, 248] width 14 height 31
click at [339, 297] on button at bounding box center [335, 294] width 14 height 12
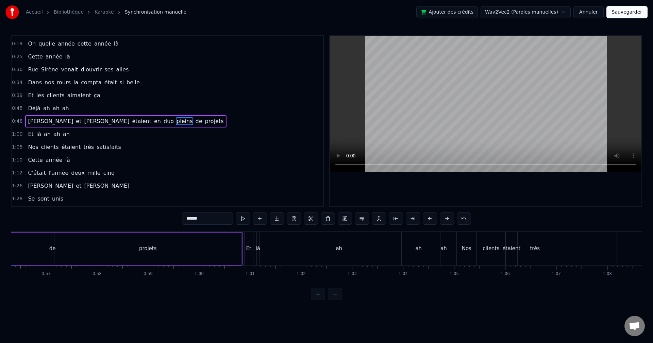
scroll to position [0, 2870]
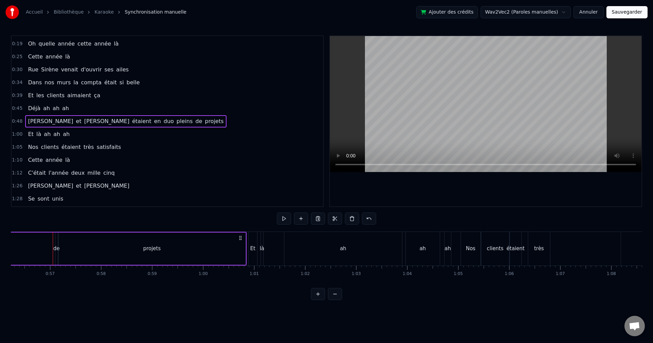
click at [57, 247] on div "de" at bounding box center [56, 249] width 6 height 8
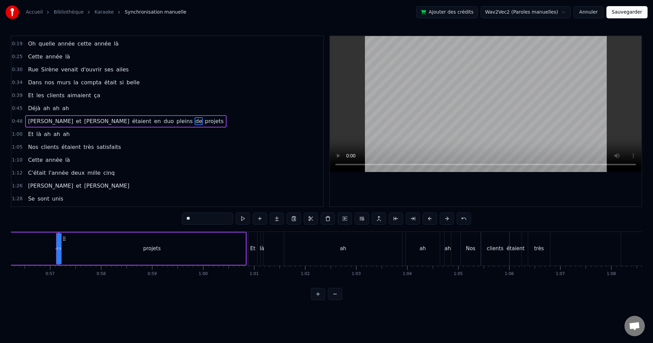
drag, startPoint x: 57, startPoint y: 247, endPoint x: 80, endPoint y: 247, distance: 22.5
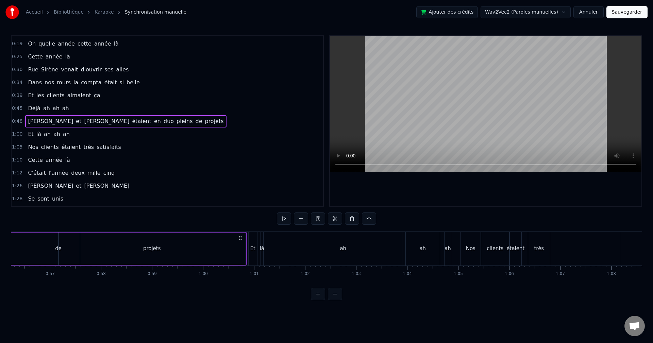
click at [60, 244] on div "projets" at bounding box center [152, 249] width 187 height 32
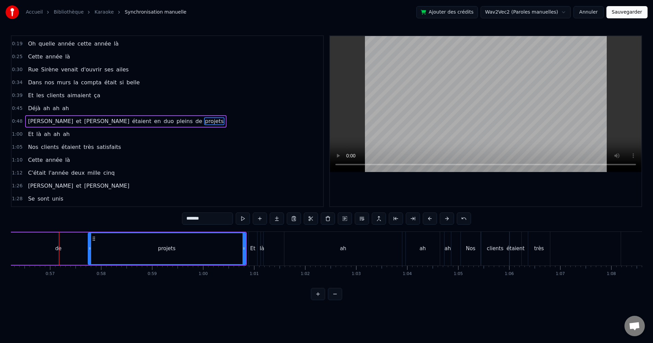
drag, startPoint x: 60, startPoint y: 246, endPoint x: 89, endPoint y: 248, distance: 29.7
click at [89, 248] on div at bounding box center [89, 248] width 3 height 31
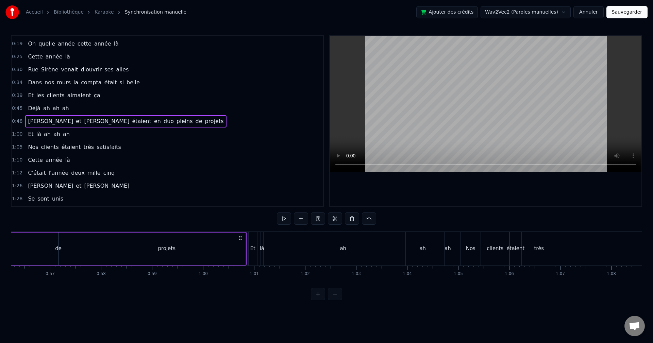
click at [57, 248] on div "de" at bounding box center [58, 249] width 6 height 8
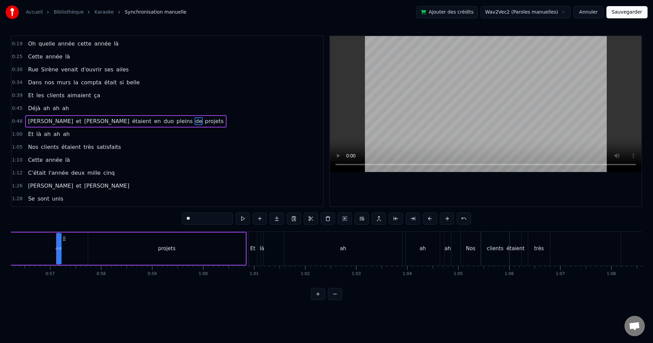
drag, startPoint x: 61, startPoint y: 248, endPoint x: 84, endPoint y: 248, distance: 22.8
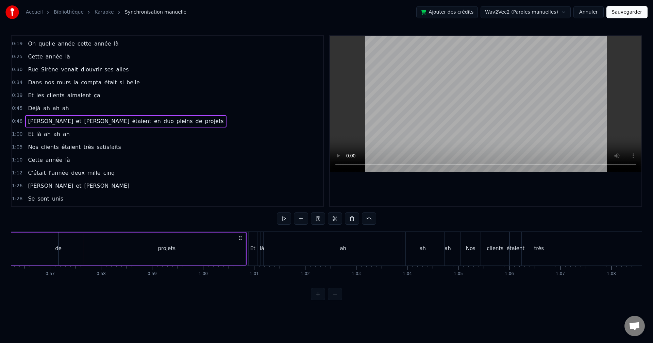
click at [56, 248] on div "de" at bounding box center [58, 249] width 6 height 8
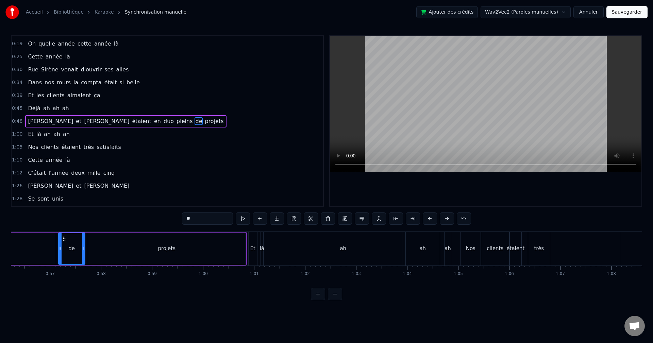
drag, startPoint x: 56, startPoint y: 248, endPoint x: 84, endPoint y: 247, distance: 27.2
click at [84, 247] on icon at bounding box center [83, 248] width 3 height 5
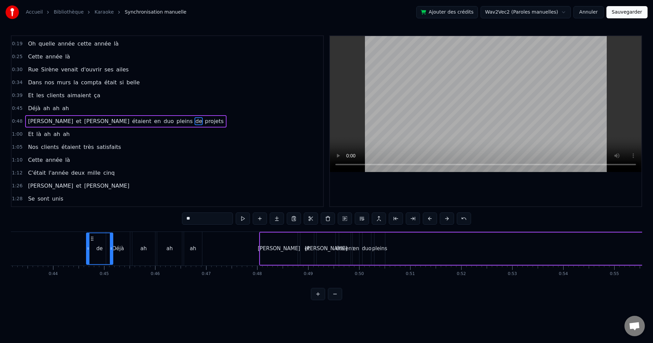
scroll to position [0, 2197]
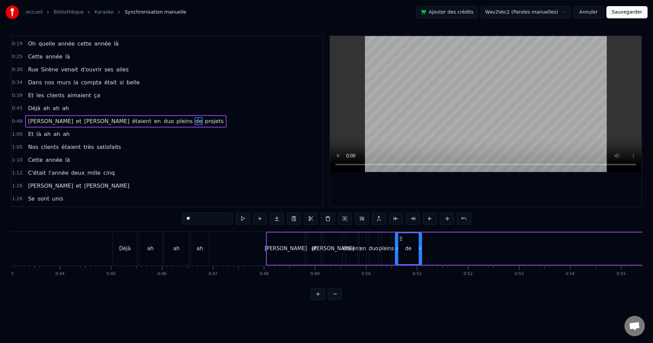
drag, startPoint x: 65, startPoint y: 241, endPoint x: 401, endPoint y: 251, distance: 337.0
click at [401, 251] on div "de" at bounding box center [409, 248] width 26 height 31
click at [337, 298] on button at bounding box center [335, 294] width 14 height 12
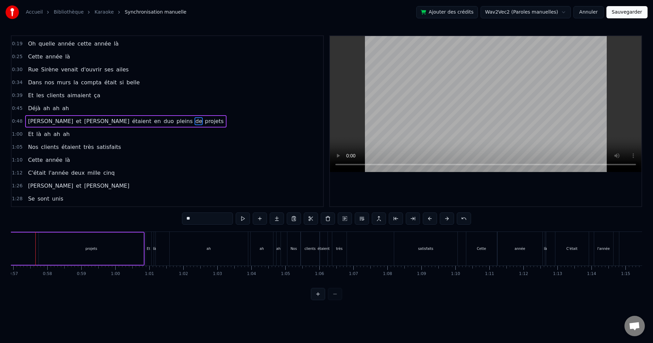
scroll to position [0, 1927]
click at [66, 248] on div "projets" at bounding box center [101, 249] width 105 height 32
type input "*******"
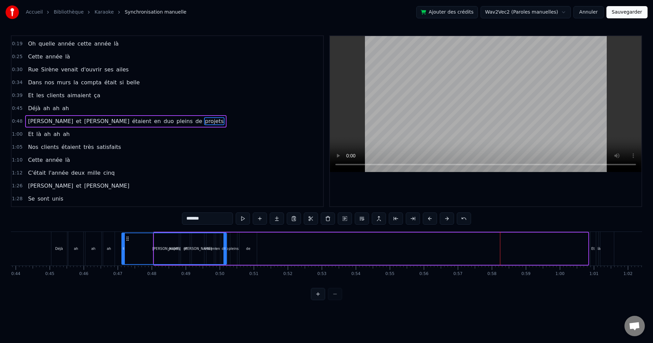
scroll to position [0, 1486]
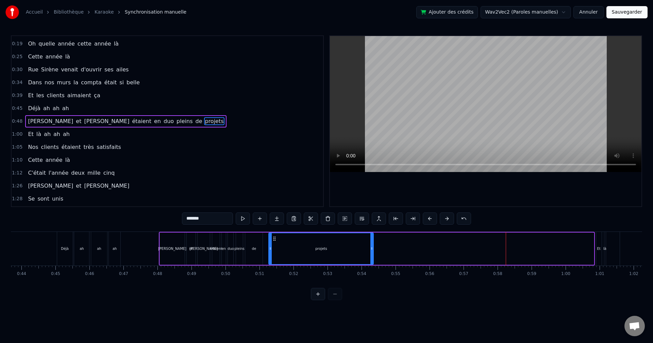
drag, startPoint x: 54, startPoint y: 239, endPoint x: 274, endPoint y: 258, distance: 221.0
click at [274, 258] on div "projets" at bounding box center [321, 248] width 104 height 31
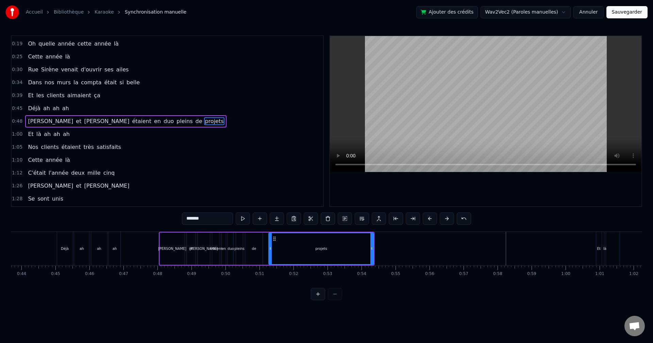
click at [374, 249] on div "[PERSON_NAME] et [PERSON_NAME] étaient en duo pleins de projets" at bounding box center [267, 249] width 216 height 34
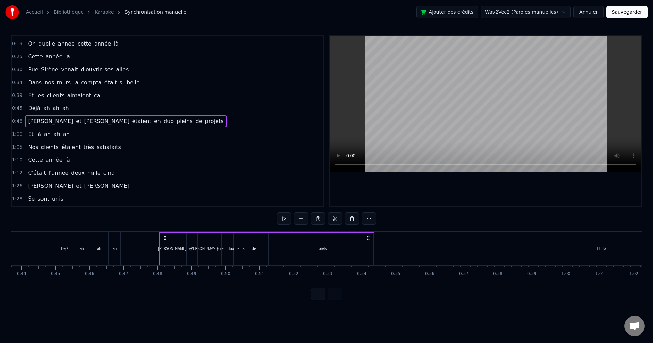
click at [349, 249] on div "projets" at bounding box center [321, 249] width 105 height 32
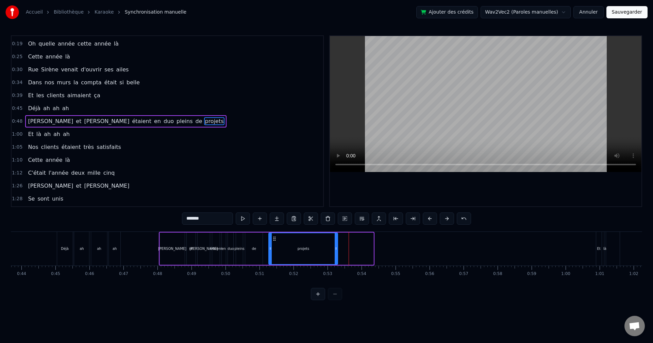
drag, startPoint x: 373, startPoint y: 249, endPoint x: 338, endPoint y: 249, distance: 35.7
click at [338, 249] on icon at bounding box center [336, 248] width 3 height 5
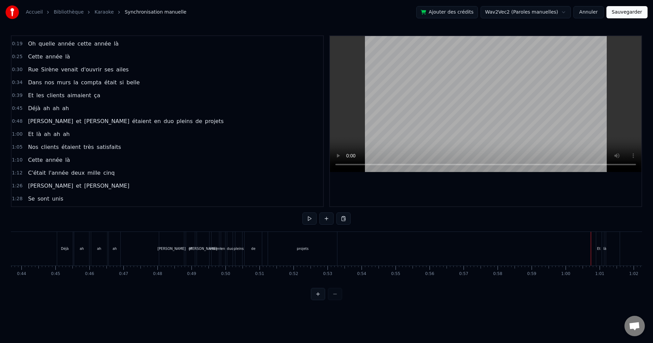
click at [599, 259] on div "Et" at bounding box center [598, 249] width 5 height 34
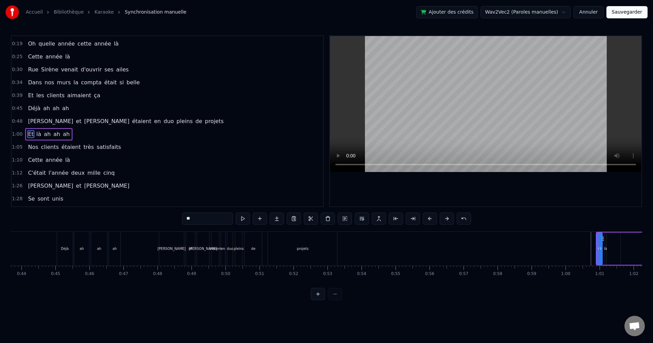
scroll to position [50, 0]
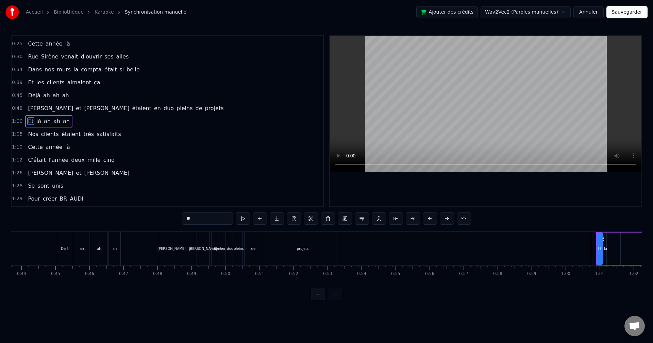
click at [344, 221] on button at bounding box center [345, 219] width 14 height 12
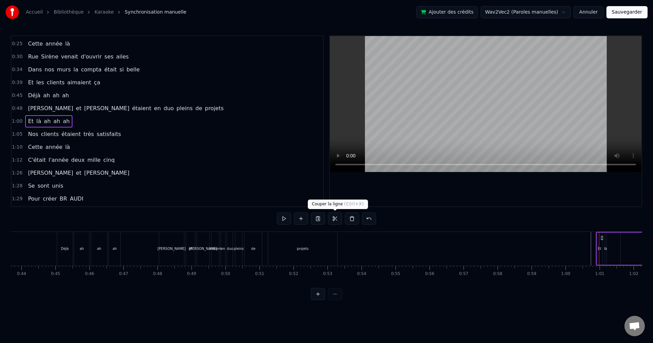
click at [331, 218] on button at bounding box center [335, 219] width 14 height 12
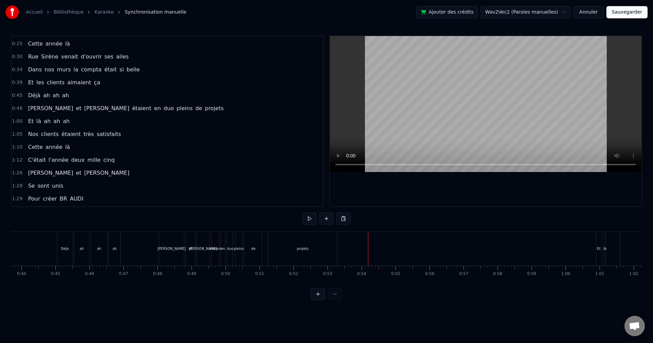
click at [382, 273] on div "Coller la ligne Ctrl+V" at bounding box center [406, 270] width 84 height 11
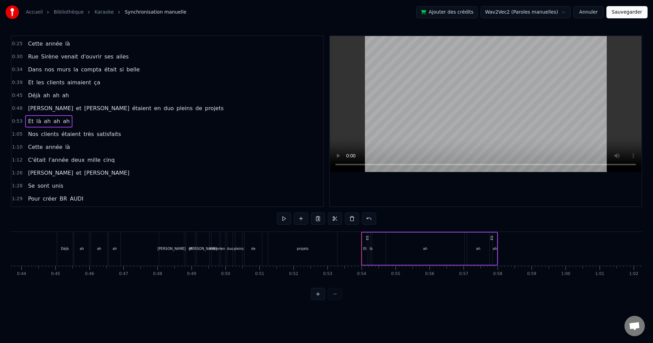
click at [179, 250] on div "[PERSON_NAME]" at bounding box center [171, 249] width 25 height 34
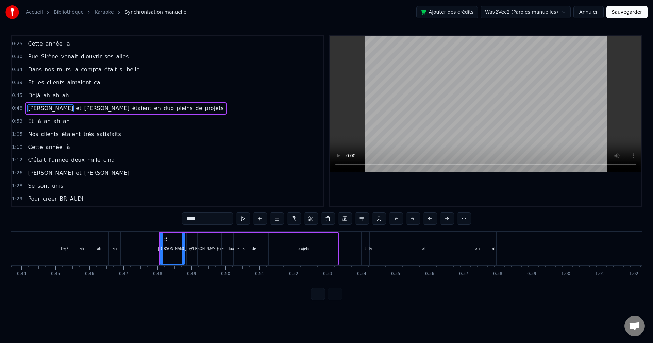
scroll to position [37, 0]
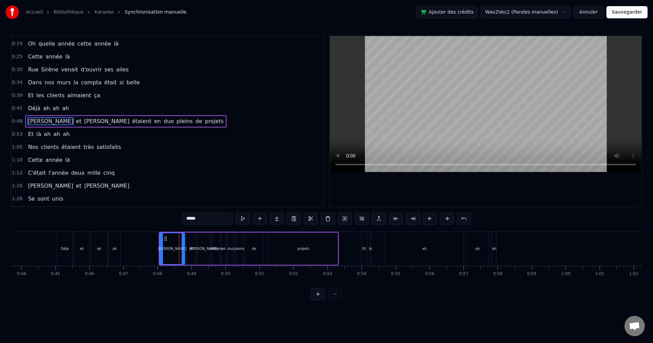
click at [105, 247] on div "ah" at bounding box center [99, 249] width 16 height 34
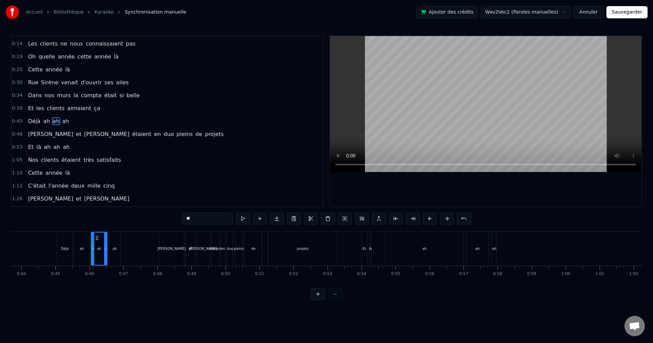
click at [68, 251] on div "Déjà" at bounding box center [65, 249] width 16 height 34
click at [178, 257] on div "[PERSON_NAME]" at bounding box center [171, 249] width 25 height 34
type input "*****"
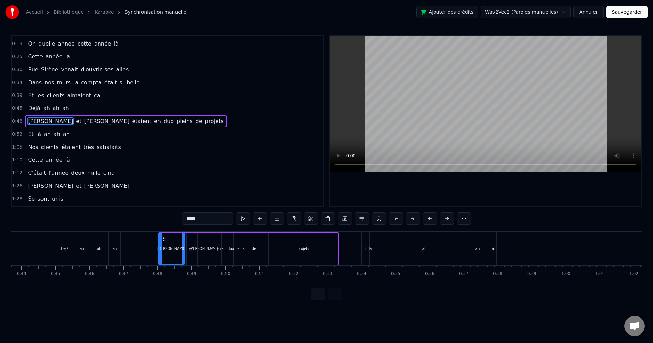
drag, startPoint x: 162, startPoint y: 248, endPoint x: 161, endPoint y: 251, distance: 3.7
click at [161, 251] on div at bounding box center [160, 248] width 3 height 31
click at [347, 217] on button at bounding box center [345, 219] width 14 height 12
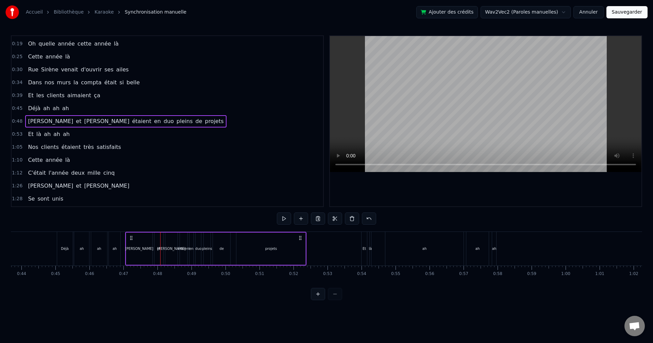
drag, startPoint x: 331, startPoint y: 237, endPoint x: 299, endPoint y: 242, distance: 32.7
click at [299, 242] on div "[PERSON_NAME] et [PERSON_NAME] étaient en duo pleins de projets" at bounding box center [215, 249] width 181 height 34
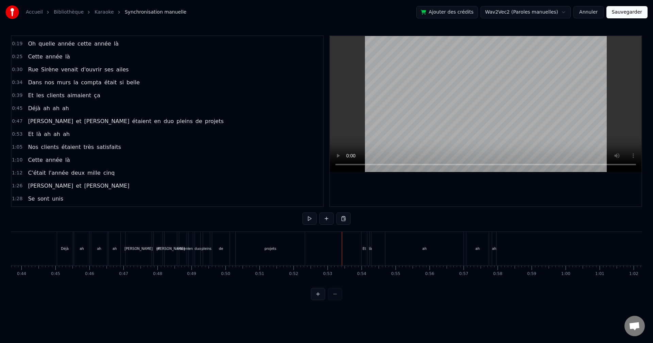
click at [386, 252] on div "ah" at bounding box center [424, 249] width 78 height 34
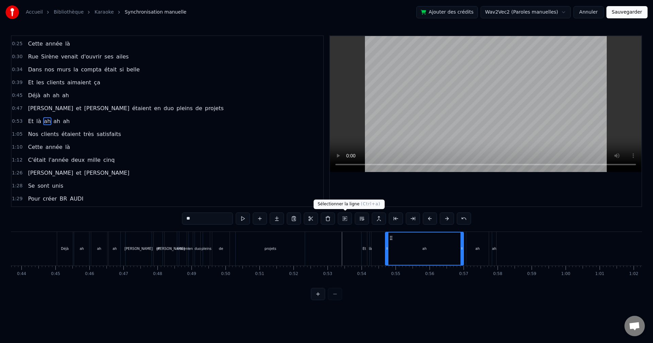
click at [344, 219] on button at bounding box center [345, 219] width 14 height 12
click at [416, 249] on div "ah" at bounding box center [425, 249] width 78 height 32
click at [484, 249] on div "ah" at bounding box center [477, 249] width 22 height 34
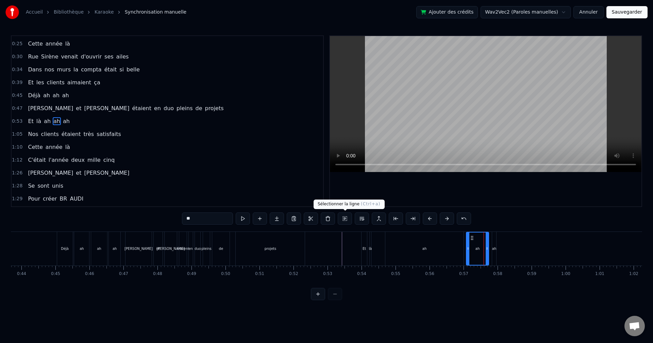
click at [343, 222] on button at bounding box center [345, 219] width 14 height 12
drag, startPoint x: 46, startPoint y: 129, endPoint x: 46, endPoint y: 124, distance: 4.8
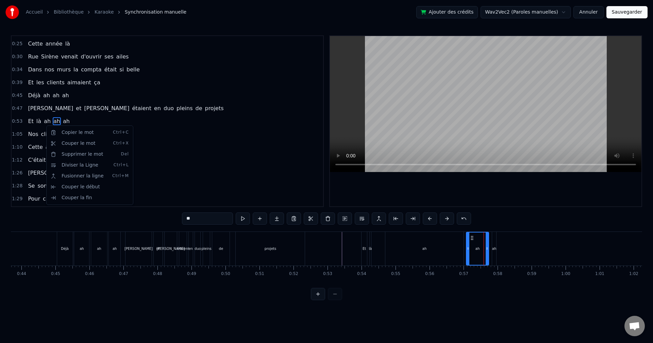
click at [43, 127] on html "Accueil Bibliothèque Karaoke Synchronisation manuelle Ajouter des crédits Wav2V…" at bounding box center [326, 155] width 653 height 311
click at [43, 118] on span "ah" at bounding box center [47, 121] width 8 height 8
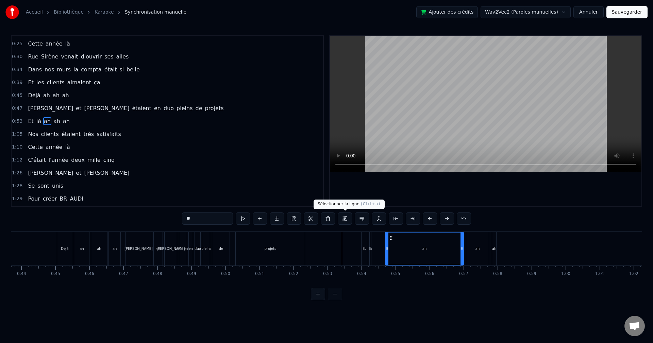
click at [347, 223] on button at bounding box center [345, 219] width 14 height 12
click at [371, 241] on div "là" at bounding box center [370, 249] width 1 height 34
type input "**"
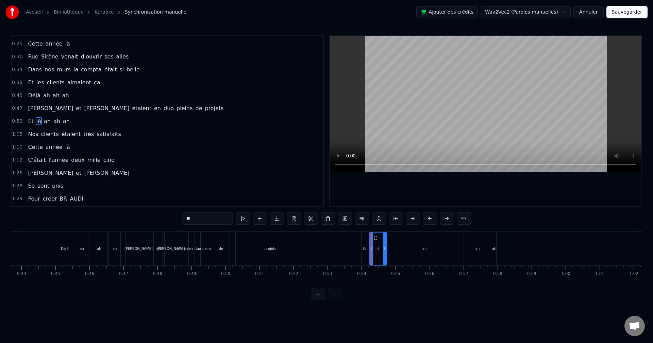
drag, startPoint x: 369, startPoint y: 240, endPoint x: 385, endPoint y: 241, distance: 15.4
click at [385, 241] on div at bounding box center [384, 249] width 3 height 32
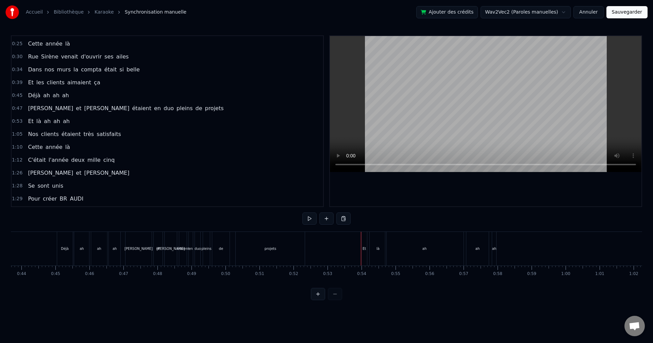
click at [363, 259] on div "Et" at bounding box center [364, 249] width 5 height 34
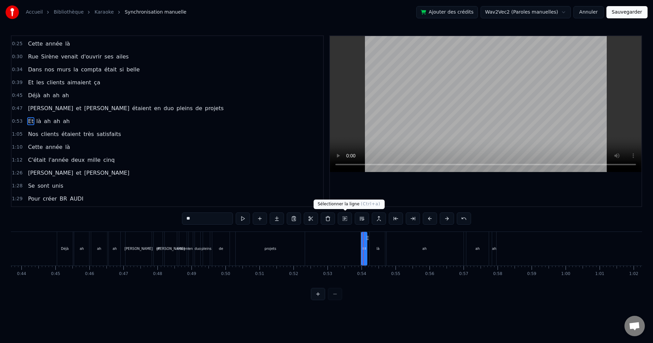
click at [342, 225] on div "**" at bounding box center [326, 220] width 289 height 14
click at [342, 224] on button at bounding box center [345, 219] width 14 height 12
click at [450, 242] on div "ah" at bounding box center [424, 249] width 78 height 34
type input "**"
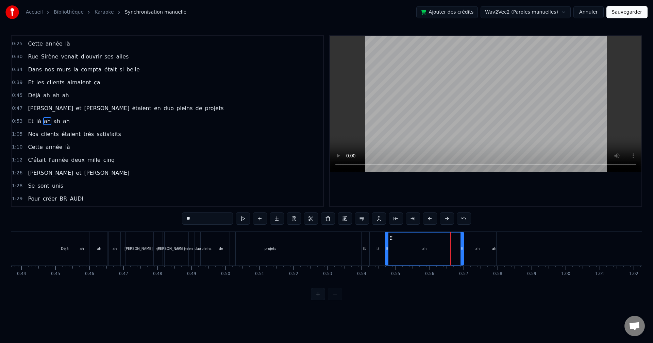
click at [340, 300] on div at bounding box center [326, 294] width 31 height 12
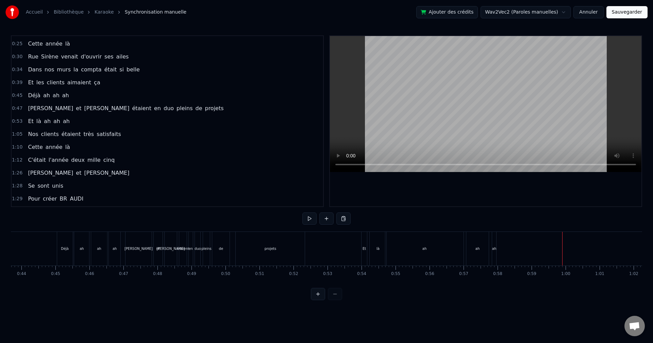
click at [497, 247] on div "Et là ah ah ah" at bounding box center [429, 249] width 137 height 34
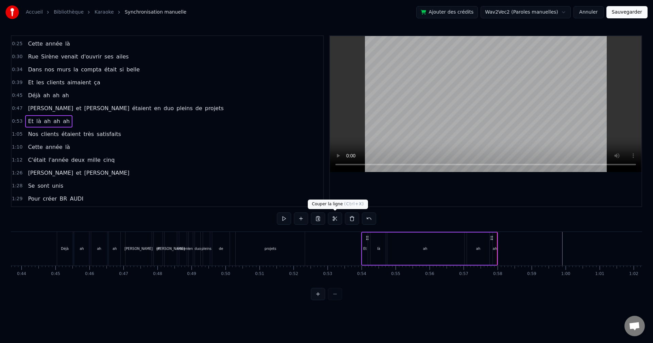
click at [335, 219] on button at bounding box center [335, 219] width 14 height 12
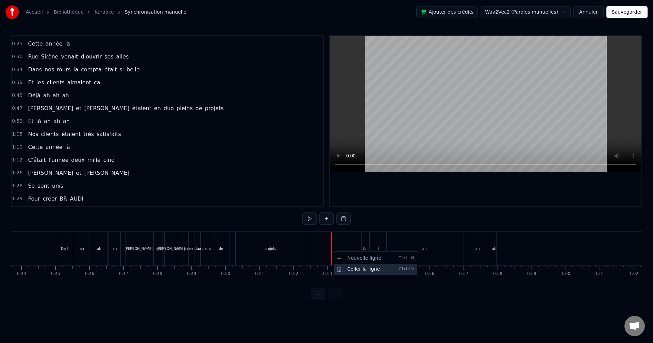
click at [354, 273] on div "Coller la ligne Ctrl+V" at bounding box center [376, 269] width 84 height 11
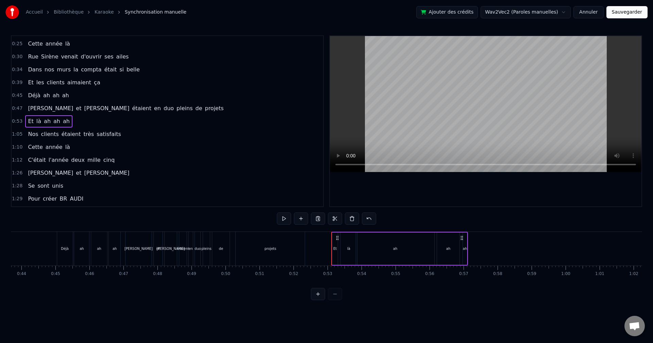
click at [416, 254] on div "ah" at bounding box center [395, 249] width 78 height 32
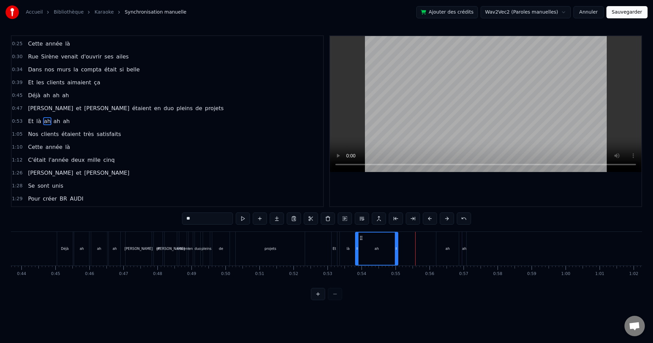
drag, startPoint x: 433, startPoint y: 249, endPoint x: 397, endPoint y: 248, distance: 35.8
click at [397, 248] on icon at bounding box center [396, 248] width 3 height 5
click at [453, 241] on div "ah" at bounding box center [448, 249] width 22 height 34
drag, startPoint x: 441, startPoint y: 239, endPoint x: 395, endPoint y: 237, distance: 46.3
click at [395, 237] on icon at bounding box center [395, 237] width 5 height 5
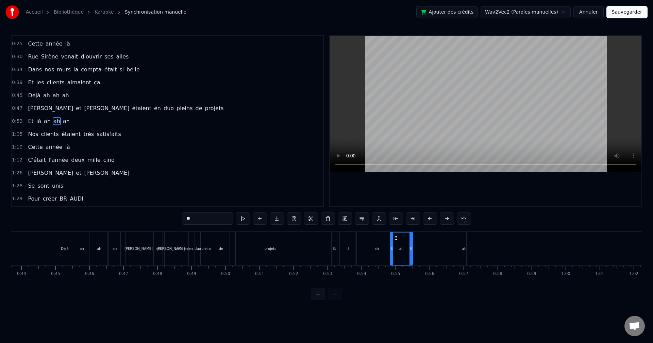
click at [465, 252] on div "ah" at bounding box center [464, 249] width 4 height 34
drag, startPoint x: 467, startPoint y: 239, endPoint x: 411, endPoint y: 241, distance: 55.8
click at [411, 241] on div "Et là ah ah ah" at bounding box center [399, 249] width 137 height 34
drag, startPoint x: 410, startPoint y: 246, endPoint x: 425, endPoint y: 246, distance: 15.3
click at [428, 246] on div at bounding box center [426, 249] width 3 height 32
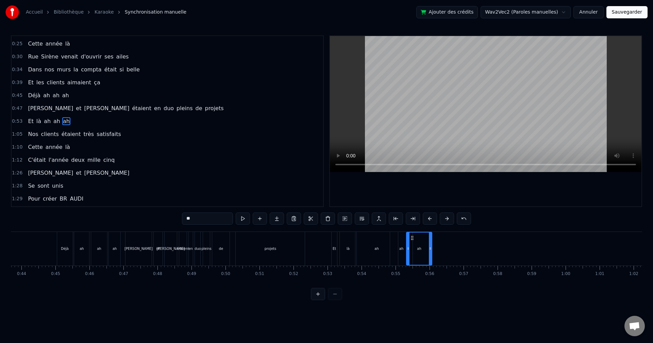
click at [405, 240] on div "ah" at bounding box center [401, 249] width 22 height 34
click at [378, 237] on div "ah" at bounding box center [377, 249] width 43 height 34
drag, startPoint x: 397, startPoint y: 244, endPoint x: 373, endPoint y: 243, distance: 23.5
click at [373, 243] on div at bounding box center [374, 249] width 3 height 32
click at [403, 246] on div "ah" at bounding box center [401, 249] width 22 height 34
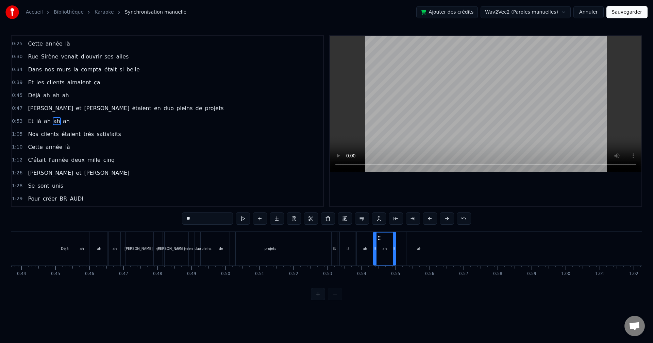
drag, startPoint x: 397, startPoint y: 239, endPoint x: 380, endPoint y: 239, distance: 16.7
click at [380, 239] on icon at bounding box center [379, 237] width 5 height 5
click at [416, 239] on div "ah" at bounding box center [420, 249] width 26 height 34
drag, startPoint x: 412, startPoint y: 235, endPoint x: 404, endPoint y: 235, distance: 8.5
click at [404, 235] on icon at bounding box center [403, 237] width 5 height 5
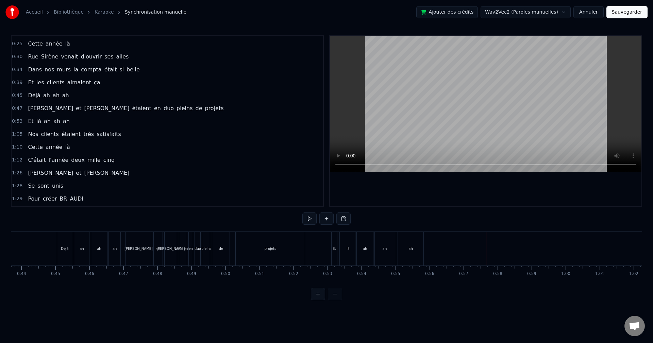
click at [42, 137] on span "clients" at bounding box center [49, 134] width 19 height 8
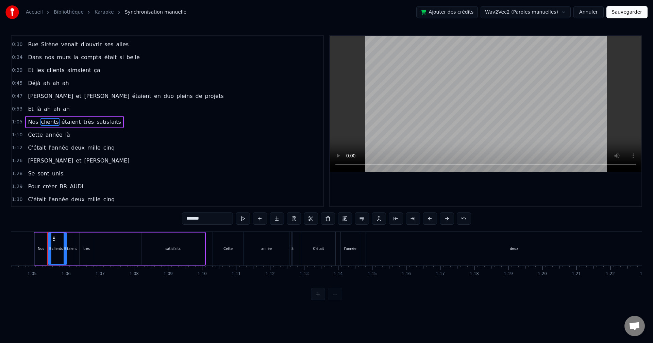
scroll to position [0, 2192]
click at [344, 221] on button at bounding box center [345, 219] width 14 height 12
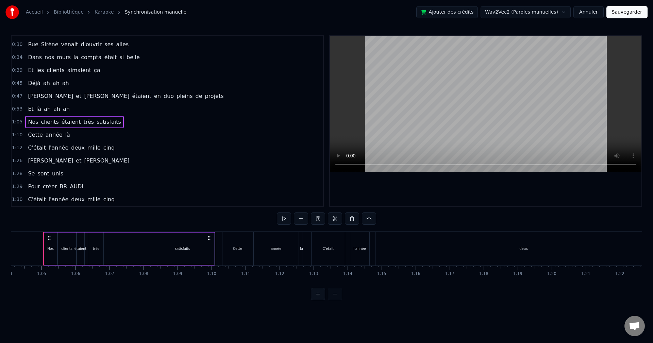
scroll to position [0, 2179]
drag, startPoint x: 332, startPoint y: 219, endPoint x: 274, endPoint y: 242, distance: 62.4
click at [332, 218] on button at bounding box center [335, 219] width 14 height 12
click at [43, 106] on span "ah" at bounding box center [47, 109] width 8 height 8
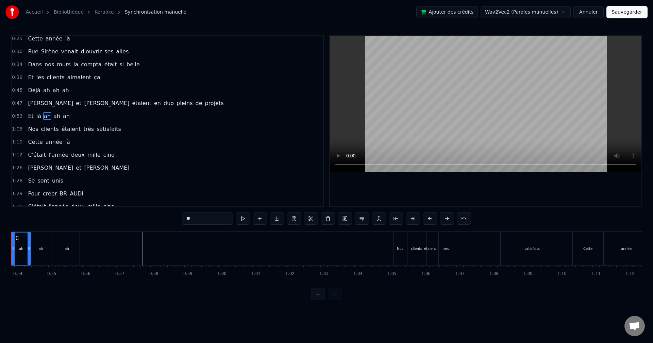
scroll to position [0, 1797]
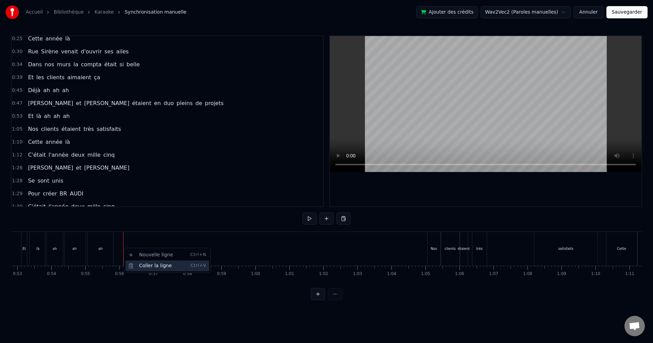
click at [143, 268] on div "Coller la ligne Ctrl+V" at bounding box center [168, 266] width 84 height 11
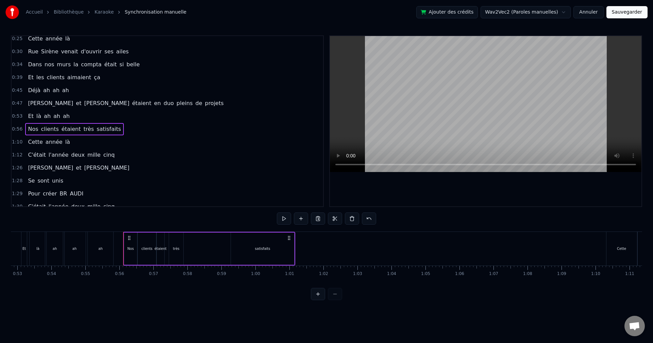
click at [51, 148] on div "Cette année là" at bounding box center [48, 142] width 47 height 12
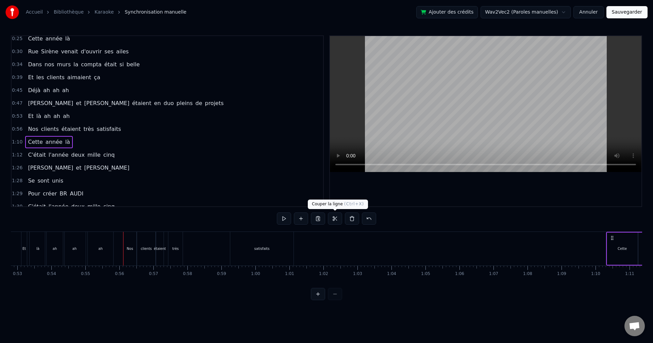
click at [340, 221] on button at bounding box center [335, 219] width 14 height 12
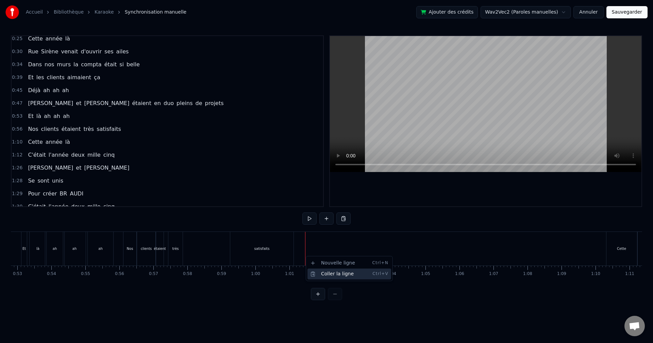
click at [323, 272] on div "Coller la ligne Ctrl+V" at bounding box center [350, 274] width 84 height 11
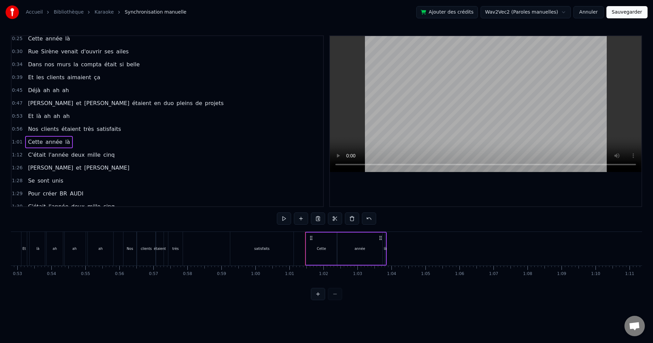
click at [48, 157] on span "l'année" at bounding box center [58, 155] width 21 height 8
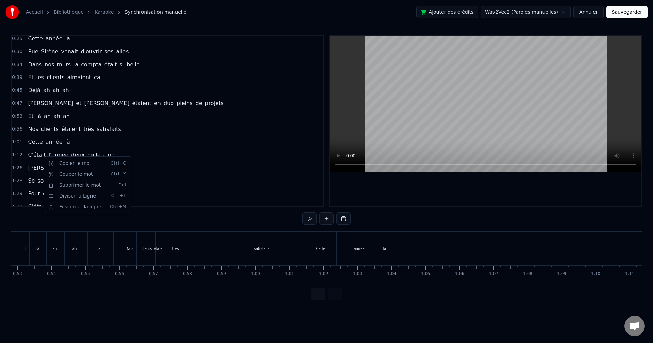
click at [33, 159] on html "Accueil Bibliothèque Karaoke Synchronisation manuelle Ajouter des crédits Wav2V…" at bounding box center [326, 155] width 653 height 311
click at [20, 154] on span "1:12" at bounding box center [17, 155] width 11 height 7
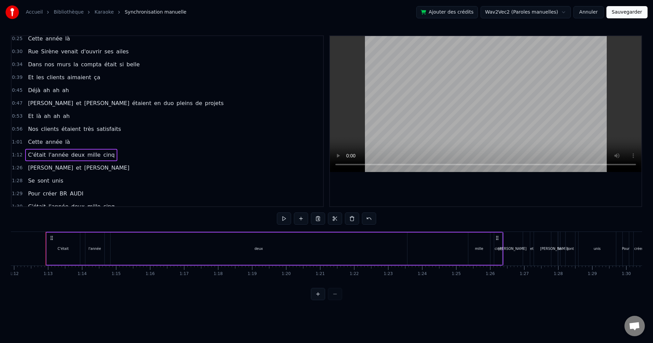
scroll to position [0, 2447]
click at [293, 243] on div "deux" at bounding box center [258, 249] width 297 height 32
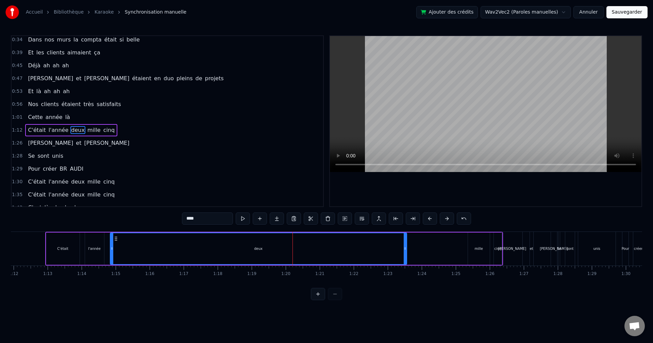
scroll to position [89, 0]
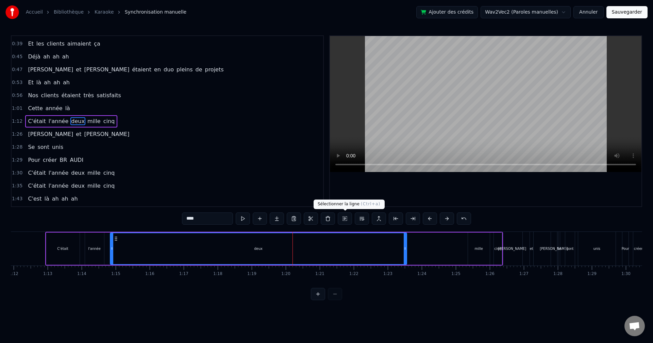
click at [346, 222] on button at bounding box center [345, 219] width 14 height 12
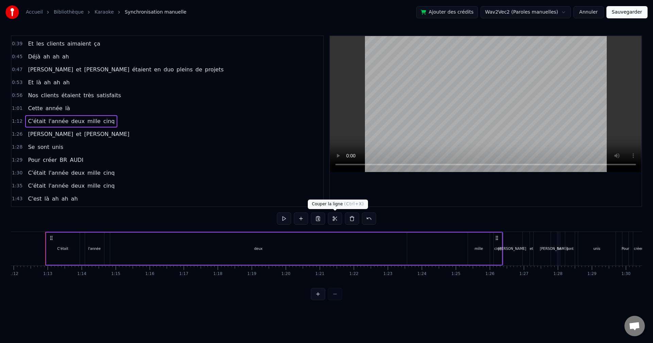
click at [336, 221] on button at bounding box center [335, 219] width 14 height 12
click at [65, 109] on span "là" at bounding box center [68, 108] width 6 height 8
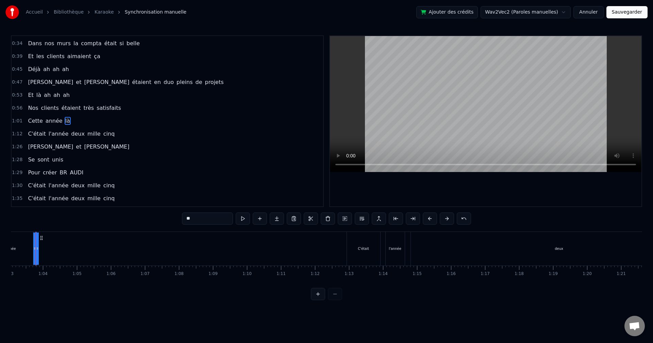
scroll to position [0, 2136]
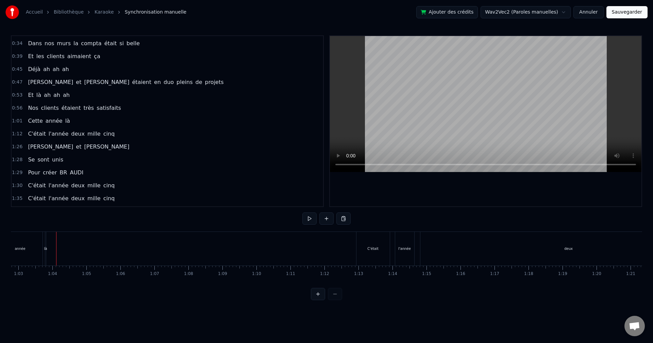
click at [138, 268] on div "Coller la ligne Ctrl+V" at bounding box center [166, 273] width 84 height 11
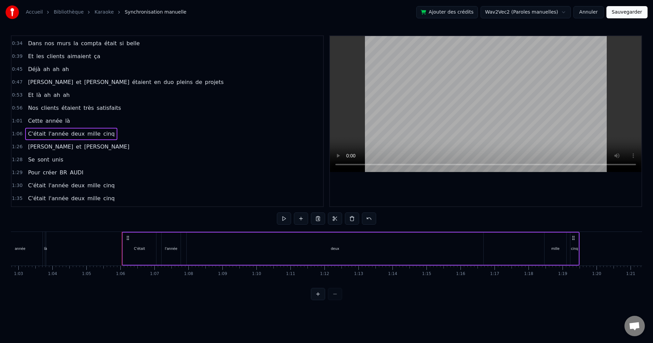
drag, startPoint x: 310, startPoint y: 245, endPoint x: 309, endPoint y: 248, distance: 3.6
click at [309, 248] on div "deux" at bounding box center [335, 249] width 297 height 32
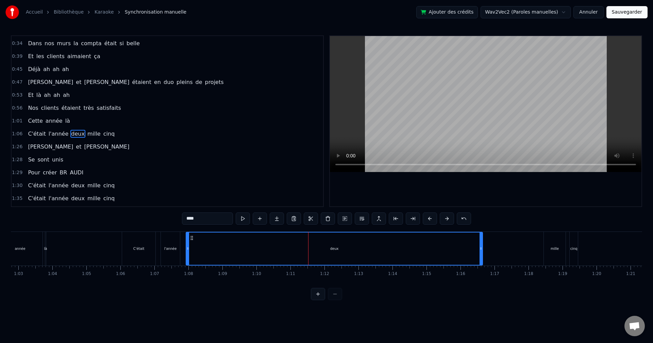
scroll to position [89, 0]
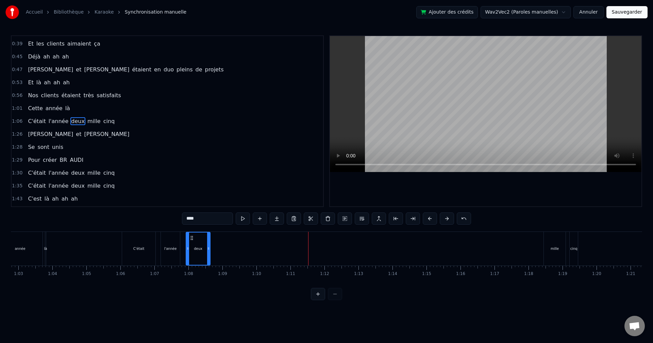
drag, startPoint x: 481, startPoint y: 249, endPoint x: 209, endPoint y: 253, distance: 272.5
click at [209, 253] on div at bounding box center [208, 249] width 3 height 32
click at [554, 247] on div "mille" at bounding box center [555, 248] width 8 height 5
drag, startPoint x: 548, startPoint y: 239, endPoint x: 215, endPoint y: 244, distance: 333.5
click at [215, 244] on div "mille" at bounding box center [221, 249] width 21 height 32
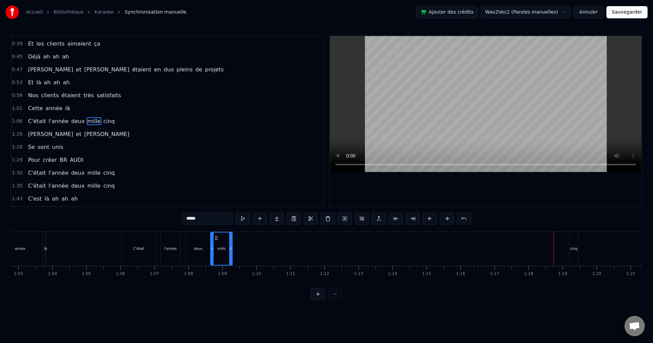
click at [572, 255] on div "cinq" at bounding box center [574, 249] width 8 height 34
drag, startPoint x: 574, startPoint y: 236, endPoint x: 239, endPoint y: 244, distance: 335.9
click at [239, 244] on div "cinq" at bounding box center [237, 249] width 7 height 32
click at [38, 136] on span "[PERSON_NAME]" at bounding box center [50, 134] width 47 height 8
type input "********"
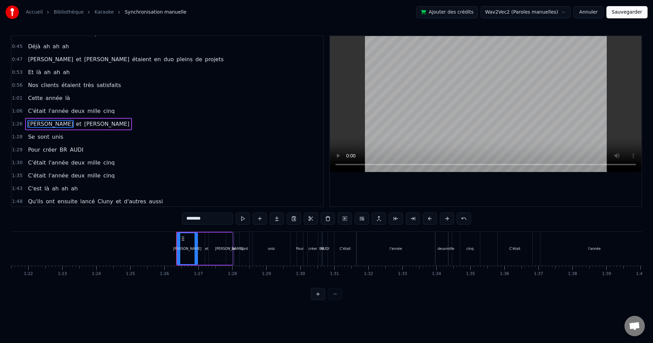
scroll to position [0, 2904]
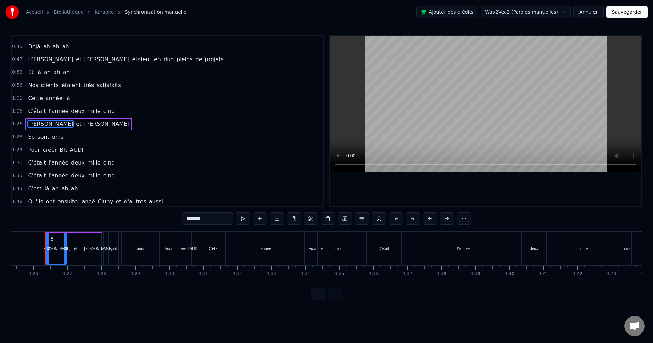
click at [15, 124] on span "1:26" at bounding box center [17, 124] width 11 height 7
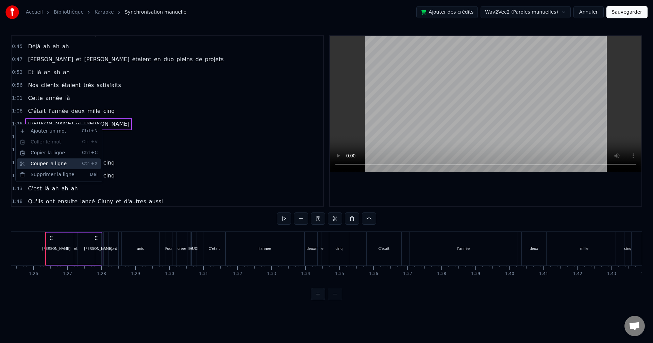
click at [56, 166] on div "Couper la ligne Ctrl+X" at bounding box center [59, 164] width 84 height 11
click at [70, 111] on span "deux" at bounding box center [77, 111] width 15 height 8
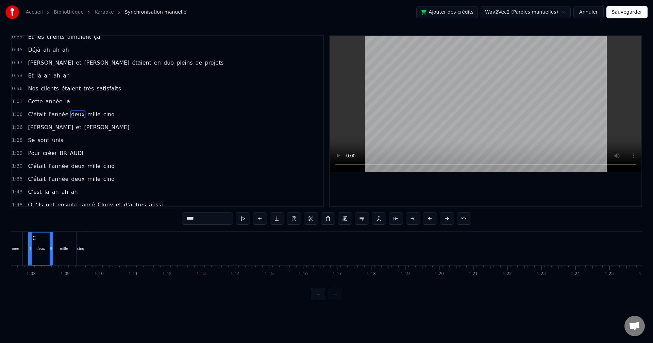
scroll to position [0, 2277]
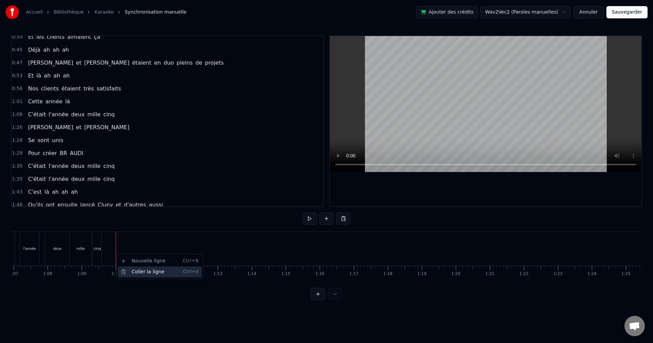
click at [137, 272] on div "Coller la ligne Ctrl+V" at bounding box center [160, 272] width 84 height 11
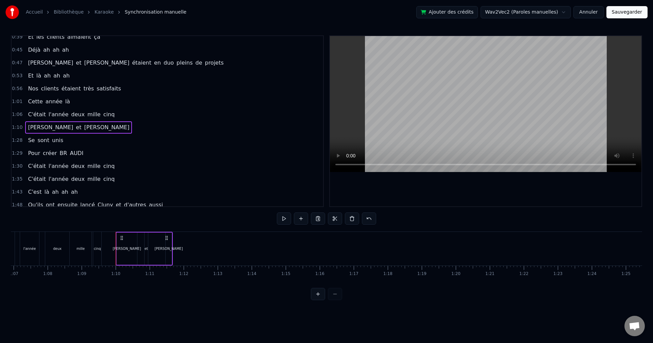
click at [33, 137] on div "Se sont unis" at bounding box center [45, 140] width 41 height 12
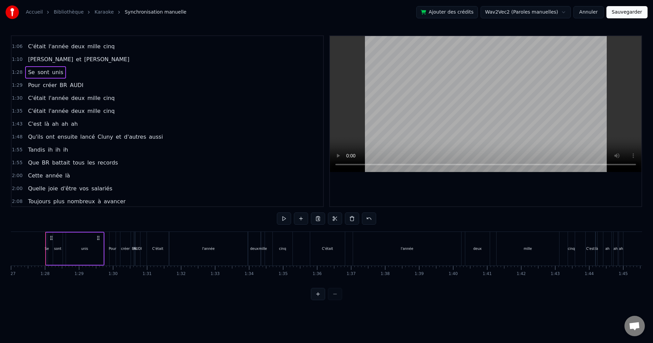
scroll to position [198, 0]
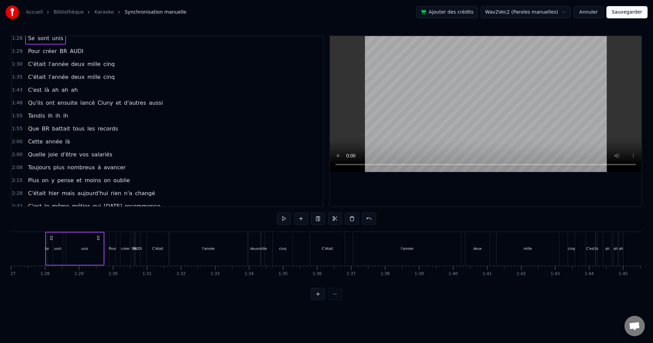
click at [55, 115] on span "ih" at bounding box center [58, 116] width 6 height 8
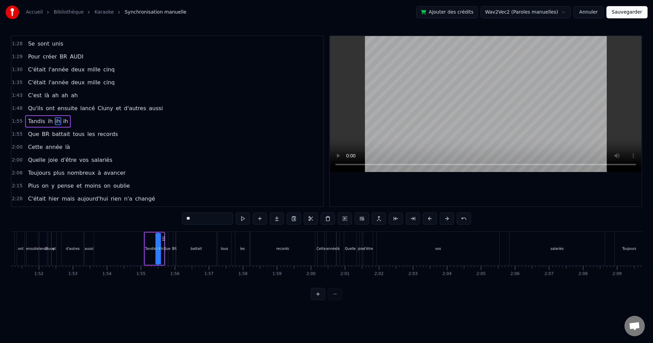
scroll to position [0, 3894]
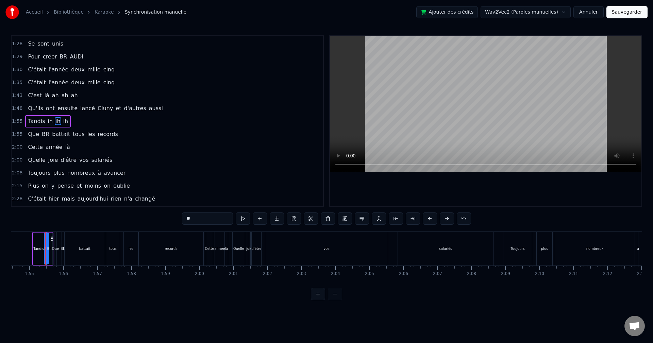
click at [51, 132] on span "battait" at bounding box center [60, 134] width 19 height 8
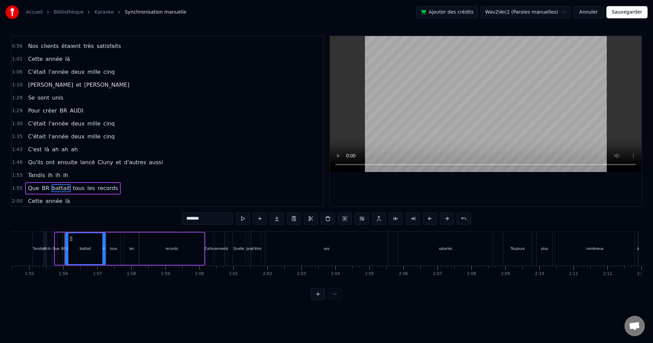
scroll to position [137, 0]
click at [37, 99] on span "sont" at bounding box center [43, 99] width 13 height 8
type input "****"
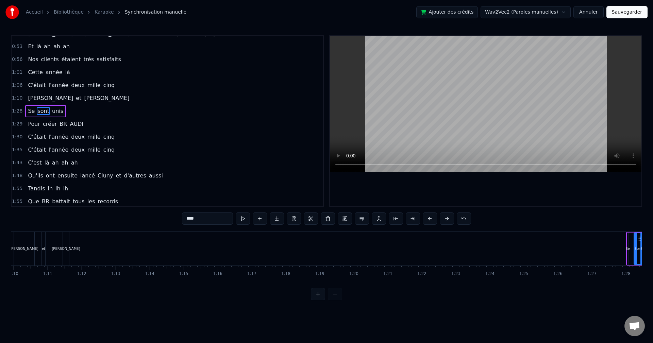
scroll to position [0, 2327]
click at [18, 111] on span "1:28" at bounding box center [17, 111] width 11 height 7
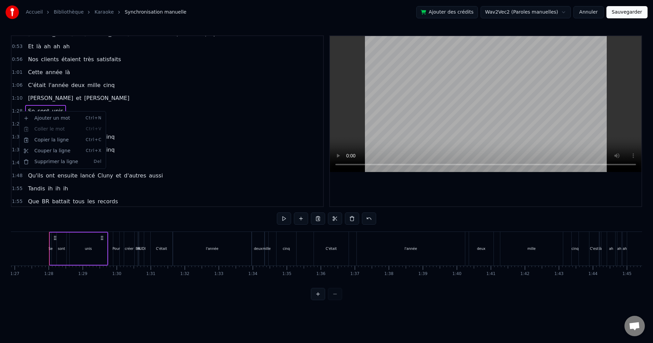
scroll to position [0, 2960]
click at [48, 154] on div "Couper la ligne Ctrl+X" at bounding box center [63, 151] width 84 height 11
click at [35, 90] on div "C'était l'année deux mille cinq" at bounding box center [71, 85] width 92 height 12
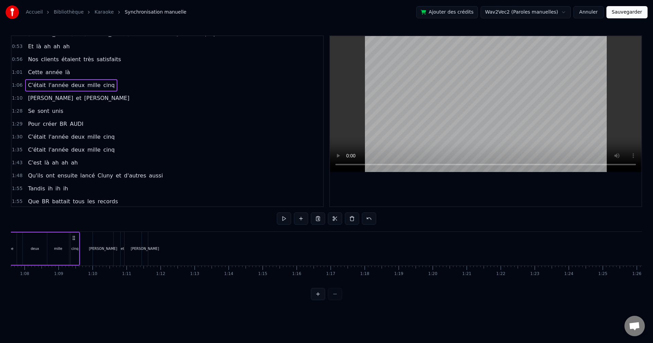
scroll to position [0, 2213]
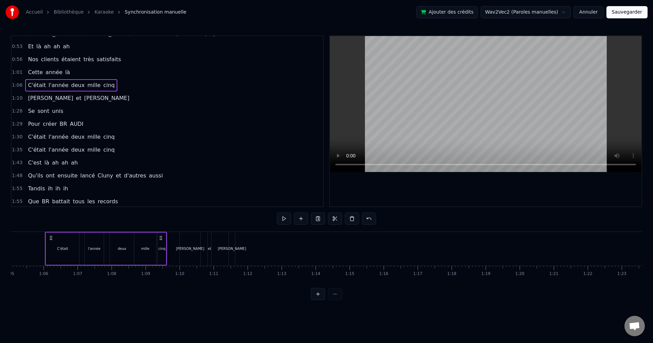
click at [38, 100] on span "[PERSON_NAME]" at bounding box center [50, 98] width 47 height 8
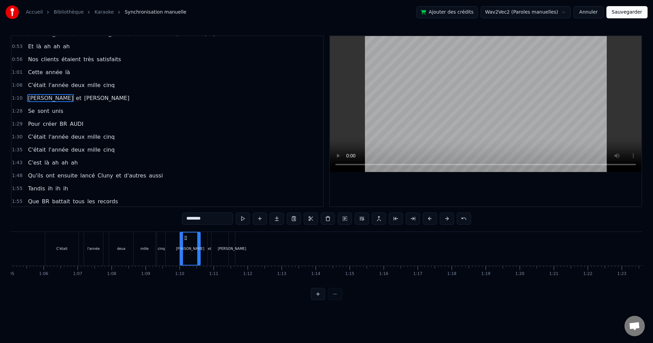
scroll to position [102, 0]
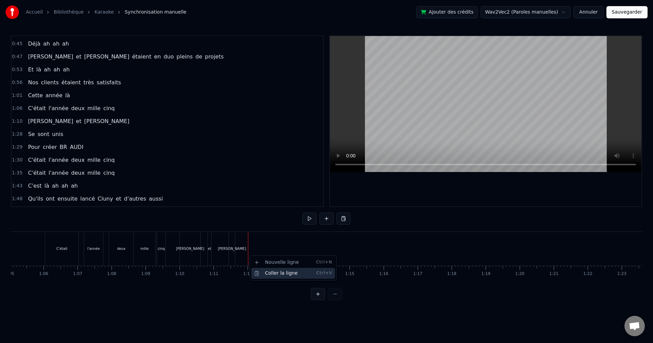
click at [270, 276] on div "Coller la ligne Ctrl+V" at bounding box center [293, 273] width 84 height 11
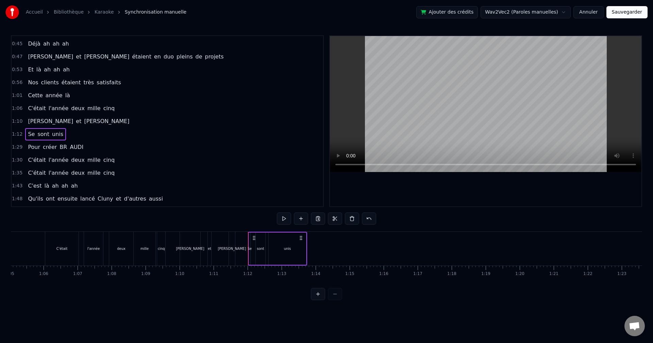
click at [17, 144] on div "1:29 Pour créer BR AUDI" at bounding box center [168, 147] width 312 height 13
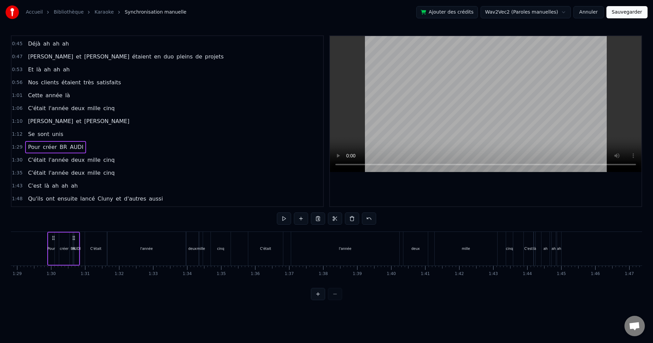
scroll to position [0, 3024]
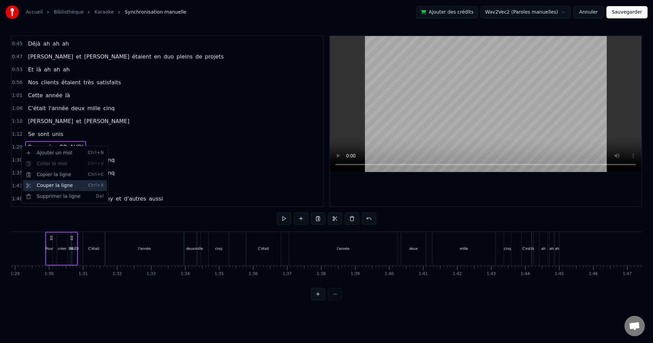
click at [47, 187] on div "Couper la ligne Ctrl+X" at bounding box center [65, 185] width 84 height 11
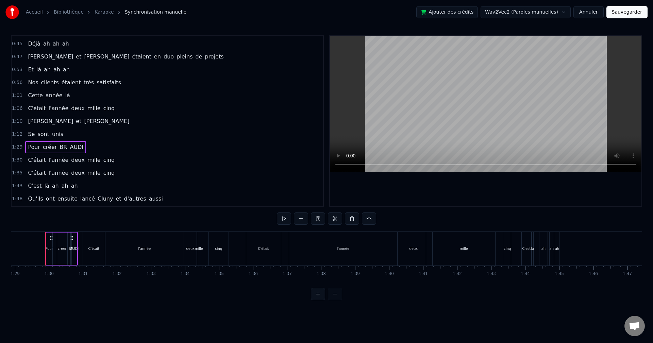
click at [42, 135] on span "sont" at bounding box center [43, 134] width 13 height 8
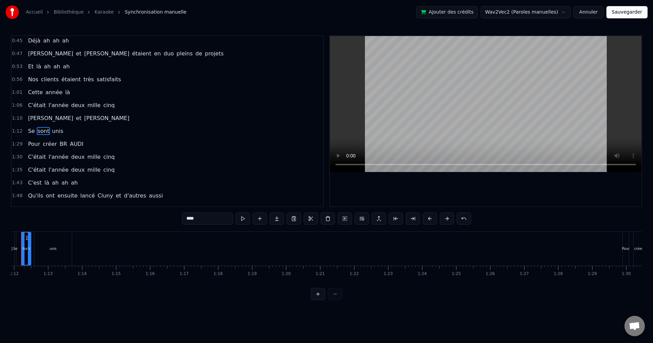
scroll to position [0, 2423]
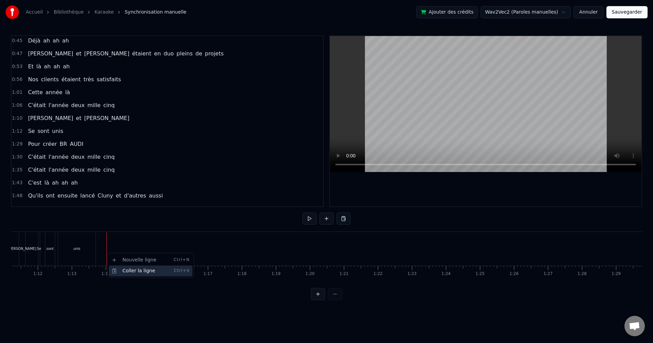
click at [130, 271] on div "Coller la ligne Ctrl+V" at bounding box center [151, 271] width 84 height 11
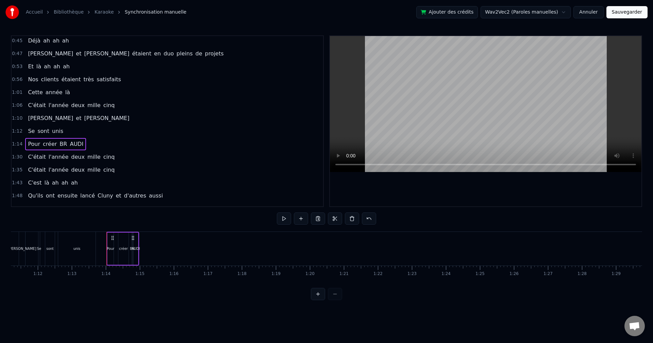
click at [19, 160] on span "1:30" at bounding box center [17, 157] width 11 height 7
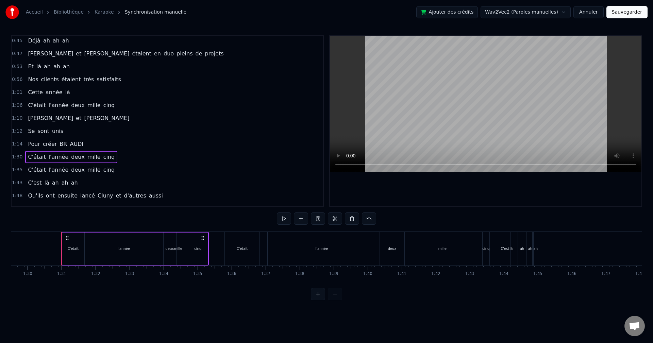
scroll to position [0, 3061]
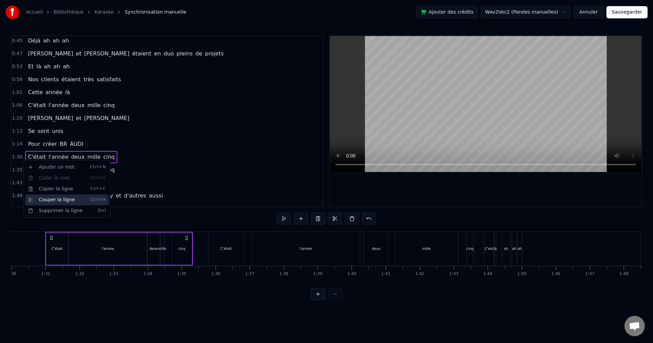
click at [65, 198] on div "Couper la ligne Ctrl+X" at bounding box center [67, 200] width 84 height 11
click at [42, 142] on span "créer" at bounding box center [49, 144] width 15 height 8
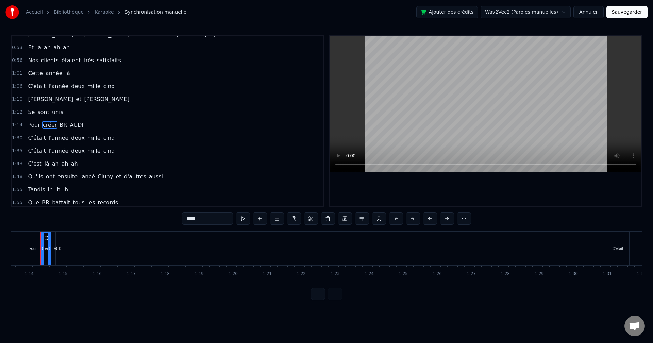
scroll to position [0, 2495]
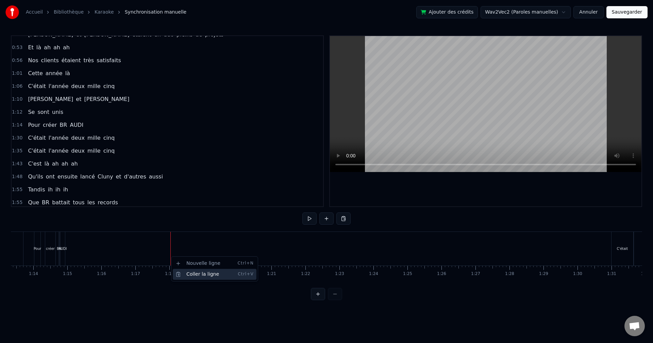
click at [194, 274] on div "Coller la ligne Ctrl+V" at bounding box center [215, 274] width 84 height 11
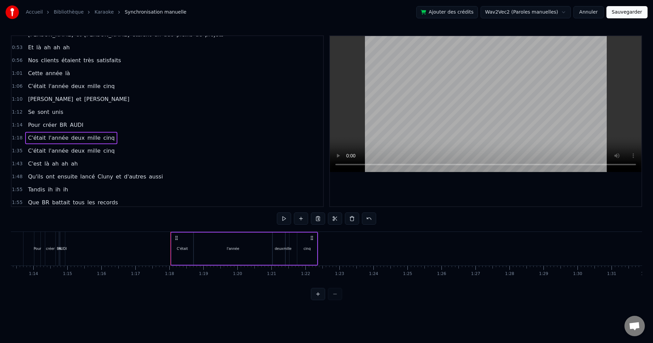
click at [57, 251] on div "BR" at bounding box center [59, 248] width 5 height 5
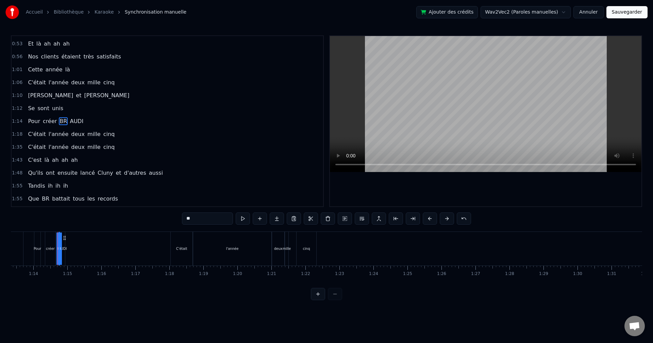
click at [64, 252] on div "AUDI" at bounding box center [62, 249] width 5 height 34
drag, startPoint x: 62, startPoint y: 249, endPoint x: 102, endPoint y: 249, distance: 39.5
click at [102, 249] on icon at bounding box center [102, 248] width 3 height 5
click at [57, 249] on div "BR" at bounding box center [59, 248] width 5 height 5
drag, startPoint x: 59, startPoint y: 248, endPoint x: 77, endPoint y: 248, distance: 18.0
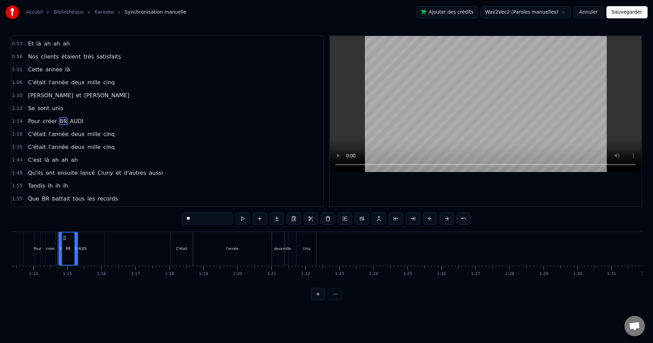
click at [77, 248] on icon at bounding box center [76, 248] width 3 height 5
click at [98, 250] on div "AUDI" at bounding box center [82, 249] width 44 height 34
drag, startPoint x: 62, startPoint y: 249, endPoint x: 88, endPoint y: 249, distance: 26.2
click at [86, 249] on circle at bounding box center [86, 249] width 0 height 0
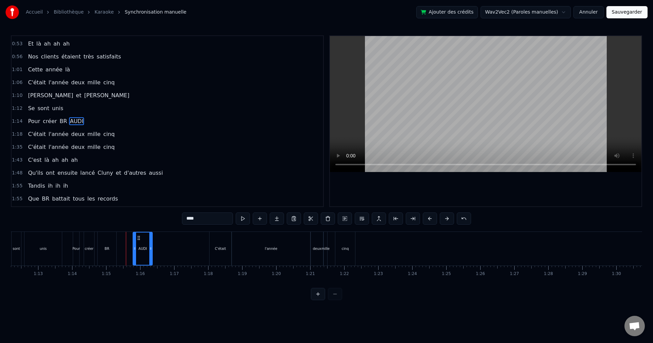
scroll to position [0, 2453]
drag, startPoint x: 91, startPoint y: 236, endPoint x: 176, endPoint y: 243, distance: 85.0
click at [176, 243] on div "AUDI" at bounding box center [179, 249] width 19 height 32
click at [108, 250] on div "BR" at bounding box center [110, 249] width 19 height 34
drag, startPoint x: 117, startPoint y: 250, endPoint x: 155, endPoint y: 250, distance: 38.1
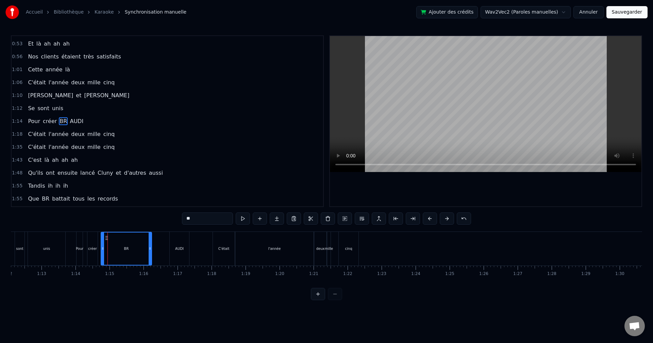
click at [151, 250] on icon at bounding box center [150, 248] width 3 height 5
drag, startPoint x: 103, startPoint y: 247, endPoint x: 130, endPoint y: 247, distance: 27.2
click at [126, 247] on icon at bounding box center [124, 248] width 3 height 5
click at [96, 248] on div "créer" at bounding box center [92, 248] width 9 height 5
type input "*****"
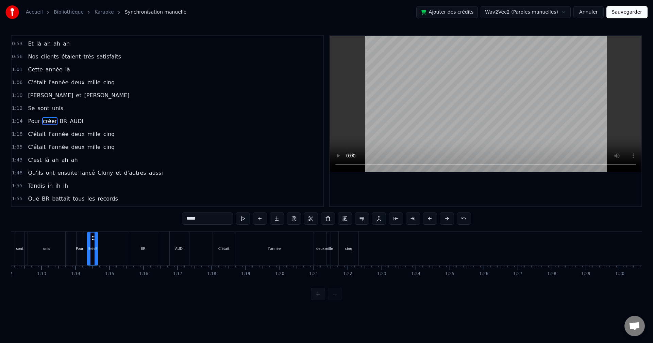
drag, startPoint x: 98, startPoint y: 248, endPoint x: 106, endPoint y: 248, distance: 8.2
click at [106, 248] on div "Pour créer BR AUDI" at bounding box center [133, 249] width 115 height 34
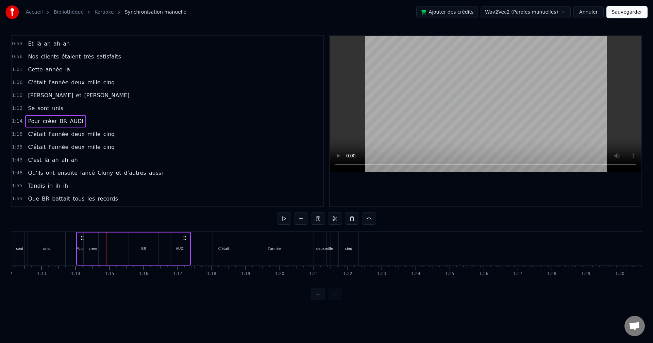
click at [93, 248] on div "créer" at bounding box center [93, 248] width 9 height 5
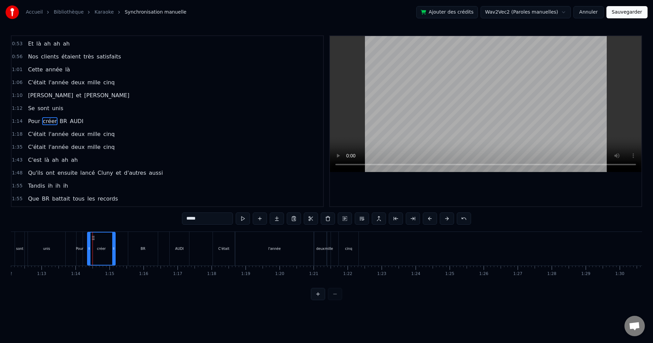
drag, startPoint x: 95, startPoint y: 248, endPoint x: 112, endPoint y: 249, distance: 17.7
click at [112, 249] on icon at bounding box center [113, 248] width 3 height 5
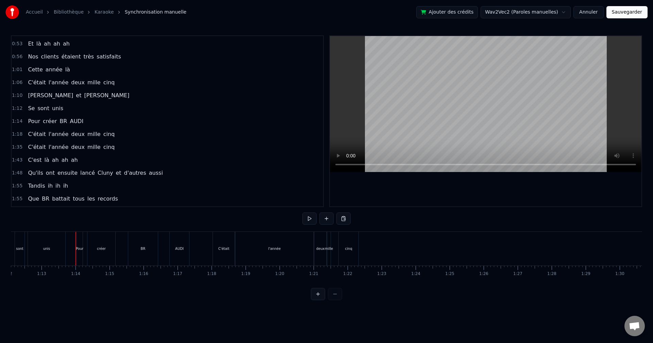
click at [80, 255] on div "Pour" at bounding box center [80, 249] width 6 height 34
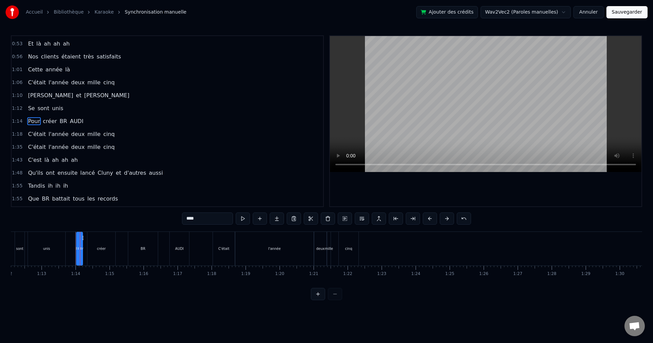
click at [172, 260] on div "AUDI" at bounding box center [179, 249] width 19 height 34
click at [223, 253] on div "C'était" at bounding box center [224, 249] width 22 height 34
type input "*******"
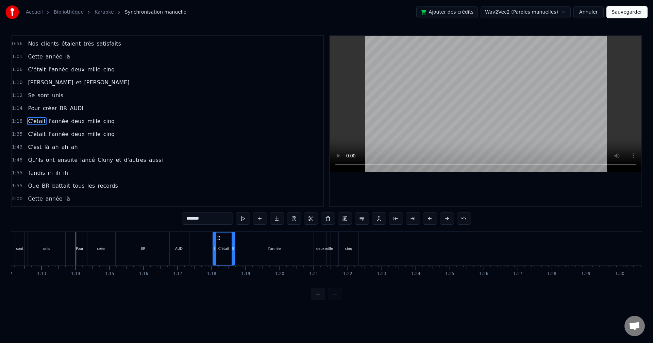
click at [21, 136] on div "1:35 C'était l'année deux mille cinq" at bounding box center [168, 134] width 312 height 13
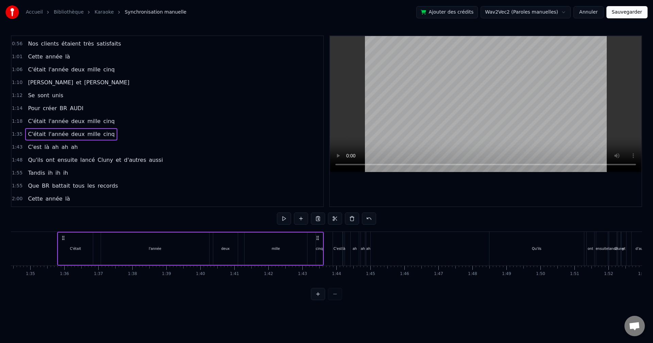
scroll to position [0, 3225]
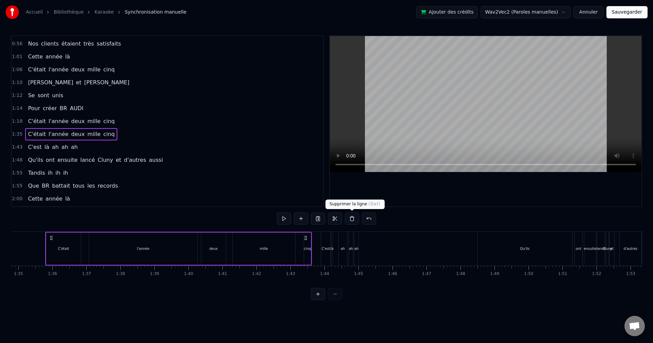
click at [353, 221] on button at bounding box center [352, 219] width 14 height 12
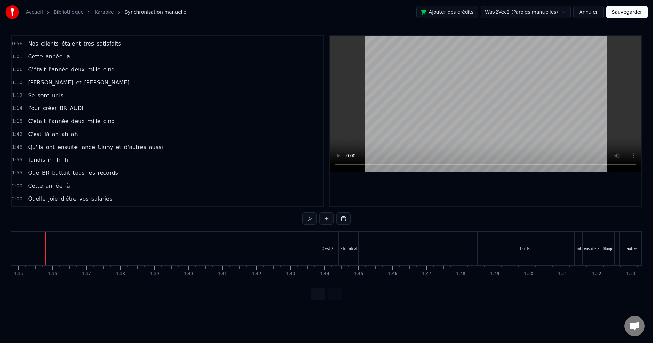
click at [43, 127] on div "C'était l'année deux mille cinq" at bounding box center [71, 121] width 92 height 12
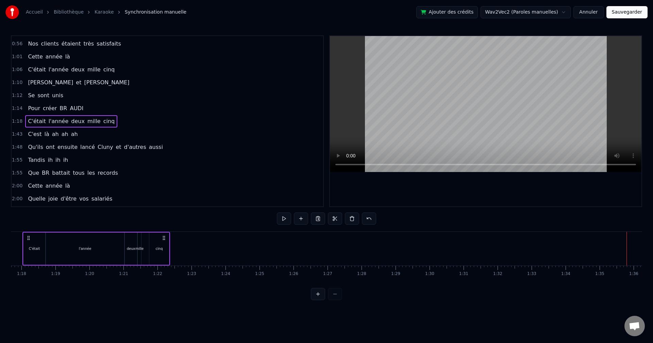
scroll to position [0, 2621]
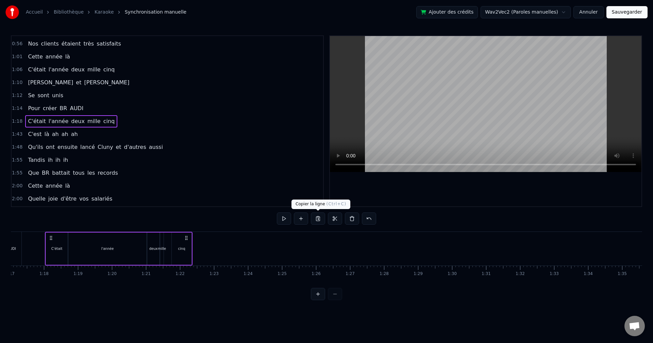
click at [319, 220] on button at bounding box center [318, 219] width 14 height 12
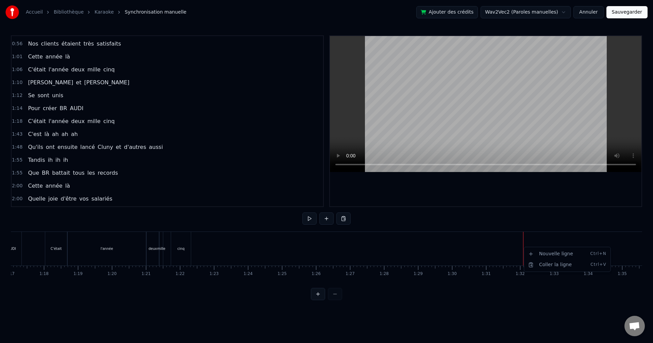
click at [539, 271] on div "Nouvelle ligne Ctrl+N Coller la ligne Ctrl+V" at bounding box center [567, 259] width 87 height 25
click at [541, 261] on div "Coller la ligne Ctrl+V" at bounding box center [568, 265] width 84 height 11
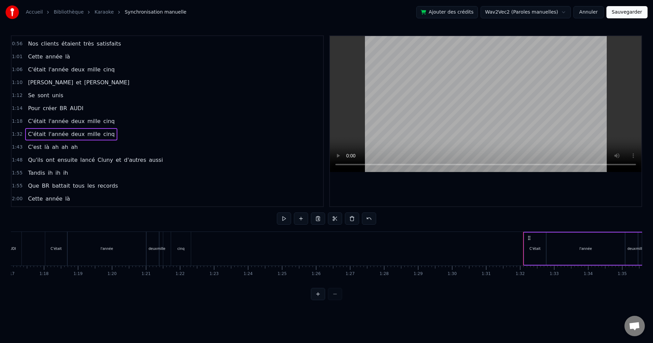
click at [121, 246] on div "l'année" at bounding box center [107, 249] width 78 height 34
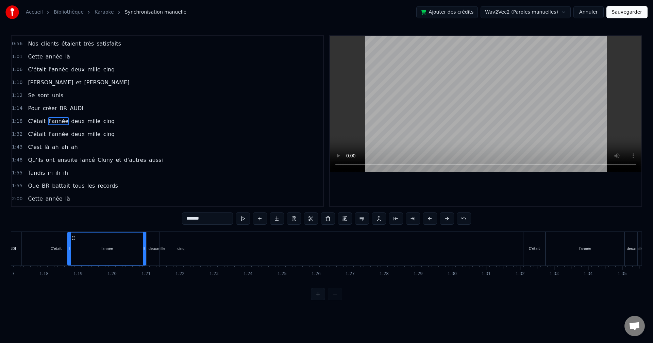
click at [178, 253] on div "cinq" at bounding box center [181, 249] width 20 height 34
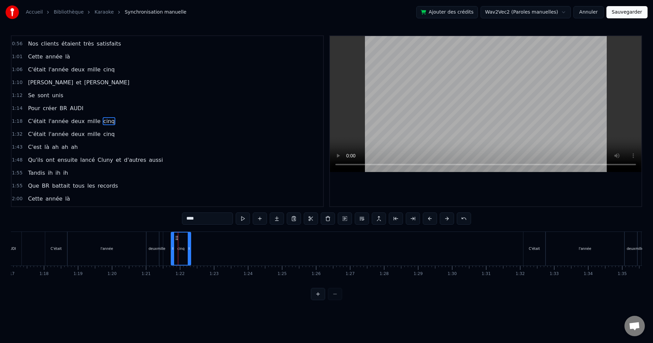
click at [145, 249] on div "l'année" at bounding box center [107, 249] width 78 height 34
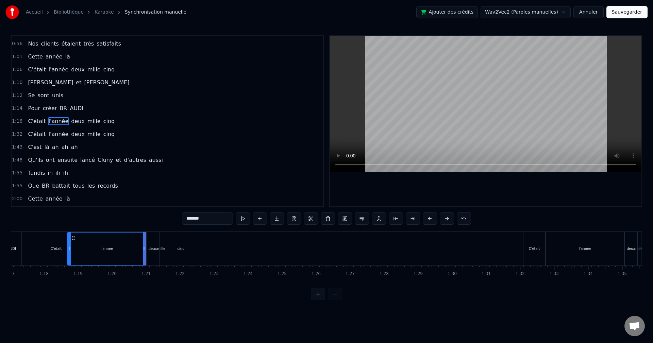
click at [186, 256] on div "cinq" at bounding box center [181, 249] width 20 height 34
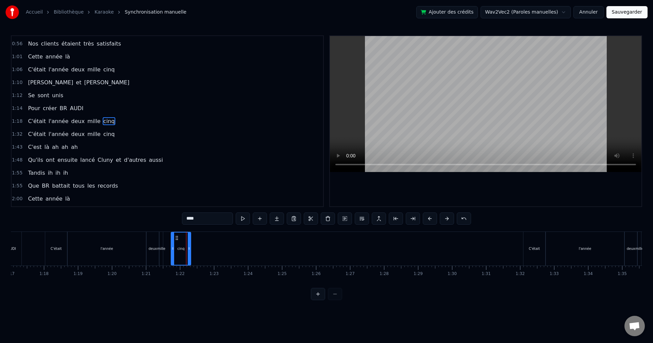
click at [158, 252] on div "deux" at bounding box center [153, 249] width 12 height 34
click at [184, 254] on div "cinq" at bounding box center [181, 249] width 20 height 34
drag, startPoint x: 176, startPoint y: 239, endPoint x: 304, endPoint y: 253, distance: 129.0
click at [304, 253] on div "cinq" at bounding box center [309, 249] width 19 height 32
click at [154, 260] on div "deux" at bounding box center [153, 249] width 12 height 34
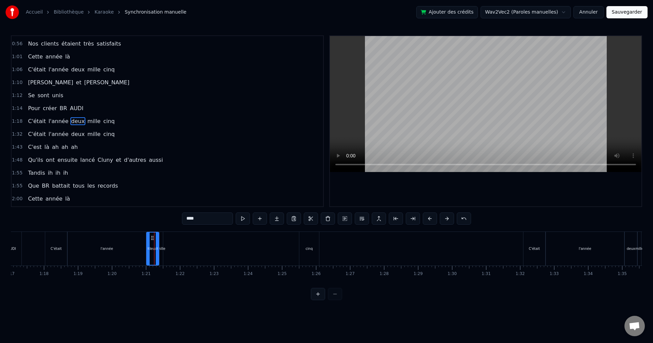
click at [163, 252] on div "mille" at bounding box center [161, 249] width 4 height 34
type input "*****"
drag, startPoint x: 161, startPoint y: 249, endPoint x: 200, endPoint y: 250, distance: 39.1
click at [200, 250] on icon at bounding box center [200, 248] width 3 height 5
drag, startPoint x: 184, startPoint y: 250, endPoint x: 229, endPoint y: 262, distance: 46.8
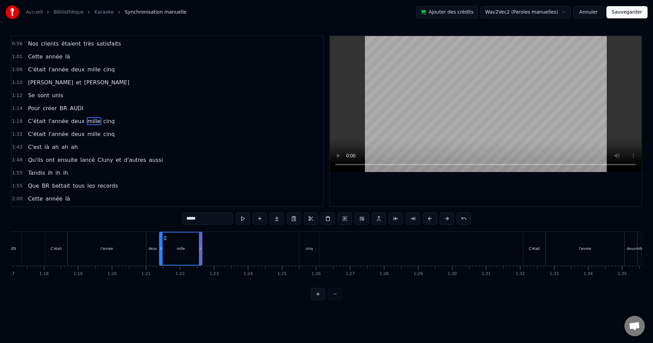
click at [229, 262] on div "C'était l'année deux mille cinq" at bounding box center [183, 249] width 276 height 34
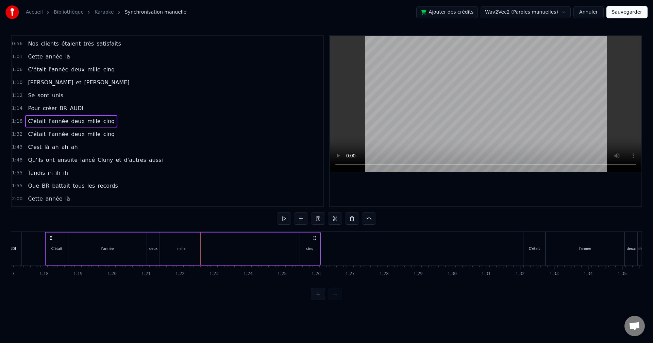
click at [177, 252] on div "mille" at bounding box center [181, 249] width 43 height 32
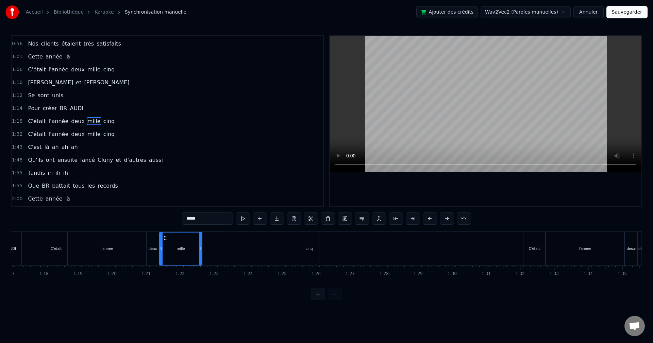
drag, startPoint x: 166, startPoint y: 241, endPoint x: 225, endPoint y: 245, distance: 59.3
click at [225, 245] on div "C'était l'année deux mille cinq" at bounding box center [183, 249] width 276 height 34
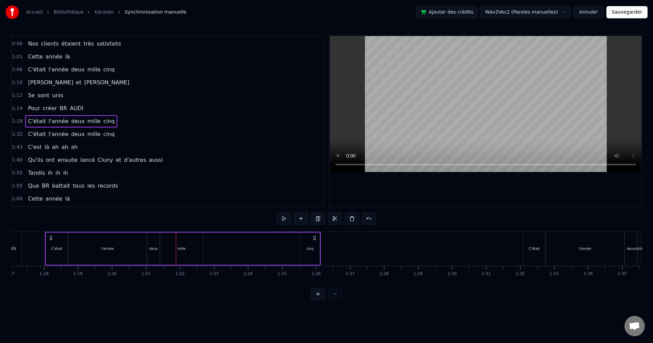
click at [168, 242] on div "mille" at bounding box center [181, 249] width 43 height 32
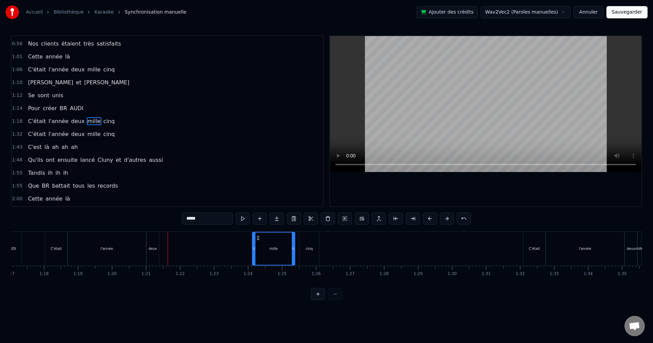
drag, startPoint x: 165, startPoint y: 239, endPoint x: 258, endPoint y: 246, distance: 93.1
click at [258, 246] on div "mille" at bounding box center [274, 249] width 42 height 32
click at [146, 248] on div "l'année" at bounding box center [107, 249] width 78 height 34
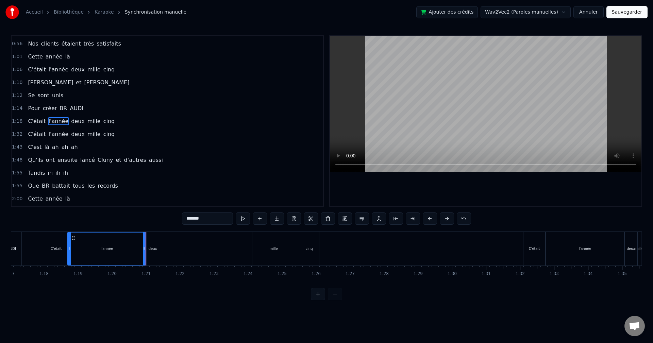
click at [151, 252] on div "deux" at bounding box center [153, 249] width 12 height 34
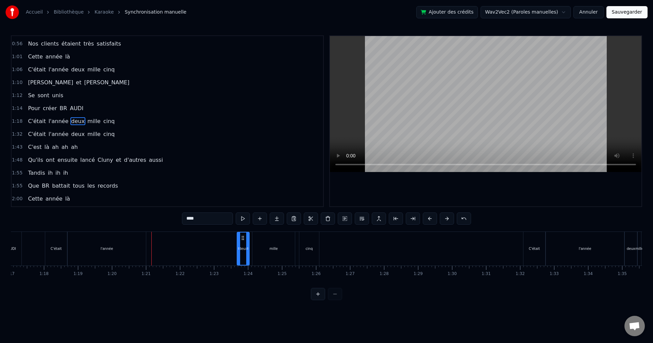
drag, startPoint x: 153, startPoint y: 239, endPoint x: 243, endPoint y: 248, distance: 91.0
click at [243, 248] on div "deux" at bounding box center [243, 249] width 12 height 32
click at [123, 258] on div "l'année" at bounding box center [107, 249] width 78 height 34
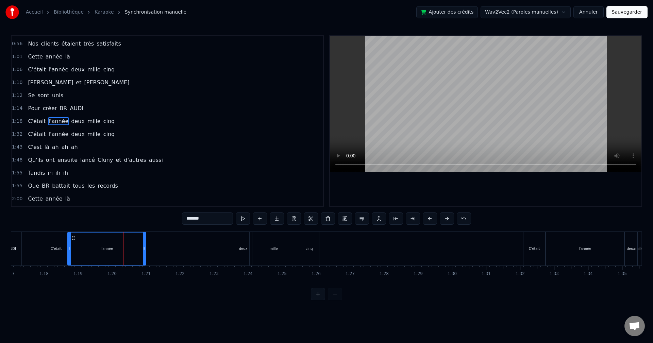
click at [53, 248] on div "C'était" at bounding box center [56, 248] width 11 height 5
type input "*******"
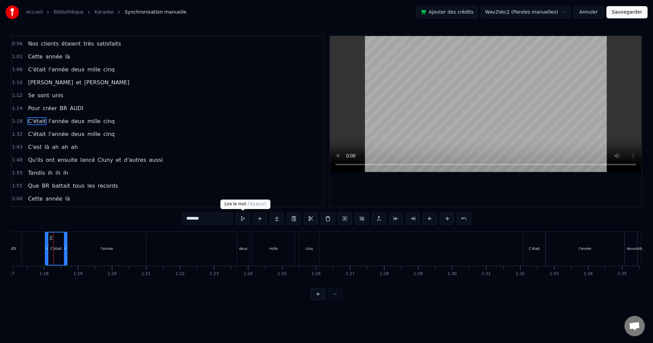
click at [249, 221] on button at bounding box center [243, 219] width 14 height 12
click at [345, 217] on button at bounding box center [345, 219] width 14 height 12
click at [345, 224] on button at bounding box center [345, 219] width 14 height 12
click at [345, 221] on button at bounding box center [345, 219] width 14 height 12
click at [191, 242] on div "C'était l'année deux mille cinq" at bounding box center [183, 249] width 276 height 34
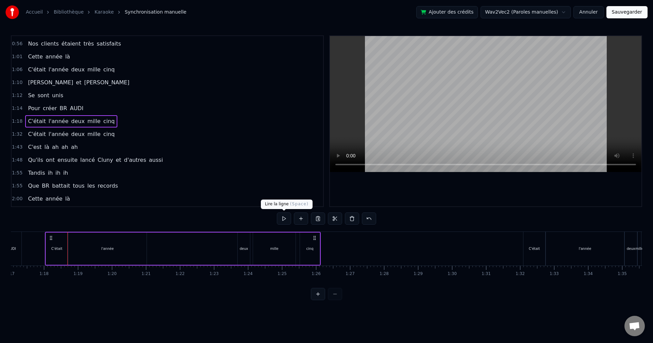
click at [286, 216] on button at bounding box center [284, 219] width 14 height 12
click at [242, 241] on div "deux" at bounding box center [244, 249] width 12 height 32
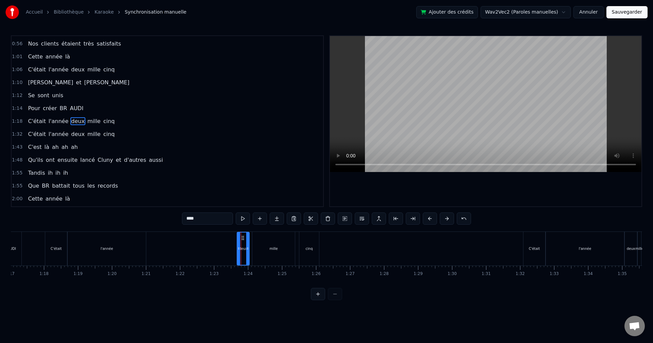
click at [241, 239] on icon at bounding box center [242, 237] width 5 height 5
drag, startPoint x: 243, startPoint y: 239, endPoint x: 224, endPoint y: 243, distance: 19.6
click at [224, 243] on div "deux" at bounding box center [224, 249] width 12 height 32
click at [259, 243] on div "mille" at bounding box center [273, 249] width 43 height 34
drag, startPoint x: 257, startPoint y: 239, endPoint x: 239, endPoint y: 239, distance: 17.7
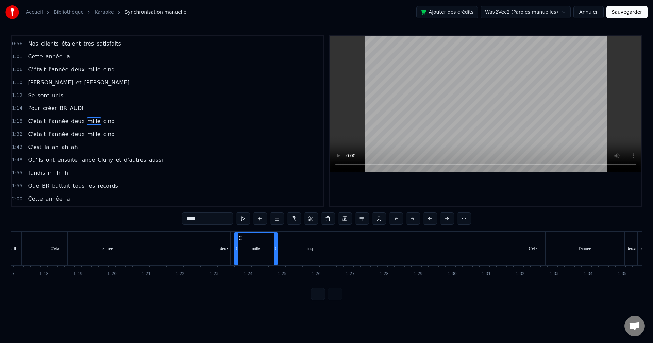
click at [239, 239] on icon at bounding box center [240, 237] width 5 height 5
click at [305, 247] on div "cinq" at bounding box center [309, 249] width 20 height 34
type input "****"
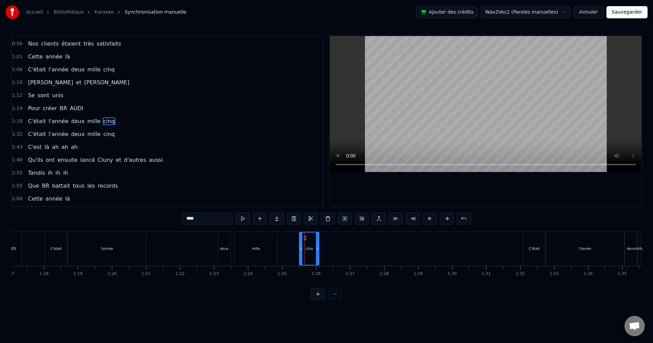
drag, startPoint x: 305, startPoint y: 240, endPoint x: 284, endPoint y: 240, distance: 20.1
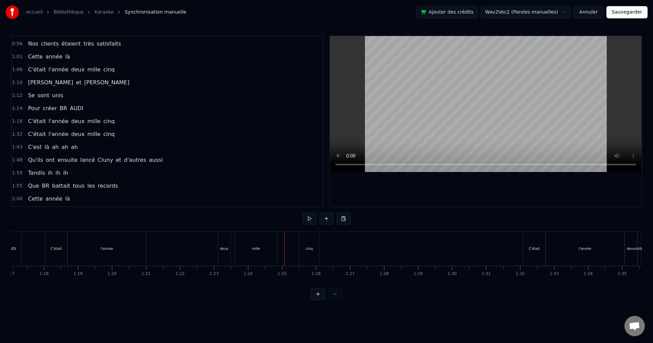
click at [307, 234] on div "cinq" at bounding box center [309, 249] width 20 height 34
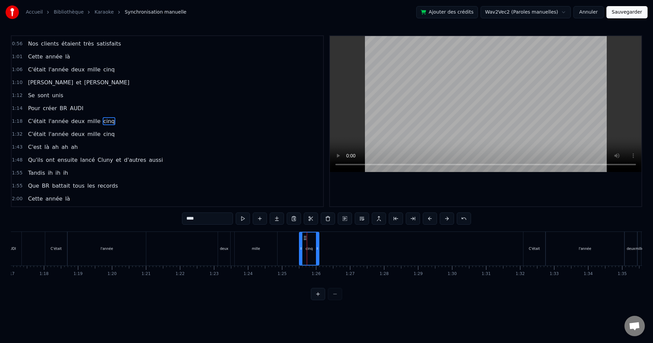
click at [259, 254] on div "mille" at bounding box center [256, 249] width 43 height 34
type input "*****"
drag, startPoint x: 275, startPoint y: 248, endPoint x: 259, endPoint y: 248, distance: 15.7
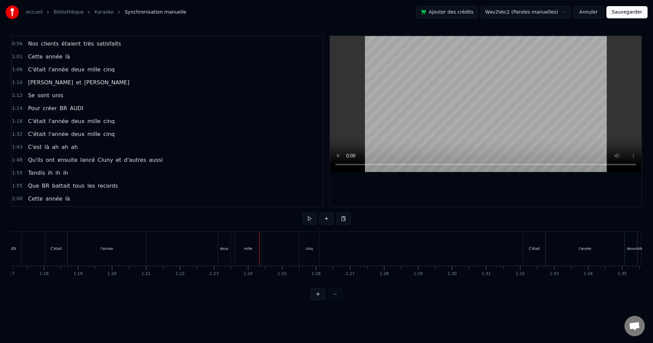
click at [303, 245] on div "cinq" at bounding box center [309, 249] width 20 height 34
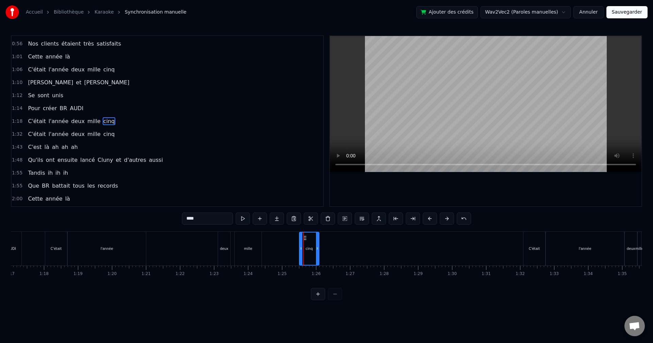
drag, startPoint x: 303, startPoint y: 236, endPoint x: 286, endPoint y: 240, distance: 18.0
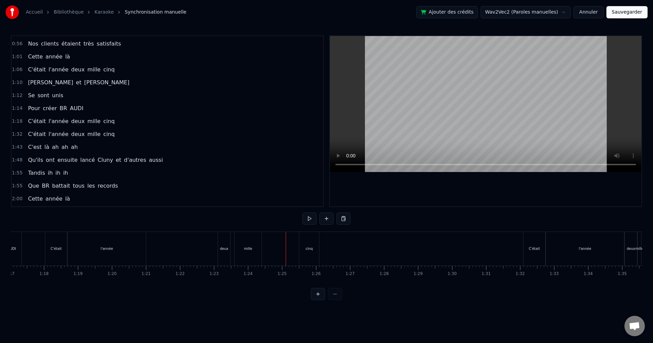
click at [305, 240] on div "cinq" at bounding box center [309, 249] width 20 height 34
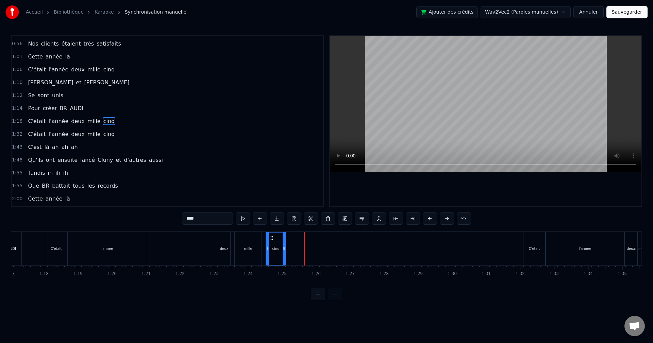
drag, startPoint x: 305, startPoint y: 240, endPoint x: 270, endPoint y: 241, distance: 34.7
click at [270, 241] on div "cinq" at bounding box center [275, 249] width 19 height 32
click at [172, 247] on div "C'était l'année deux mille cinq" at bounding box center [165, 249] width 241 height 34
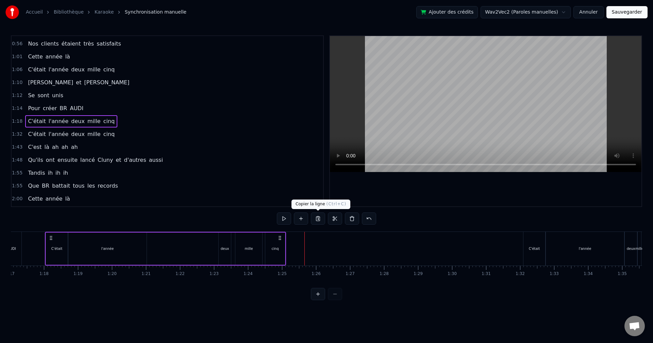
click at [320, 218] on button at bounding box center [318, 219] width 14 height 12
click at [559, 237] on div "l'année" at bounding box center [585, 249] width 78 height 34
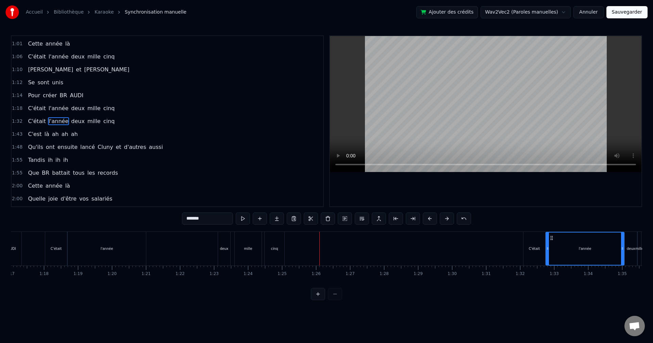
click at [15, 121] on span "1:32" at bounding box center [17, 121] width 11 height 7
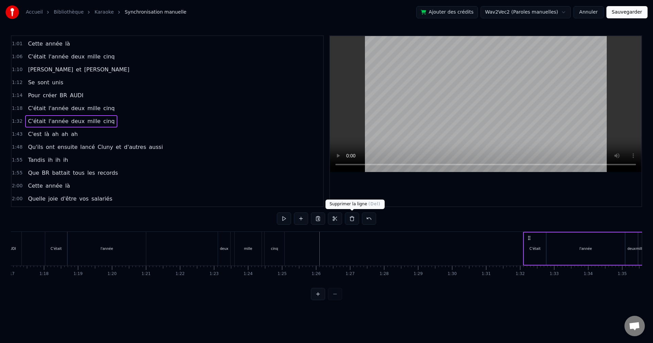
click at [358, 216] on button at bounding box center [352, 219] width 14 height 12
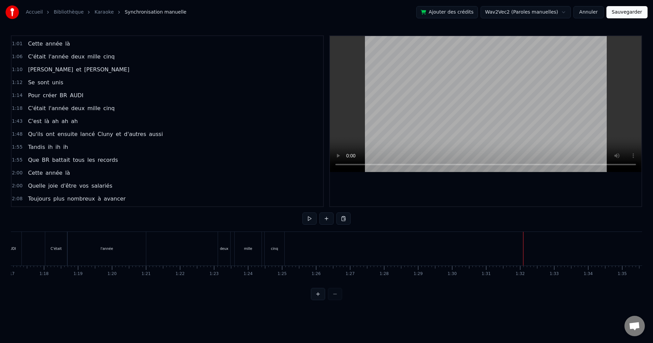
click at [335, 265] on div "Coller la ligne Ctrl+V" at bounding box center [361, 267] width 84 height 11
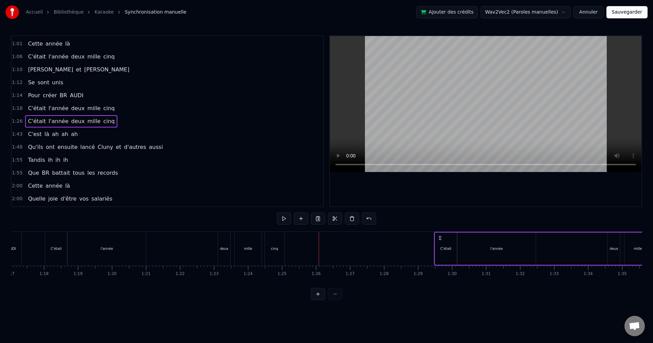
drag, startPoint x: 323, startPoint y: 237, endPoint x: 438, endPoint y: 249, distance: 115.9
click at [438, 249] on div "C'était l'année deux mille cinq" at bounding box center [554, 249] width 241 height 34
click at [267, 246] on div "cinq" at bounding box center [275, 249] width 20 height 34
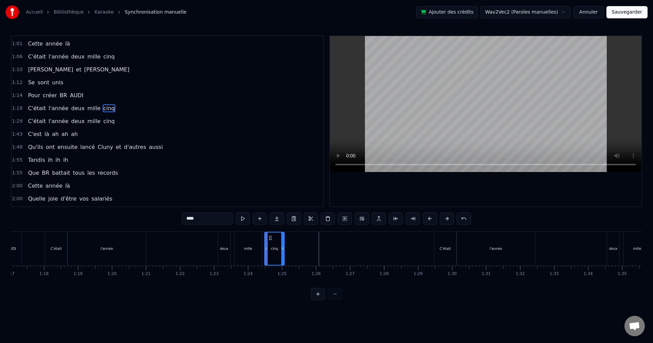
scroll to position [141, 0]
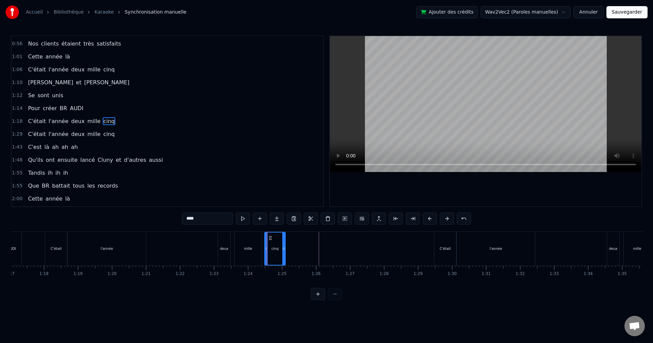
click at [282, 249] on icon at bounding box center [283, 248] width 3 height 5
drag, startPoint x: 269, startPoint y: 239, endPoint x: 307, endPoint y: 239, distance: 38.1
click at [307, 239] on icon at bounding box center [308, 237] width 5 height 5
click at [244, 242] on div "mille" at bounding box center [248, 249] width 27 height 34
drag, startPoint x: 242, startPoint y: 237, endPoint x: 278, endPoint y: 237, distance: 36.7
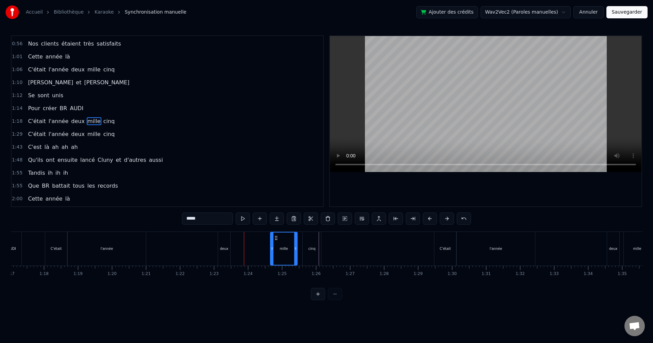
click at [278, 237] on icon at bounding box center [276, 237] width 5 height 5
click at [229, 239] on div "deux" at bounding box center [224, 249] width 12 height 34
type input "****"
drag, startPoint x: 221, startPoint y: 239, endPoint x: 259, endPoint y: 239, distance: 37.8
click at [259, 239] on icon at bounding box center [259, 237] width 5 height 5
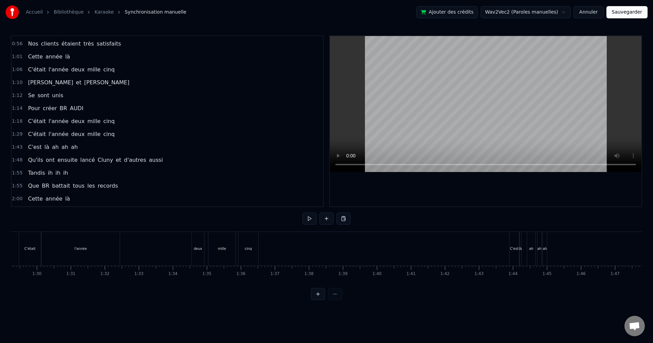
scroll to position [0, 3047]
click at [232, 257] on div "cinq" at bounding box center [237, 249] width 20 height 34
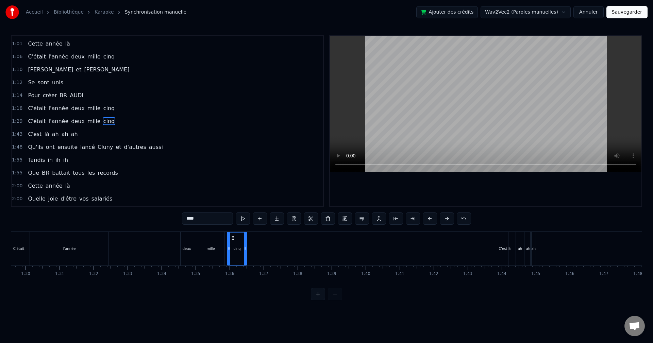
click at [258, 241] on div "Cette année là On démarchait pour la première fois Les clients ne nous connaiss…" at bounding box center [365, 249] width 6805 height 34
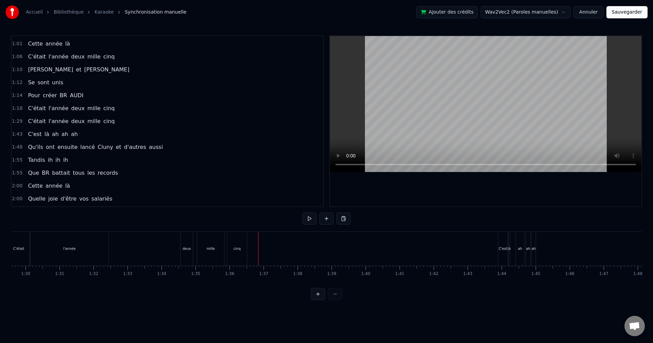
click at [239, 239] on div "cinq" at bounding box center [237, 249] width 20 height 34
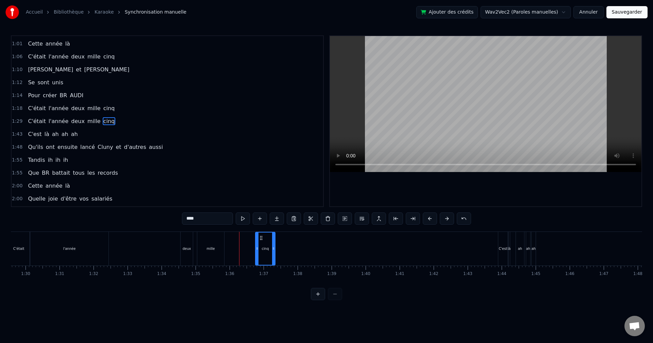
drag, startPoint x: 233, startPoint y: 239, endPoint x: 262, endPoint y: 239, distance: 28.2
click at [262, 239] on icon at bounding box center [261, 237] width 5 height 5
click at [281, 241] on div "Cette année là On démarchait pour la première fois Les clients ne nous connaiss…" at bounding box center [365, 249] width 6805 height 34
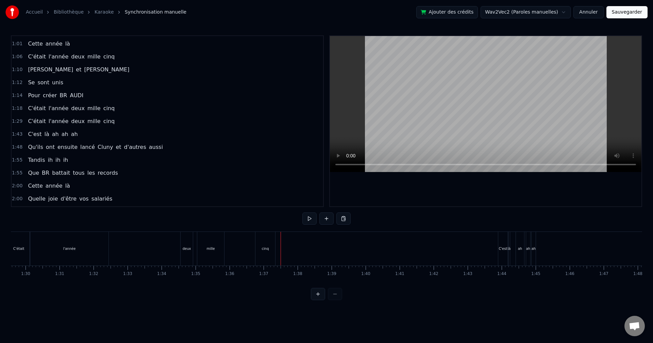
click at [259, 241] on div "cinq" at bounding box center [266, 249] width 20 height 34
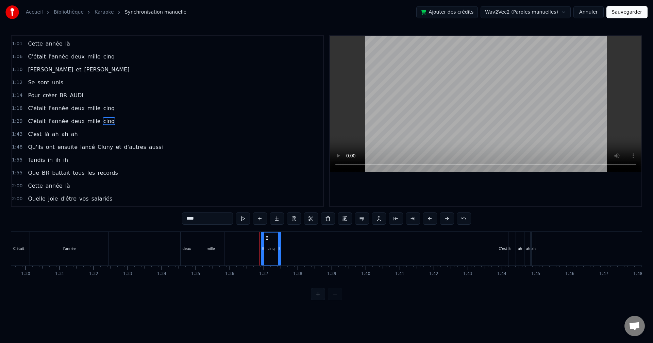
drag, startPoint x: 263, startPoint y: 240, endPoint x: 269, endPoint y: 240, distance: 5.8
click at [269, 240] on icon at bounding box center [266, 237] width 5 height 5
drag, startPoint x: 268, startPoint y: 239, endPoint x: 288, endPoint y: 239, distance: 20.1
click at [288, 239] on icon at bounding box center [286, 237] width 5 height 5
click at [201, 239] on div "mille" at bounding box center [210, 249] width 27 height 34
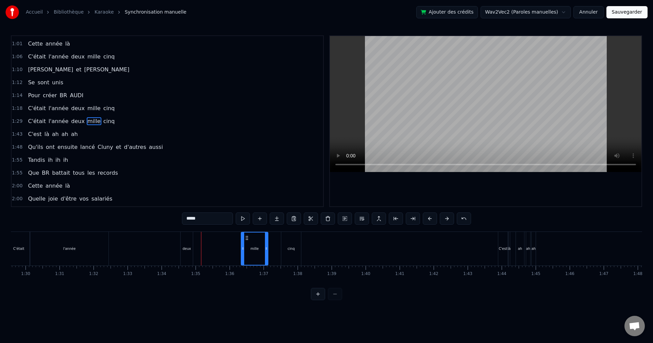
drag, startPoint x: 203, startPoint y: 239, endPoint x: 253, endPoint y: 240, distance: 50.0
click at [250, 240] on icon at bounding box center [246, 237] width 5 height 5
click at [184, 243] on div "deux" at bounding box center [187, 249] width 12 height 34
drag, startPoint x: 185, startPoint y: 236, endPoint x: 239, endPoint y: 236, distance: 53.8
click at [233, 236] on circle at bounding box center [233, 236] width 0 height 0
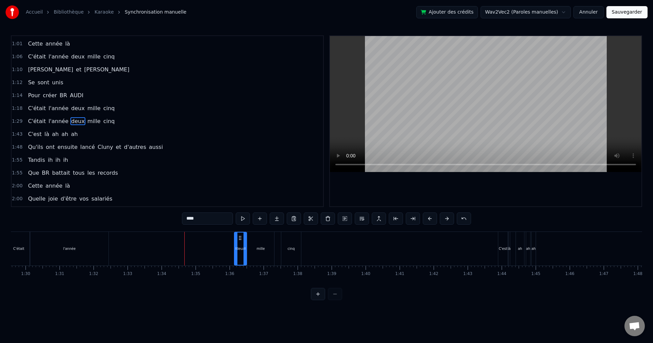
click at [38, 121] on span "C'était" at bounding box center [36, 121] width 19 height 8
type input "*******"
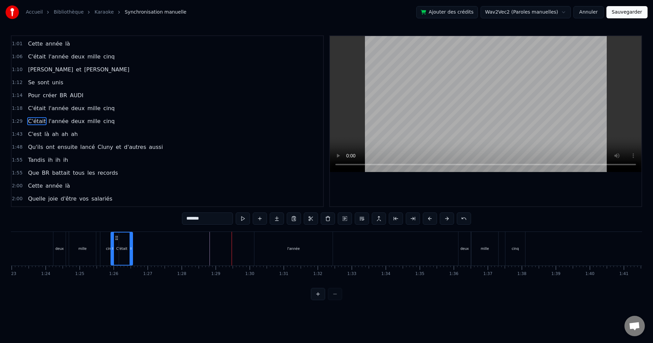
scroll to position [0, 2819]
drag, startPoint x: 51, startPoint y: 237, endPoint x: 243, endPoint y: 259, distance: 193.1
click at [243, 259] on div "C'était" at bounding box center [247, 249] width 21 height 32
click at [376, 258] on div "C'était l'année deux mille cinq" at bounding box center [384, 249] width 294 height 34
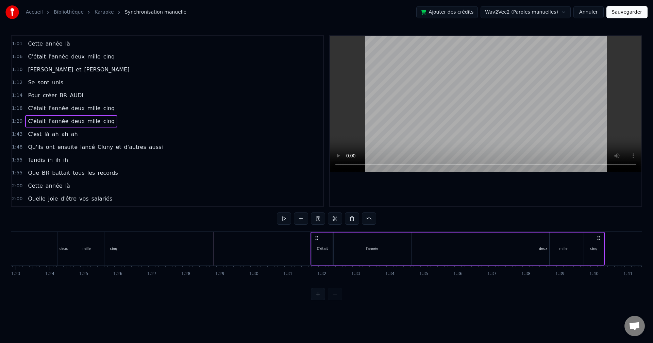
drag, startPoint x: 243, startPoint y: 235, endPoint x: 316, endPoint y: 241, distance: 74.1
click at [316, 241] on div "C'était l'année deux mille cinq" at bounding box center [458, 249] width 294 height 34
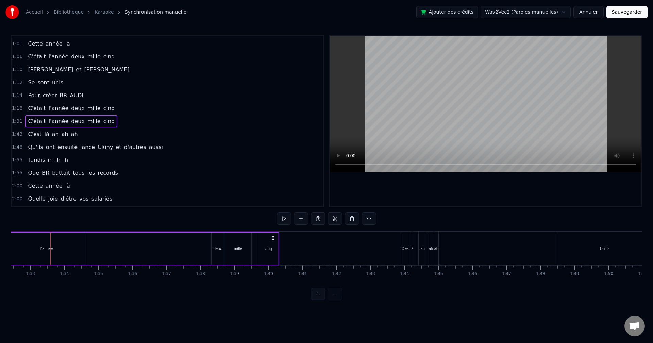
scroll to position [0, 3197]
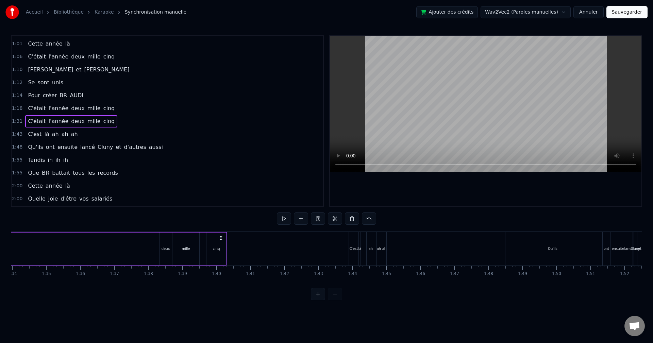
click at [362, 248] on div "C'est là ah ah ah" at bounding box center [368, 249] width 39 height 34
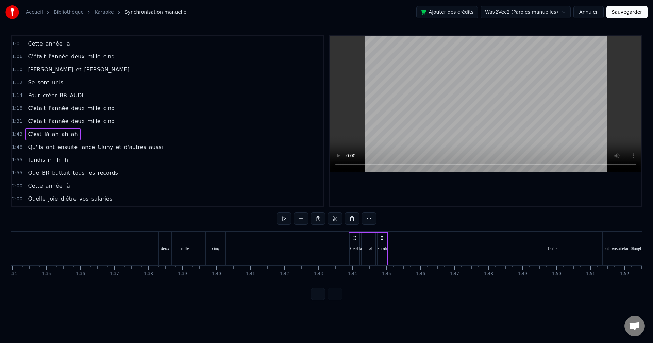
click at [529, 250] on div "Qu'ils" at bounding box center [553, 249] width 95 height 34
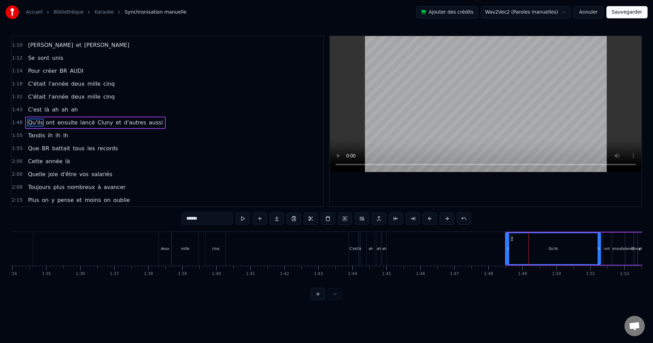
scroll to position [180, 0]
click at [628, 16] on button "Sauvegarder" at bounding box center [627, 12] width 41 height 12
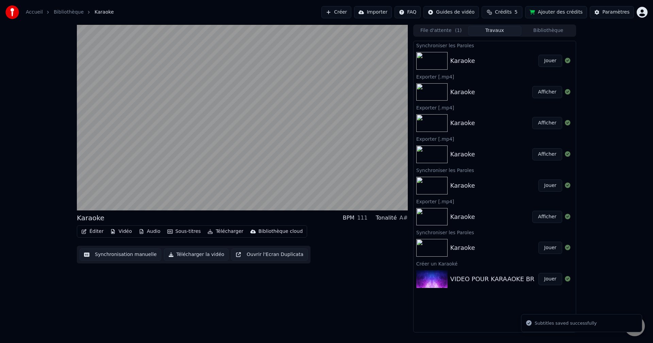
click at [563, 61] on div at bounding box center [567, 61] width 11 height 8
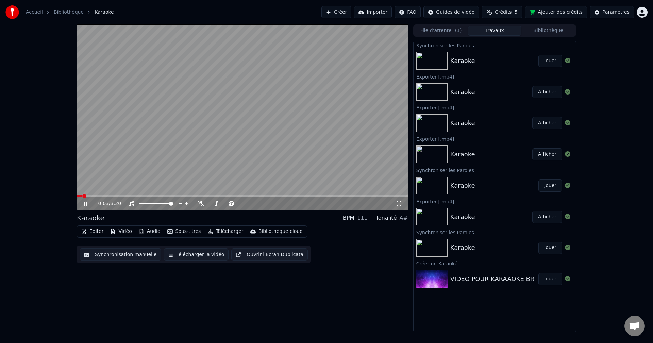
click at [201, 257] on button "Télécharger la vidéo" at bounding box center [196, 255] width 65 height 12
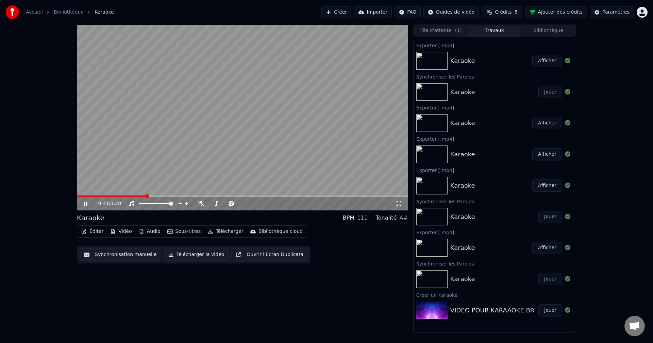
click at [555, 65] on button "Afficher" at bounding box center [547, 61] width 30 height 12
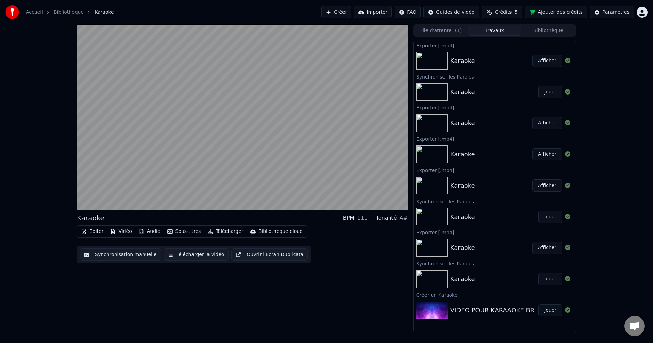
click at [121, 298] on div "Karaoke BPM 111 Tonalité A# Éditer Vidéo Audio Sous-titres Télécharger Biblioth…" at bounding box center [242, 178] width 331 height 308
